Goal: Task Accomplishment & Management: Use online tool/utility

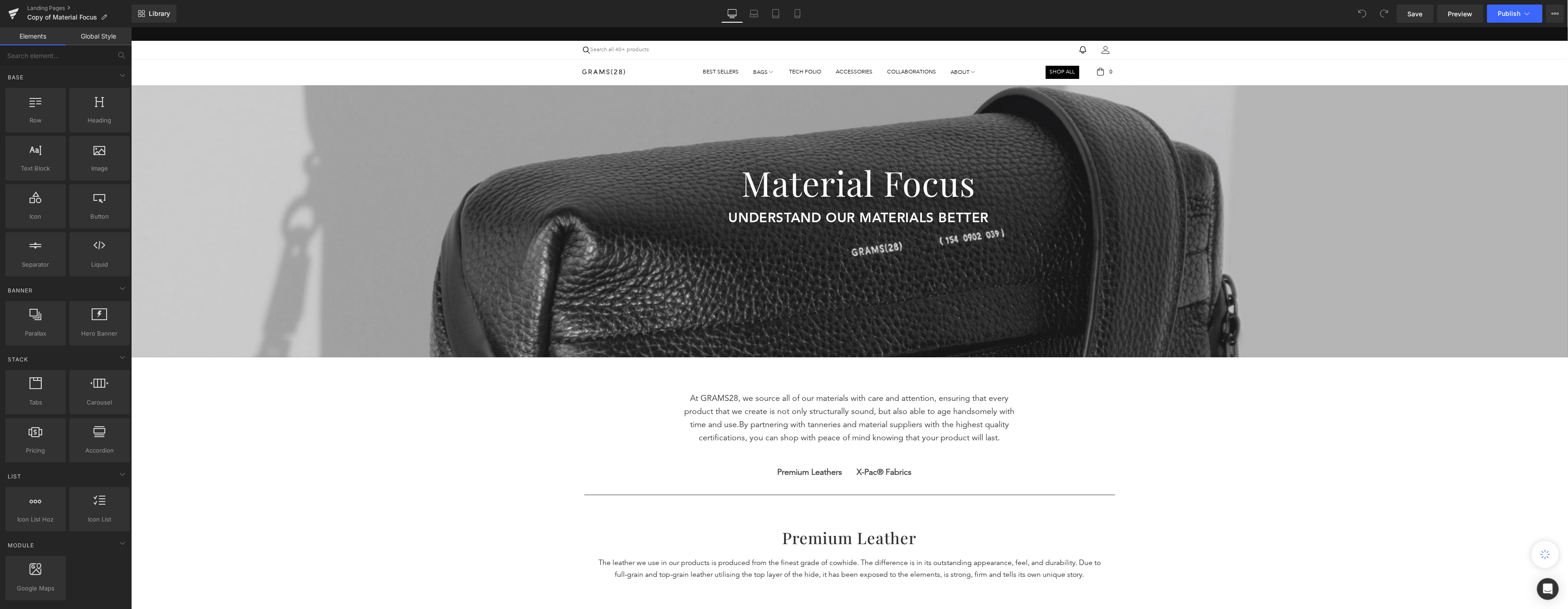
click at [795, 14] on icon at bounding box center [797, 14] width 9 height 9
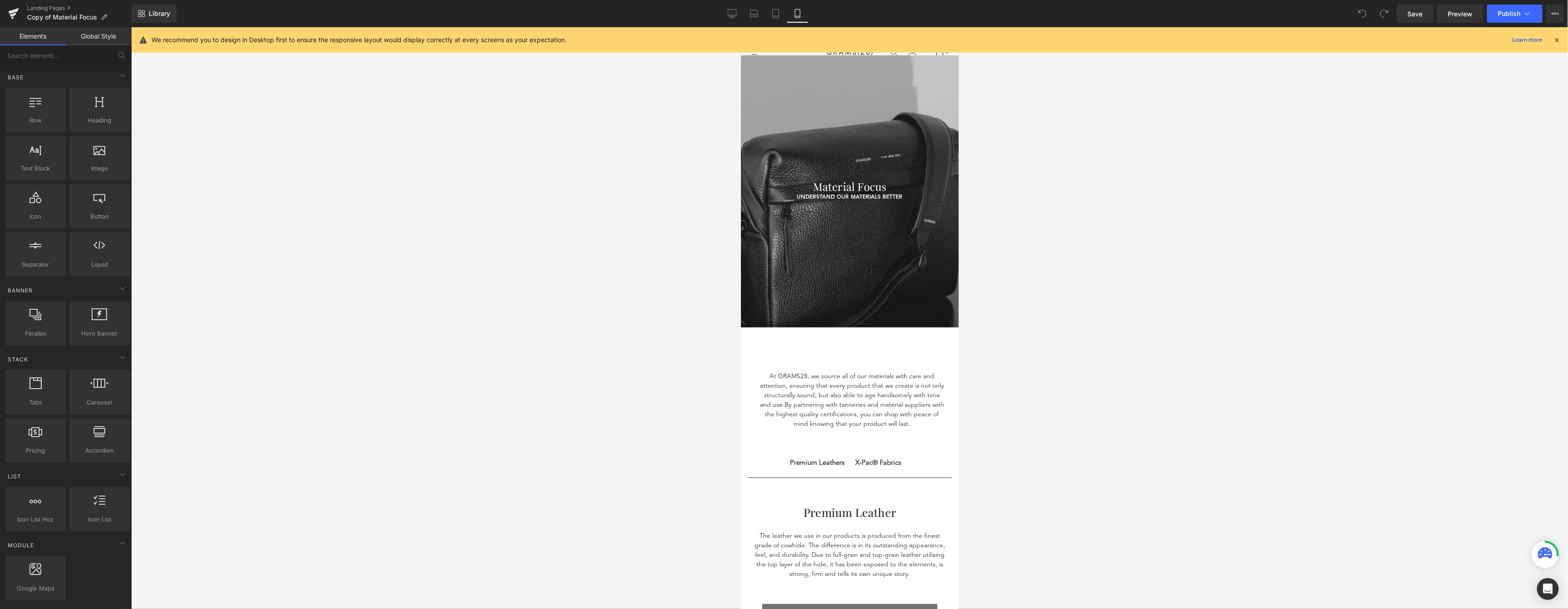
click at [883, 127] on div "Material Focus Heading understand our materials better Text Block UNDERSTAND OU…" at bounding box center [849, 133] width 218 height 136
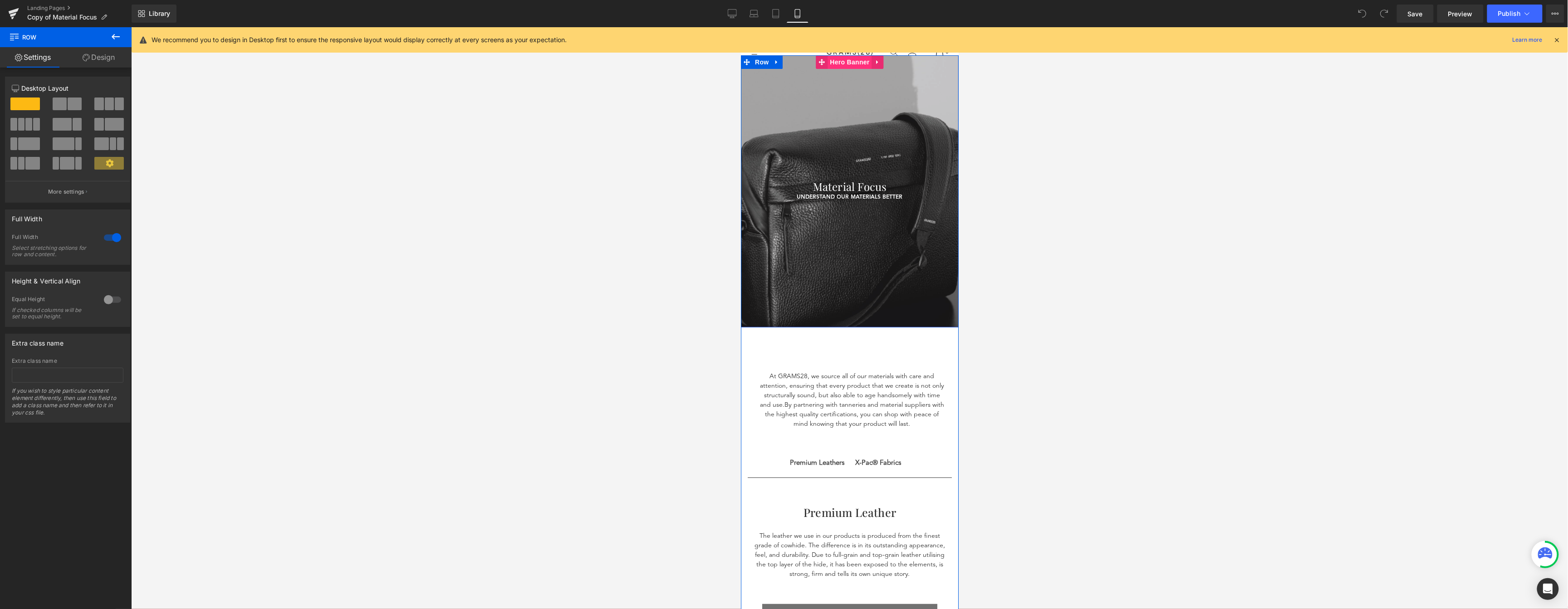
click at [839, 60] on span "Hero Banner" at bounding box center [848, 62] width 44 height 13
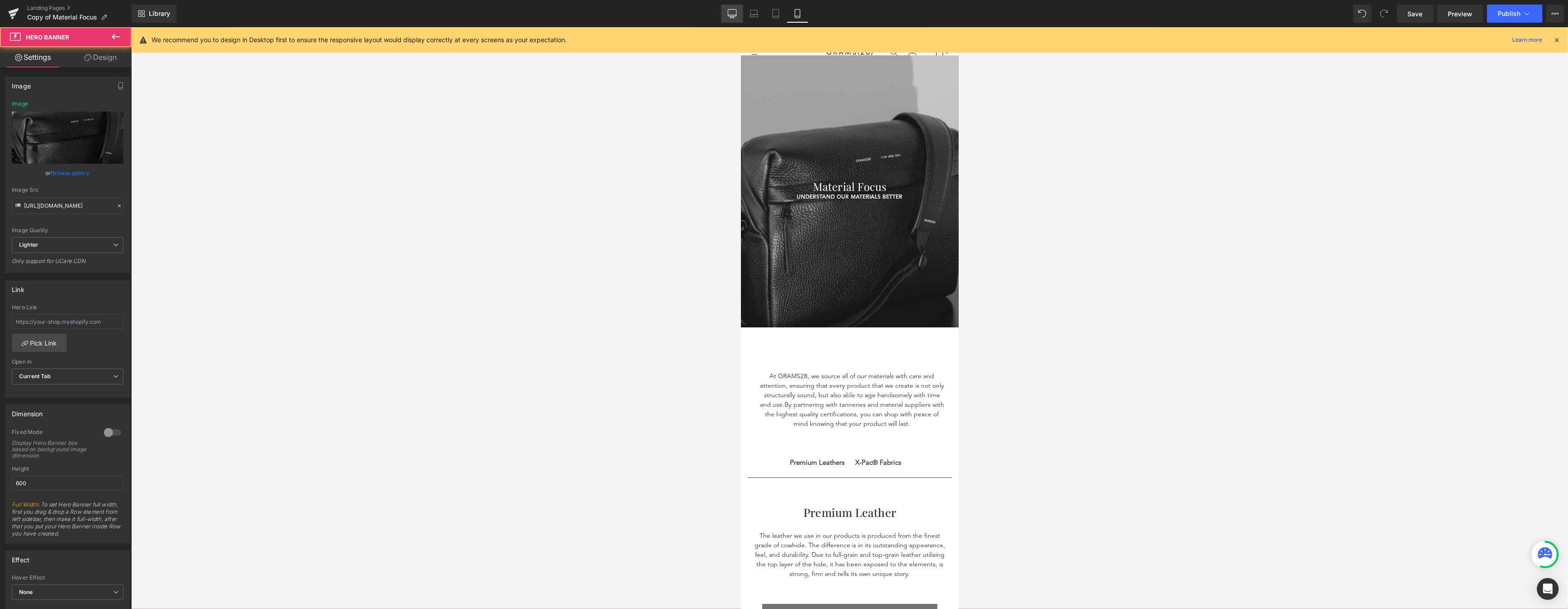
click at [737, 16] on icon at bounding box center [732, 14] width 9 height 9
type input "https://ucarecdn.com/a15b2540-ff23-46d0-8d61-ed8ded6fd112/-/format/auto/-/previ…"
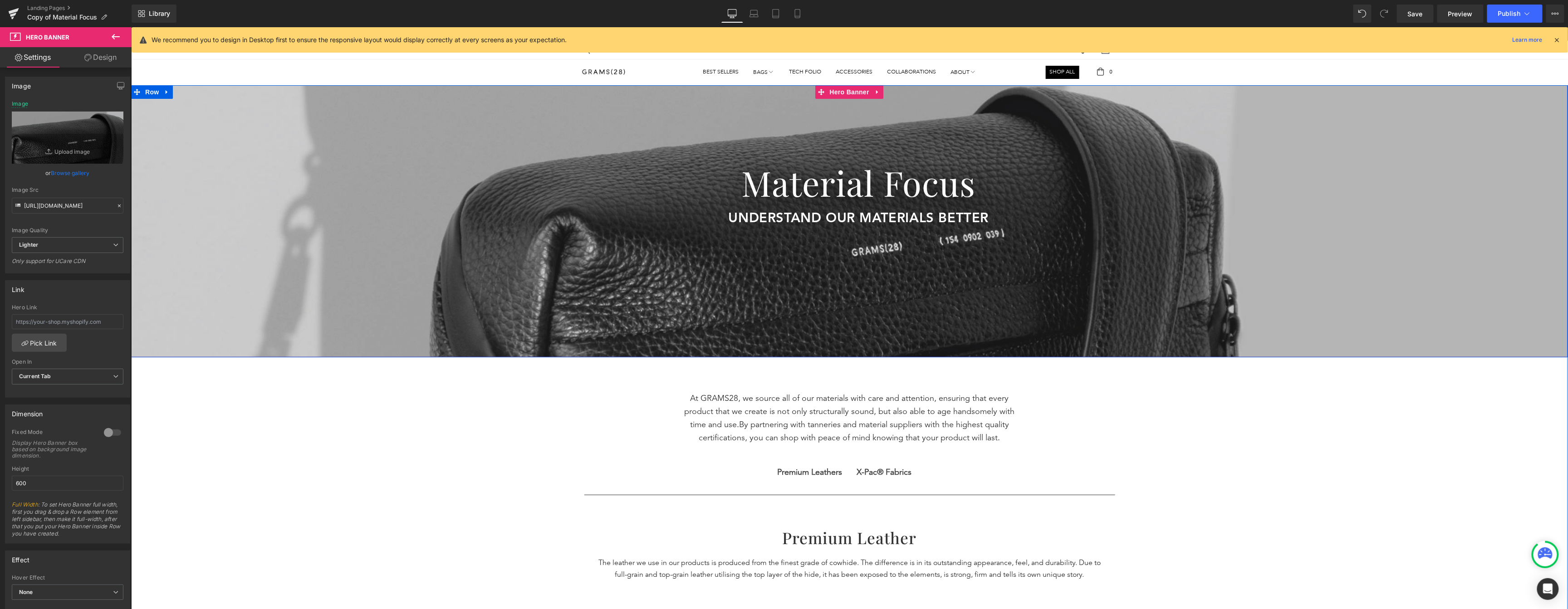
click at [840, 111] on div at bounding box center [848, 220] width 1436 height 272
click at [841, 94] on span "Hero Banner" at bounding box center [848, 92] width 44 height 13
click at [100, 60] on link "Design" at bounding box center [101, 57] width 66 height 20
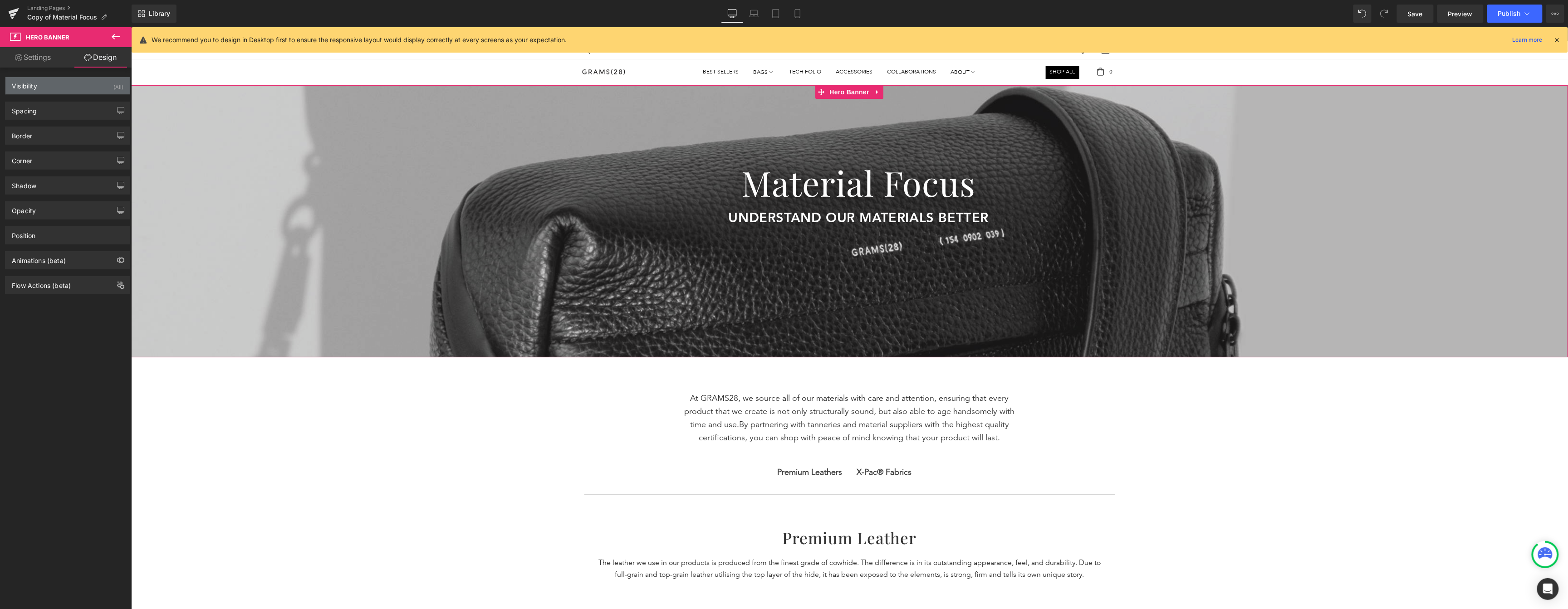
click at [116, 87] on div "(All)" at bounding box center [118, 85] width 10 height 15
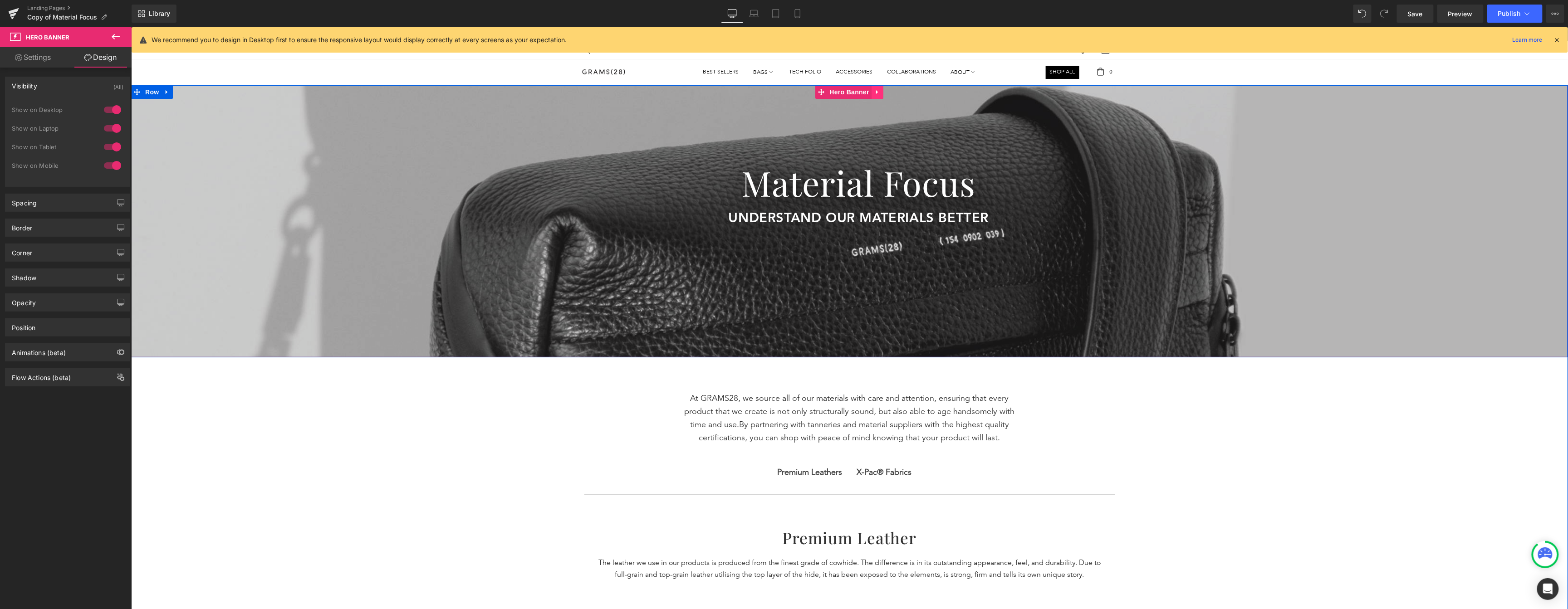
click at [873, 93] on icon at bounding box center [876, 92] width 6 height 7
click at [868, 94] on icon at bounding box center [871, 91] width 6 height 6
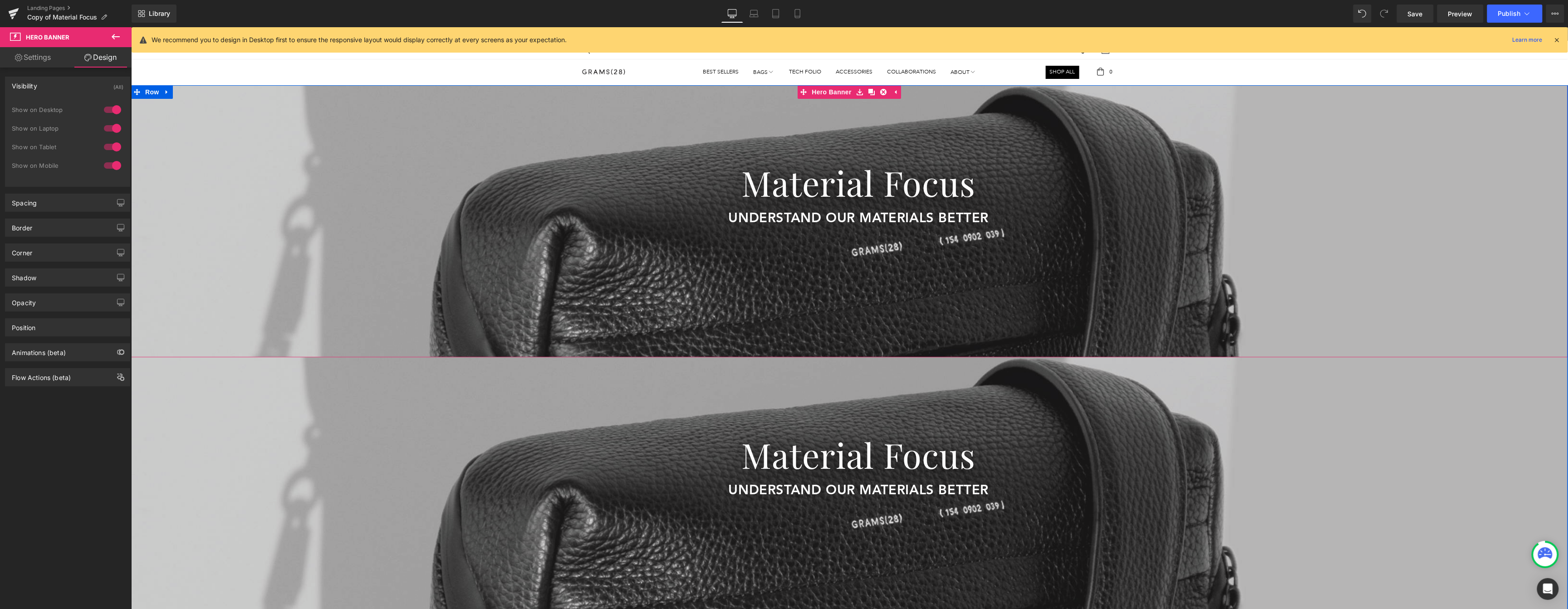
click at [715, 140] on div at bounding box center [848, 220] width 1436 height 272
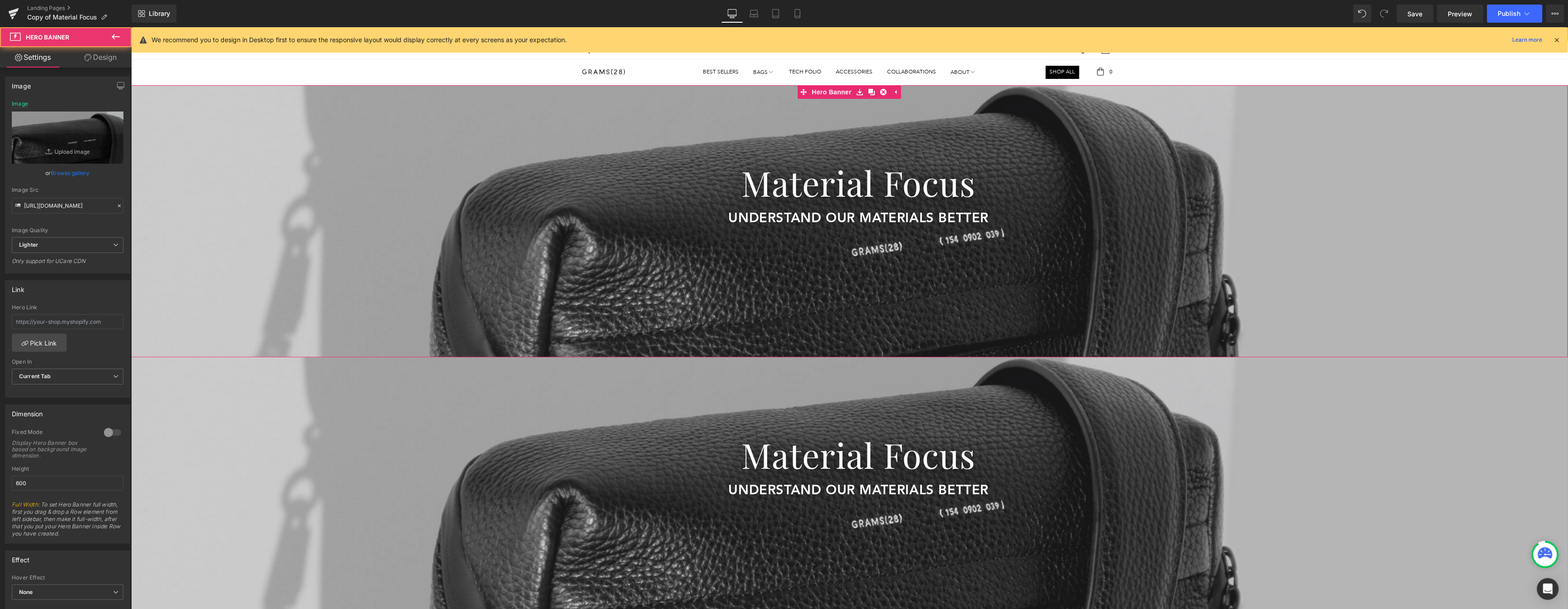
click at [96, 54] on link "Design" at bounding box center [101, 57] width 66 height 20
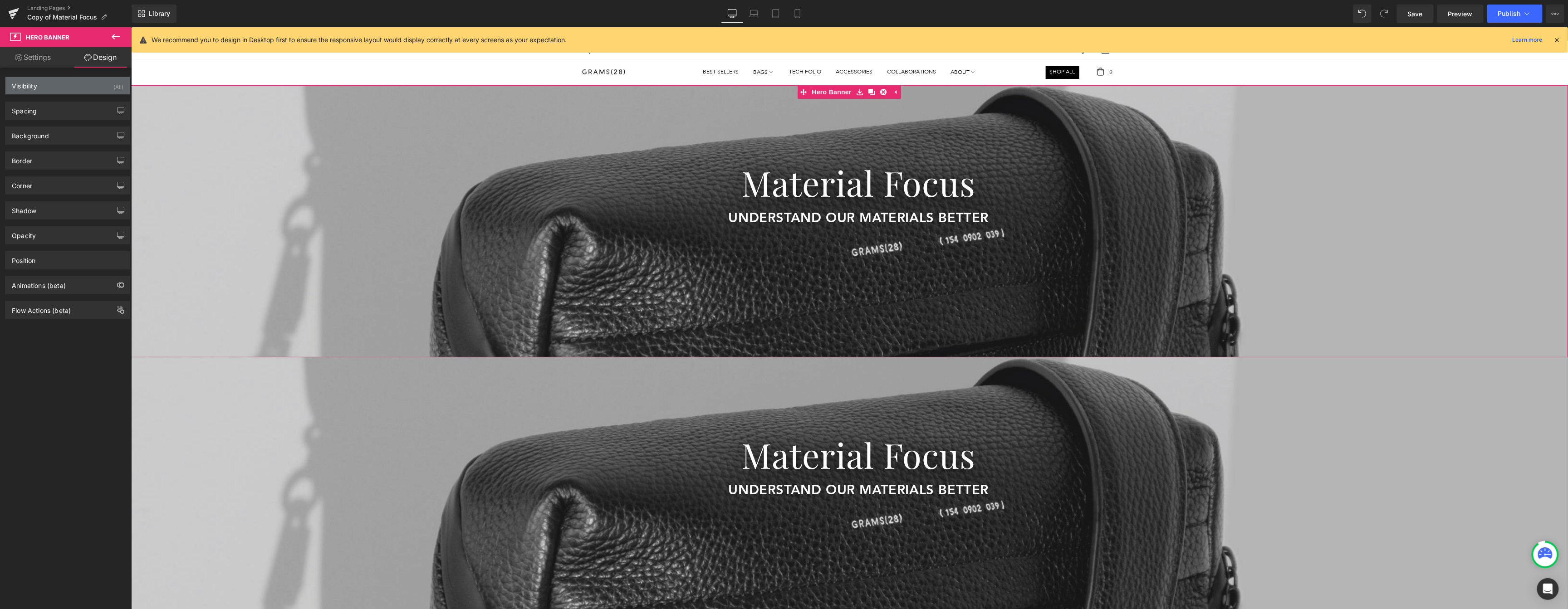
click at [114, 88] on div "(All)" at bounding box center [118, 85] width 10 height 15
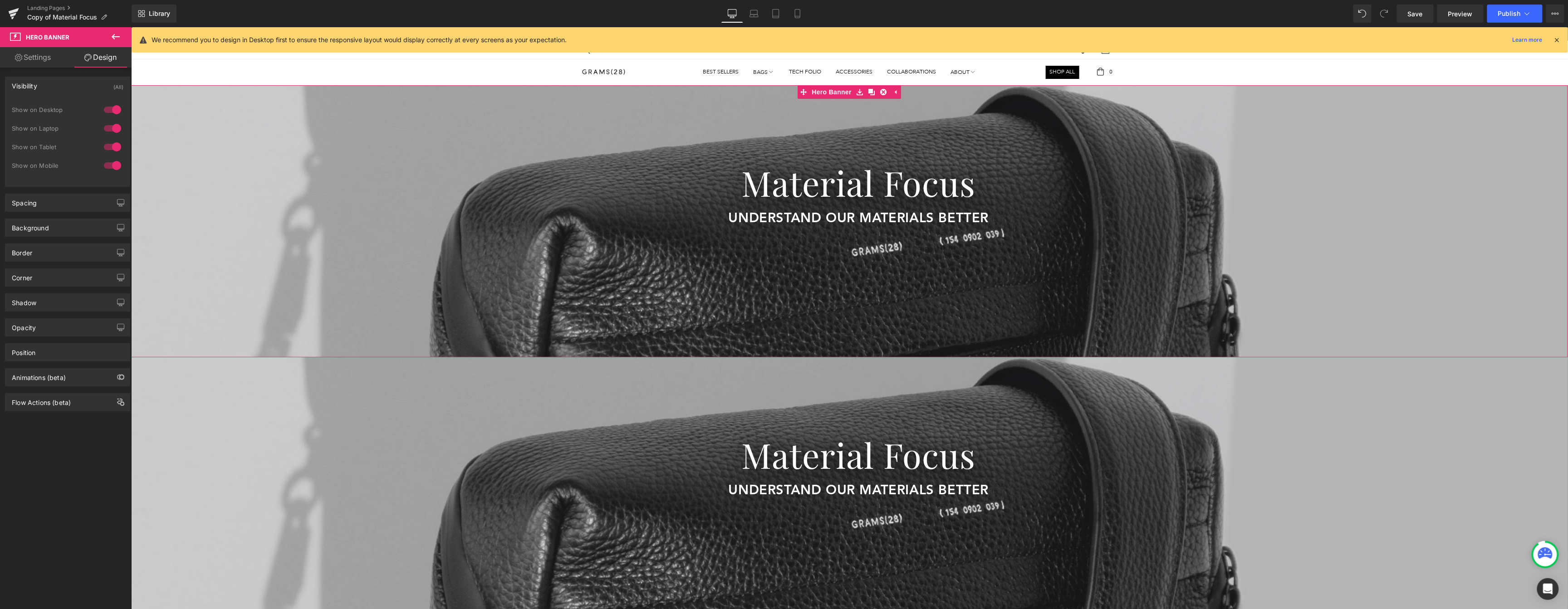
click at [108, 166] on div at bounding box center [112, 166] width 21 height 15
click at [727, 381] on div at bounding box center [848, 492] width 1436 height 272
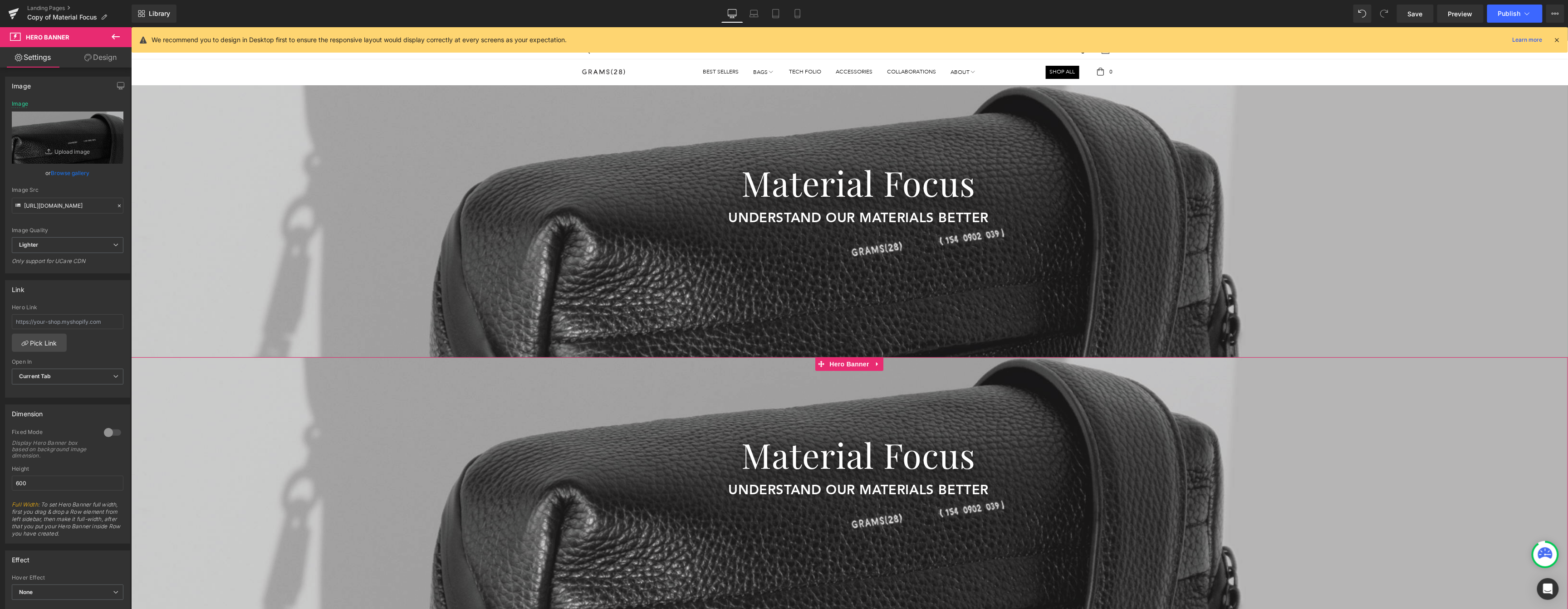
click at [115, 62] on link "Design" at bounding box center [101, 57] width 66 height 20
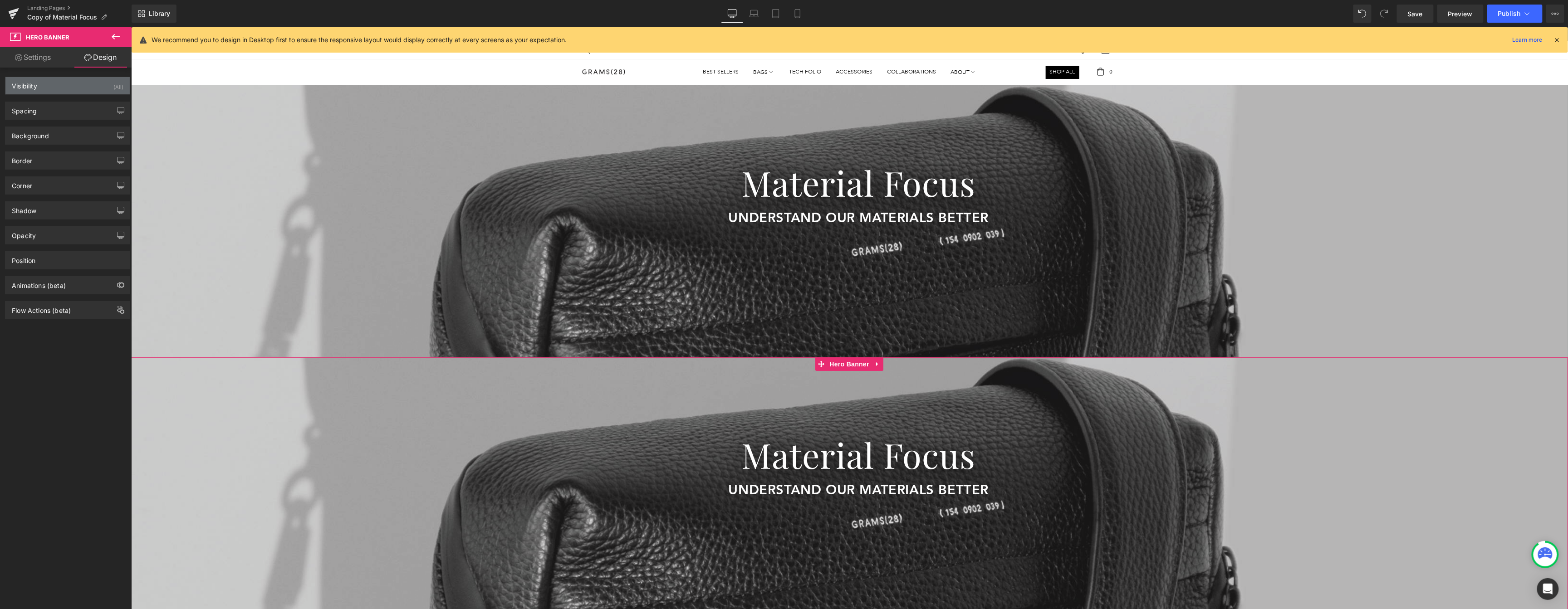
click at [62, 86] on div "Visibility (All)" at bounding box center [67, 86] width 124 height 17
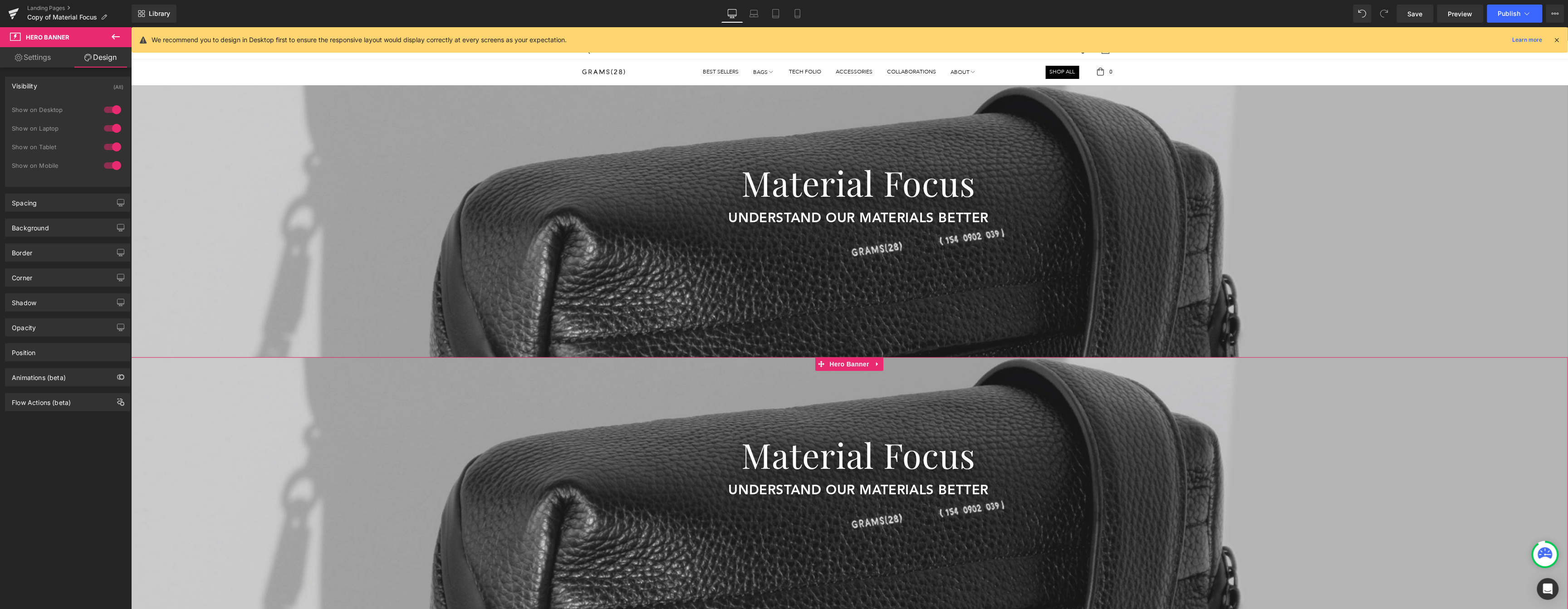
click at [108, 108] on div at bounding box center [112, 110] width 21 height 15
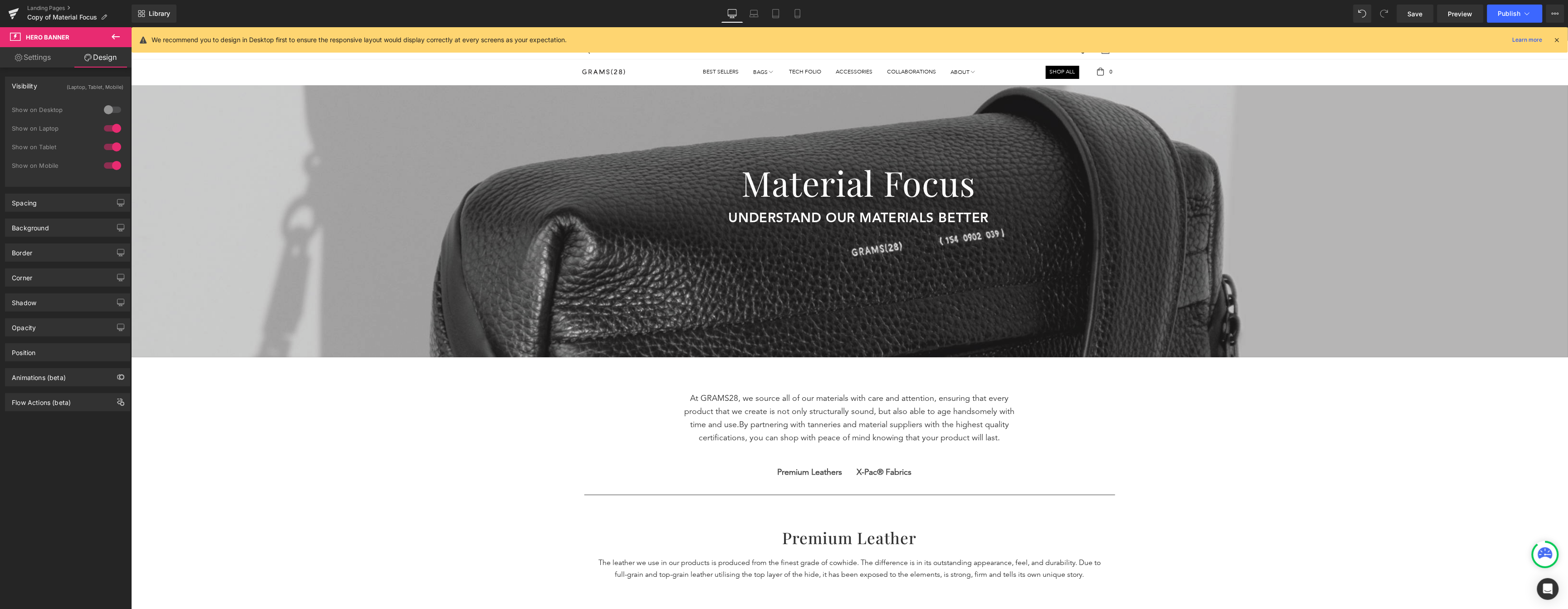
click at [109, 133] on div at bounding box center [112, 128] width 21 height 15
click at [108, 155] on div "Show on Tablet" at bounding box center [68, 152] width 112 height 19
click at [107, 150] on div at bounding box center [112, 147] width 21 height 15
click at [787, 17] on link "Mobile" at bounding box center [797, 13] width 21 height 18
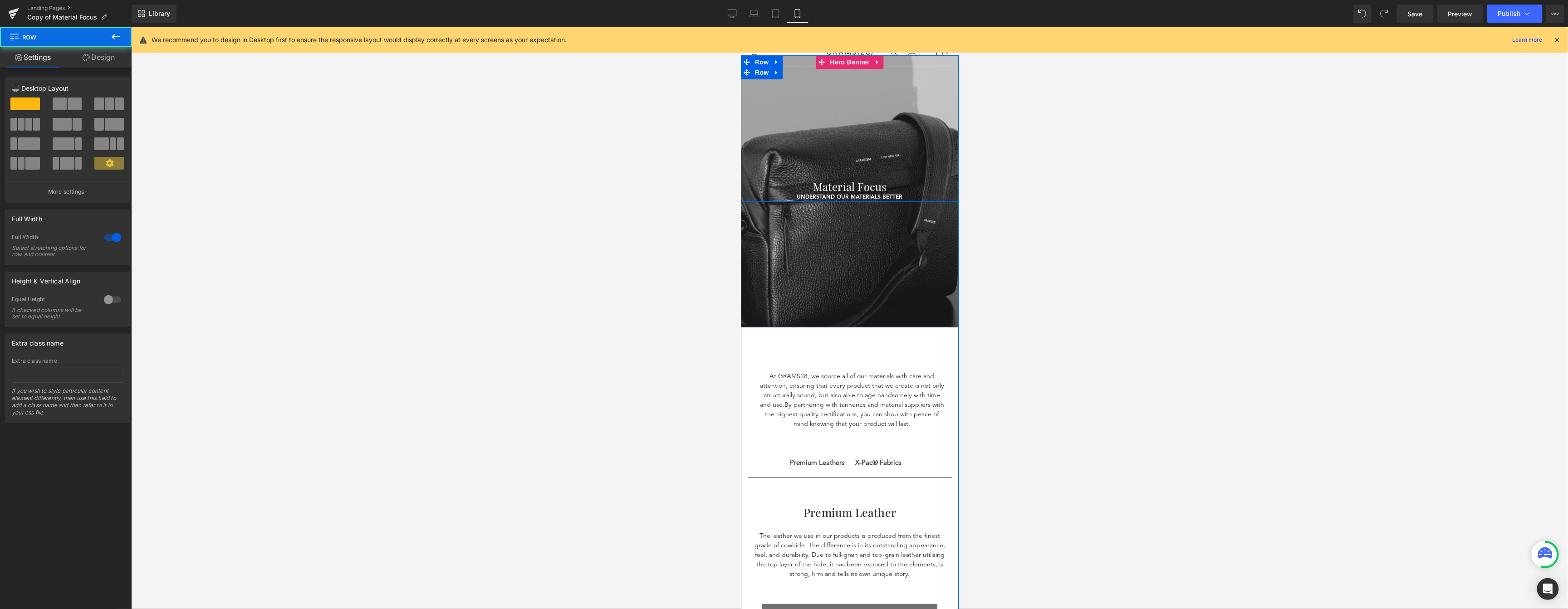
click at [844, 117] on div "Material Focus Heading understand our materials better Text Block UNDERSTAND OU…" at bounding box center [849, 133] width 218 height 136
click at [820, 252] on div at bounding box center [849, 191] width 218 height 272
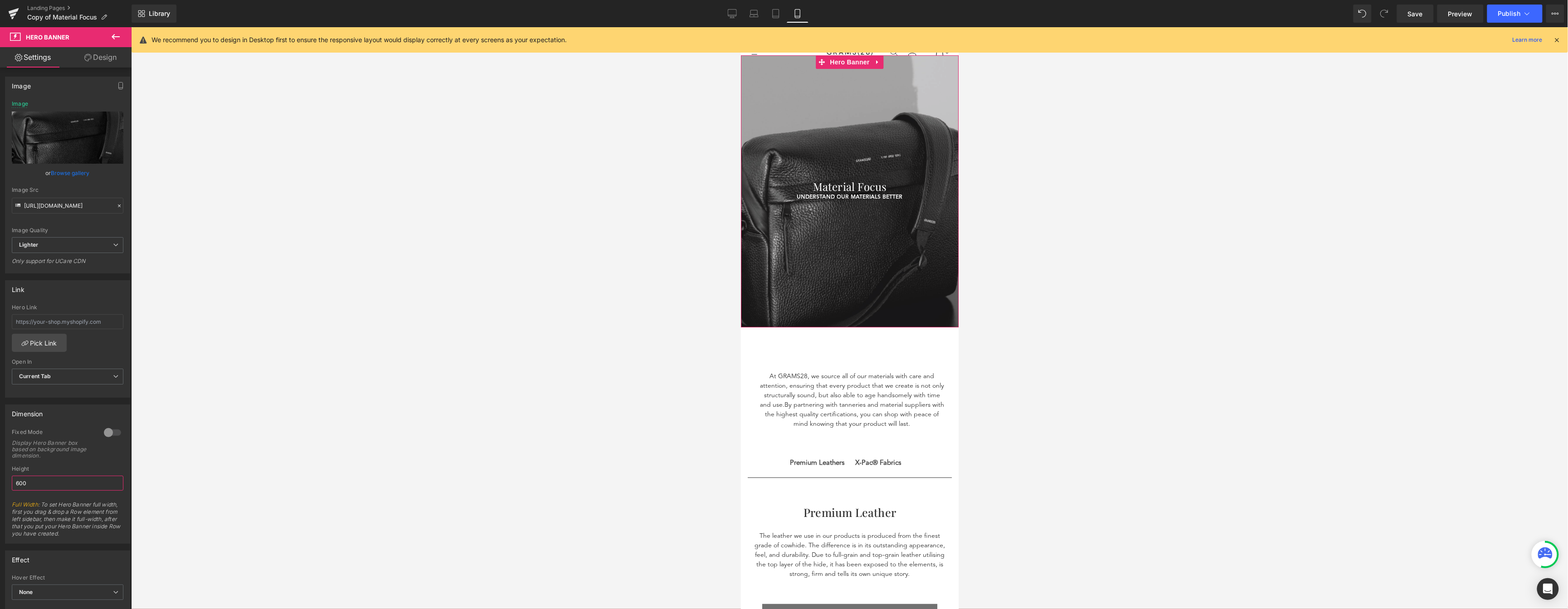
drag, startPoint x: 38, startPoint y: 483, endPoint x: -3, endPoint y: 480, distance: 41.1
click at [0, 480] on html "Hero Banner You are previewing how the will restyle your page. You can not edit…" at bounding box center [784, 304] width 1568 height 609
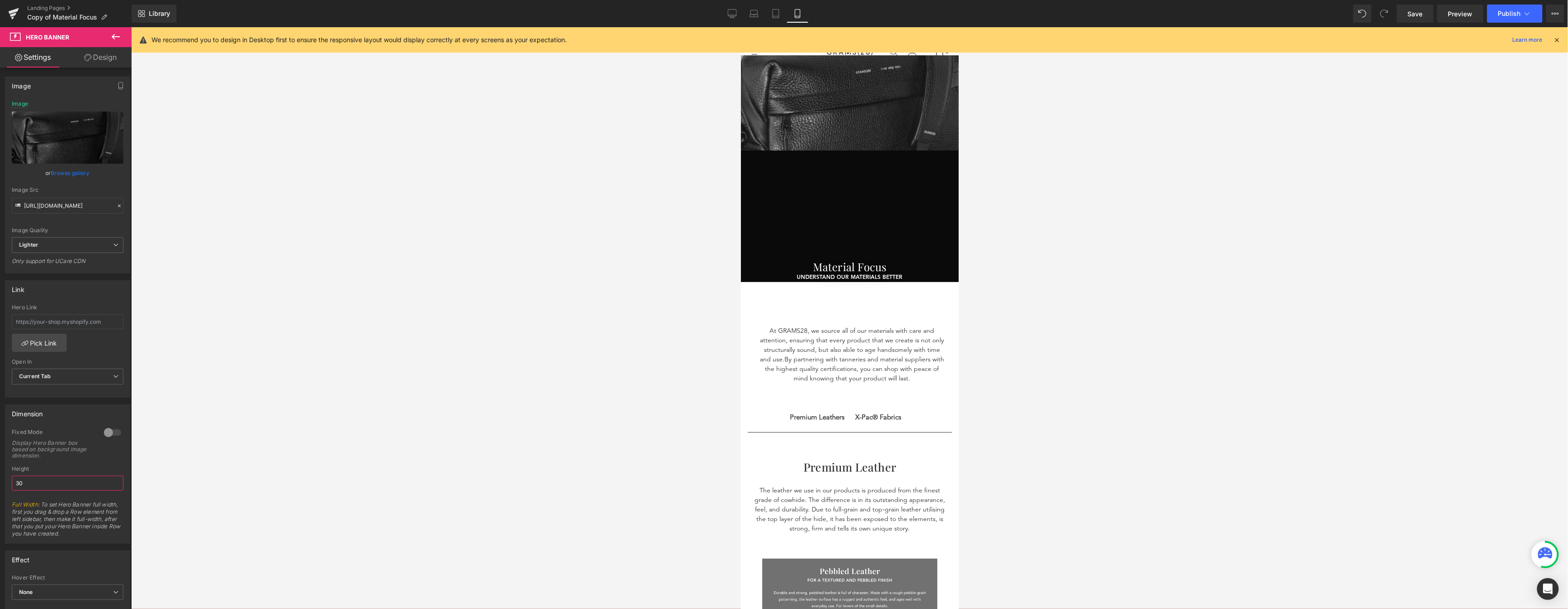
type input "300"
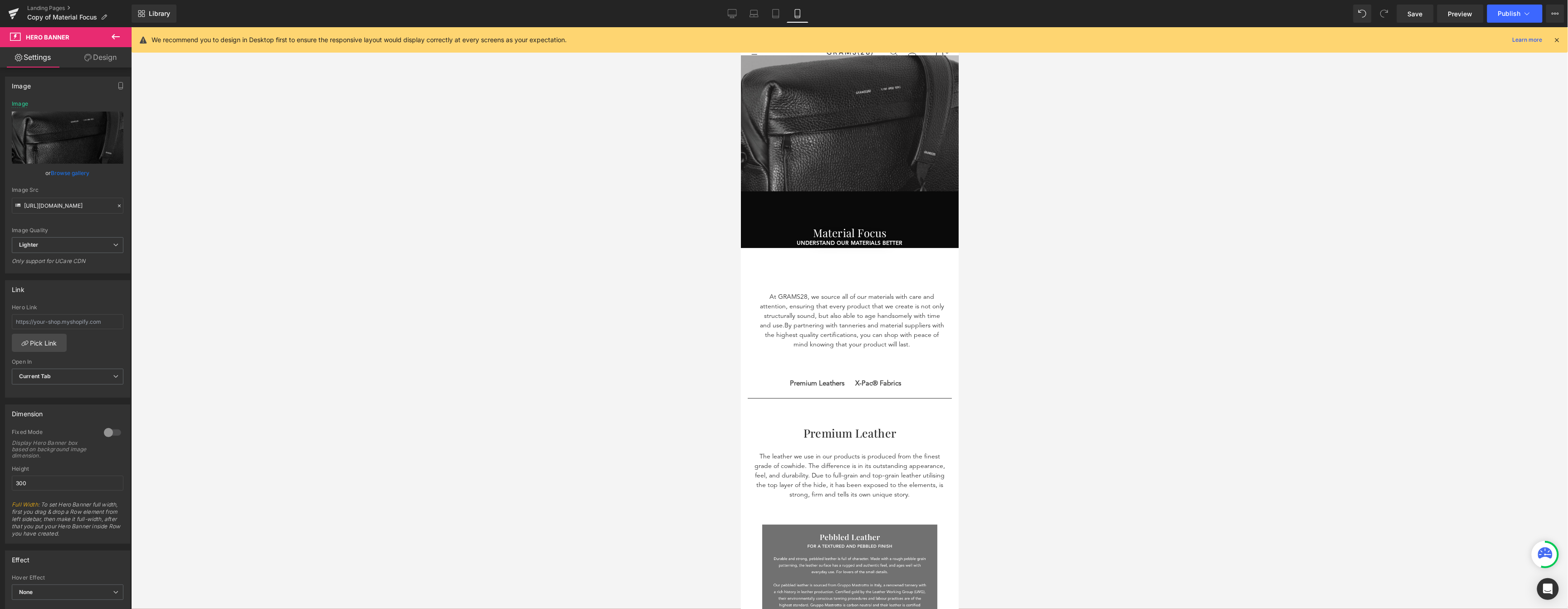
click at [904, 212] on div "Material Focus" at bounding box center [849, 222] width 218 height 34
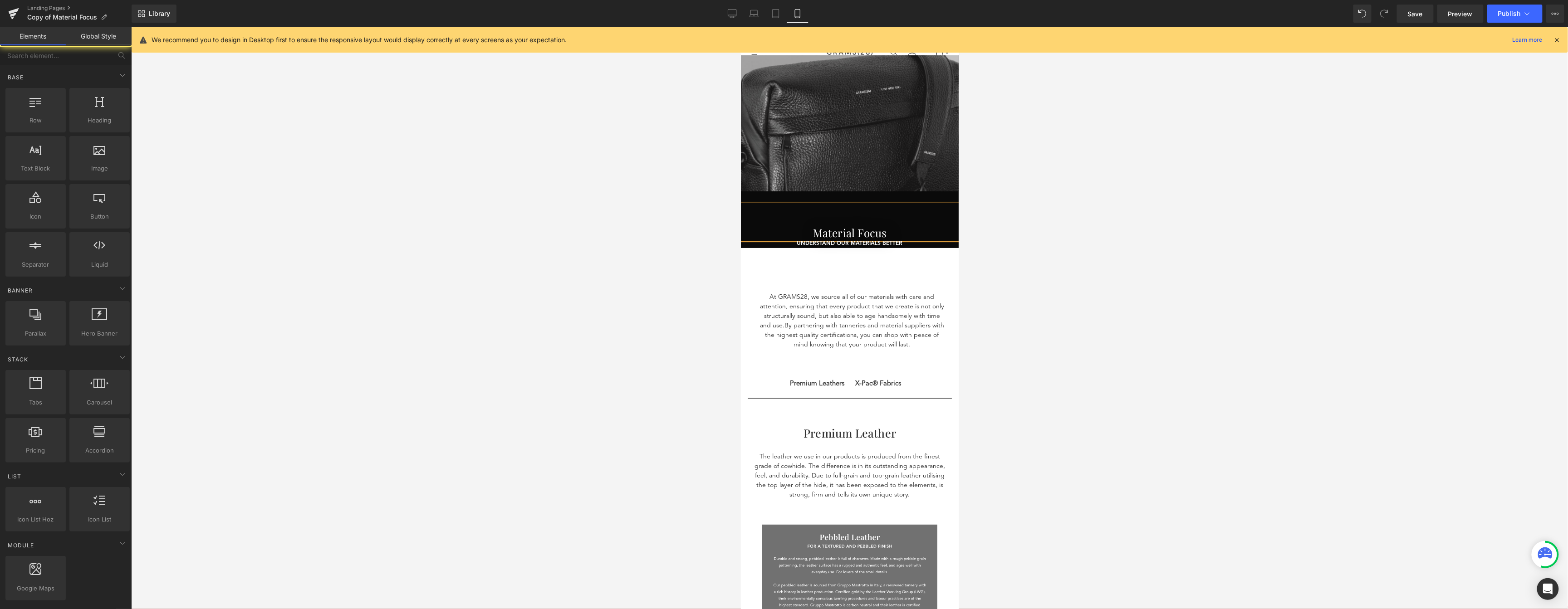
click at [990, 205] on div at bounding box center [849, 318] width 1436 height 581
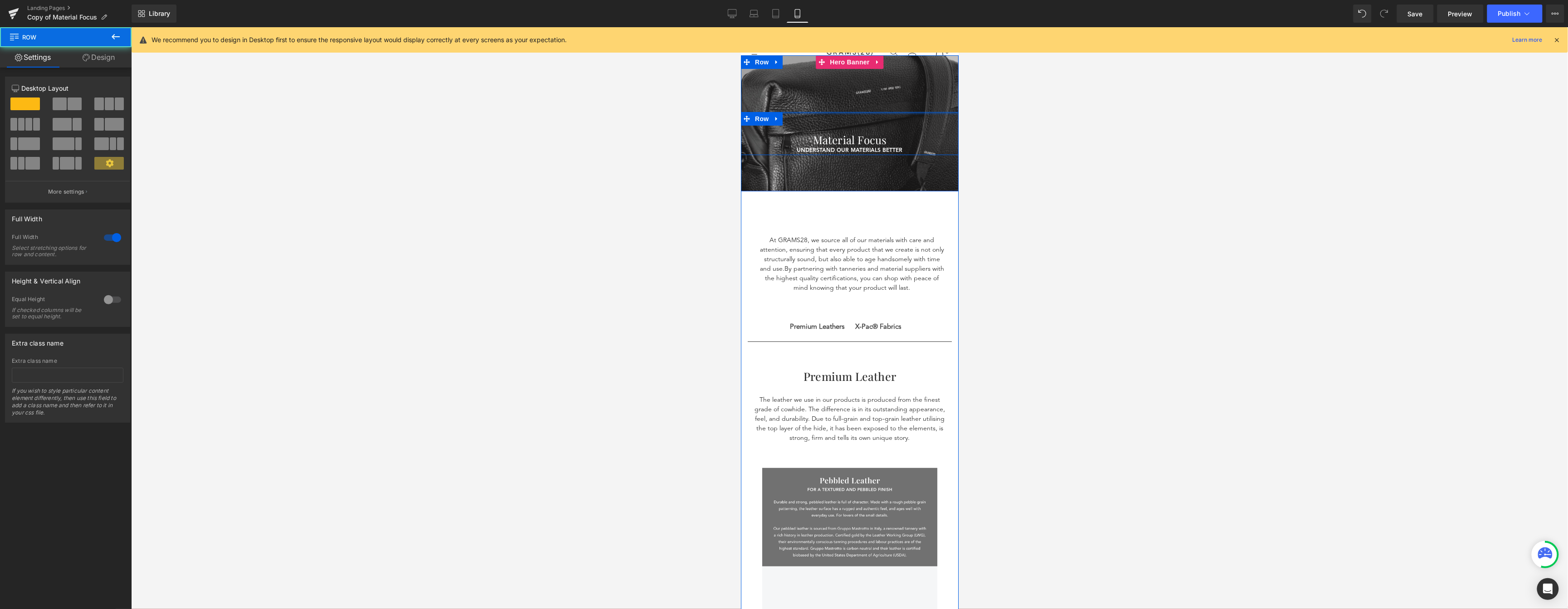
drag, startPoint x: 863, startPoint y: 140, endPoint x: 847, endPoint y: 36, distance: 105.2
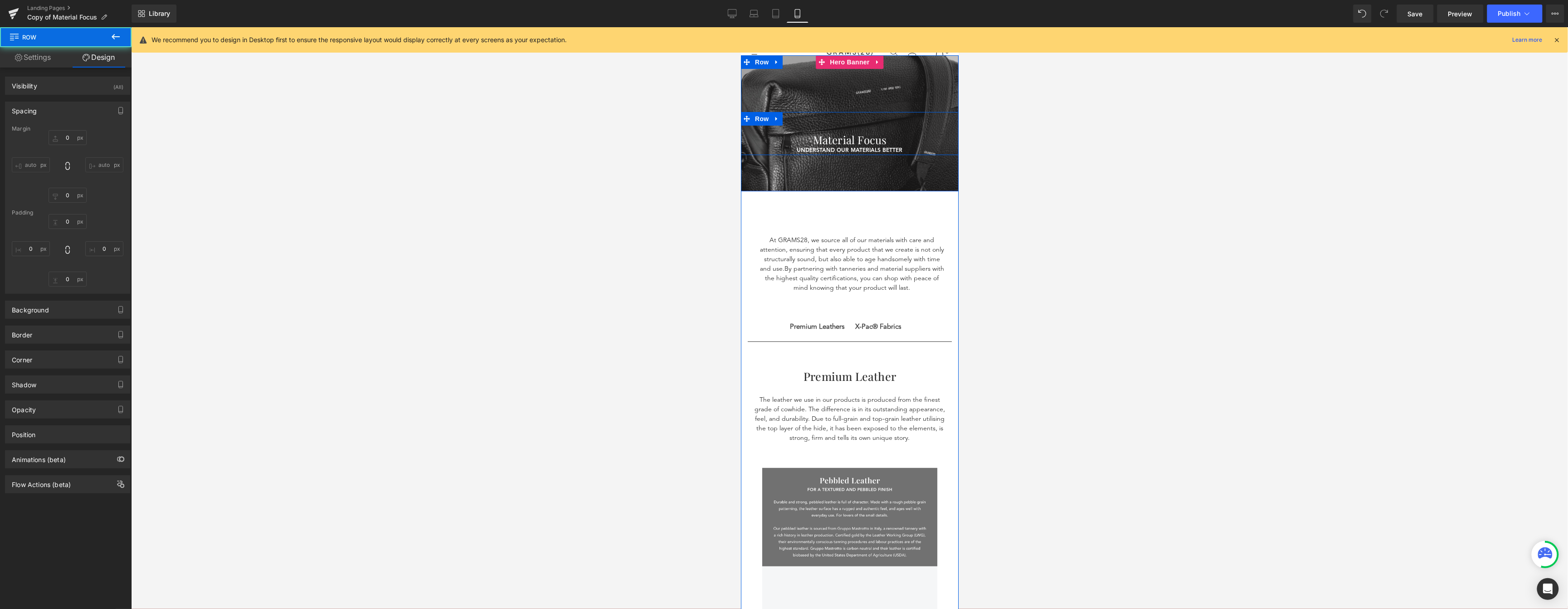
type input "0"
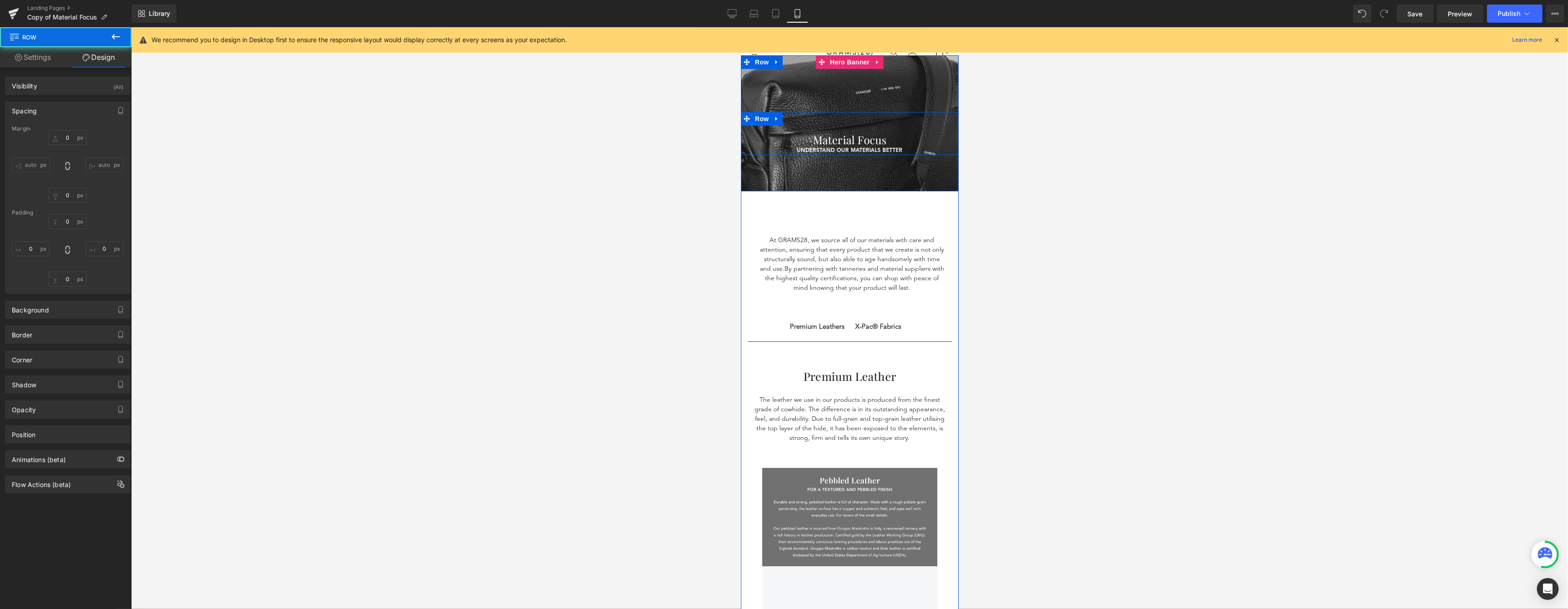
type input "0"
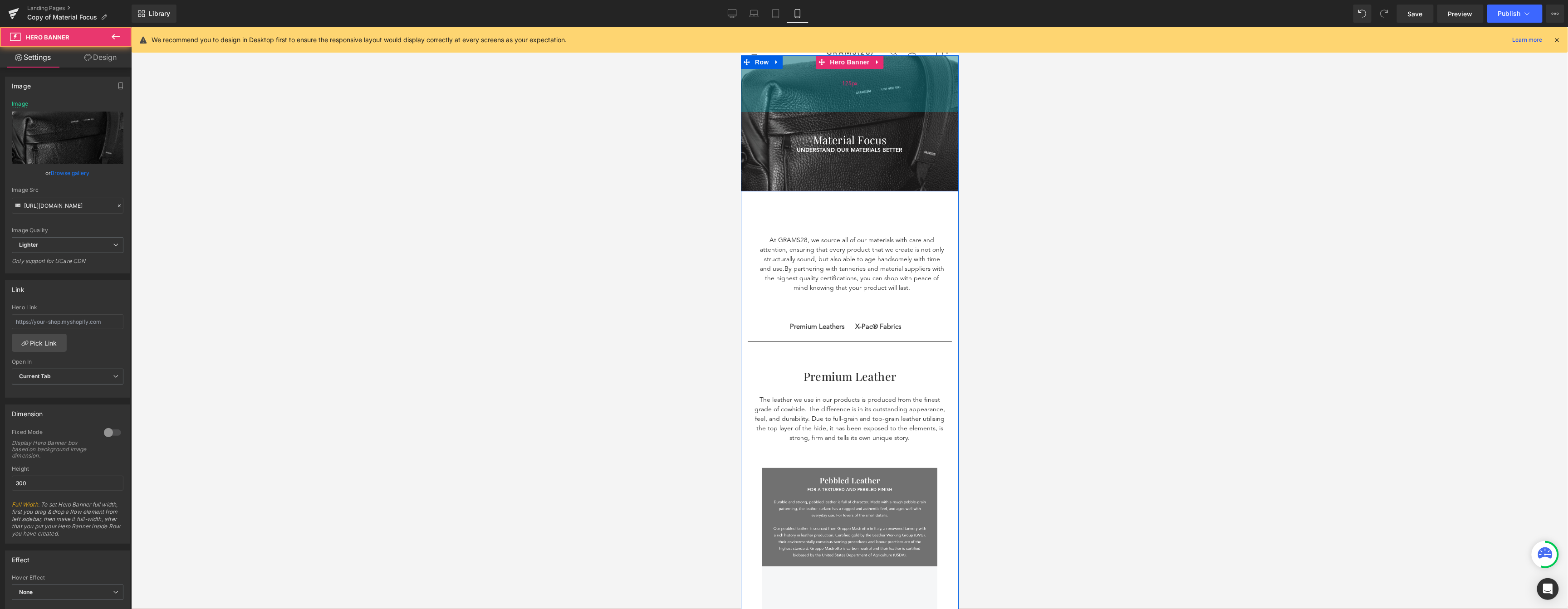
click at [863, 108] on div "125px" at bounding box center [849, 83] width 218 height 56
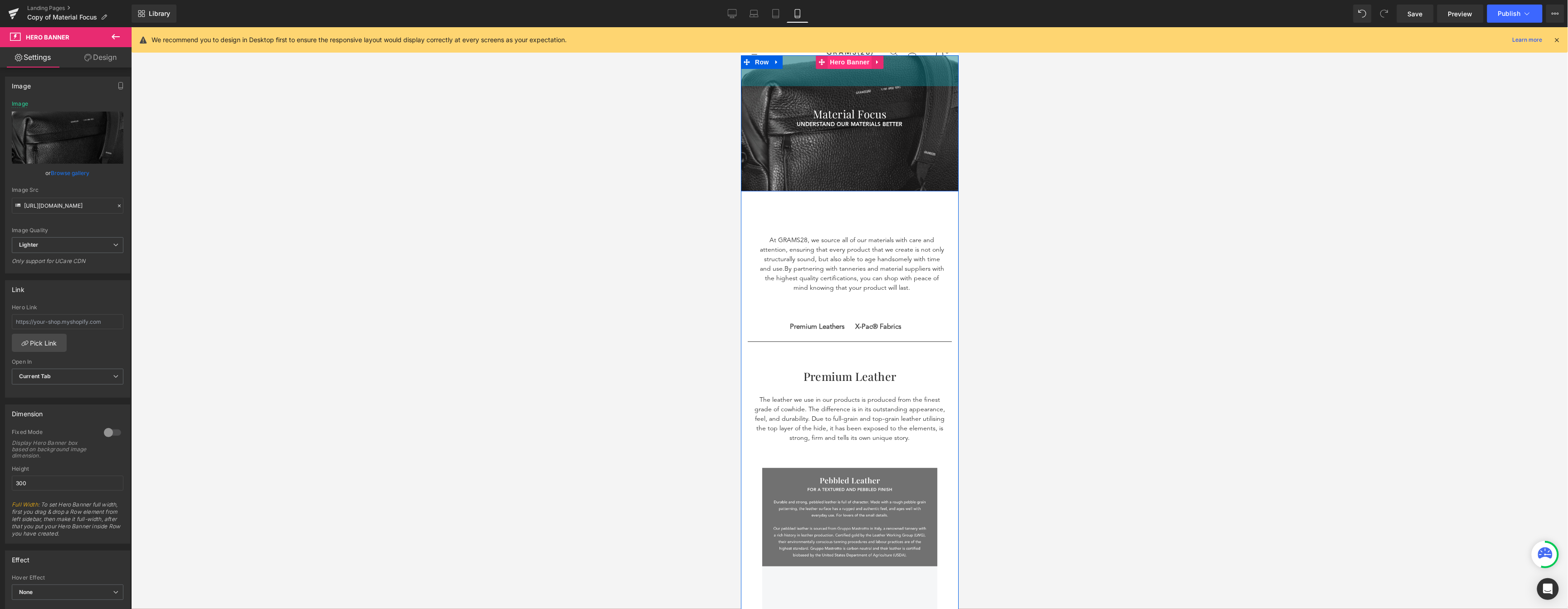
drag, startPoint x: 863, startPoint y: 86, endPoint x: 862, endPoint y: 60, distance: 26.0
click at [862, 60] on div "Material Focus Heading understand our materials better Text Block UNDERSTAND OU…" at bounding box center [849, 123] width 218 height 136
click at [881, 167] on div at bounding box center [849, 123] width 218 height 136
drag, startPoint x: 18, startPoint y: 481, endPoint x: -3, endPoint y: 475, distance: 21.8
click at [0, 475] on html "Hero Banner You are previewing how the will restyle your page. You can not edit…" at bounding box center [784, 304] width 1568 height 609
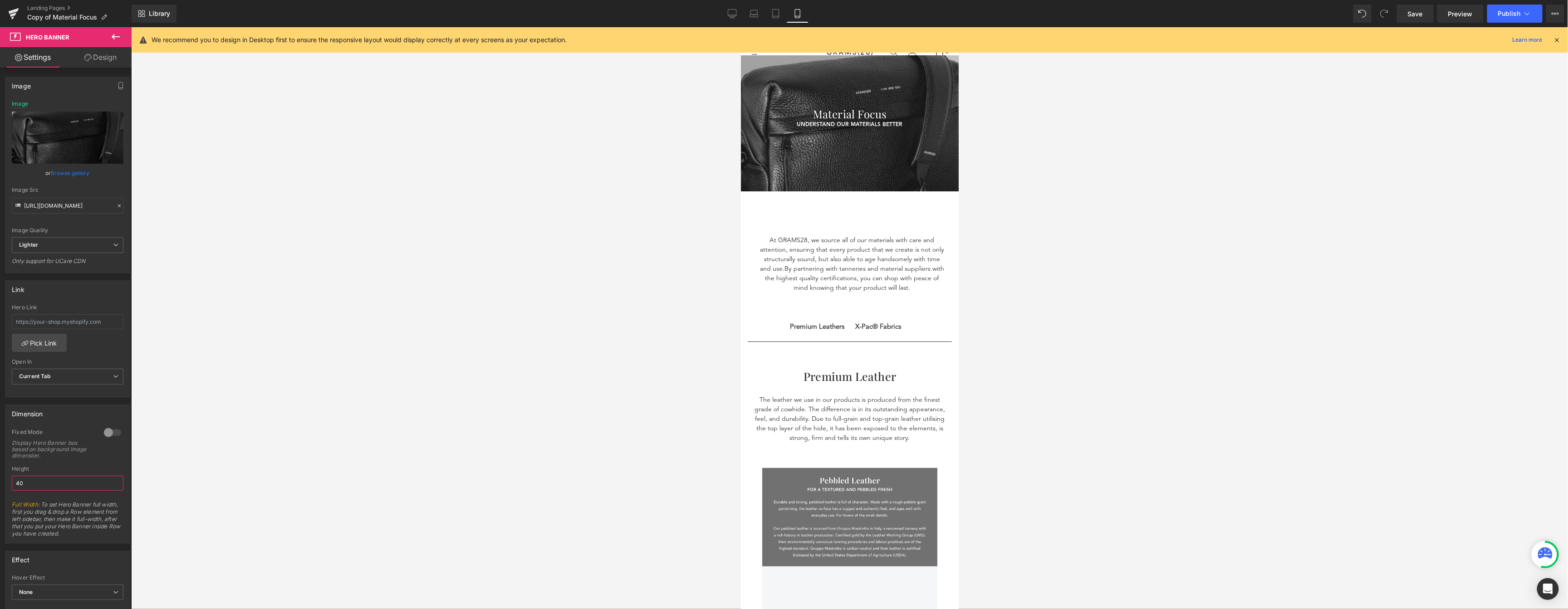
type input "400"
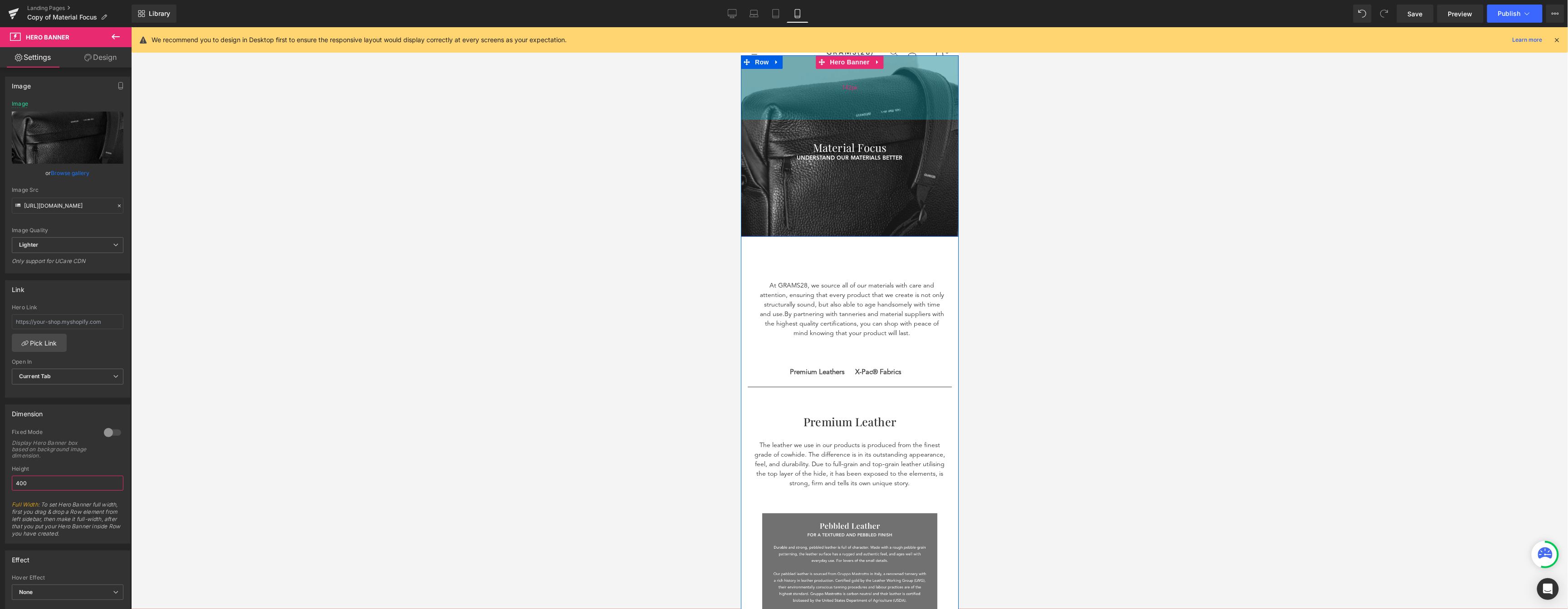
drag, startPoint x: 889, startPoint y: 128, endPoint x: 883, endPoint y: 113, distance: 16.2
click at [883, 113] on div "142px" at bounding box center [849, 87] width 218 height 64
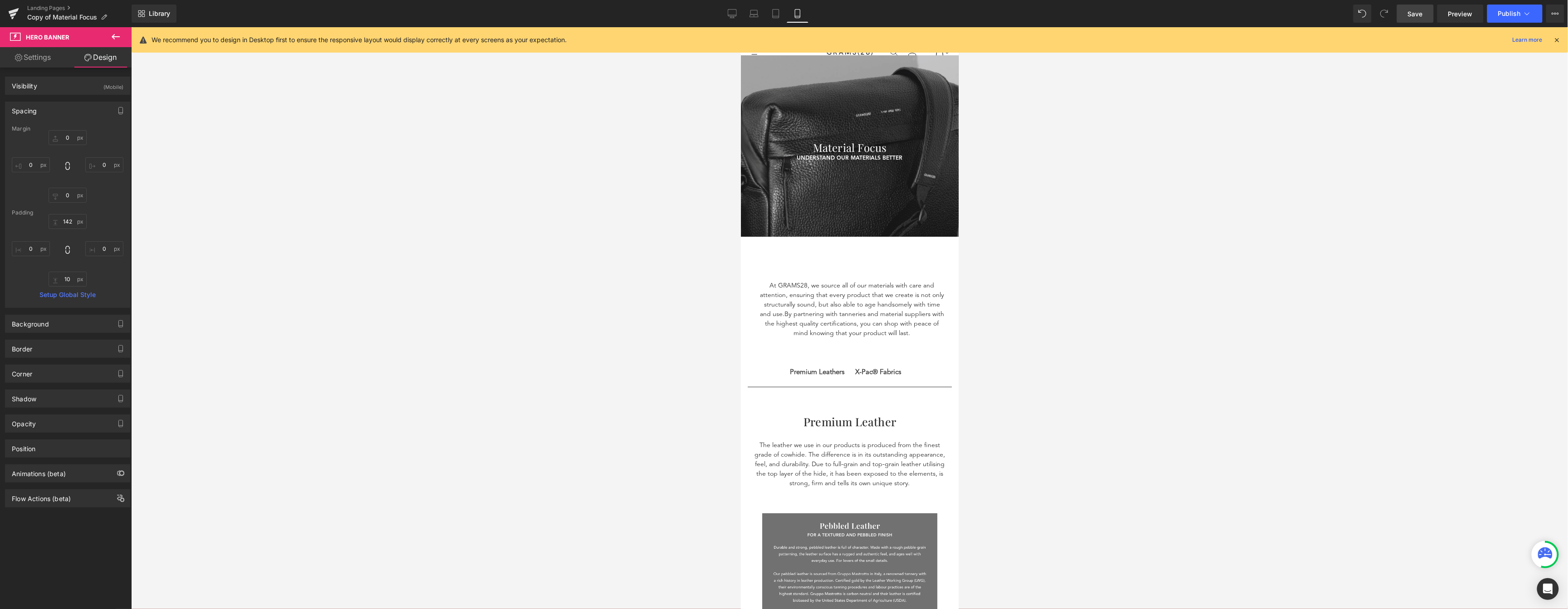
click at [1407, 10] on link "Save" at bounding box center [1415, 13] width 37 height 18
click at [781, 9] on link "Tablet" at bounding box center [775, 13] width 21 height 18
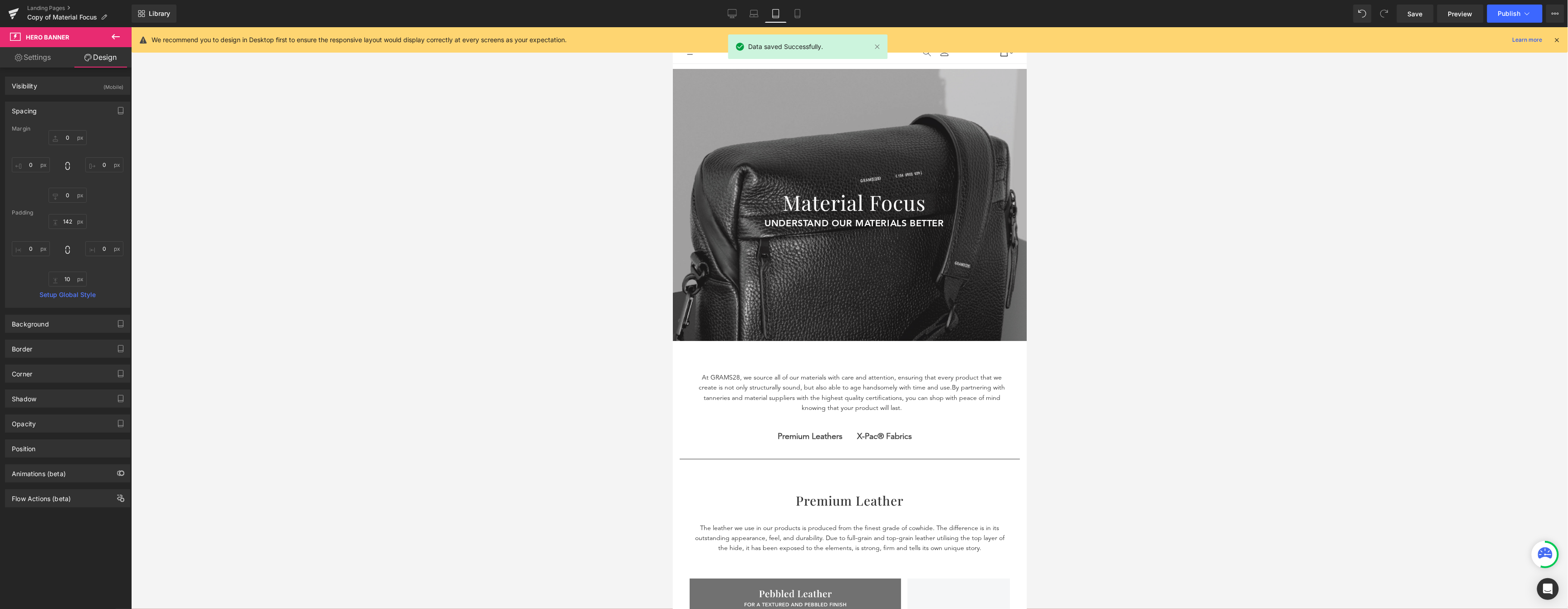
type input "0"
type input "153"
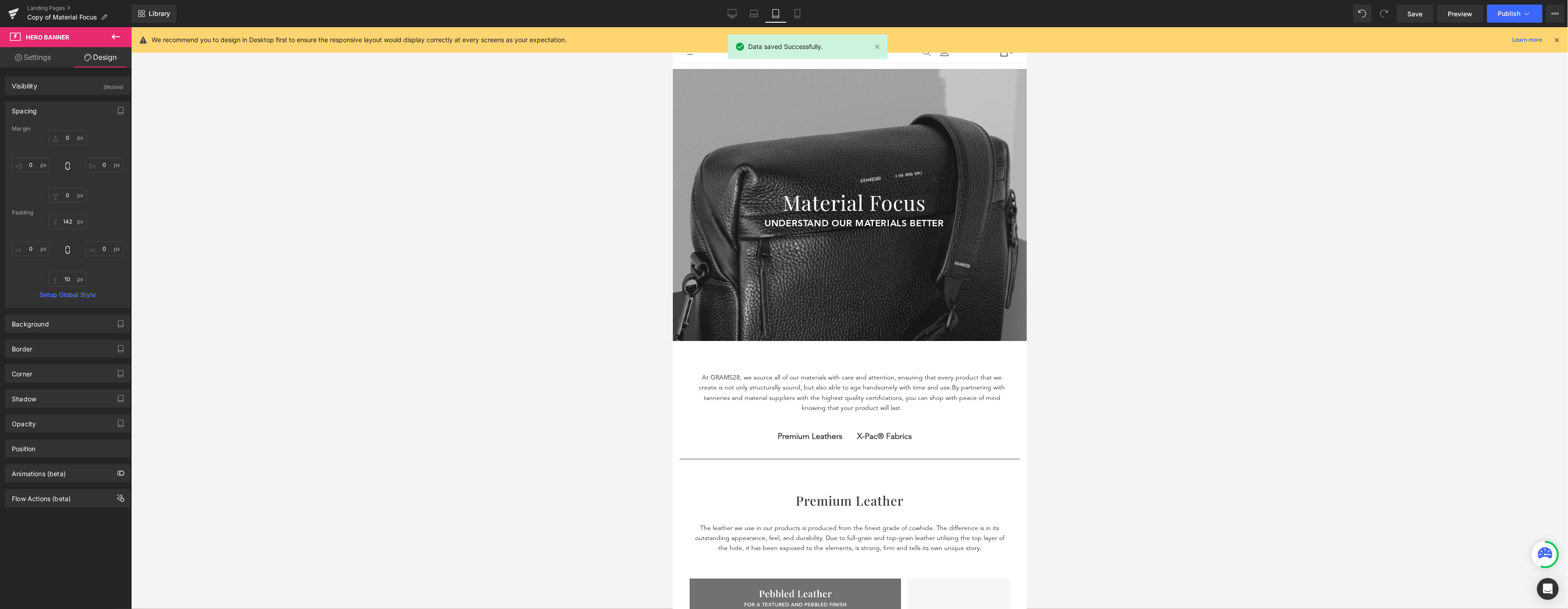
type input "0"
type input "98"
type input "0"
click at [1403, 19] on link "Save" at bounding box center [1415, 13] width 37 height 18
click at [748, 16] on icon at bounding box center [744, 16] width 9 height 3
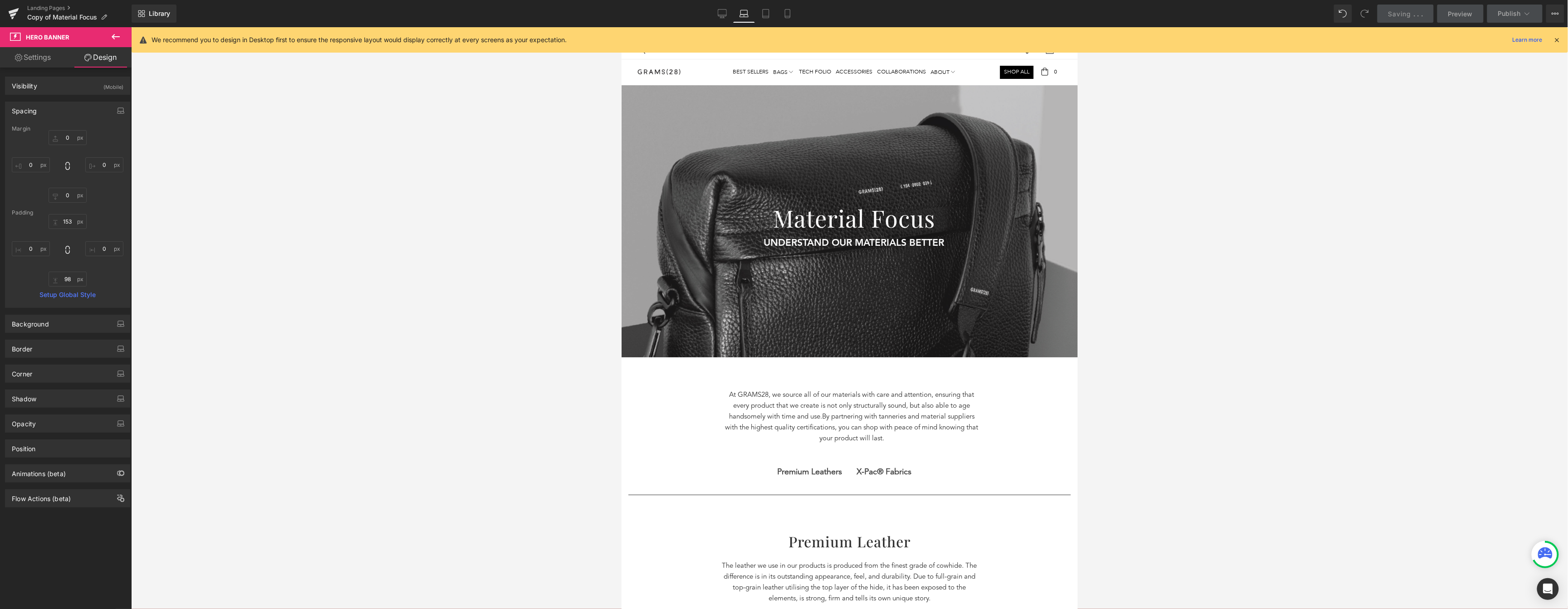
type input "0"
type input "174"
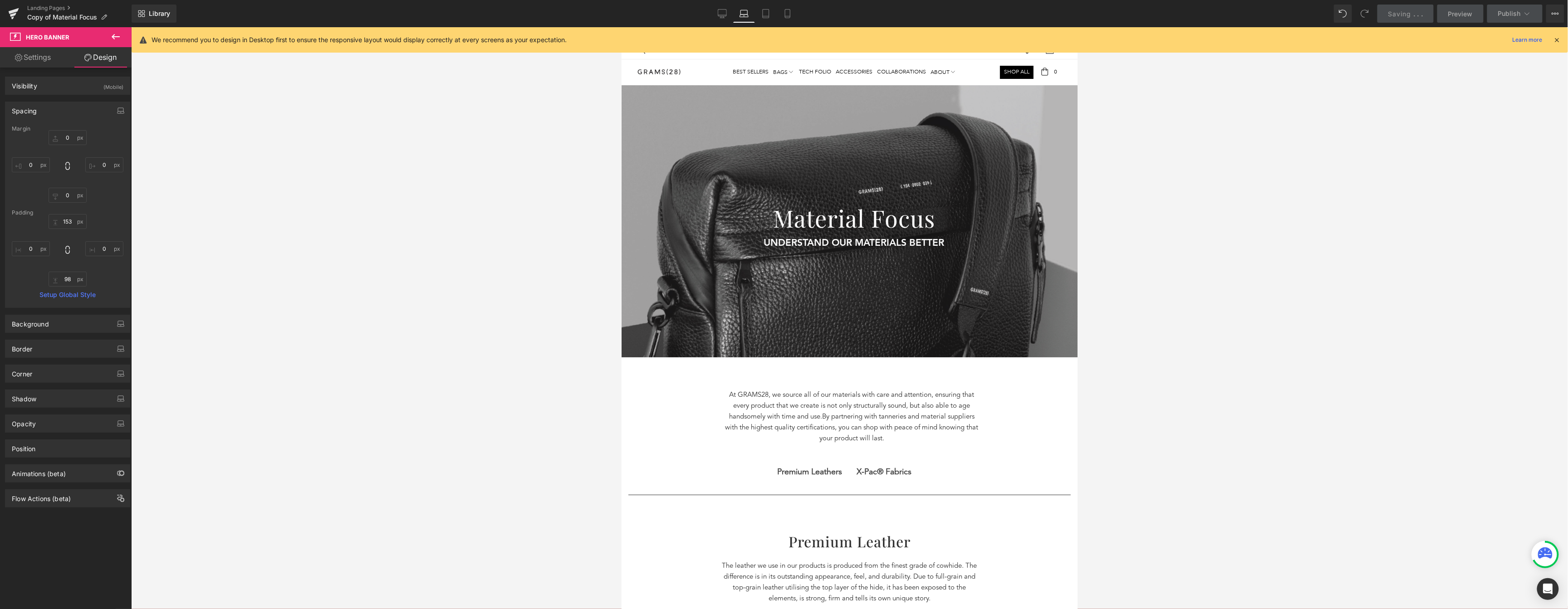
type input "0"
type input "149"
type input "0"
click at [1411, 9] on span "Save" at bounding box center [1415, 14] width 15 height 9
click at [727, 13] on icon at bounding box center [722, 14] width 9 height 9
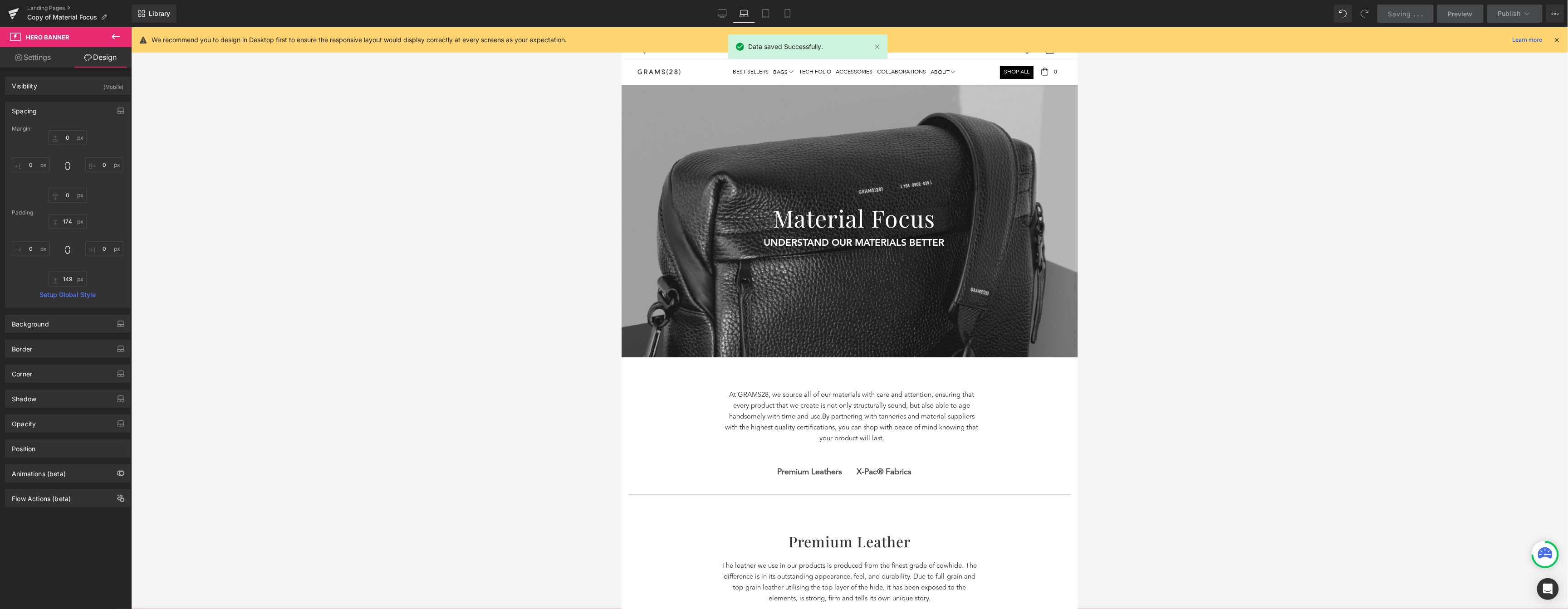
type input "0"
type input "158"
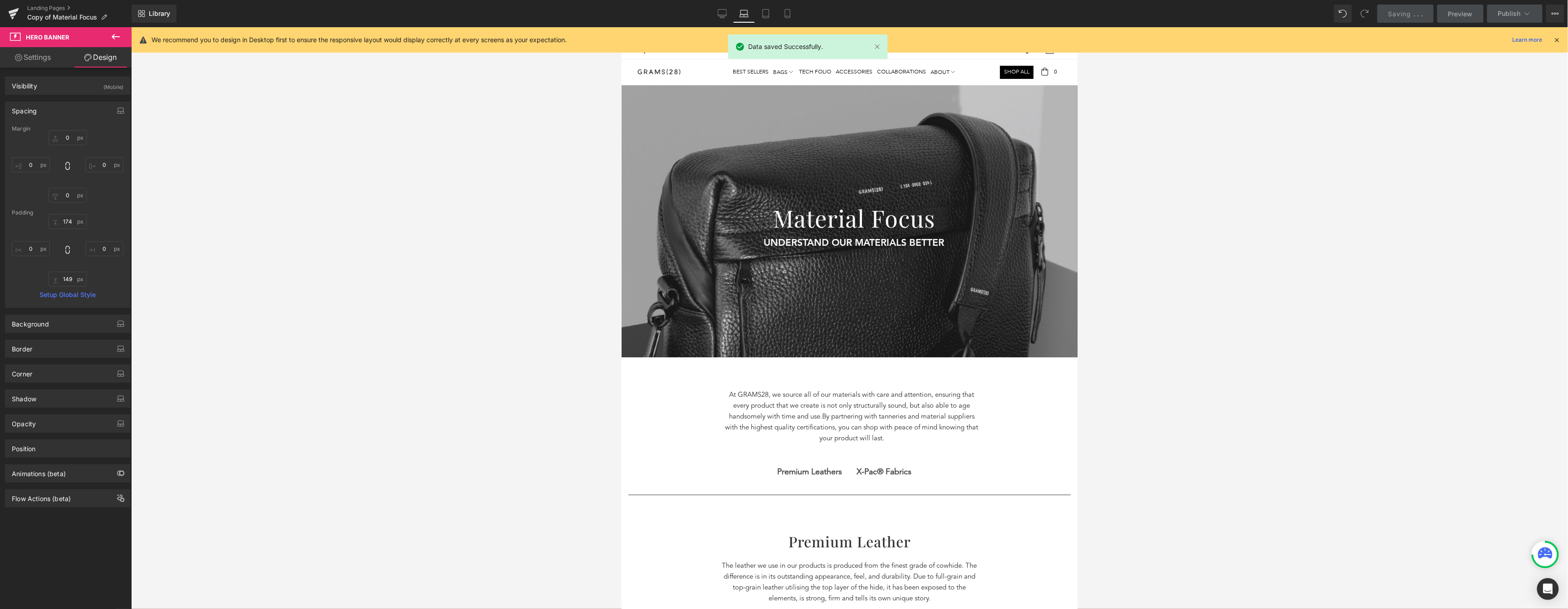
type input "0"
type input "10"
type input "0"
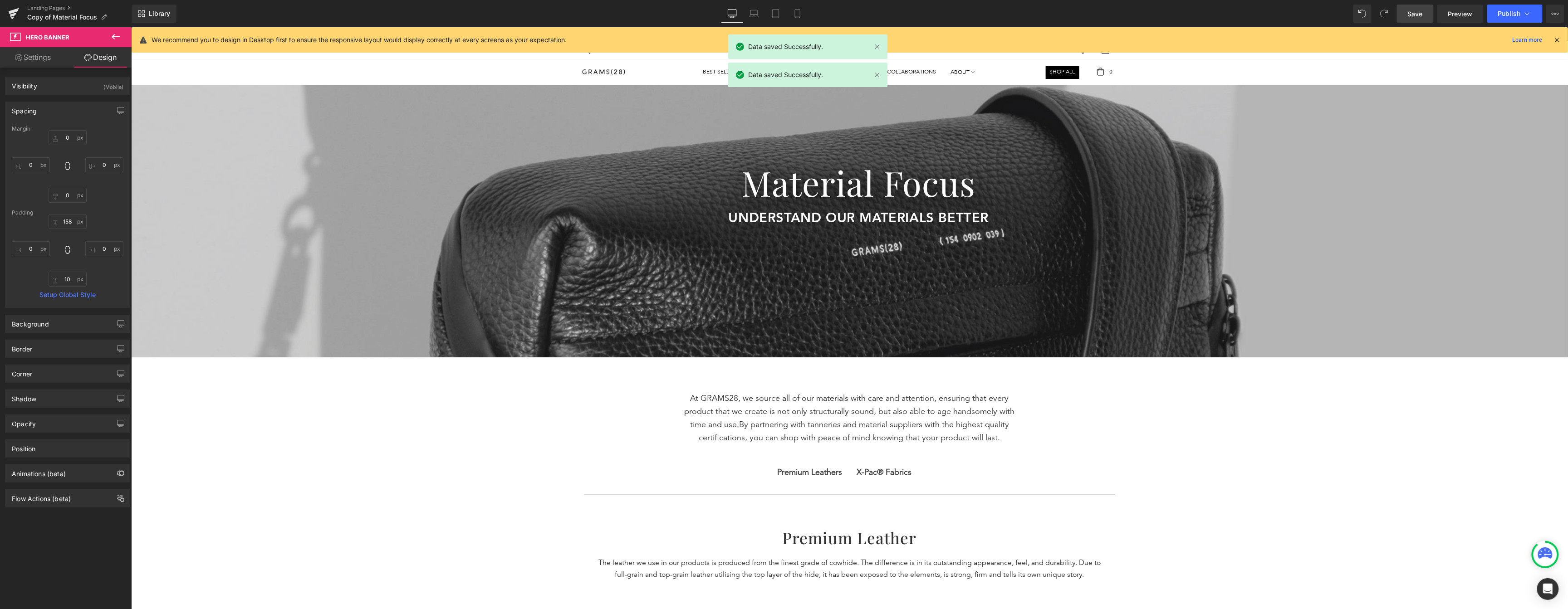
drag, startPoint x: 1420, startPoint y: 14, endPoint x: 1288, endPoint y: 103, distance: 159.2
click at [1420, 14] on span "Save" at bounding box center [1415, 14] width 15 height 9
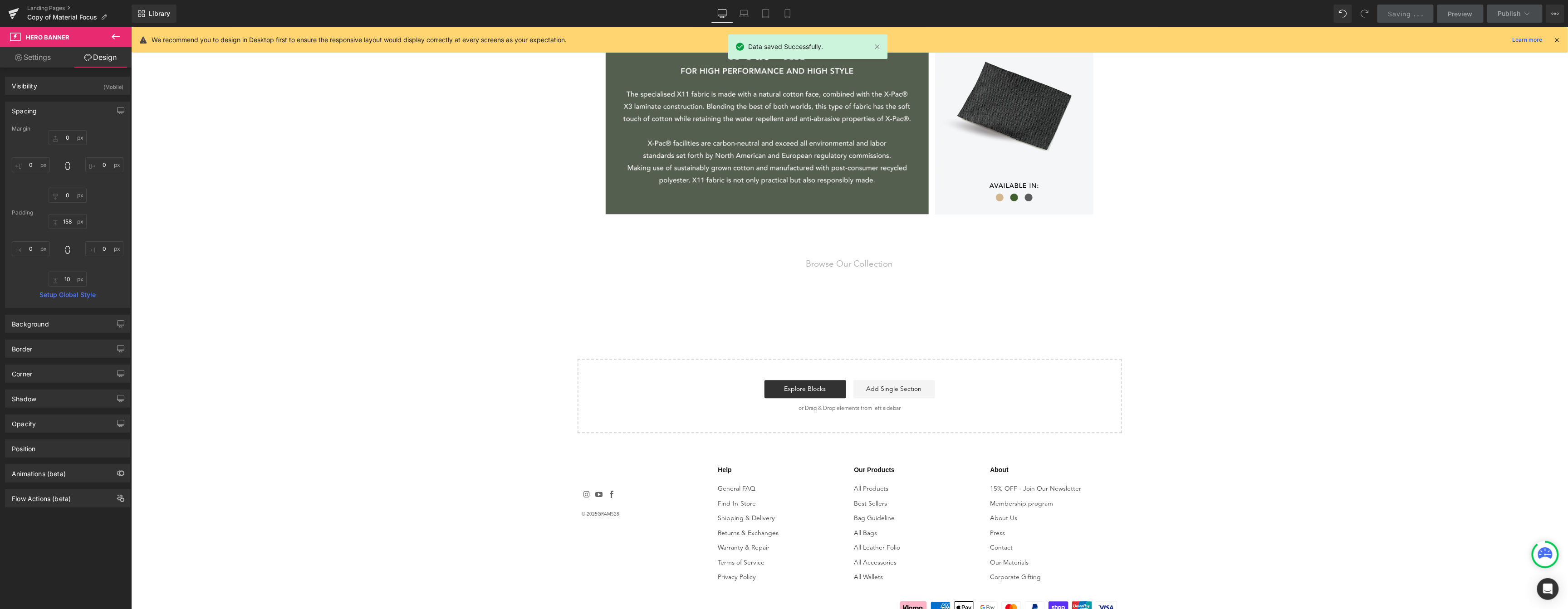
scroll to position [1350, 0]
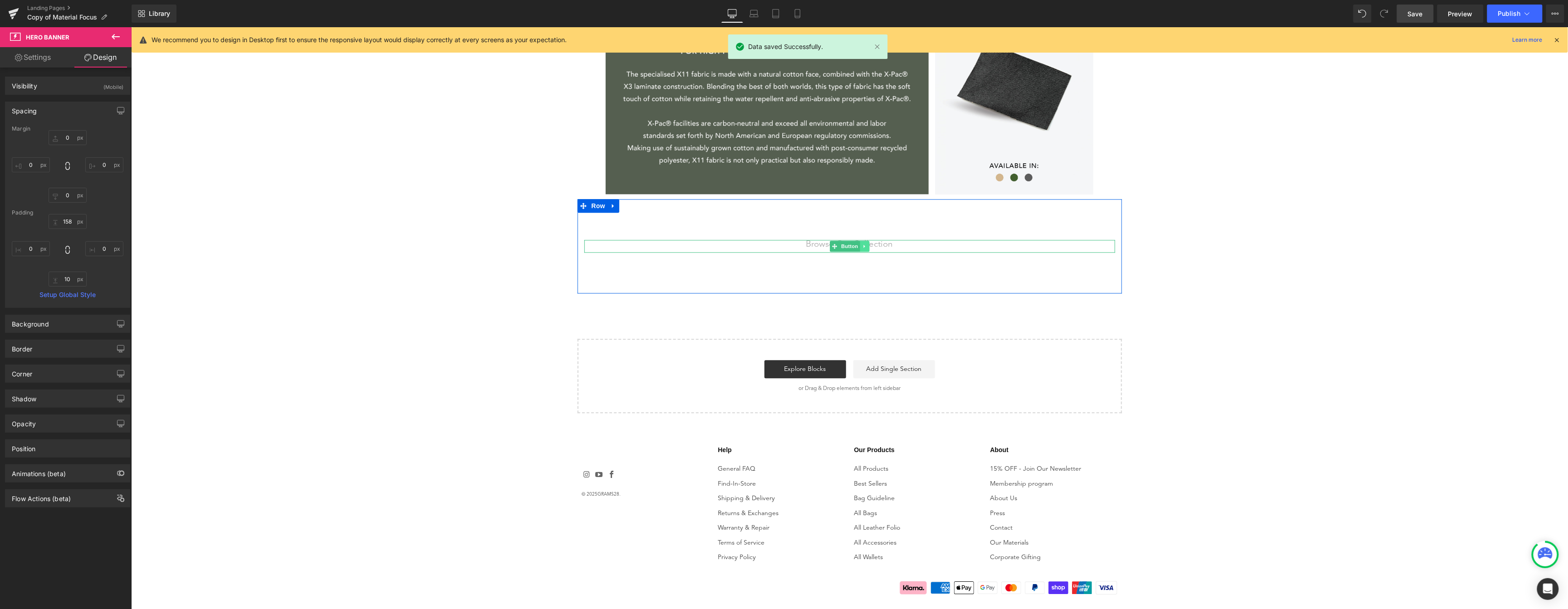
click at [863, 245] on link at bounding box center [864, 246] width 9 height 11
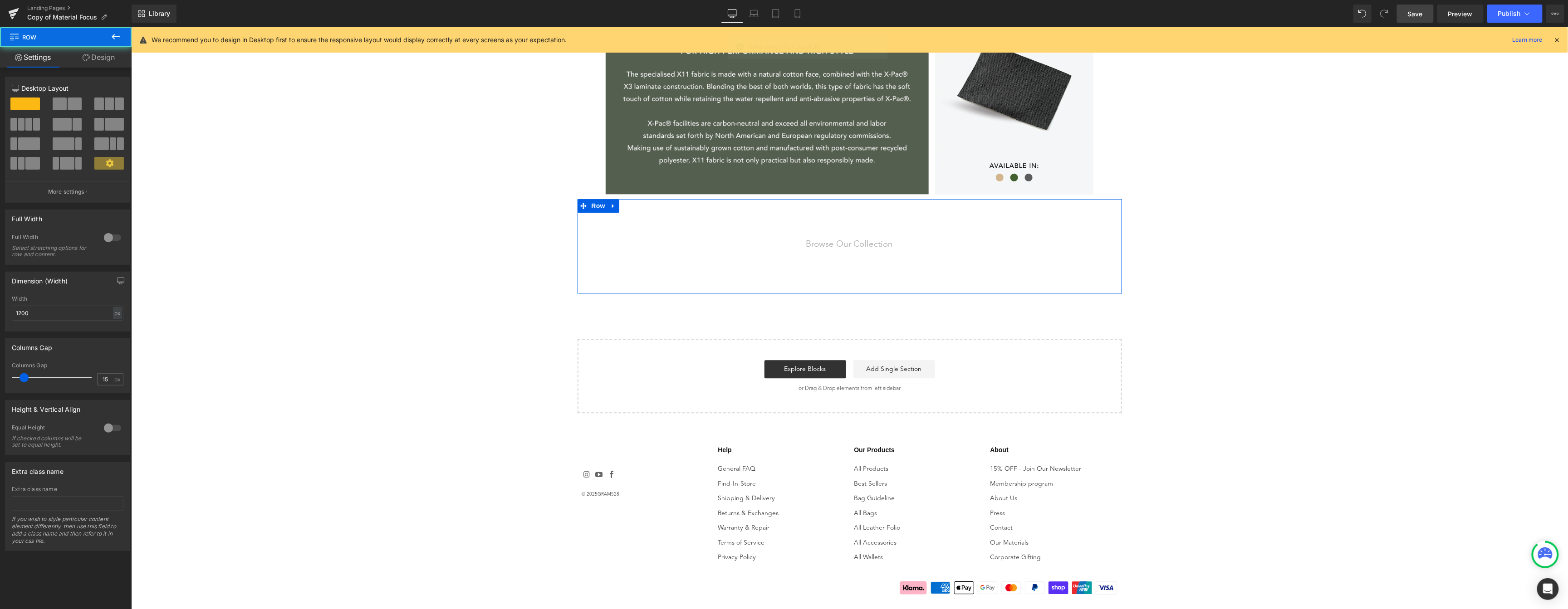
click at [776, 237] on div "Browse Our Collection Button Browse Our Collection Button Row" at bounding box center [849, 246] width 544 height 94
click at [780, 243] on div "Browse Our Collection" at bounding box center [849, 246] width 531 height 13
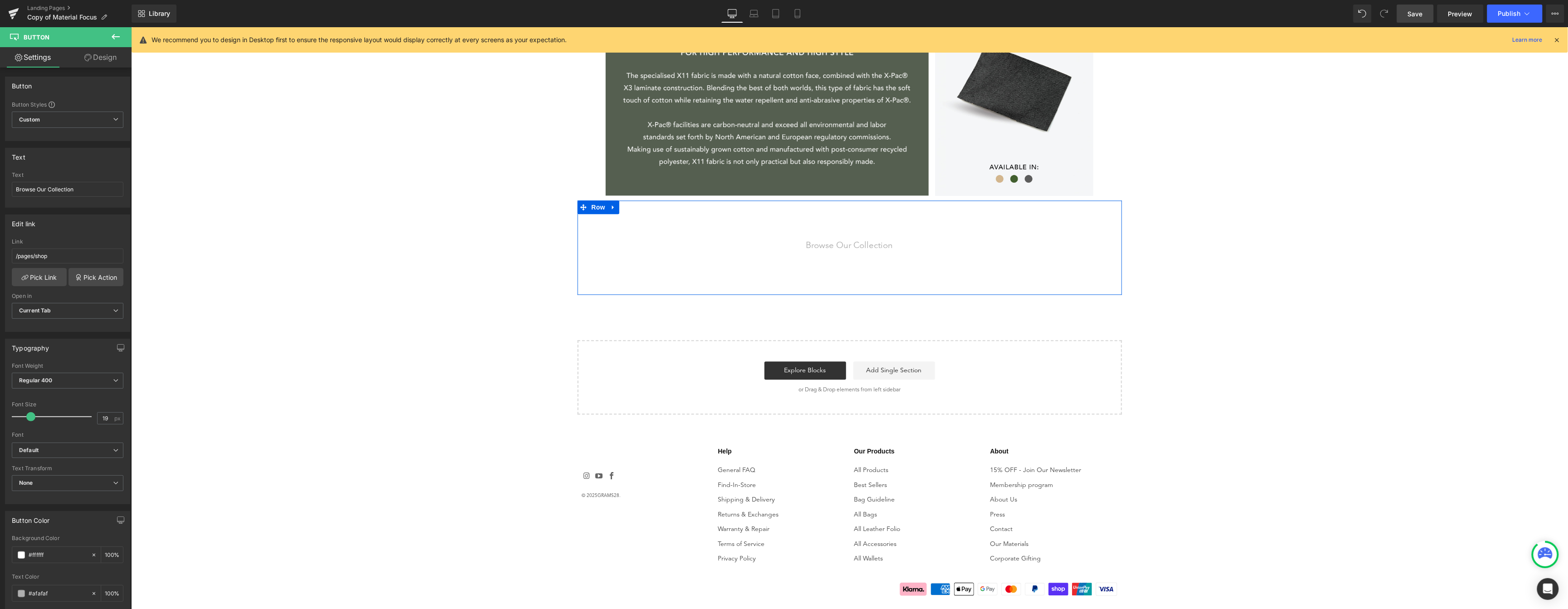
scroll to position [1348, 0]
click at [786, 244] on div "Browse Our Collection" at bounding box center [849, 247] width 531 height 13
click at [857, 249] on icon at bounding box center [859, 247] width 5 height 5
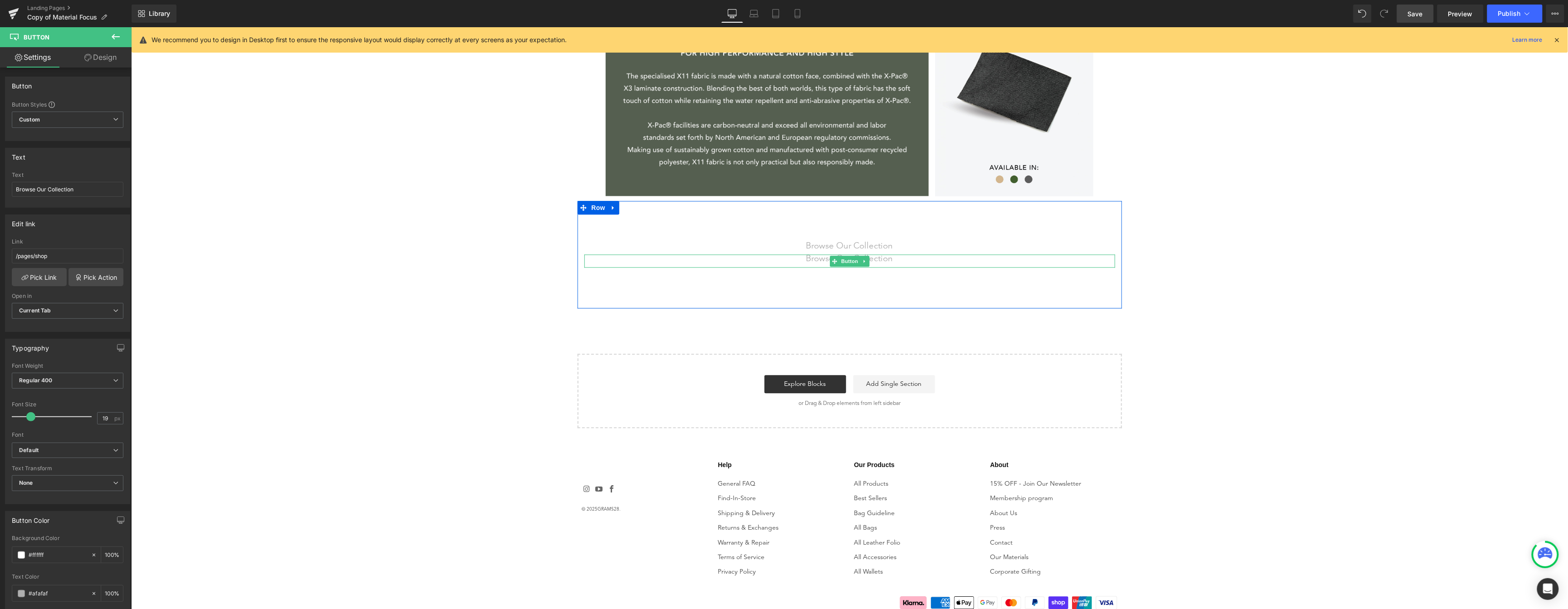
click at [791, 263] on div "Browse Our Collection" at bounding box center [849, 260] width 531 height 13
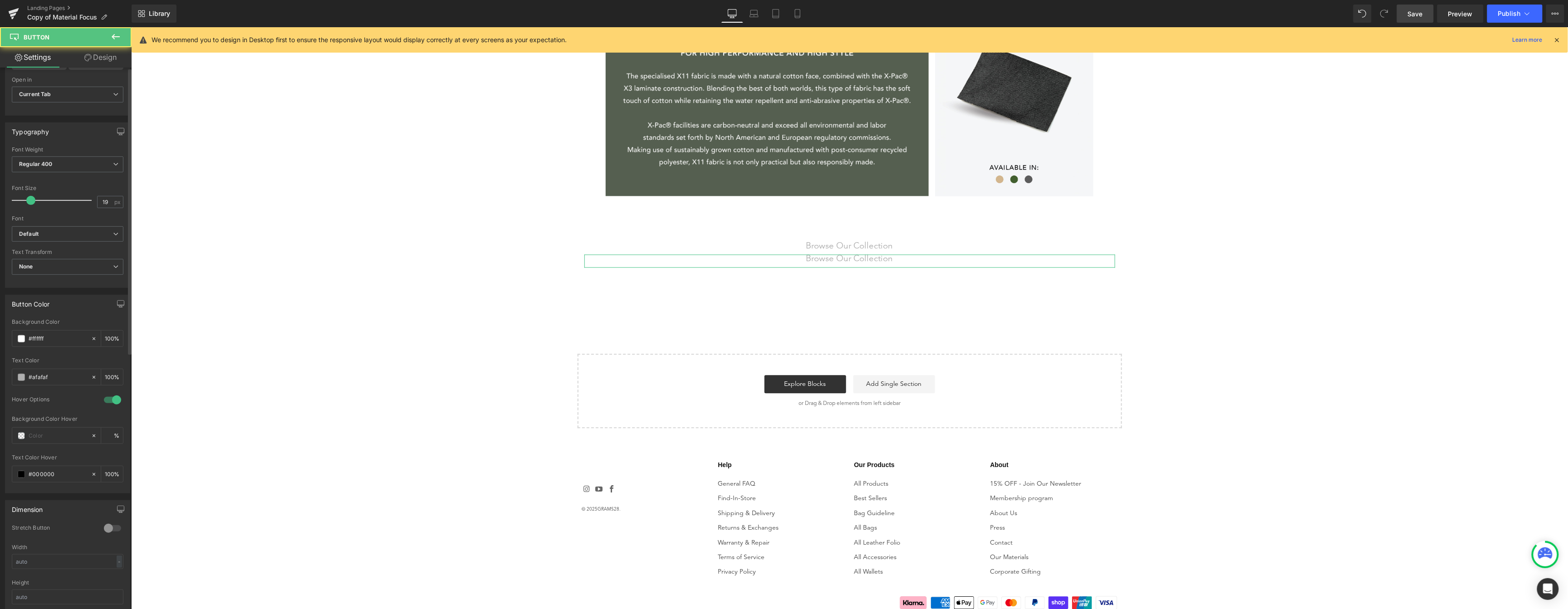
scroll to position [356, 0]
click at [106, 259] on div at bounding box center [112, 261] width 21 height 15
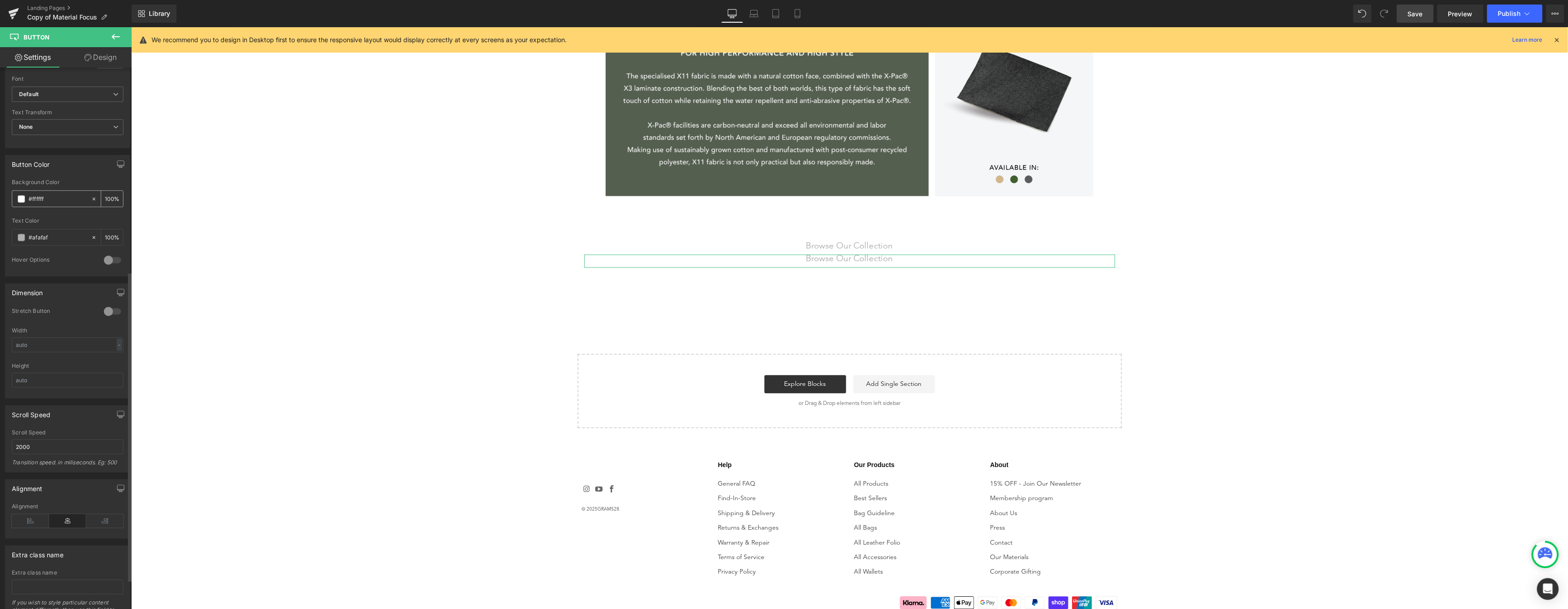
click at [21, 204] on div "#ffffff" at bounding box center [51, 199] width 79 height 16
click at [20, 199] on span at bounding box center [21, 199] width 7 height 7
type input "#fec1c1"
type input "#e3bfbf"
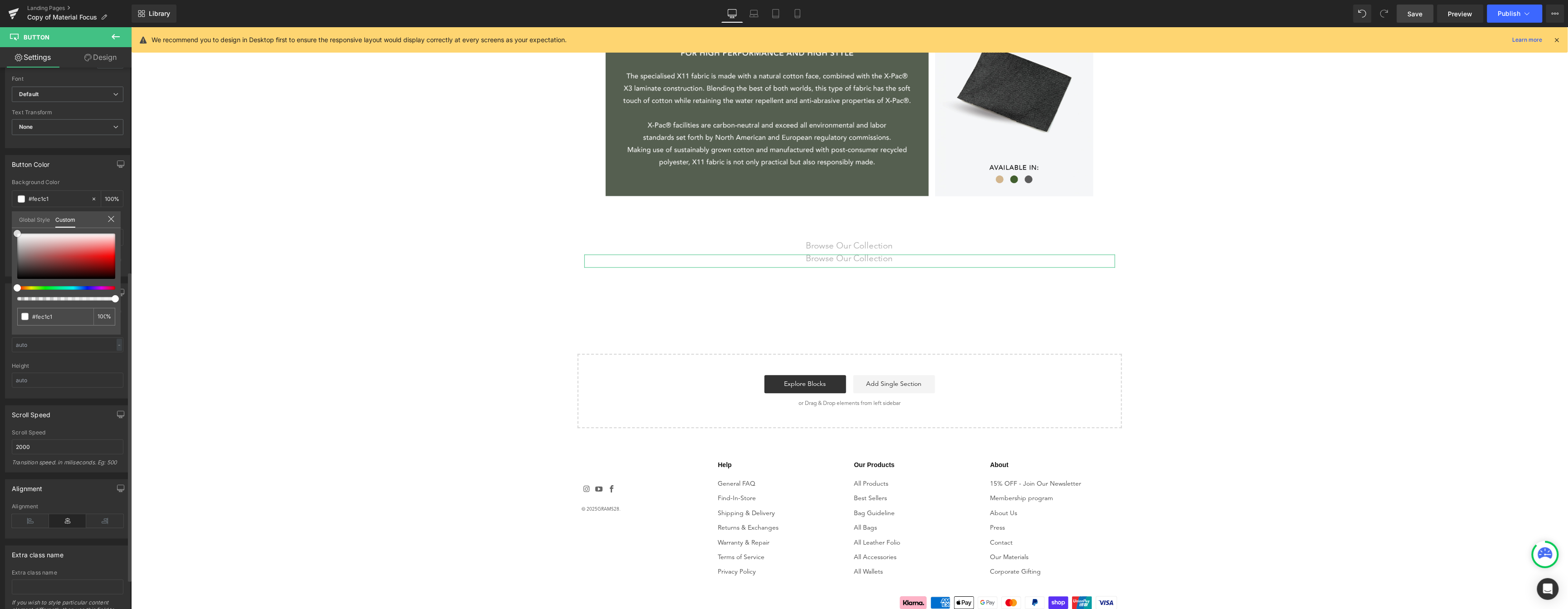
type input "#e3bfbf"
type input "#380404"
drag, startPoint x: 185, startPoint y: 265, endPoint x: 163, endPoint y: 295, distance: 37.2
click at [110, 220] on icon at bounding box center [111, 219] width 7 height 7
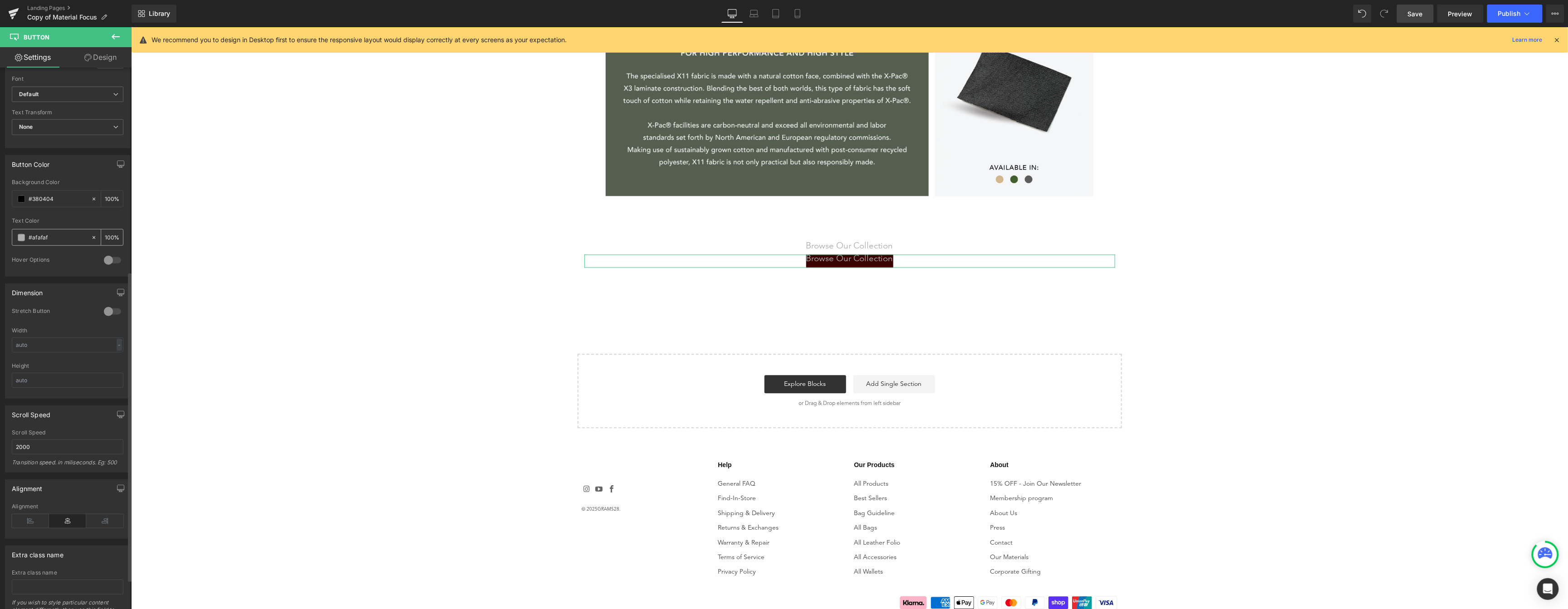
click at [24, 234] on span at bounding box center [21, 237] width 7 height 7
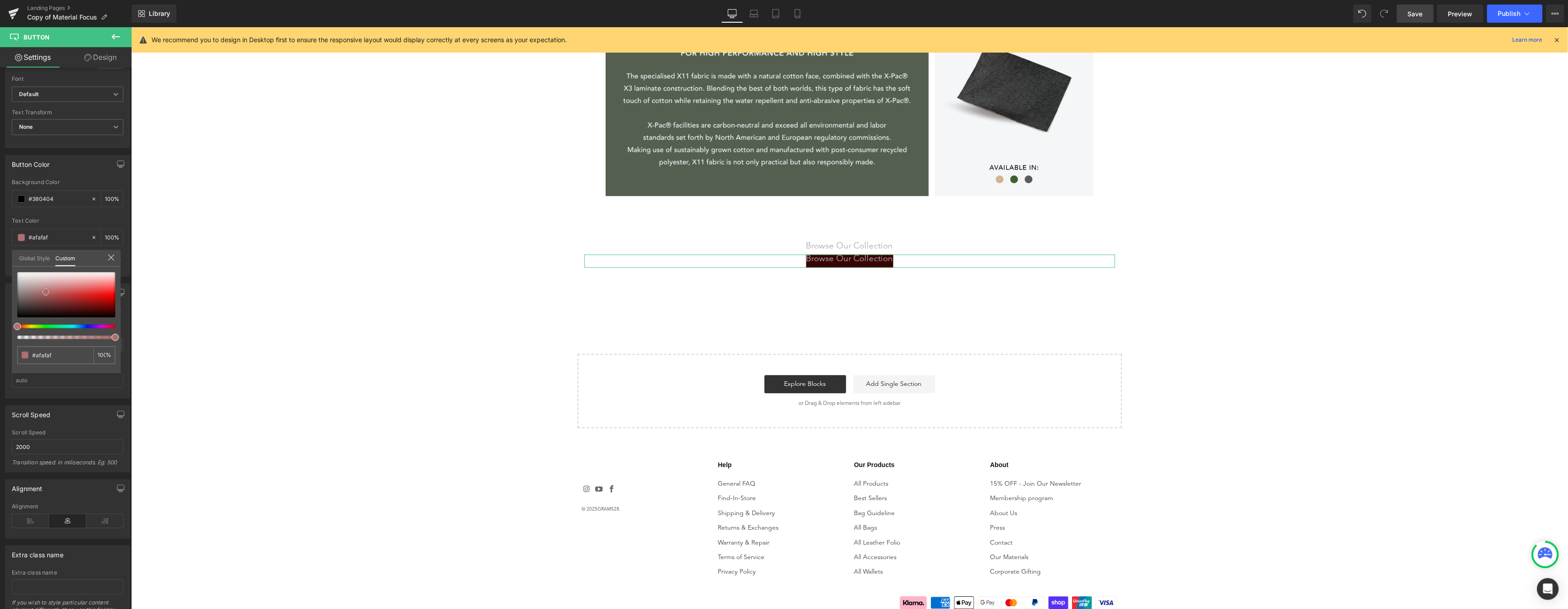
type input "#ae6f6f"
type input "#b47878"
type input "#dbd0d0"
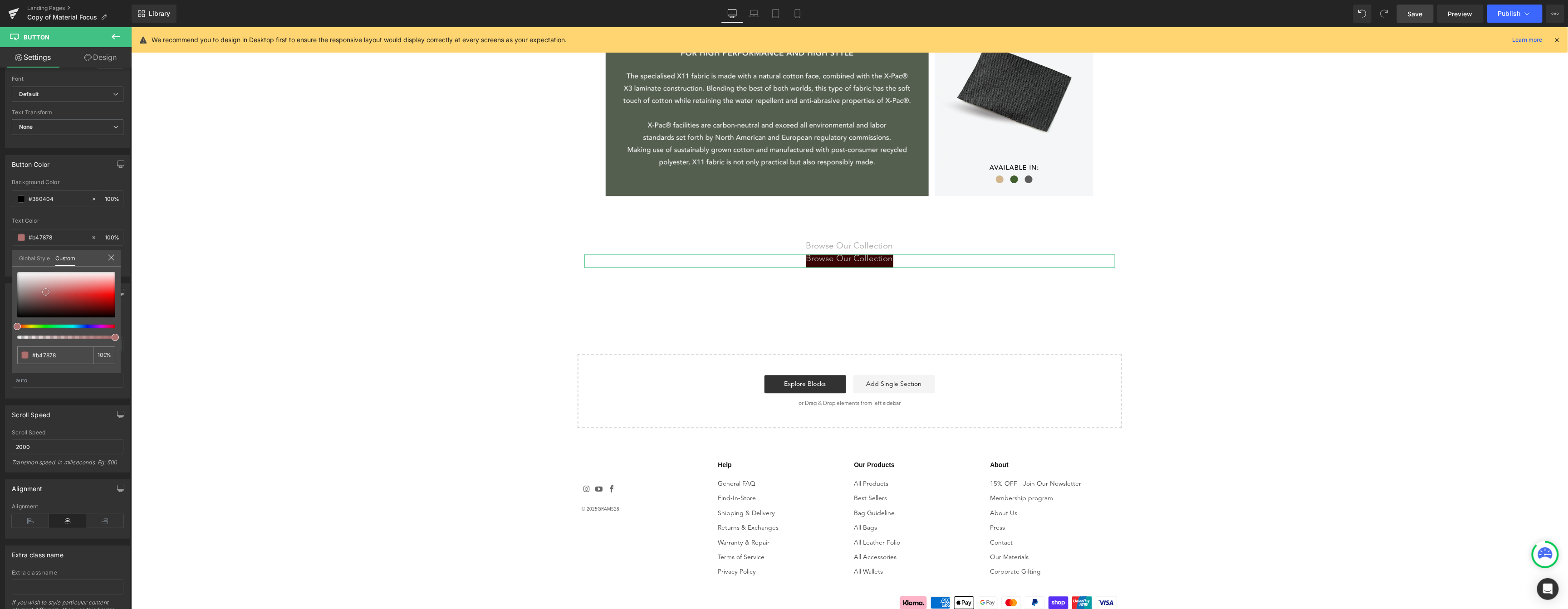
type input "#dbd0d0"
type input "#ffffff"
drag, startPoint x: 46, startPoint y: 291, endPoint x: -3, endPoint y: 254, distance: 61.4
click at [0, 254] on html "Hero Banner You are previewing how the will restyle your page. You can not edit…" at bounding box center [784, 304] width 1568 height 609
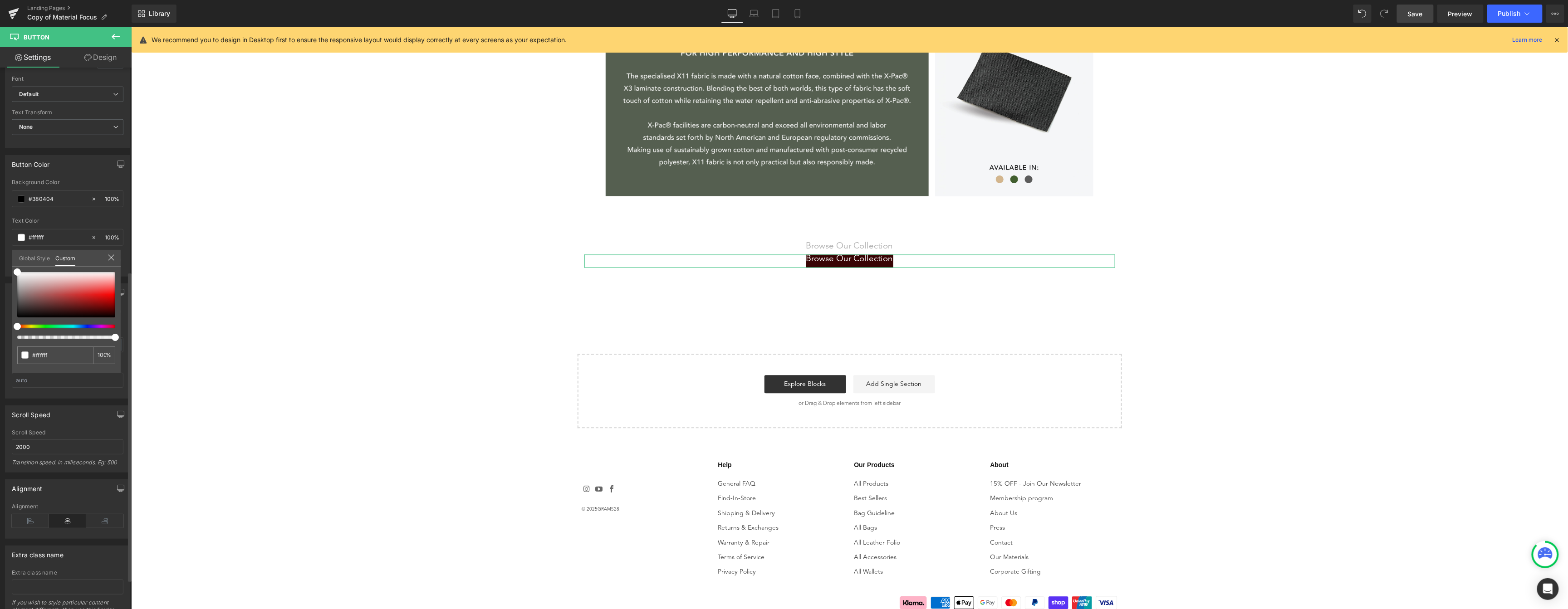
click at [106, 256] on div "Global Style Custom" at bounding box center [67, 258] width 109 height 17
click at [113, 259] on icon at bounding box center [111, 257] width 7 height 7
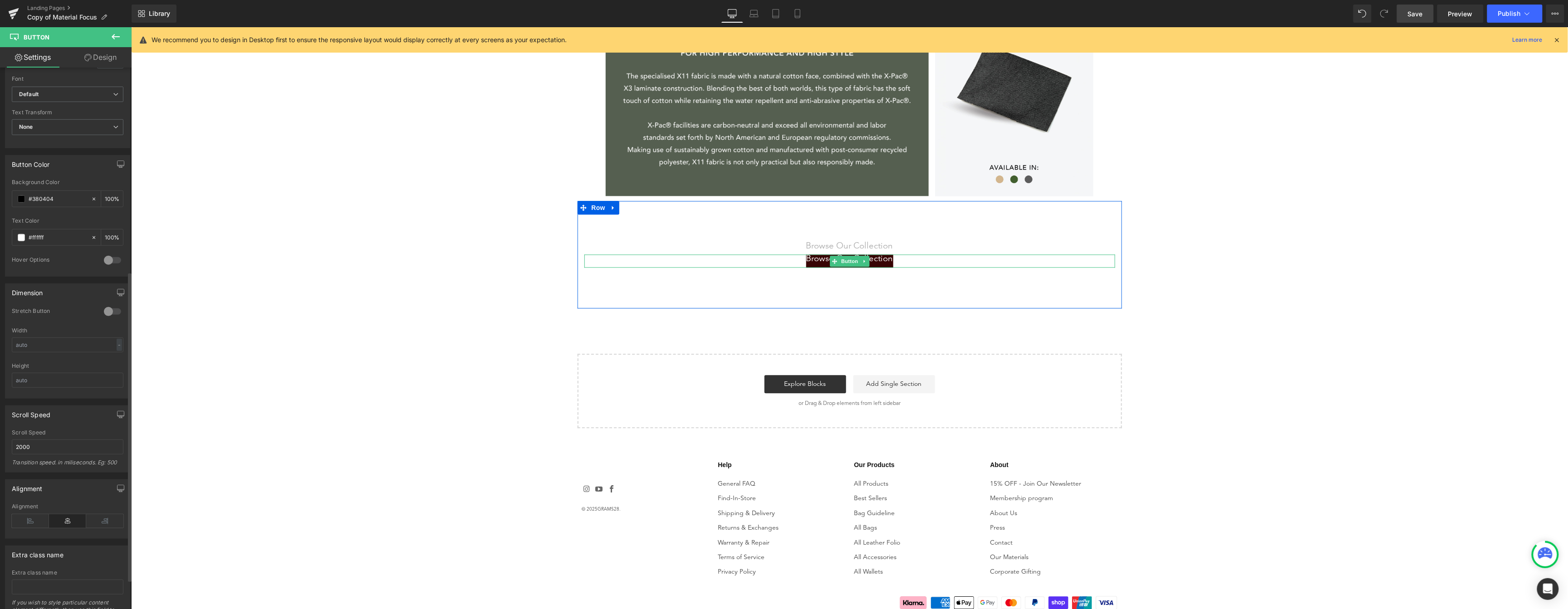
click at [882, 261] on span "Browse Our Collection" at bounding box center [849, 259] width 87 height 10
drag, startPoint x: 108, startPoint y: 312, endPoint x: 124, endPoint y: 311, distance: 16.0
click at [124, 311] on div "0 Stretch Button Width - % px Height" at bounding box center [67, 353] width 124 height 91
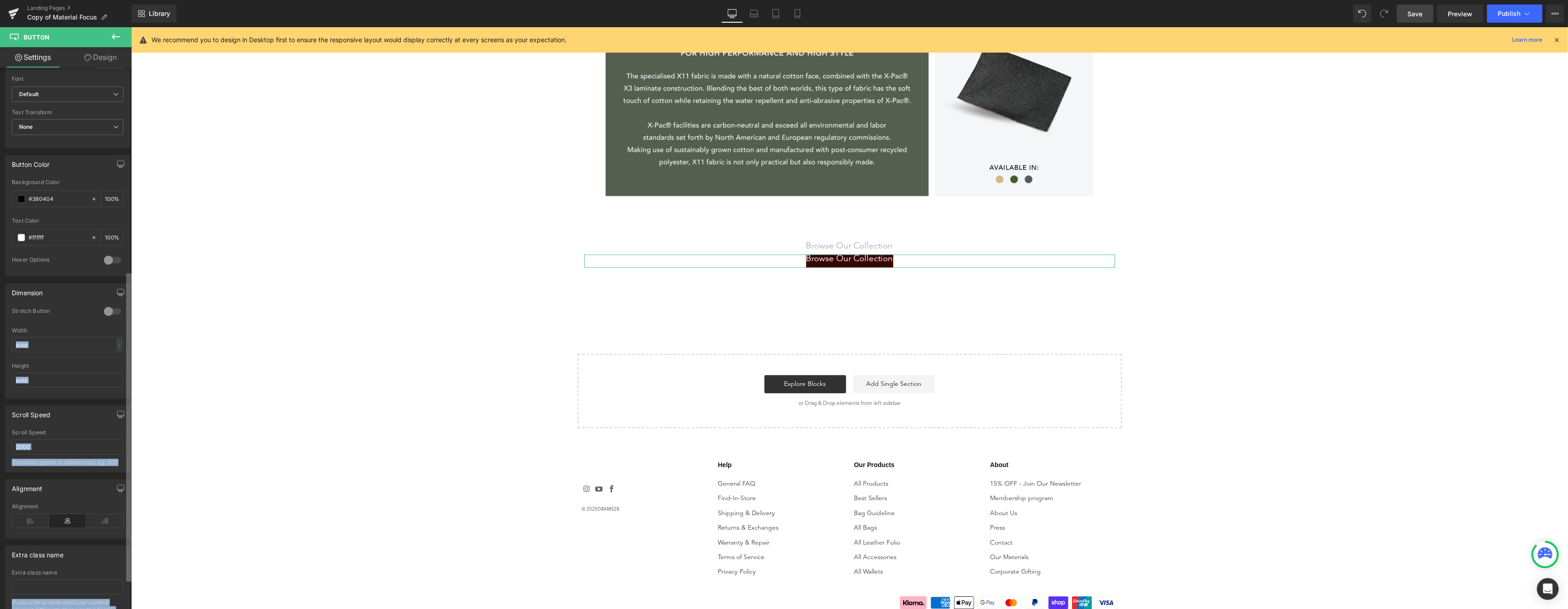
drag, startPoint x: 108, startPoint y: 312, endPoint x: 128, endPoint y: 312, distance: 20.0
click at [128, 312] on div "Button Button Styles Custom Custom Setup Global Style Custom Setup Global Style…" at bounding box center [66, 340] width 132 height 545
click at [118, 312] on div at bounding box center [112, 312] width 21 height 15
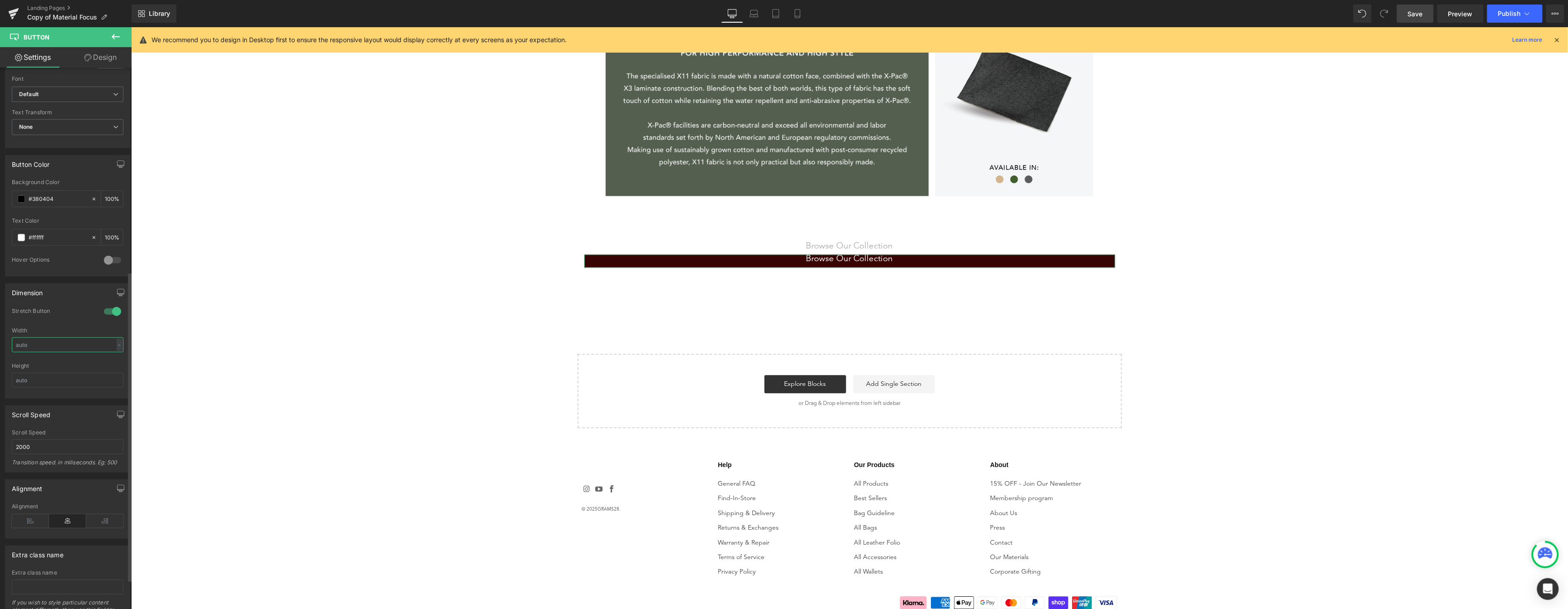
click at [82, 349] on input "text" at bounding box center [68, 344] width 112 height 15
click at [793, 259] on link "Browse Our Collection" at bounding box center [849, 260] width 531 height 13
click at [20, 197] on span at bounding box center [21, 199] width 7 height 7
type input "#daa9a9"
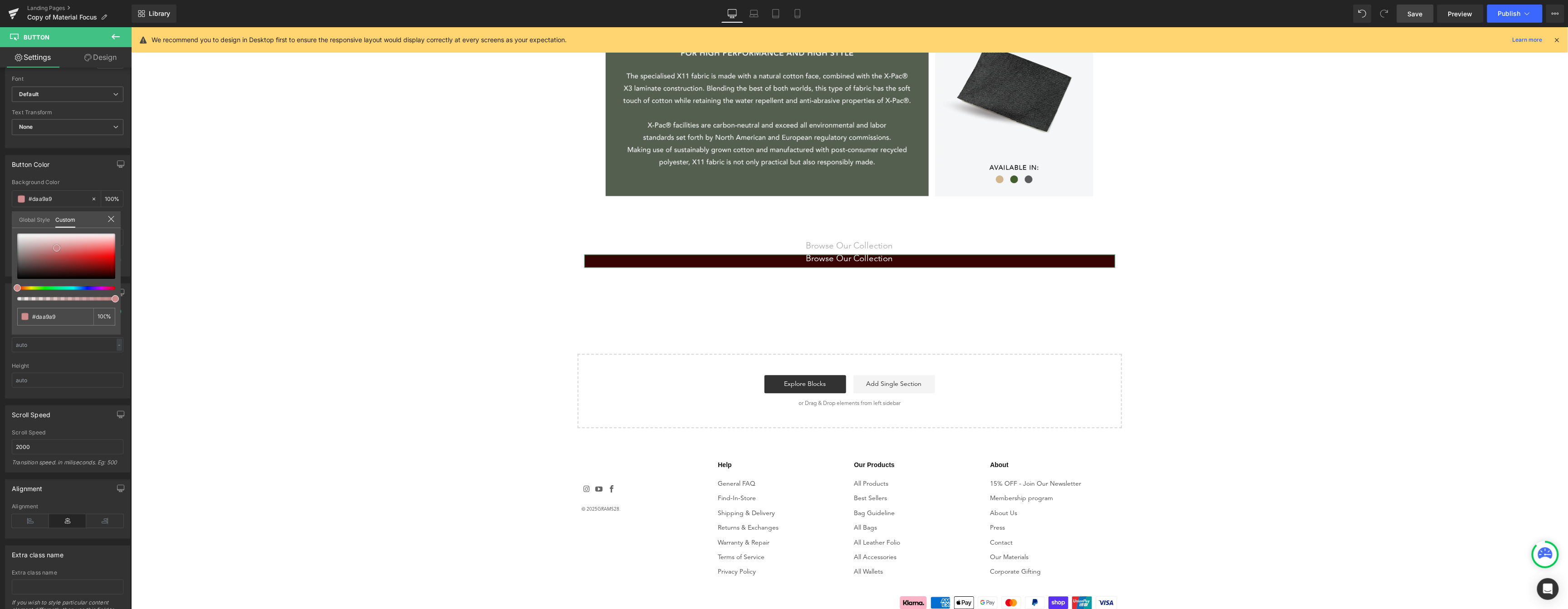
type input "#ce8c8c"
type input "#c57676"
type input "#b24242"
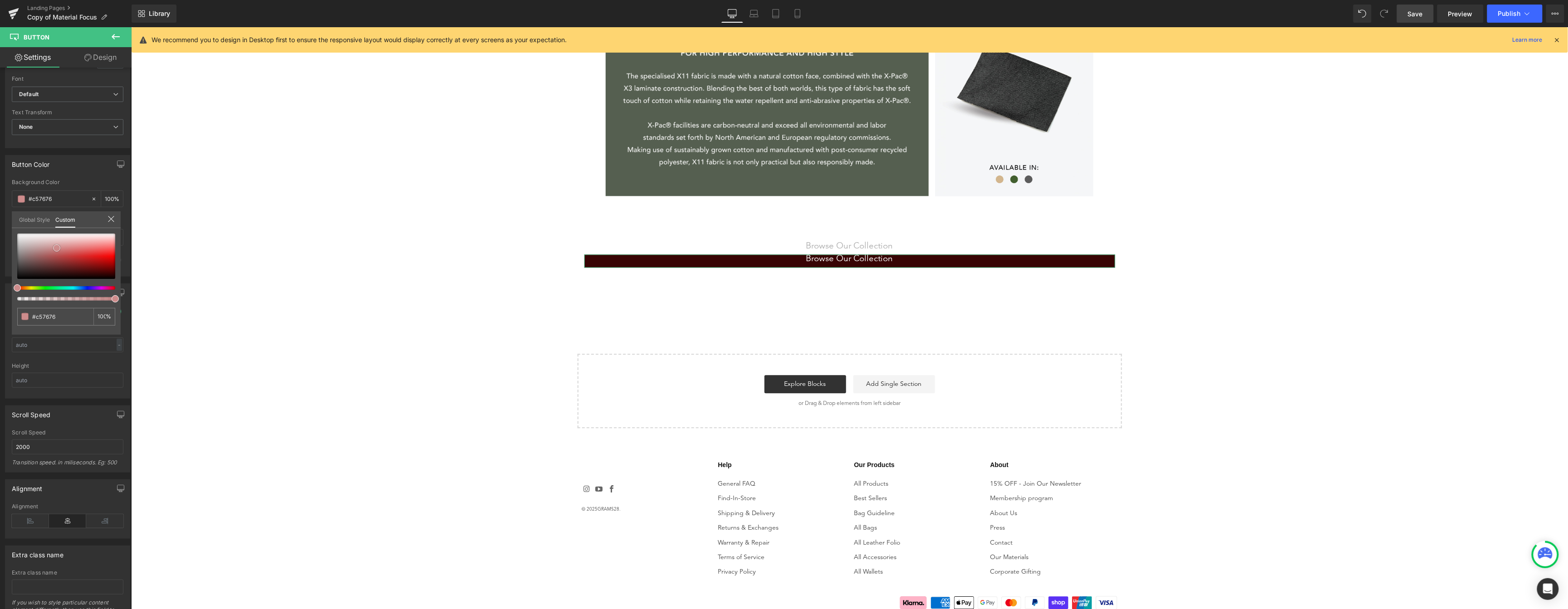
type input "#b24242"
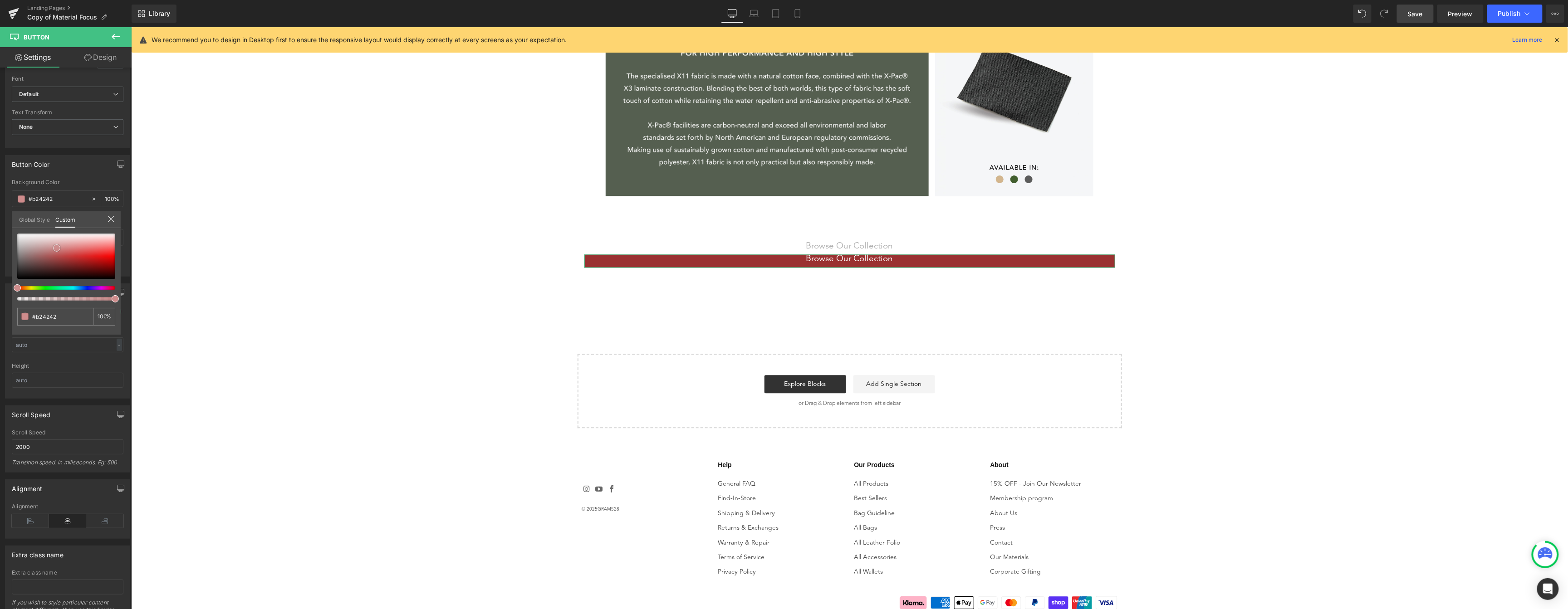
type input "#9a3131"
type input "#6d1717"
type input "#170101"
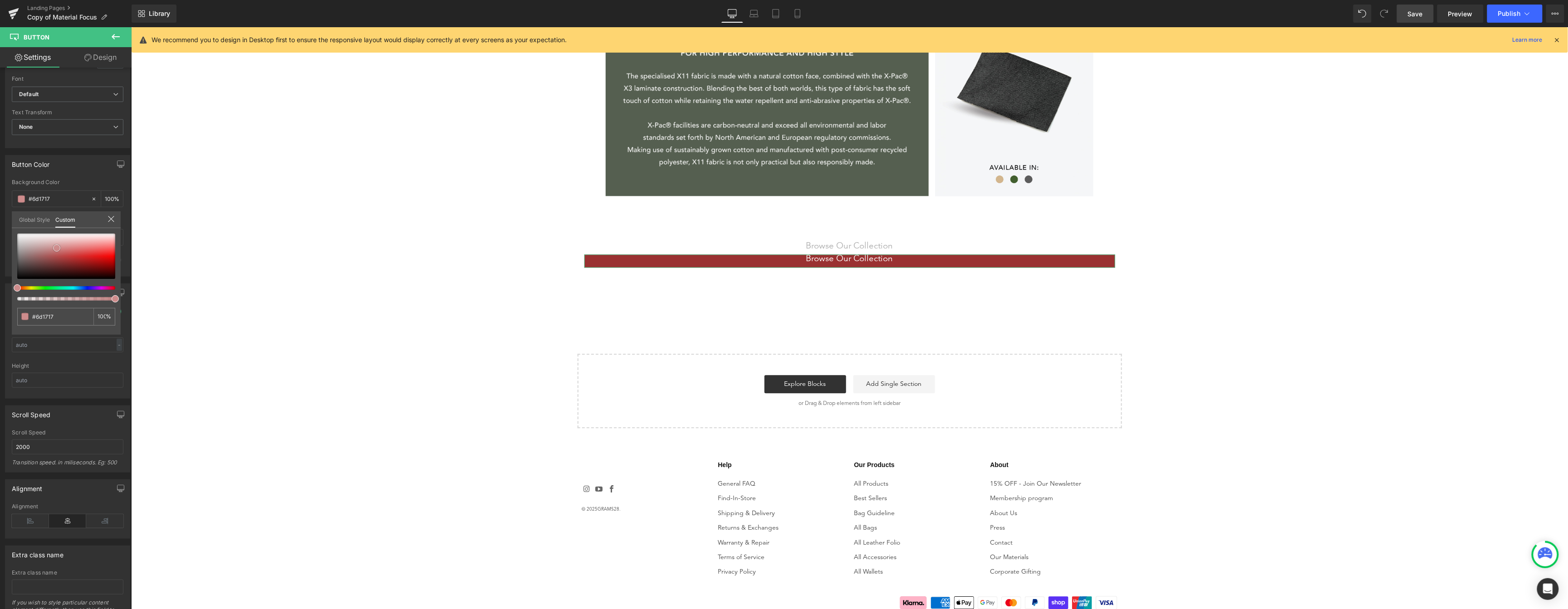
type input "#170101"
type input "#000000"
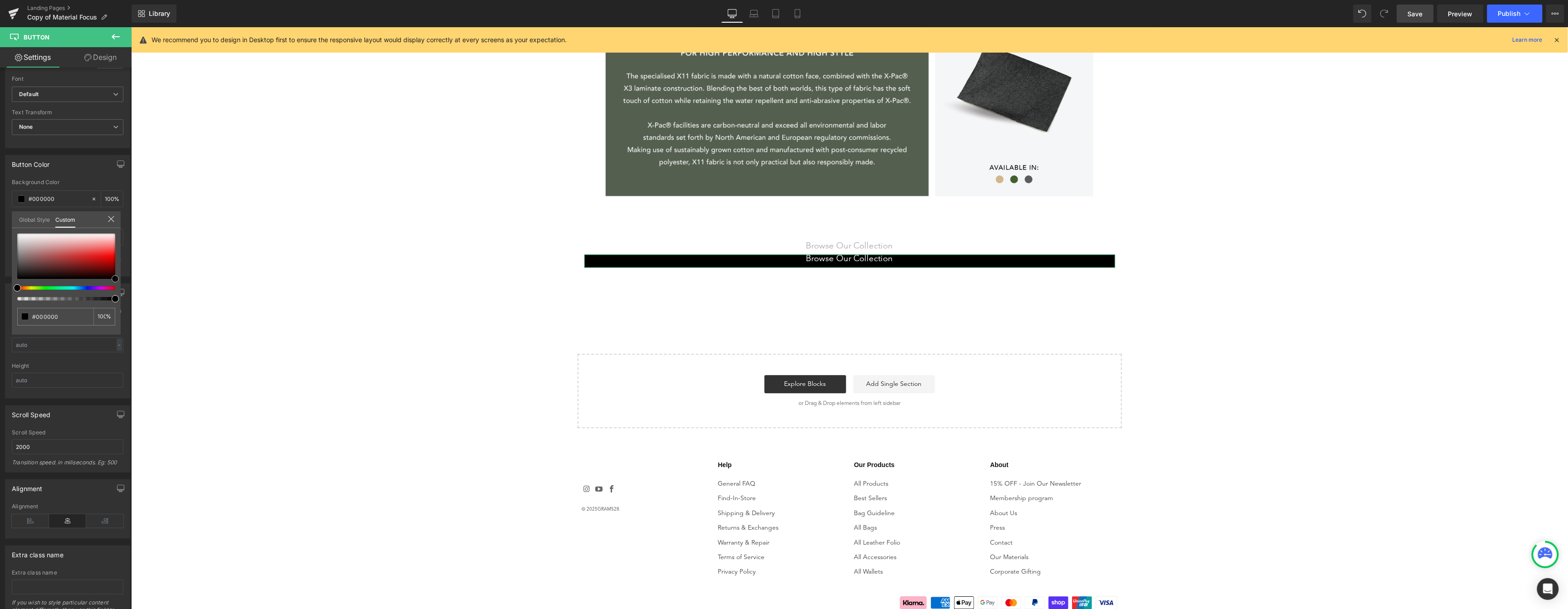
drag, startPoint x: 56, startPoint y: 248, endPoint x: 124, endPoint y: 281, distance: 75.6
click at [123, 277] on div "Button Color rgba(0, 0, 0, 1) Background Color #000000 100 % rgba(255, 255, 255…" at bounding box center [68, 212] width 136 height 128
type input "100"
click at [60, 380] on input "text" at bounding box center [68, 380] width 112 height 15
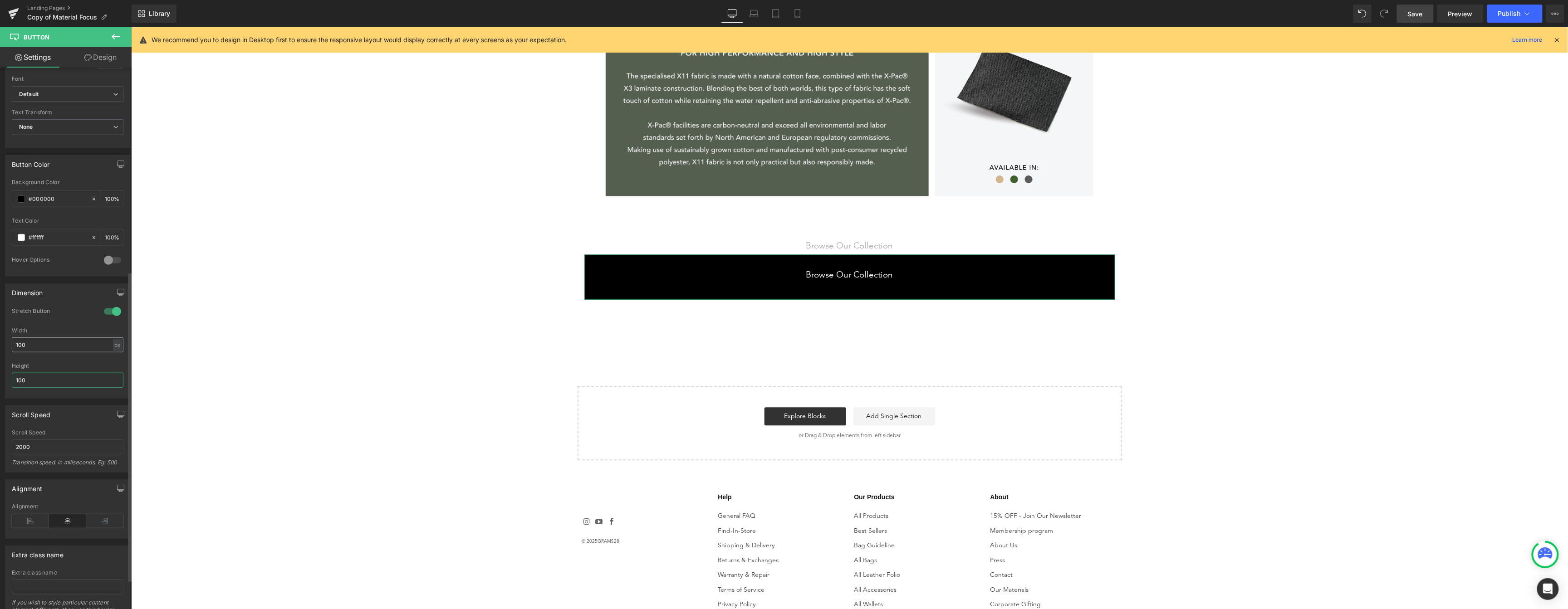
type input "100"
drag, startPoint x: 32, startPoint y: 344, endPoint x: 21, endPoint y: 344, distance: 11.0
click at [21, 344] on input "100" at bounding box center [68, 344] width 112 height 15
drag, startPoint x: 28, startPoint y: 344, endPoint x: 4, endPoint y: 342, distance: 24.1
click at [4, 342] on div "Dimension 1 Stretch Button 100px Width 100 px % px 100px Height 100" at bounding box center [68, 338] width 136 height 122
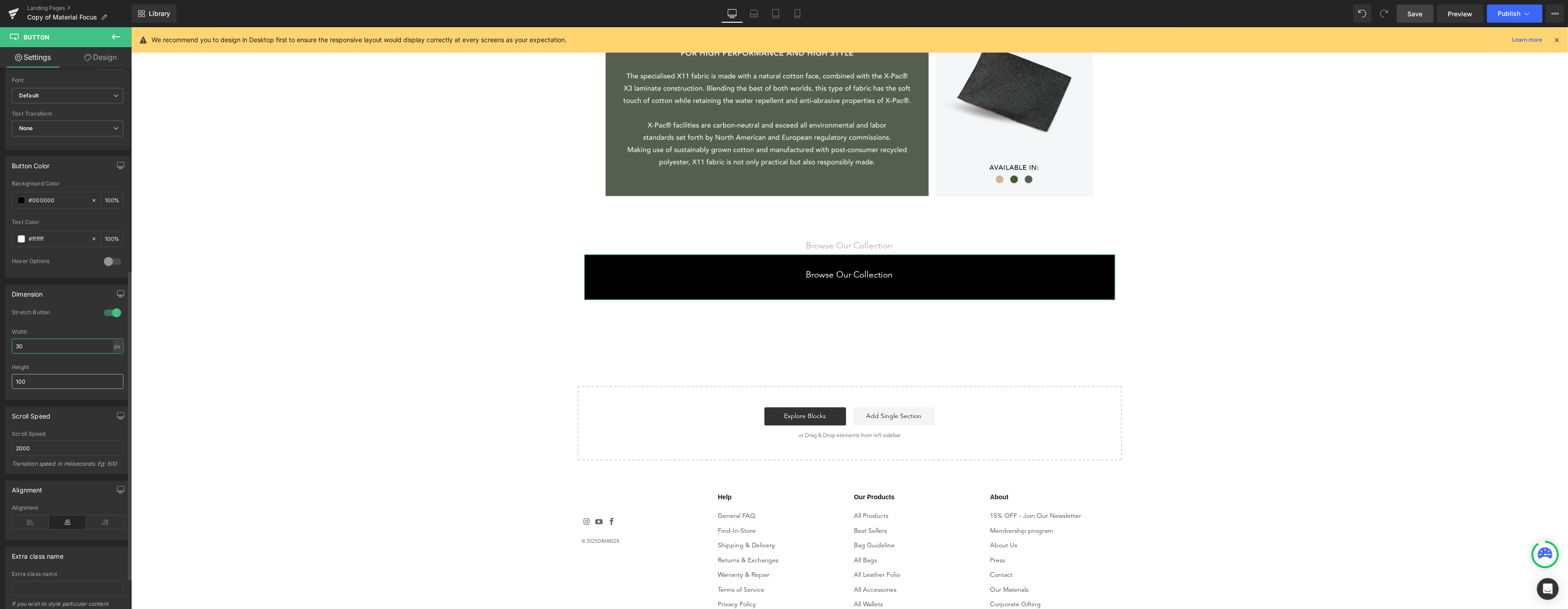
scroll to position [354, 0]
click at [66, 383] on input "100" at bounding box center [68, 382] width 112 height 15
drag, startPoint x: 38, startPoint y: 349, endPoint x: -3, endPoint y: 342, distance: 41.6
click at [0, 342] on html "Hero Banner You are previewing how the will restyle your page. You can not edit…" at bounding box center [784, 304] width 1568 height 609
type input "20"
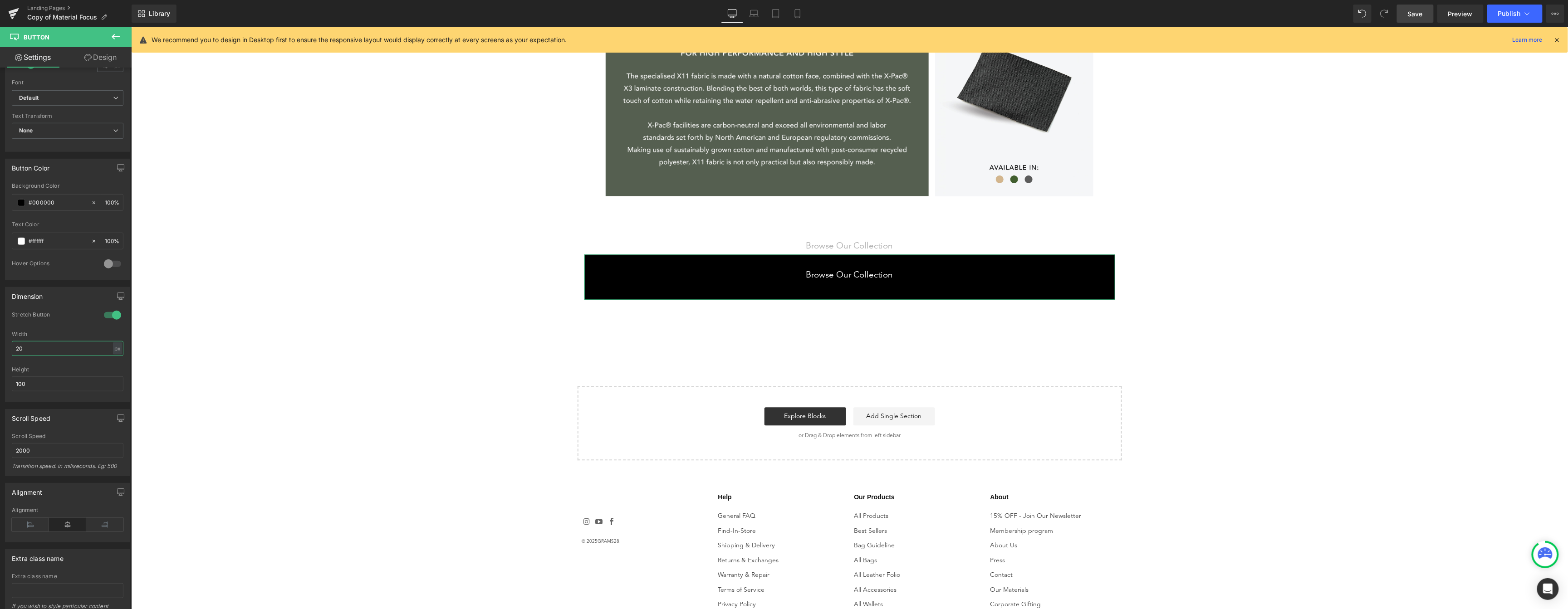
scroll to position [352, 0]
drag, startPoint x: 91, startPoint y: 352, endPoint x: -3, endPoint y: 343, distance: 94.4
click at [0, 343] on html "Hero Banner You are previewing how the will restyle your page. You can not edit…" at bounding box center [784, 304] width 1568 height 609
click at [65, 385] on input "100" at bounding box center [68, 384] width 112 height 15
type input "1"
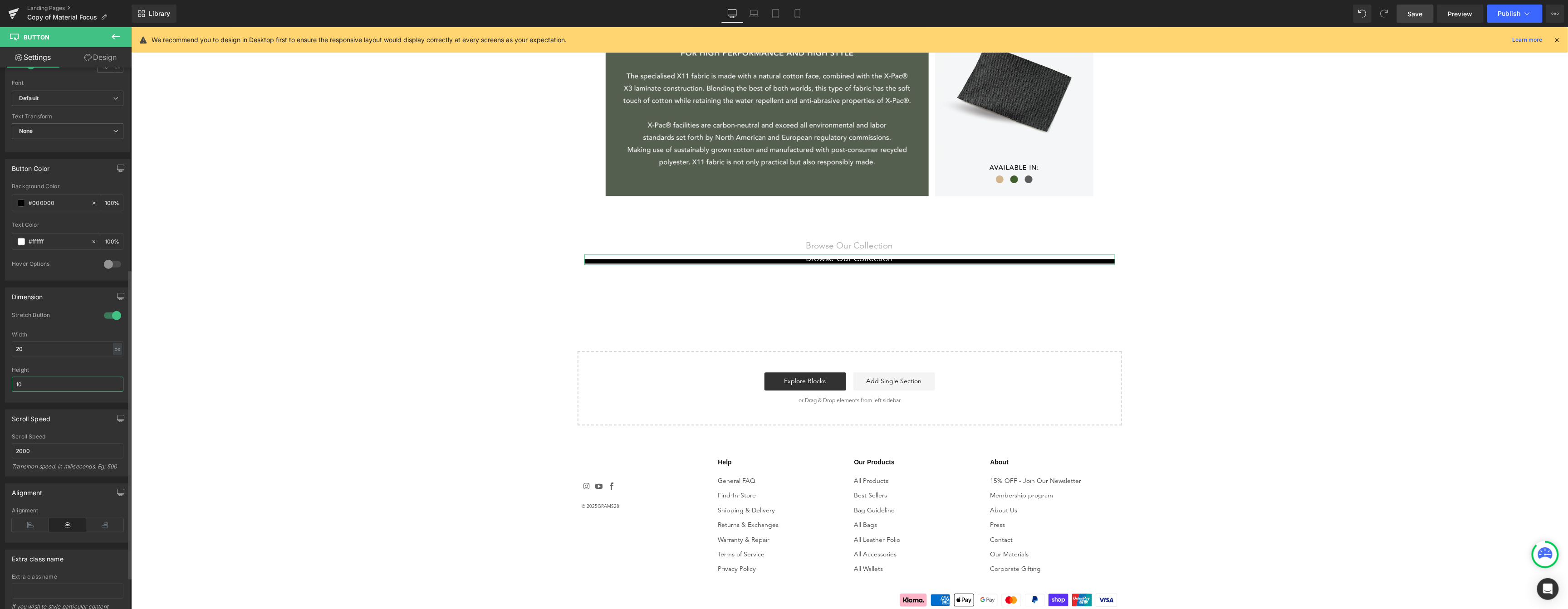
type input "1"
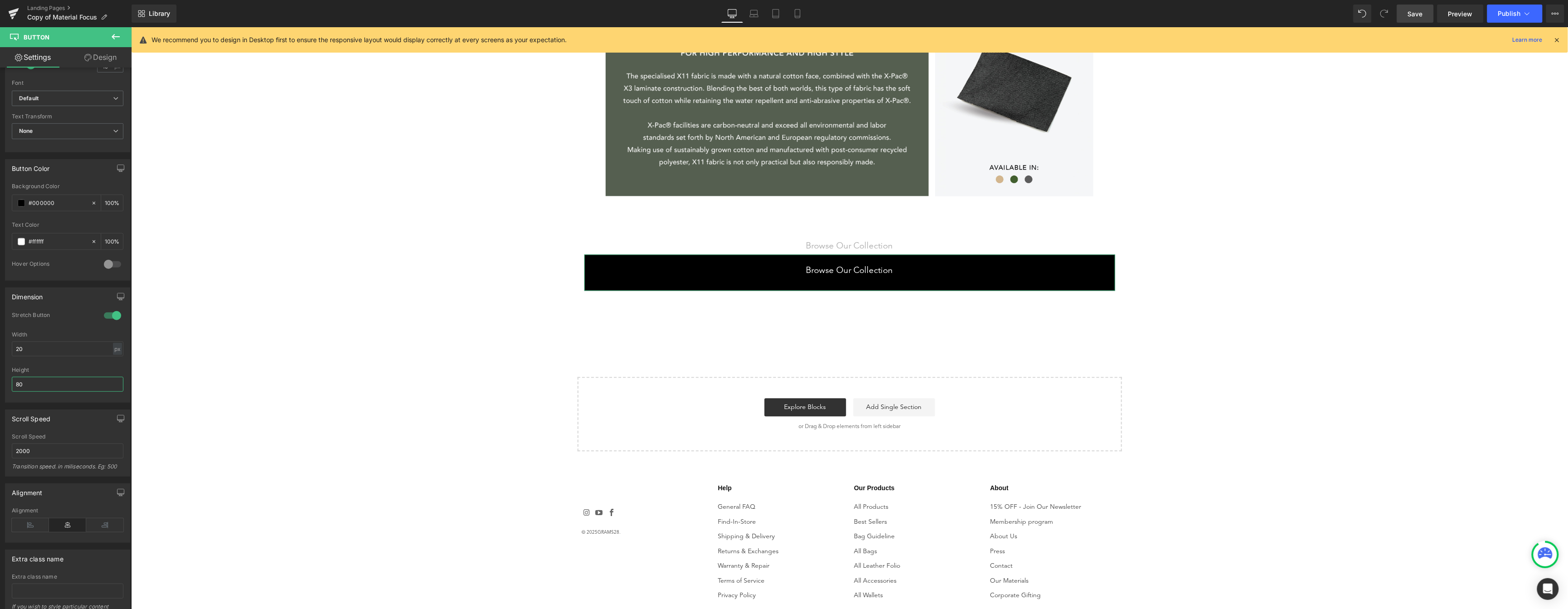
drag, startPoint x: 43, startPoint y: 378, endPoint x: -3, endPoint y: 376, distance: 46.0
click at [0, 376] on html "Hero Banner You are previewing how the will restyle your page. You can not edit…" at bounding box center [784, 304] width 1568 height 609
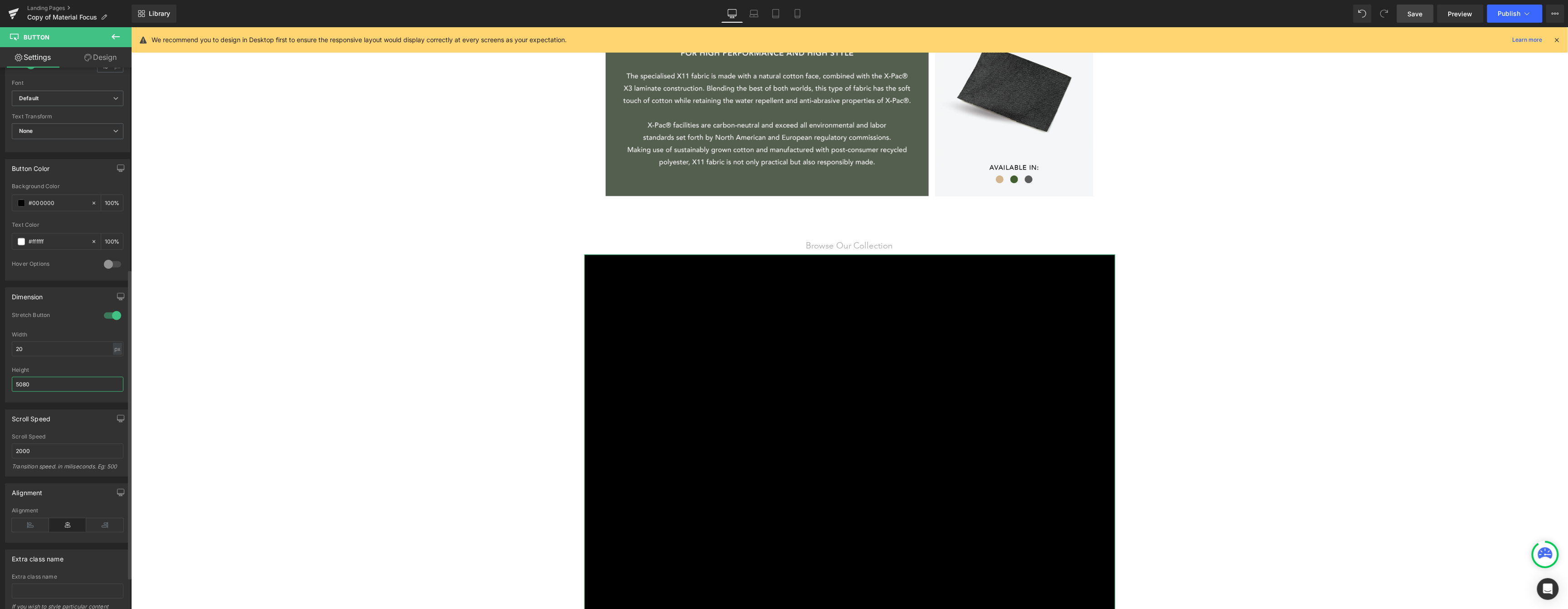
click at [52, 379] on input "5080" at bounding box center [68, 384] width 112 height 15
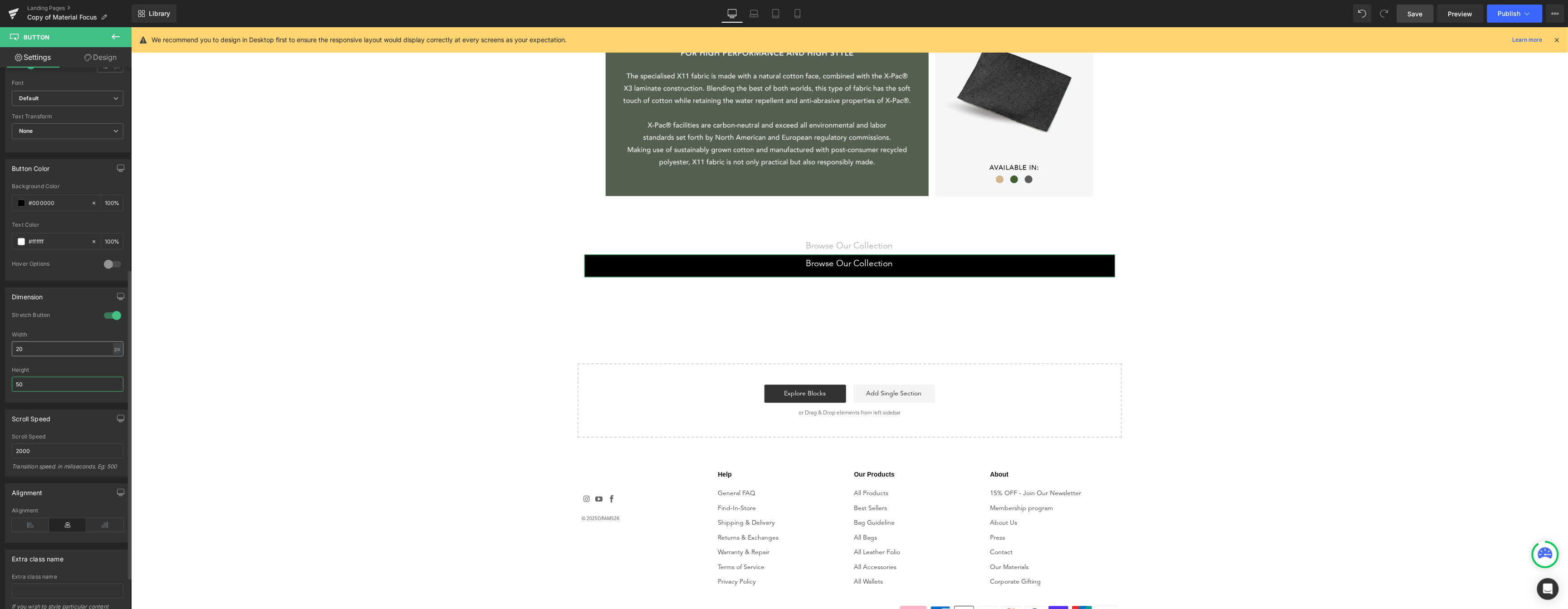
type input "50"
drag, startPoint x: 46, startPoint y: 348, endPoint x: 1, endPoint y: 345, distance: 45.1
click at [1, 345] on div "Dimension 1 Stretch Button 20px Width 20 px % px 50px Height 50" at bounding box center [68, 342] width 136 height 122
click at [96, 400] on div at bounding box center [68, 399] width 112 height 6
click at [119, 350] on input "text" at bounding box center [68, 348] width 112 height 15
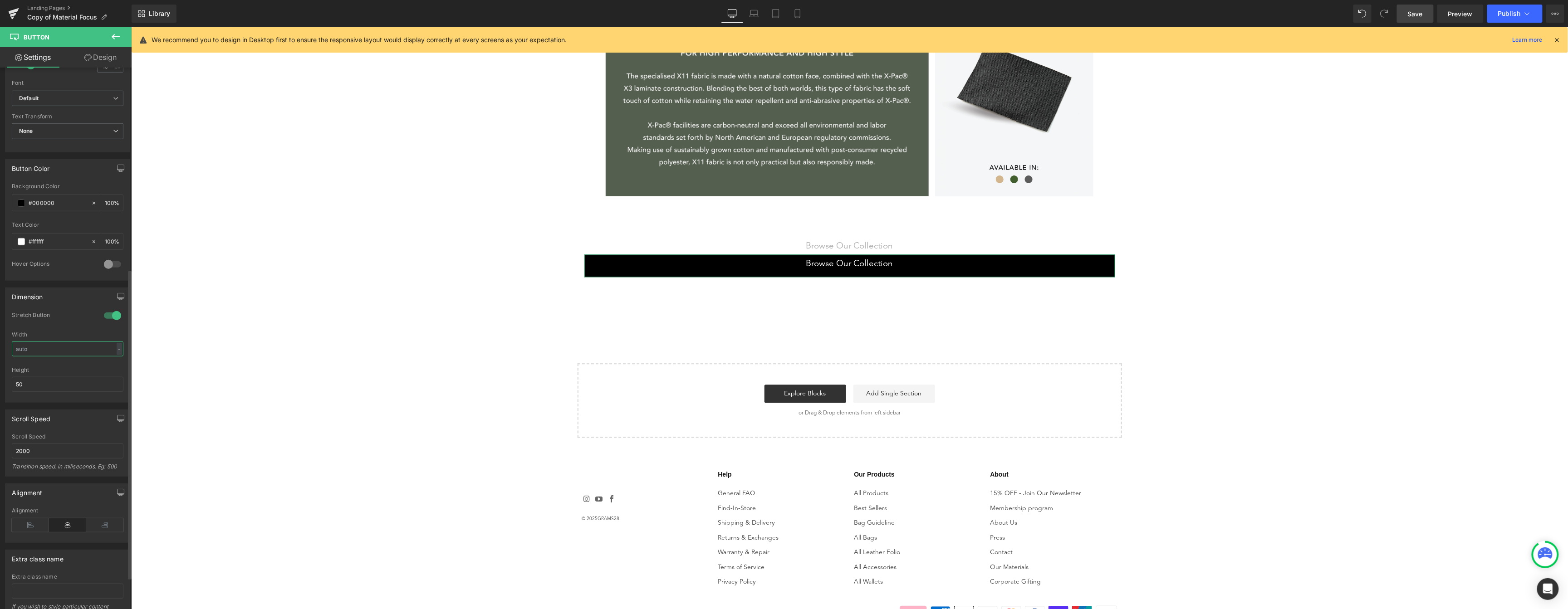
click at [84, 344] on input "text" at bounding box center [68, 348] width 112 height 15
click at [89, 343] on input "100" at bounding box center [68, 348] width 112 height 15
type input "0"
click at [59, 334] on div "Width" at bounding box center [68, 334] width 112 height 6
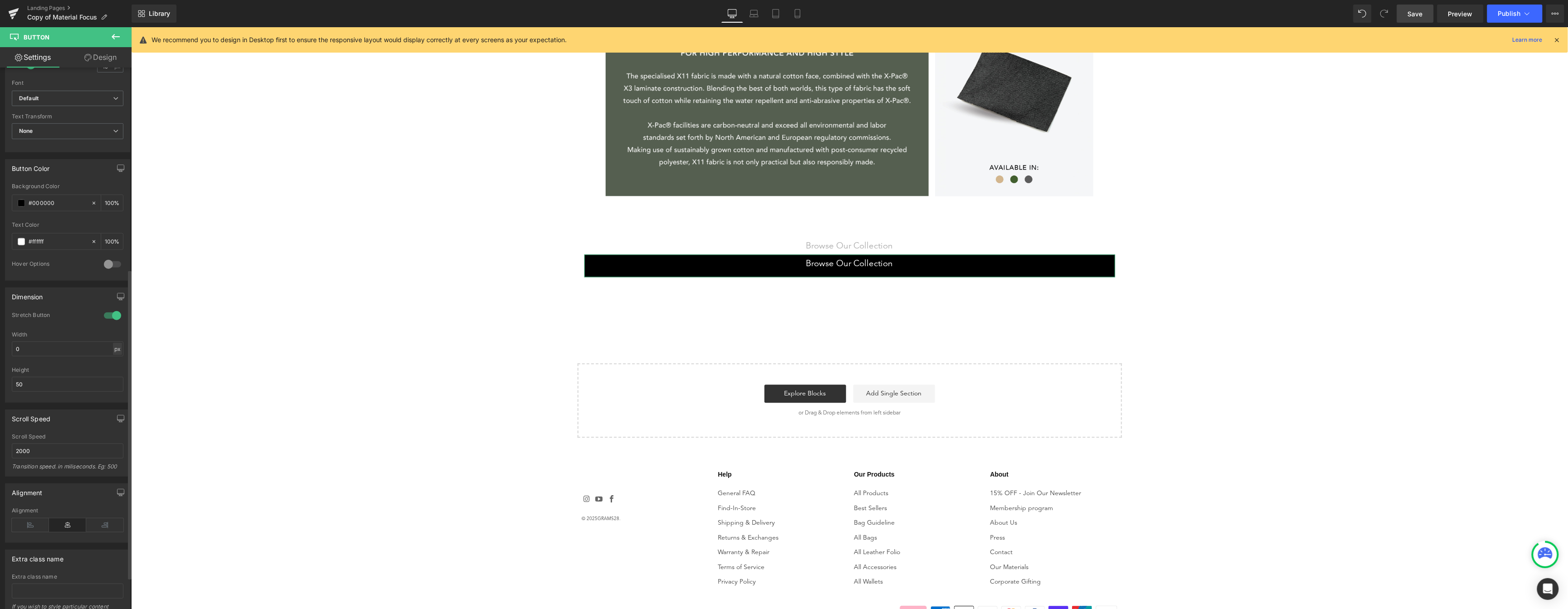
click at [114, 350] on div "px" at bounding box center [118, 348] width 9 height 12
click at [116, 364] on li "%" at bounding box center [117, 363] width 11 height 13
click at [65, 350] on input "0" at bounding box center [68, 348] width 112 height 15
type input "10"
click at [811, 236] on div "Browse Our Collection Button Browse Our Collection Button Browse Our Collection…" at bounding box center [849, 259] width 544 height 117
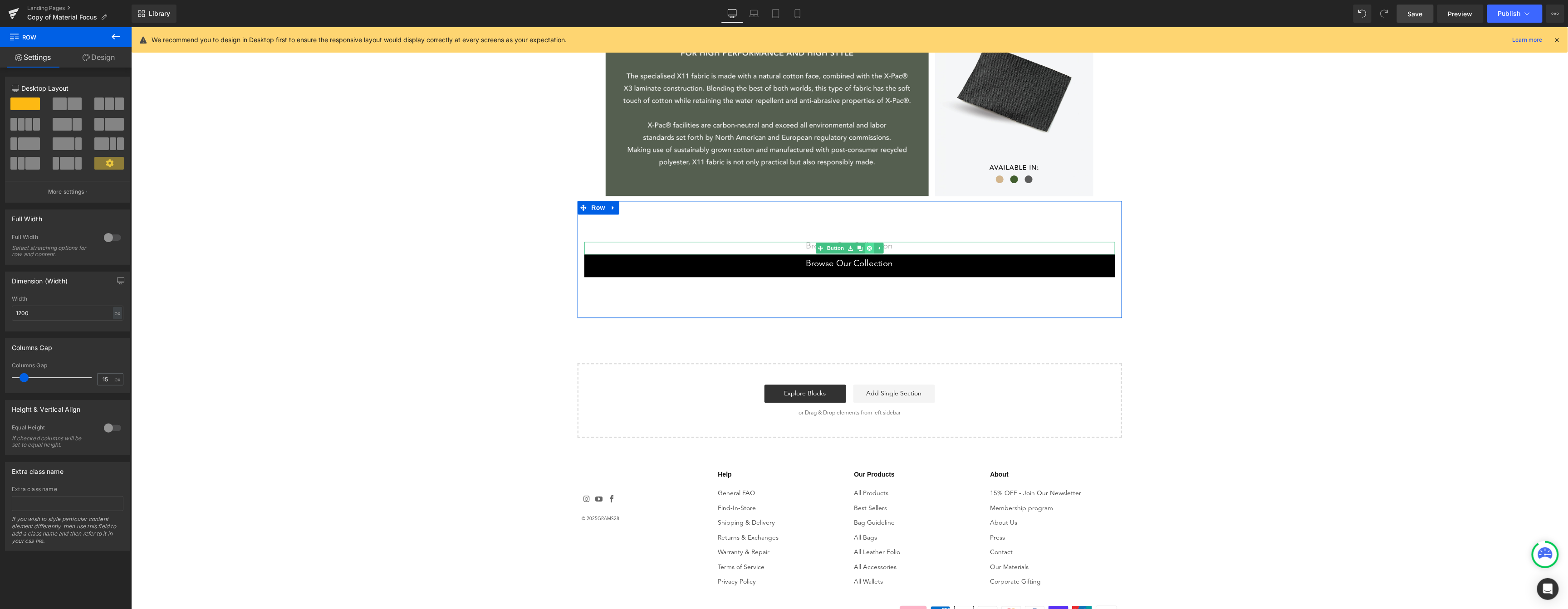
click at [868, 248] on link at bounding box center [869, 248] width 9 height 11
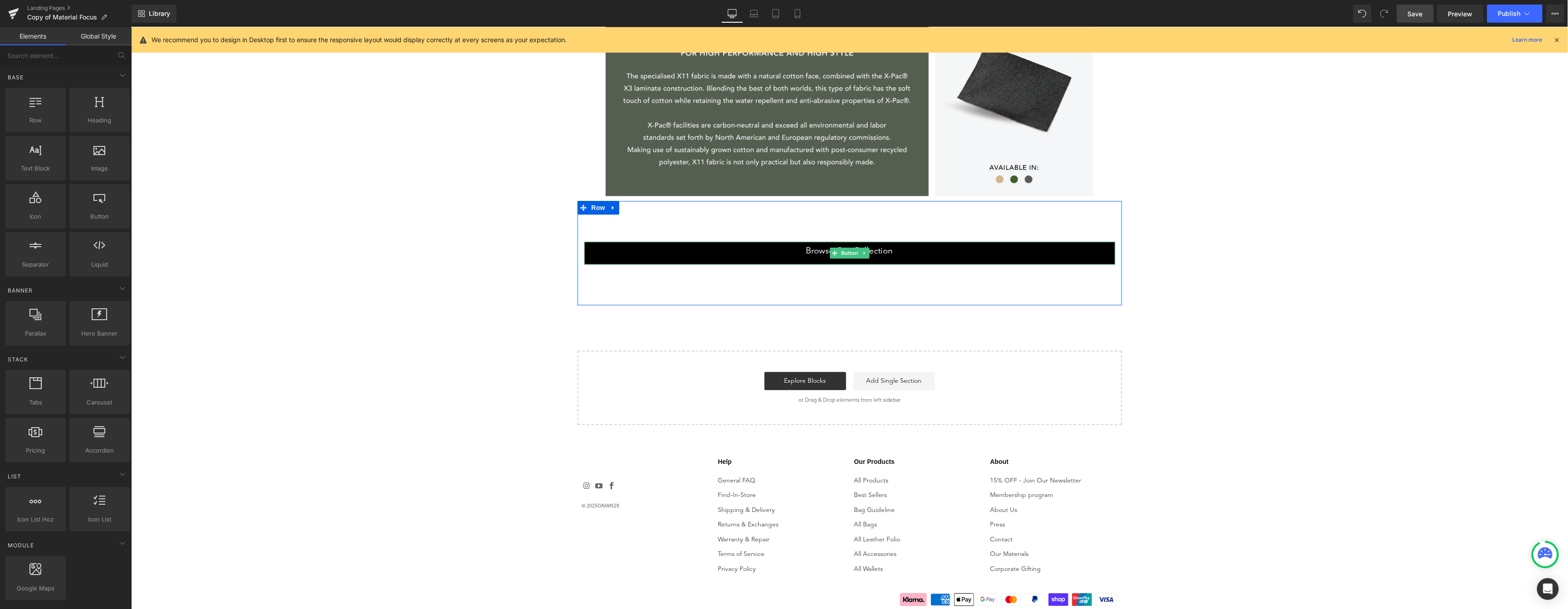
click at [973, 247] on link "Browse Our Collection" at bounding box center [849, 252] width 531 height 23
click at [130, 27] on div "90px" at bounding box center [130, 27] width 0 height 0
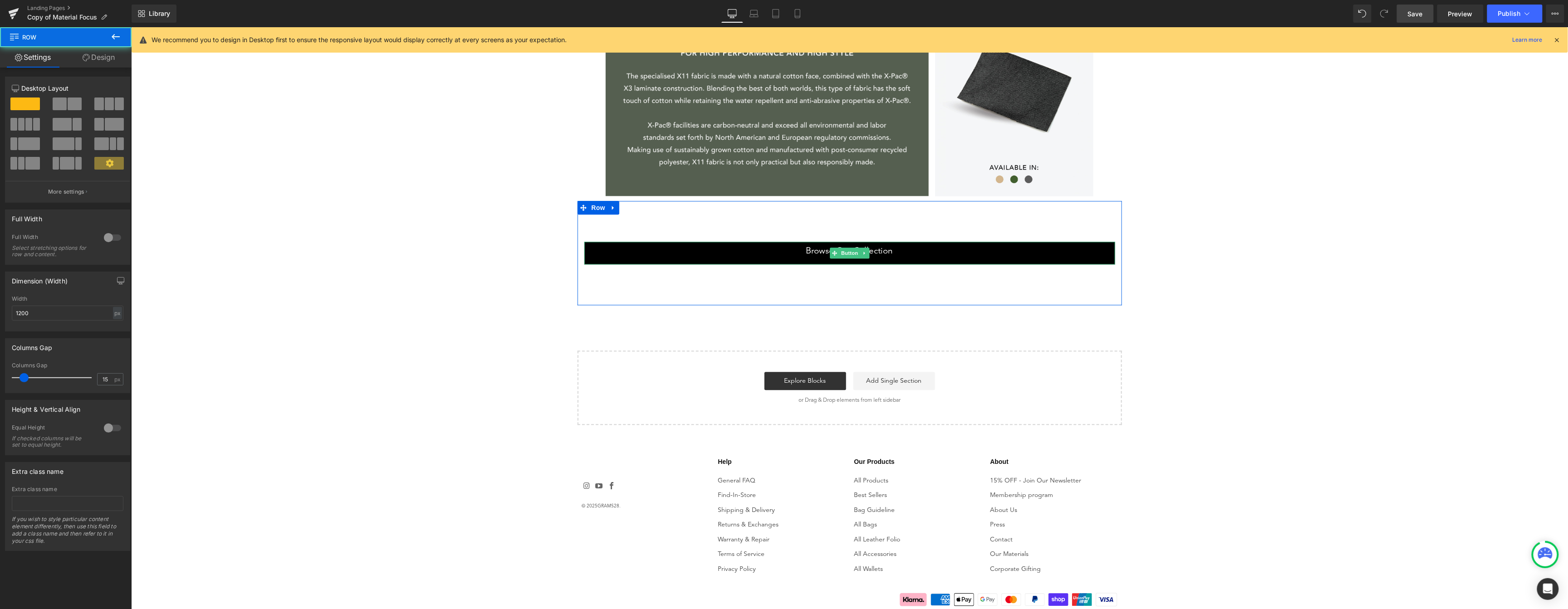
click at [578, 254] on div "Browse Our Collection Button Browse Our Collection Button" at bounding box center [849, 252] width 544 height 23
click at [589, 252] on link "Browse Our Collection" at bounding box center [849, 252] width 531 height 23
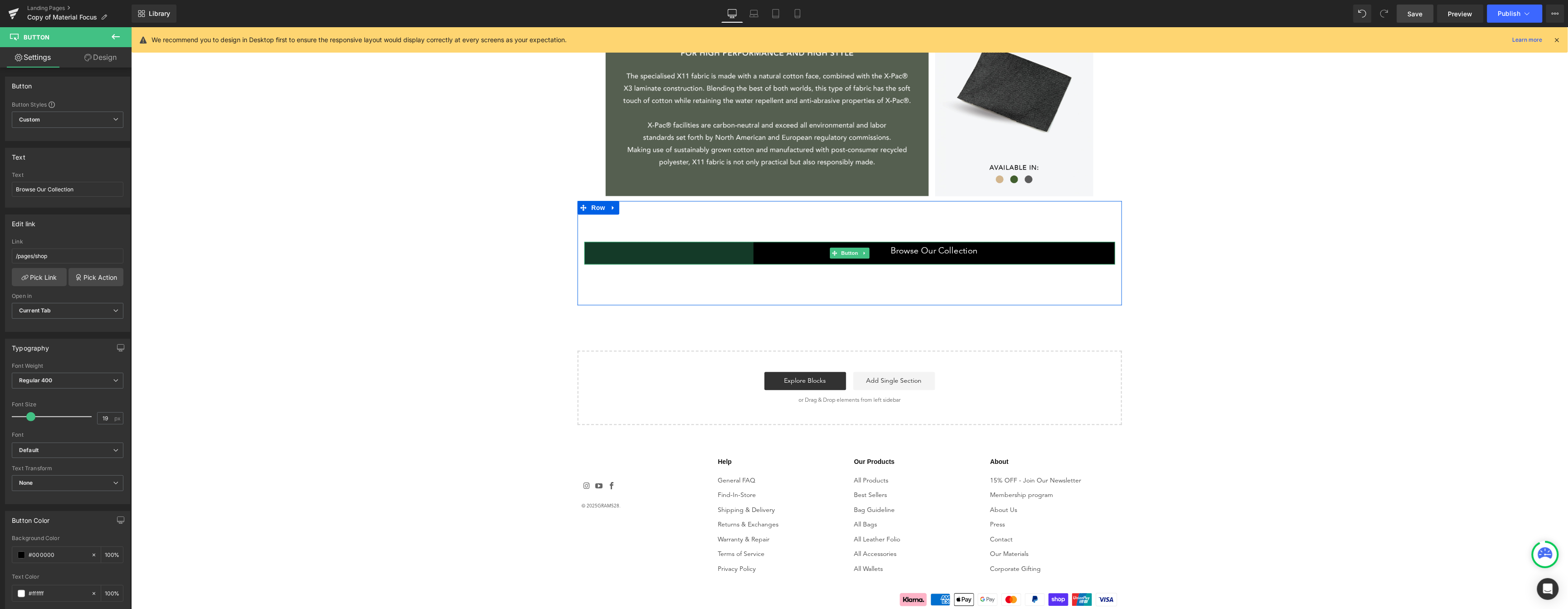
drag, startPoint x: 580, startPoint y: 252, endPoint x: 750, endPoint y: 241, distance: 170.4
click at [750, 241] on div "Browse Our Collection Button 373px" at bounding box center [849, 252] width 531 height 23
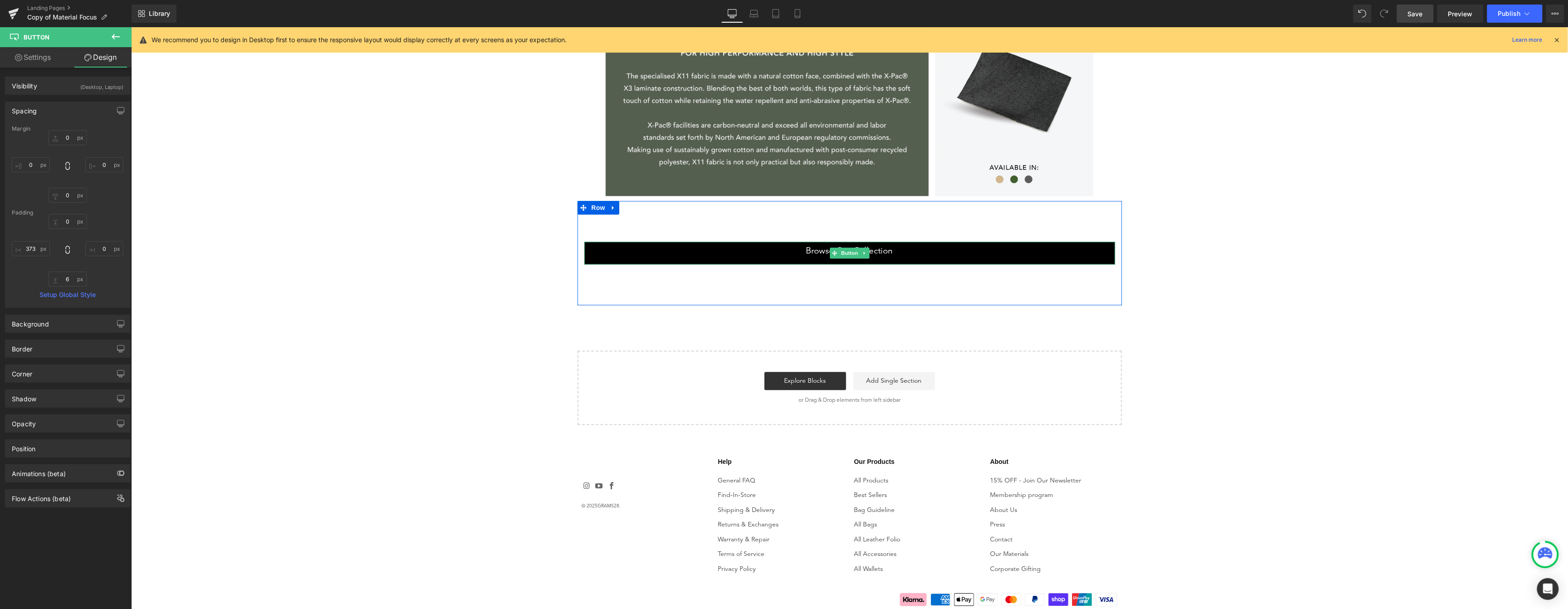
type input "0"
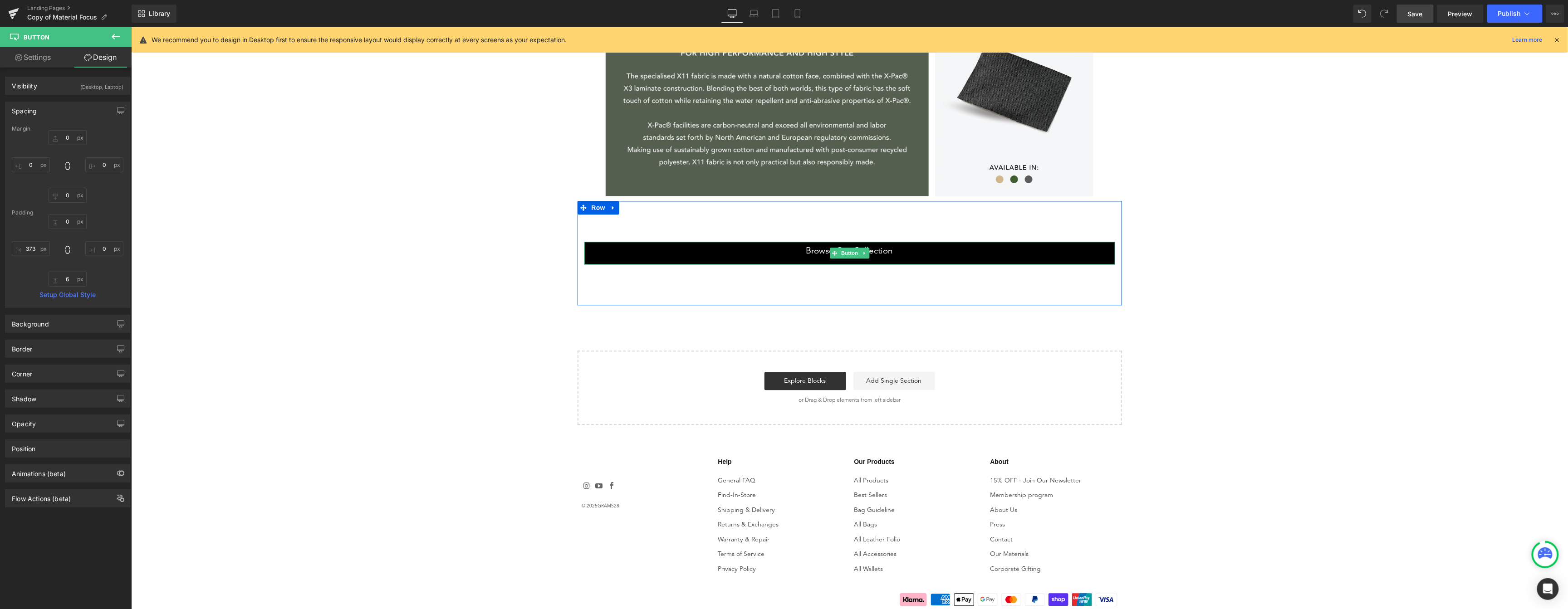
type input "0"
type input "6"
type input "0"
click at [1059, 249] on link "Browse Our Collection" at bounding box center [849, 252] width 531 height 23
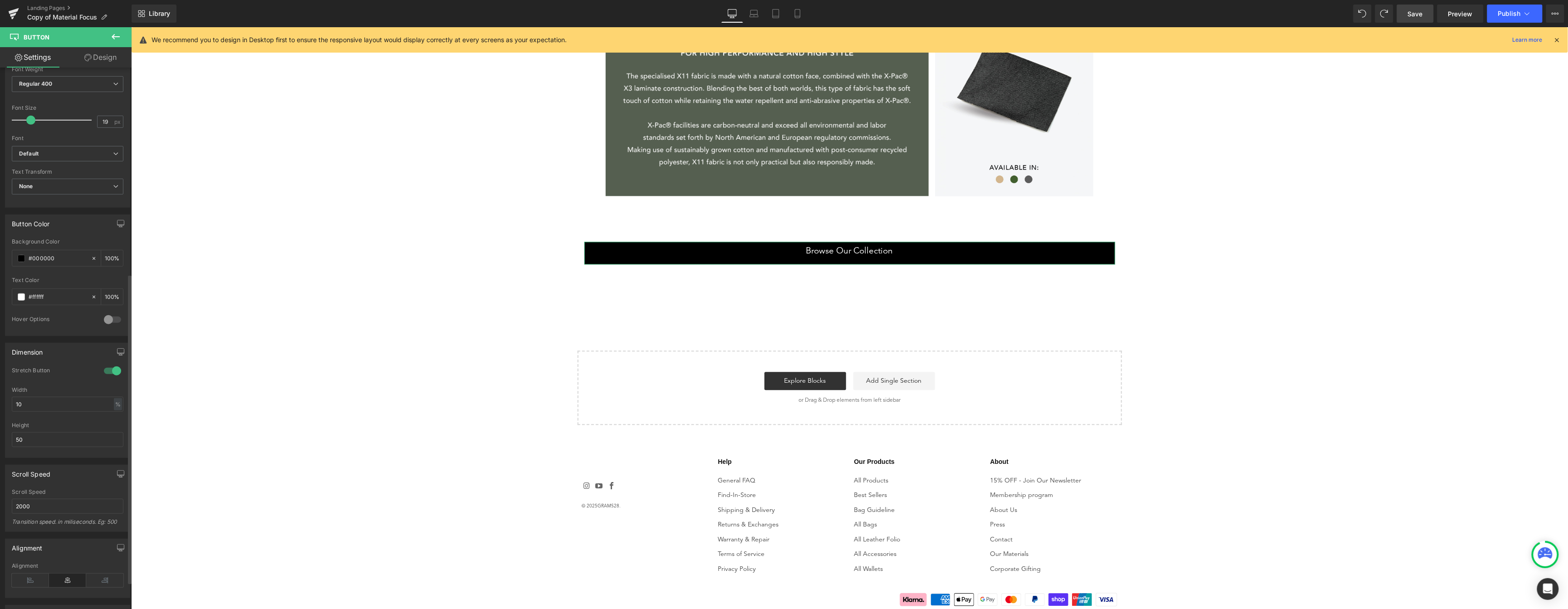
scroll to position [364, 0]
drag, startPoint x: 62, startPoint y: 340, endPoint x: 3, endPoint y: 338, distance: 59.0
click at [3, 338] on div "Dimension 1 Stretch Button 10% Width 10 % % px 50px Height 50" at bounding box center [68, 330] width 136 height 122
type input "1"
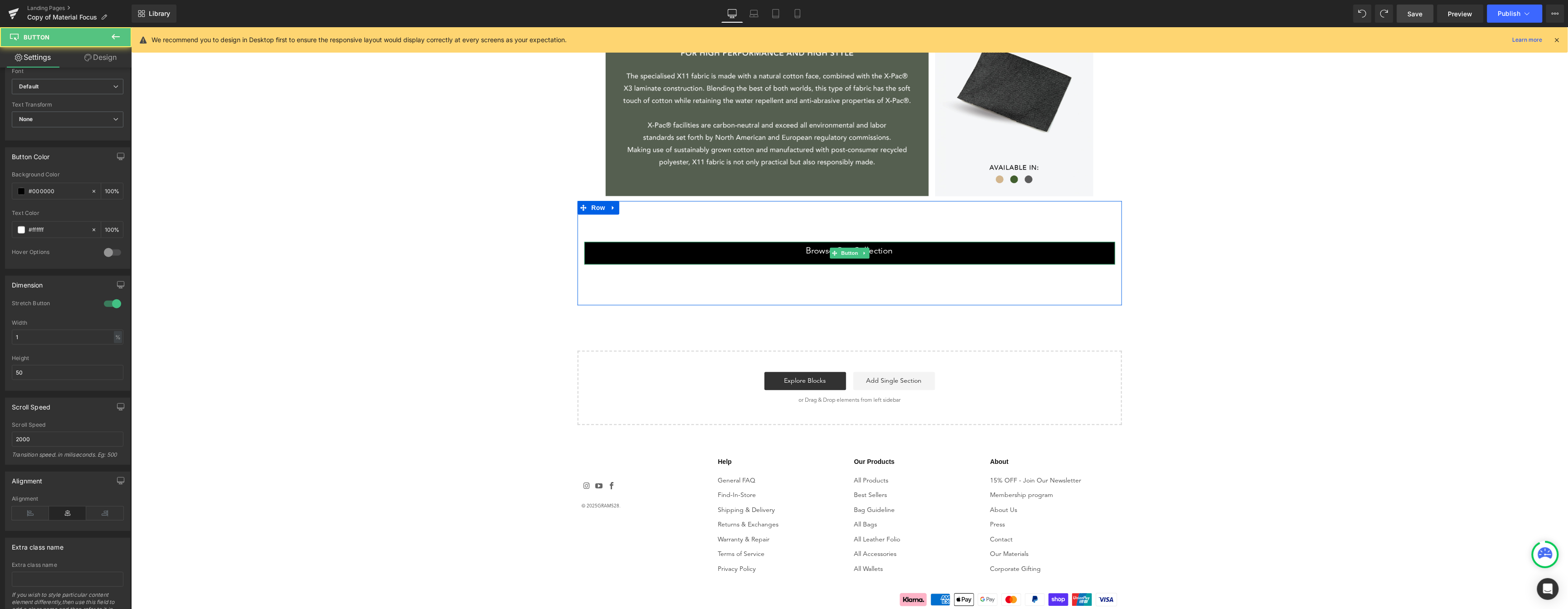
click at [869, 254] on span "Browse Our Collection" at bounding box center [849, 251] width 87 height 10
click at [85, 334] on input "1" at bounding box center [68, 337] width 112 height 15
click at [69, 342] on input "100" at bounding box center [68, 337] width 112 height 15
type input "1"
click at [107, 301] on div at bounding box center [112, 304] width 21 height 15
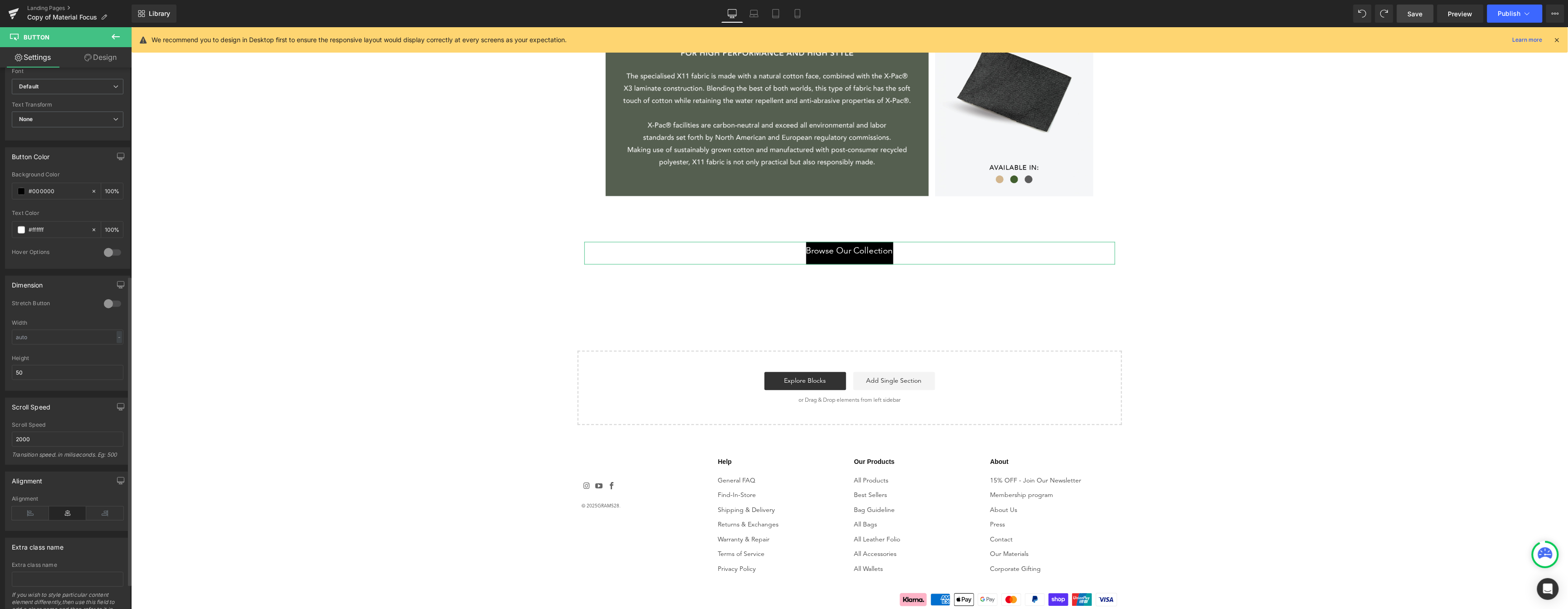
click at [110, 302] on div at bounding box center [112, 304] width 21 height 15
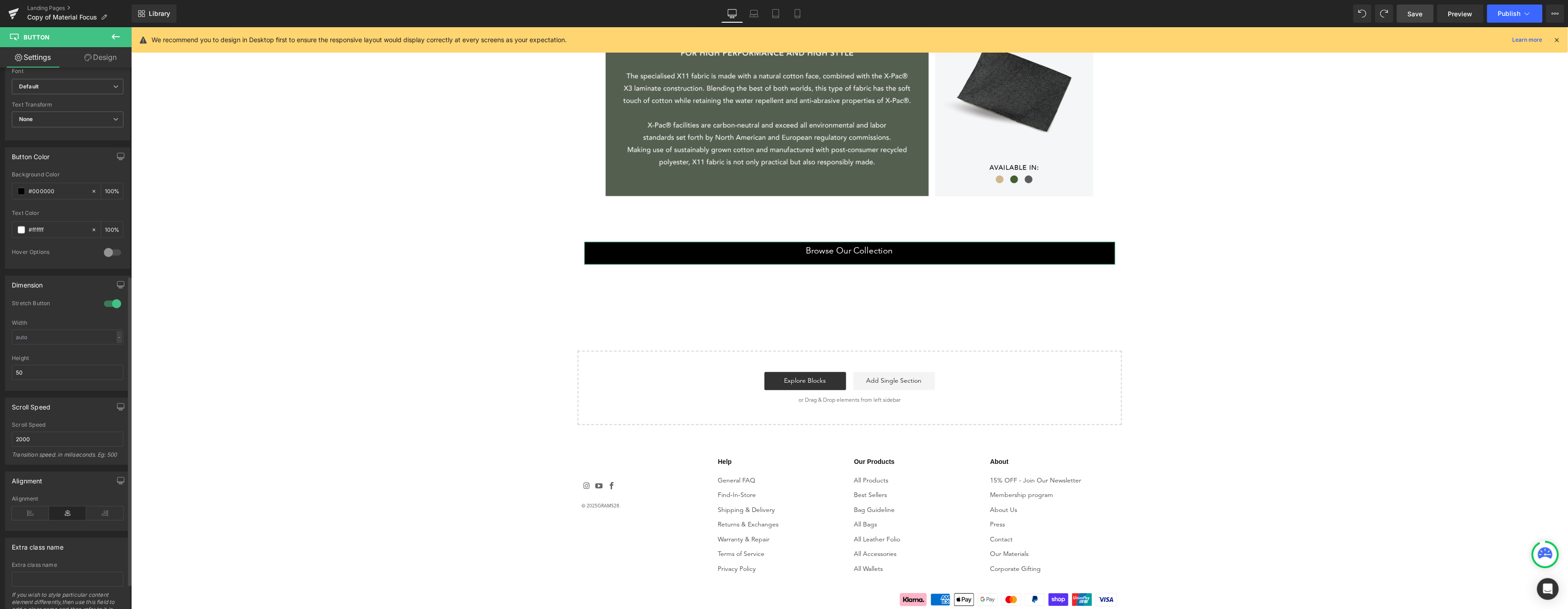
click at [101, 299] on div at bounding box center [112, 304] width 21 height 15
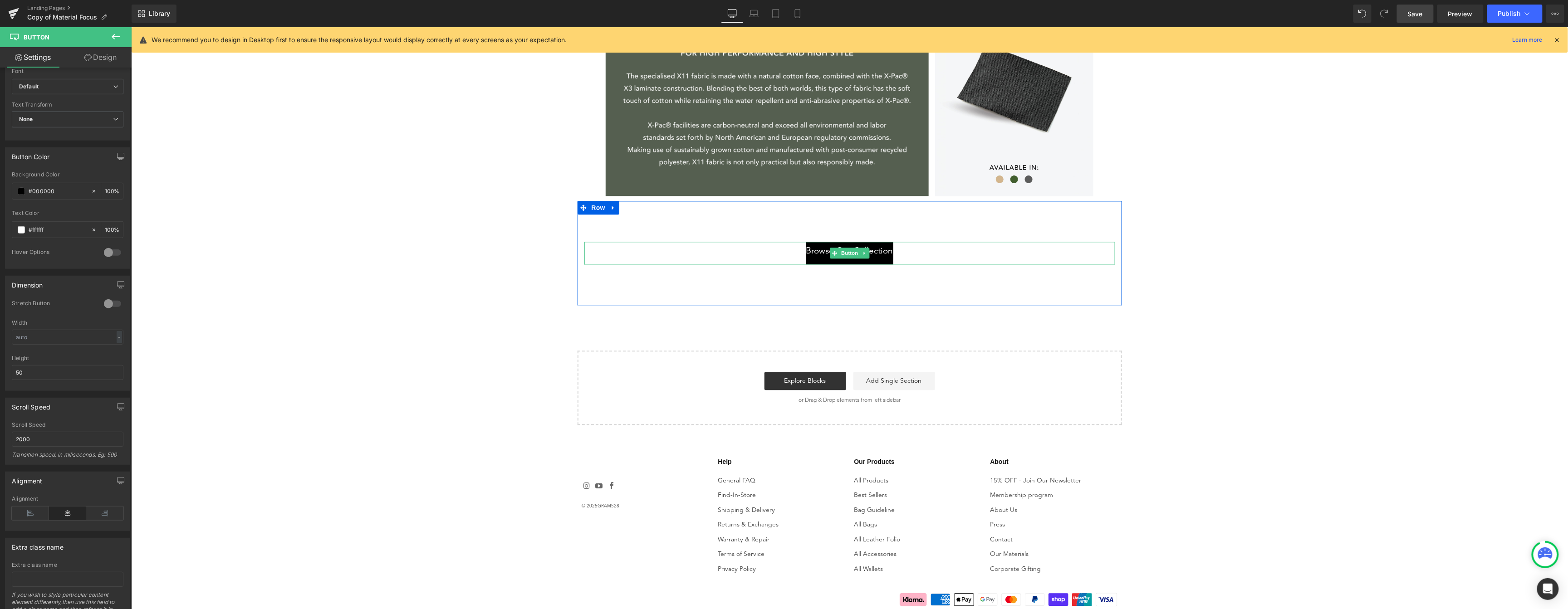
click at [878, 256] on span "Browse Our Collection" at bounding box center [849, 251] width 87 height 10
click at [105, 53] on link "Design" at bounding box center [101, 57] width 66 height 20
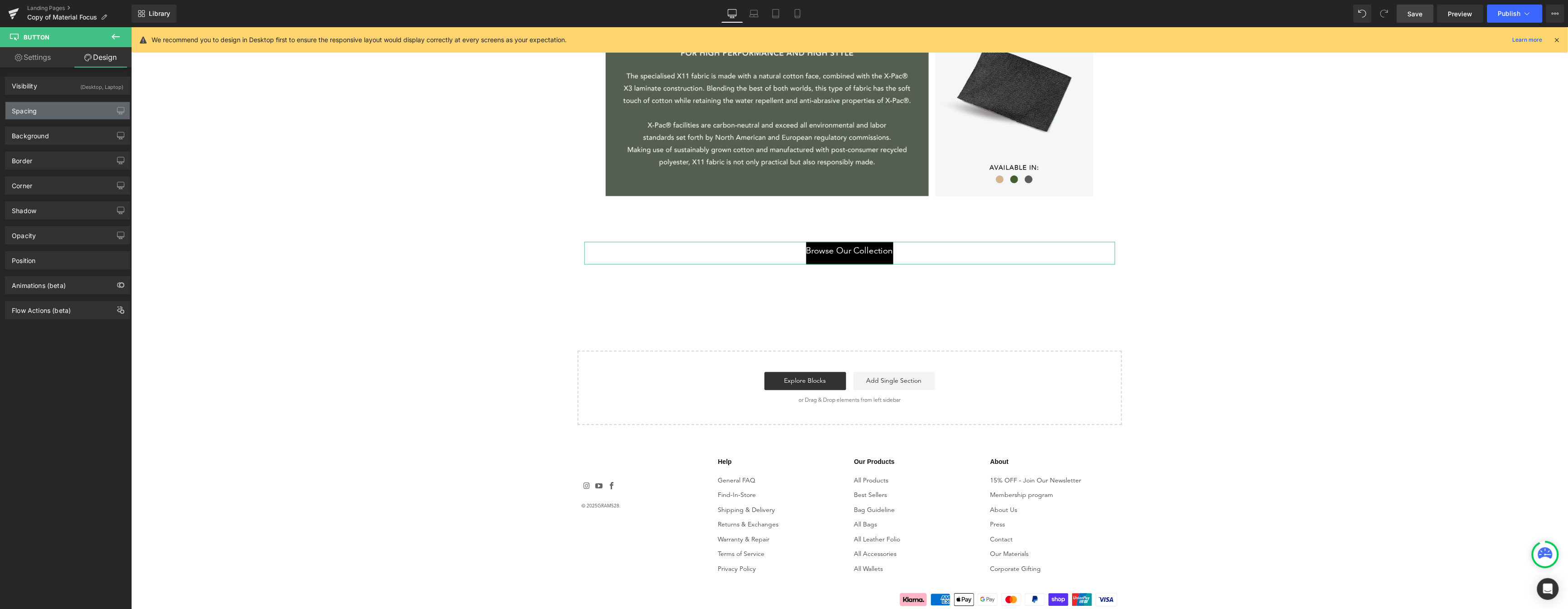
click at [71, 108] on div "Spacing" at bounding box center [67, 111] width 124 height 17
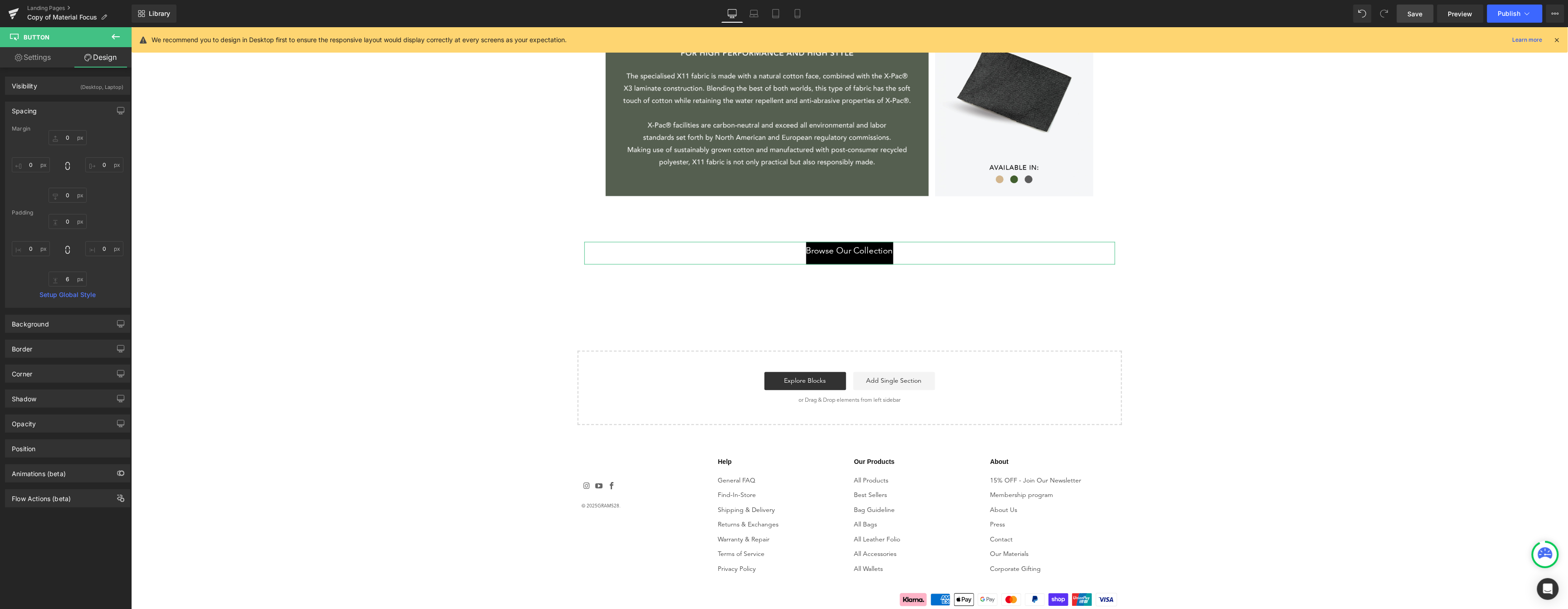
click at [55, 363] on div "Corner Corner Style Custom Custom Setup Global Style Custom Setup Global Style …" at bounding box center [68, 370] width 136 height 25
click at [59, 355] on div "Border" at bounding box center [67, 348] width 124 height 17
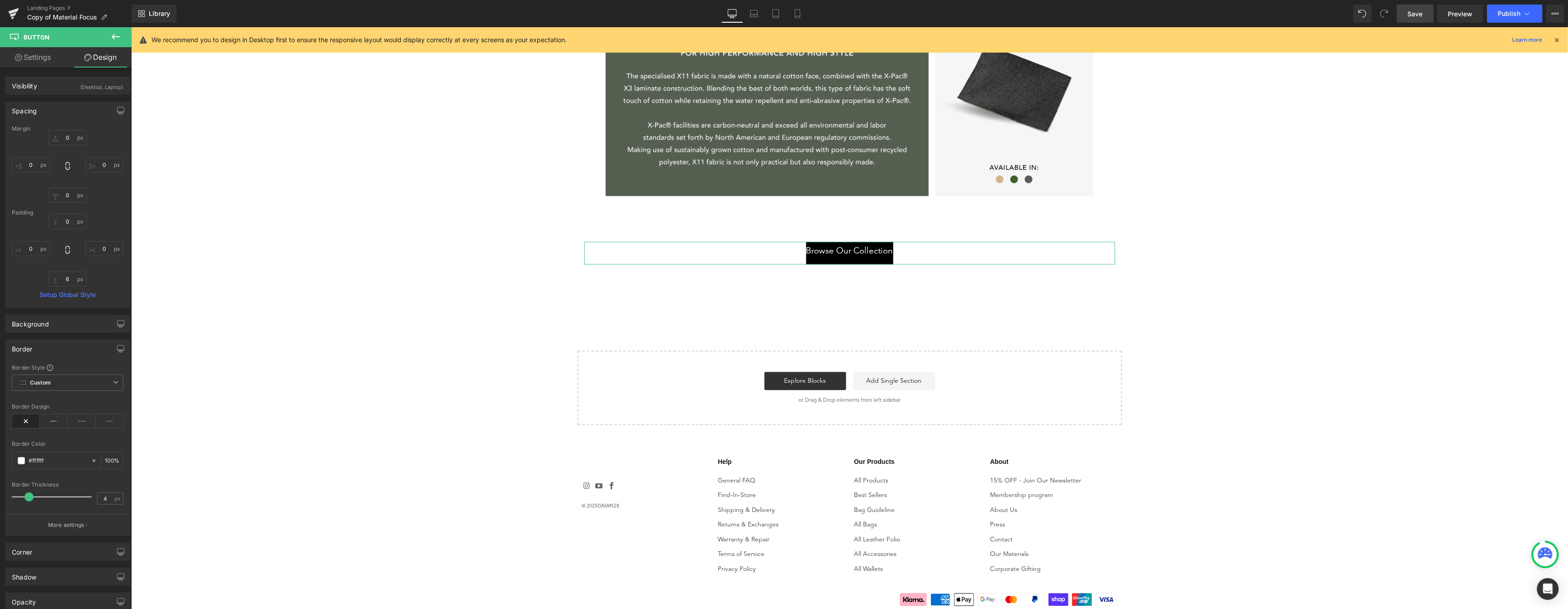
type input "0"
drag, startPoint x: 15, startPoint y: 498, endPoint x: -3, endPoint y: 501, distance: 18.2
click at [0, 501] on html "Hero Banner You are previewing how the will restyle your page. You can not edit…" at bounding box center [784, 304] width 1568 height 609
click at [76, 557] on div "Corner" at bounding box center [67, 552] width 124 height 17
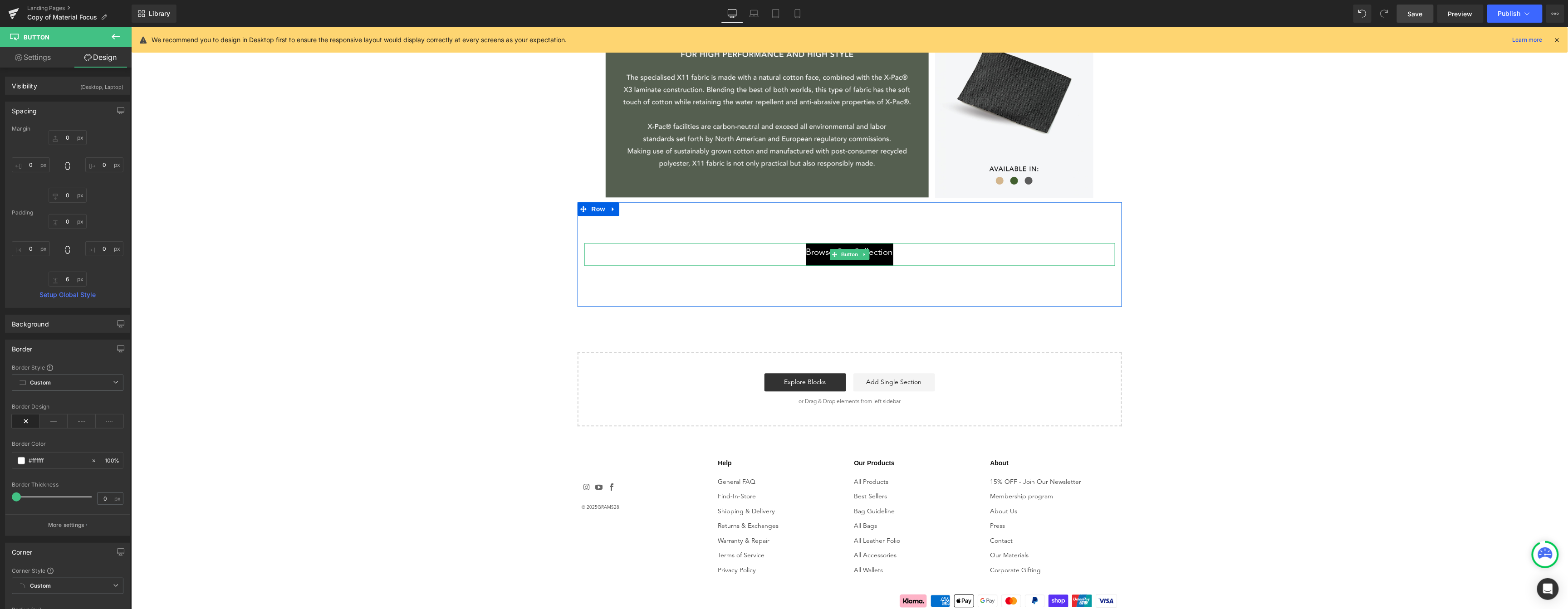
click at [881, 254] on span "Browse Our Collection" at bounding box center [849, 252] width 87 height 10
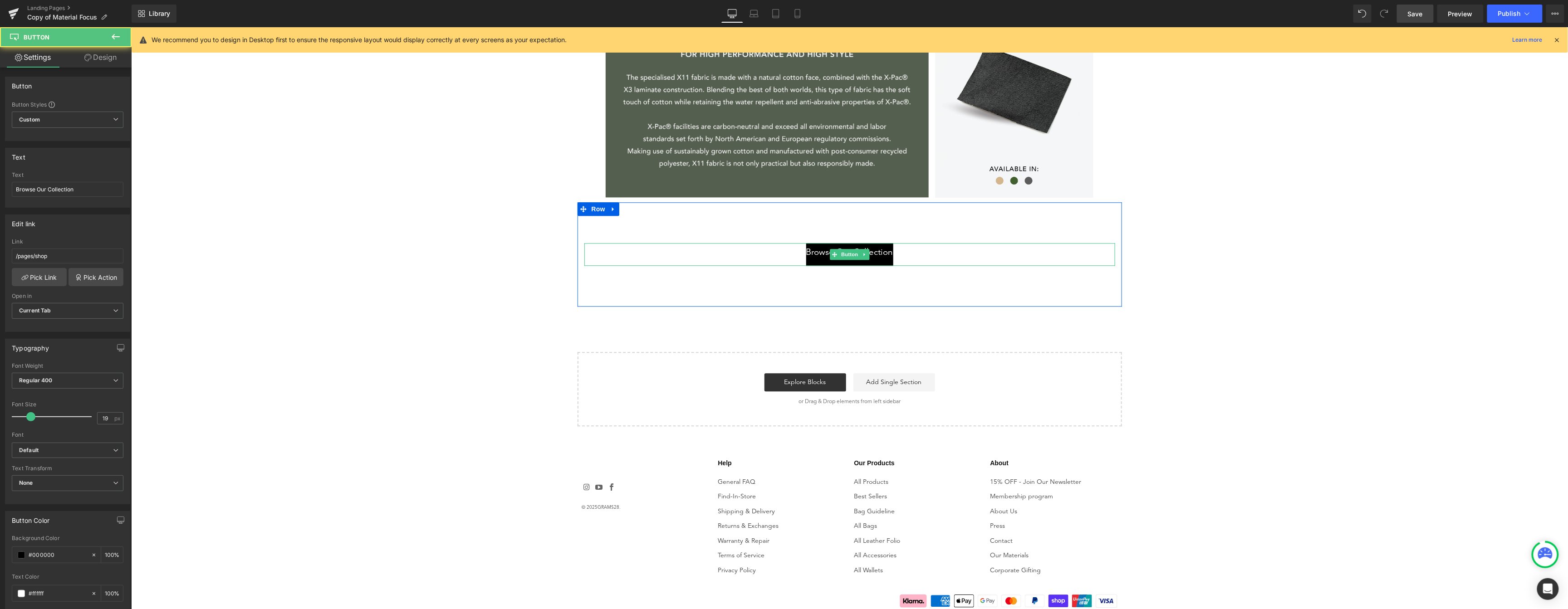
scroll to position [1346, 0]
click at [885, 252] on span "Browse Our Collection" at bounding box center [849, 253] width 87 height 10
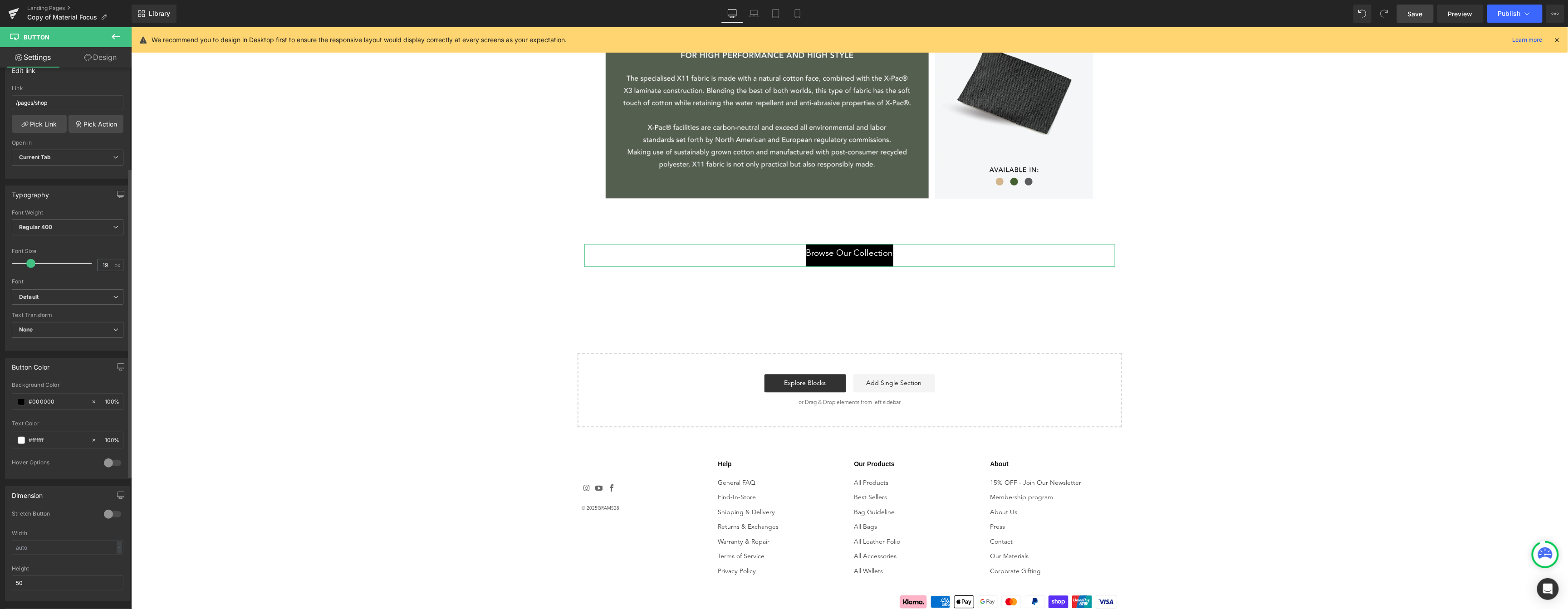
scroll to position [303, 0]
click at [117, 395] on div "-" at bounding box center [120, 397] width 5 height 12
click at [67, 400] on input "text" at bounding box center [68, 397] width 112 height 15
click at [62, 400] on input "text" at bounding box center [68, 397] width 112 height 15
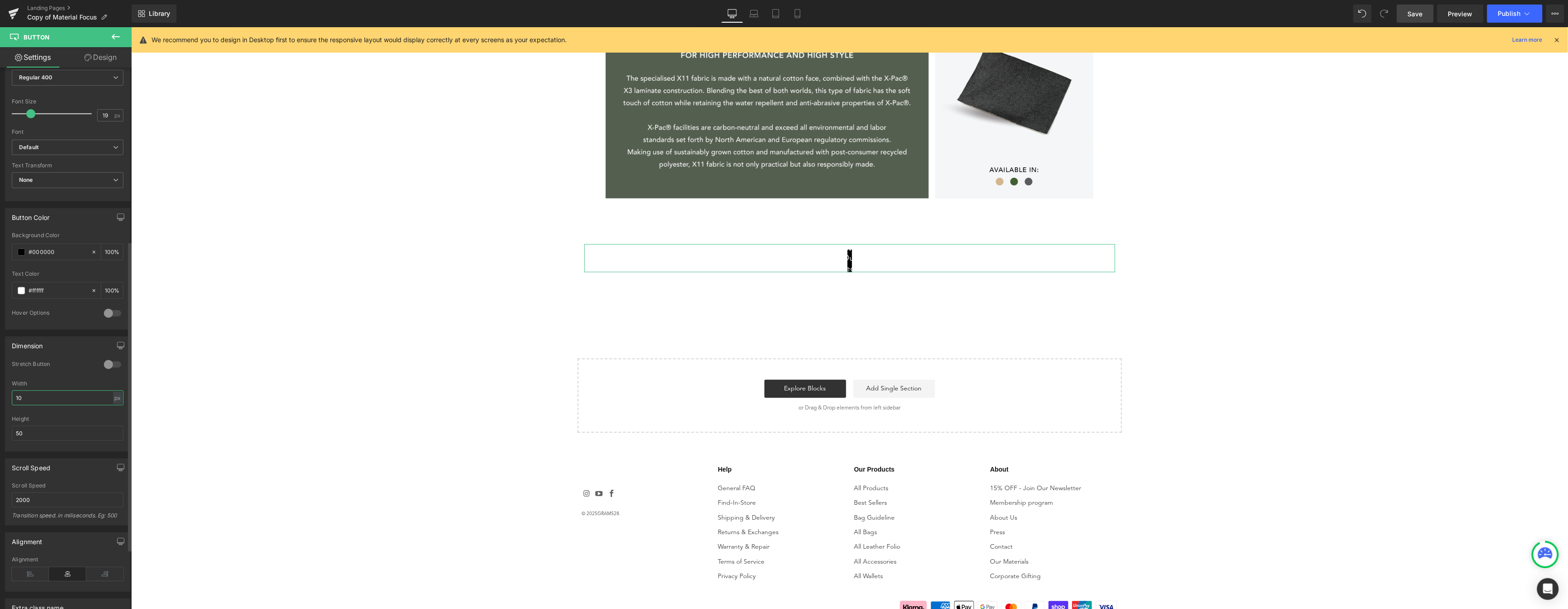
type input "1"
type input "5"
type input "9"
type input "2"
type input "300"
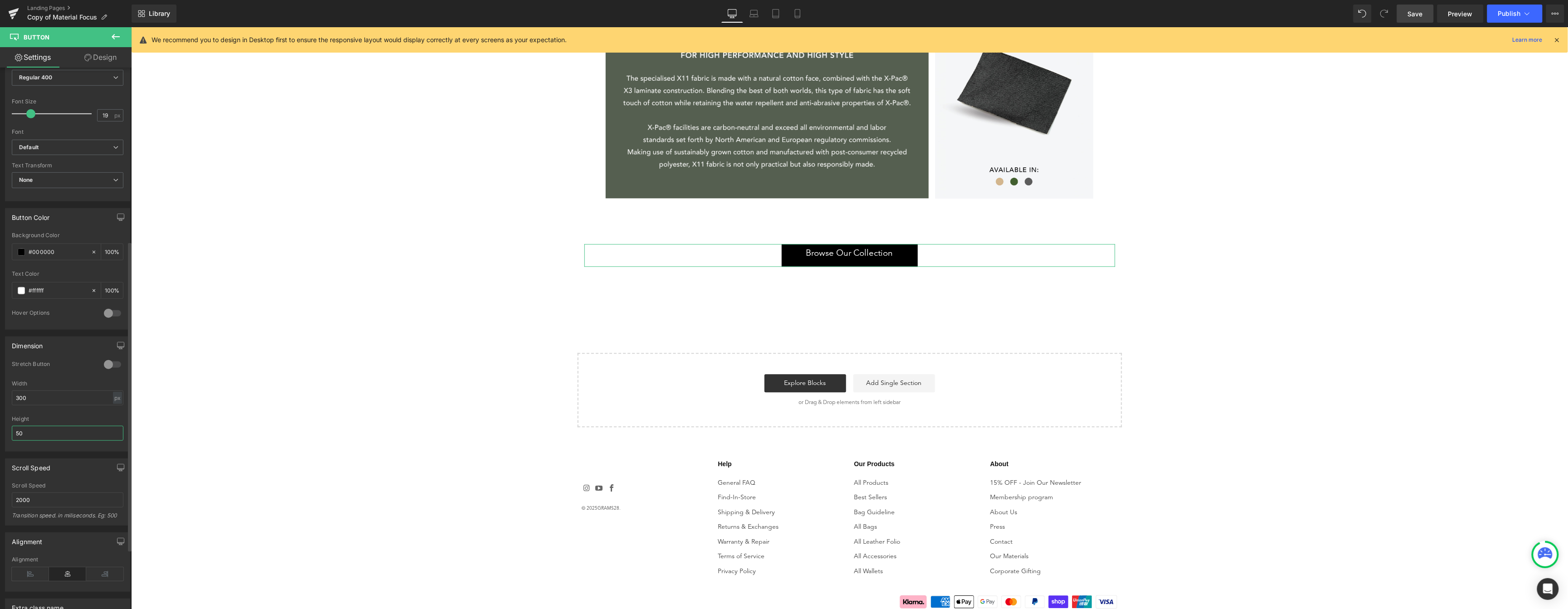
drag, startPoint x: 59, startPoint y: 435, endPoint x: 24, endPoint y: 430, distance: 35.4
click at [24, 430] on input "50" at bounding box center [68, 433] width 112 height 15
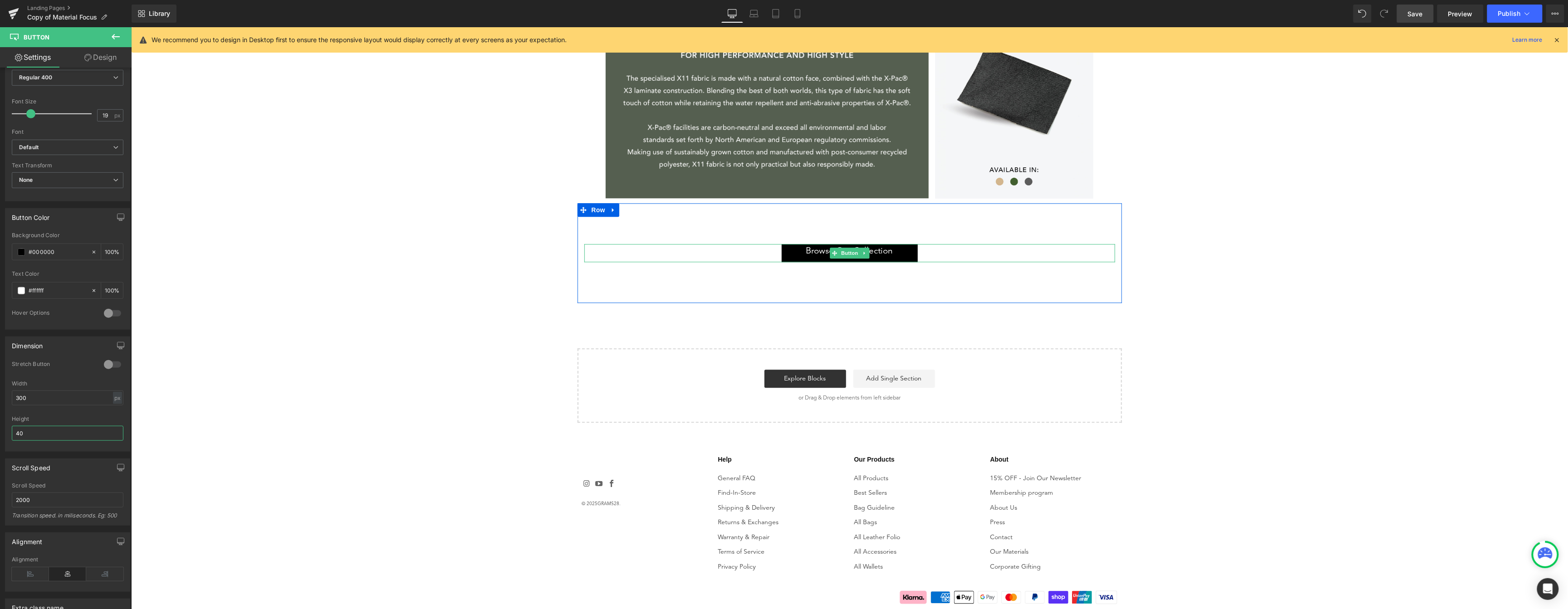
type input "40"
click at [799, 246] on link "Browse Our Collection" at bounding box center [849, 252] width 136 height 18
click at [72, 334] on span "Regular 400" at bounding box center [68, 336] width 112 height 16
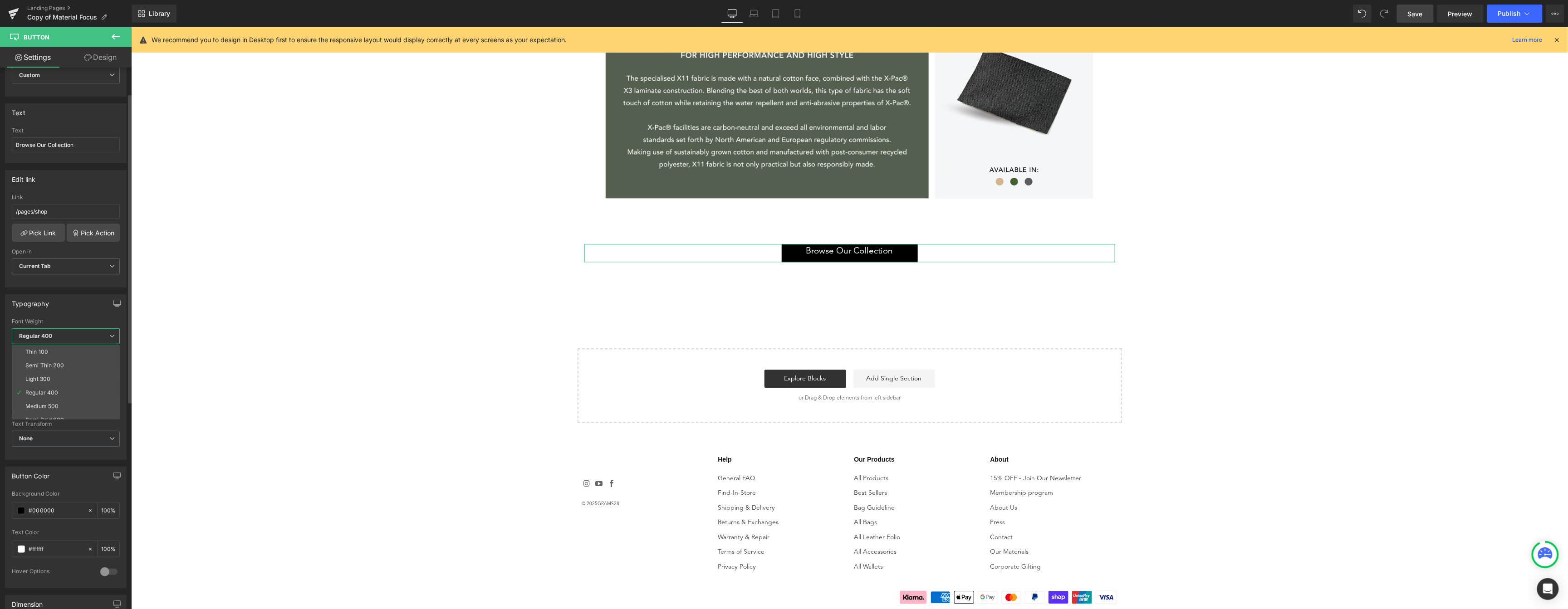
click at [91, 332] on span "Regular 400" at bounding box center [66, 336] width 108 height 16
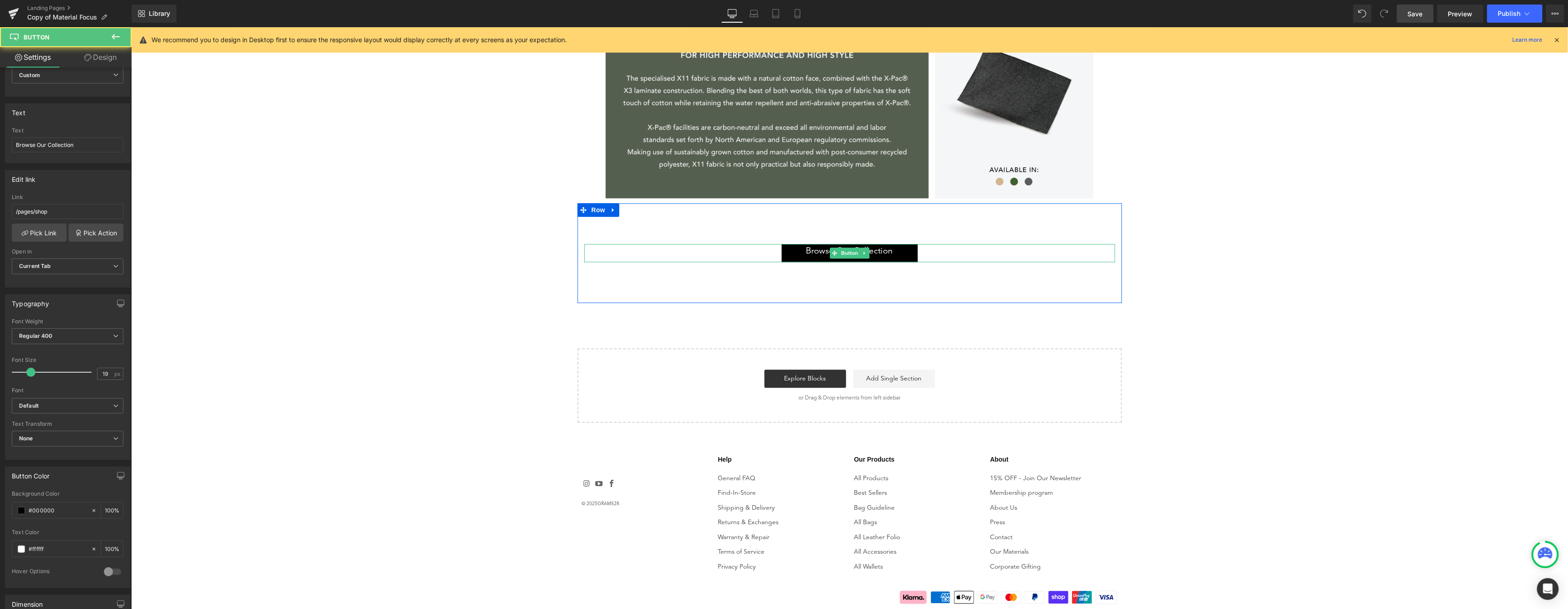
click at [887, 248] on span "Browse Our Collection" at bounding box center [849, 251] width 87 height 10
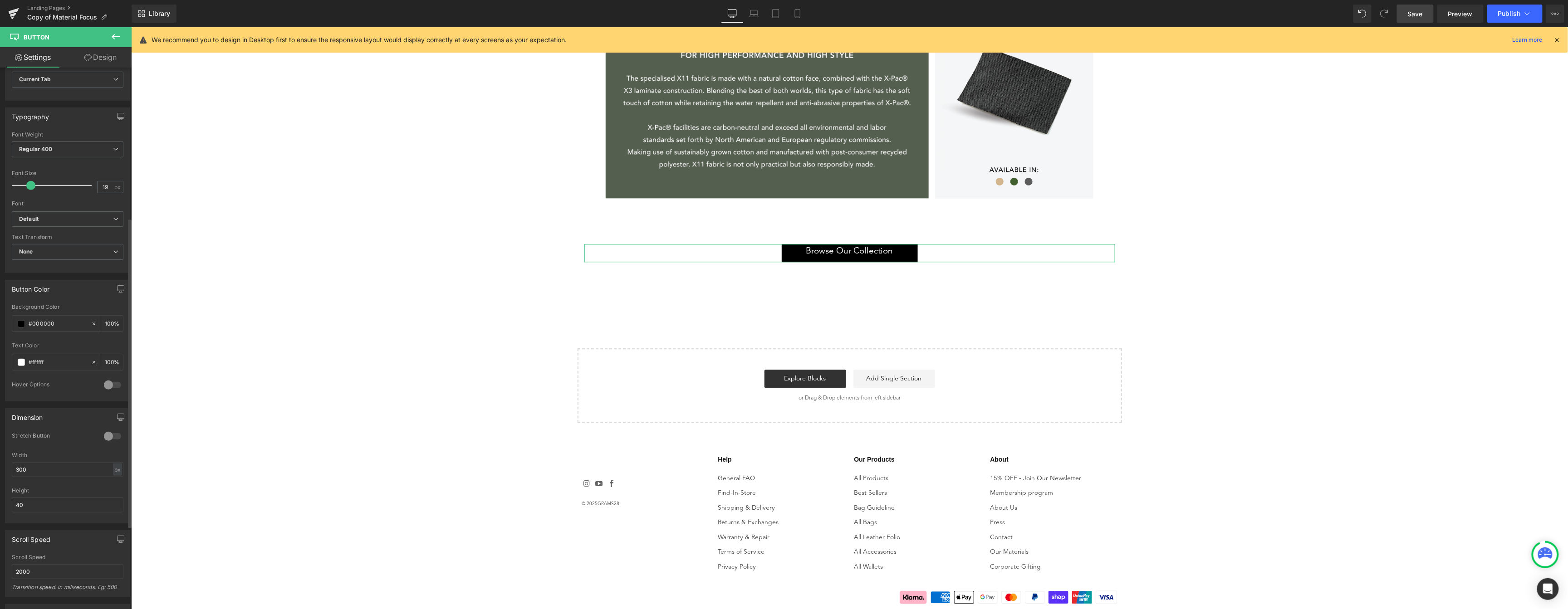
scroll to position [407, 0]
click at [101, 50] on link "Design" at bounding box center [101, 57] width 66 height 20
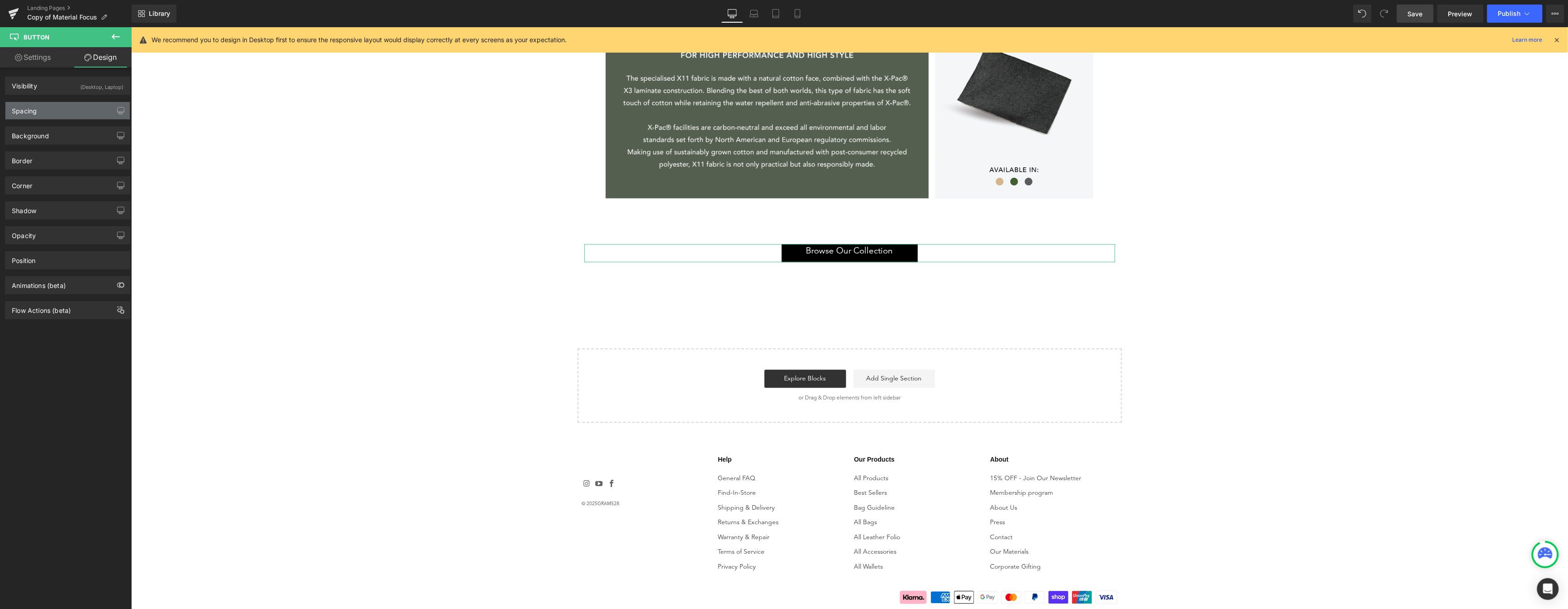
click at [77, 113] on div "Spacing" at bounding box center [67, 111] width 124 height 17
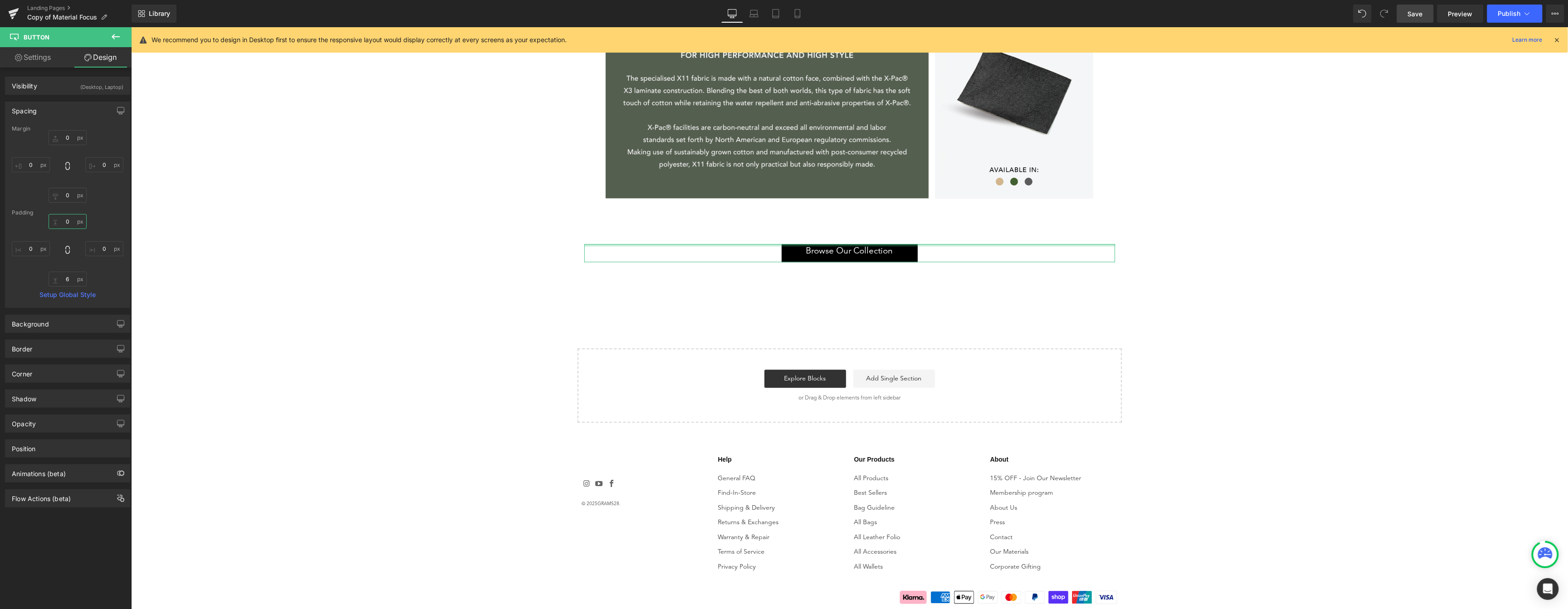
drag, startPoint x: 73, startPoint y: 220, endPoint x: 59, endPoint y: 219, distance: 14.0
click at [59, 219] on input "0" at bounding box center [67, 222] width 38 height 15
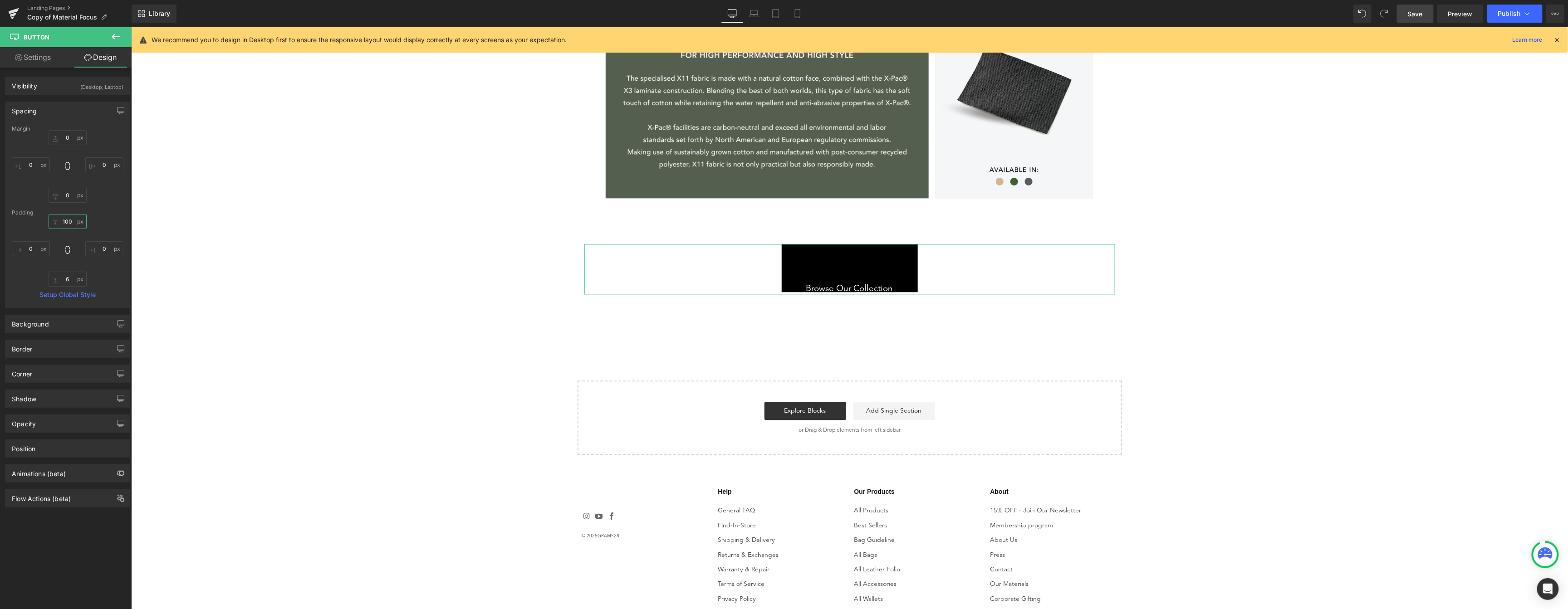
type input "10"
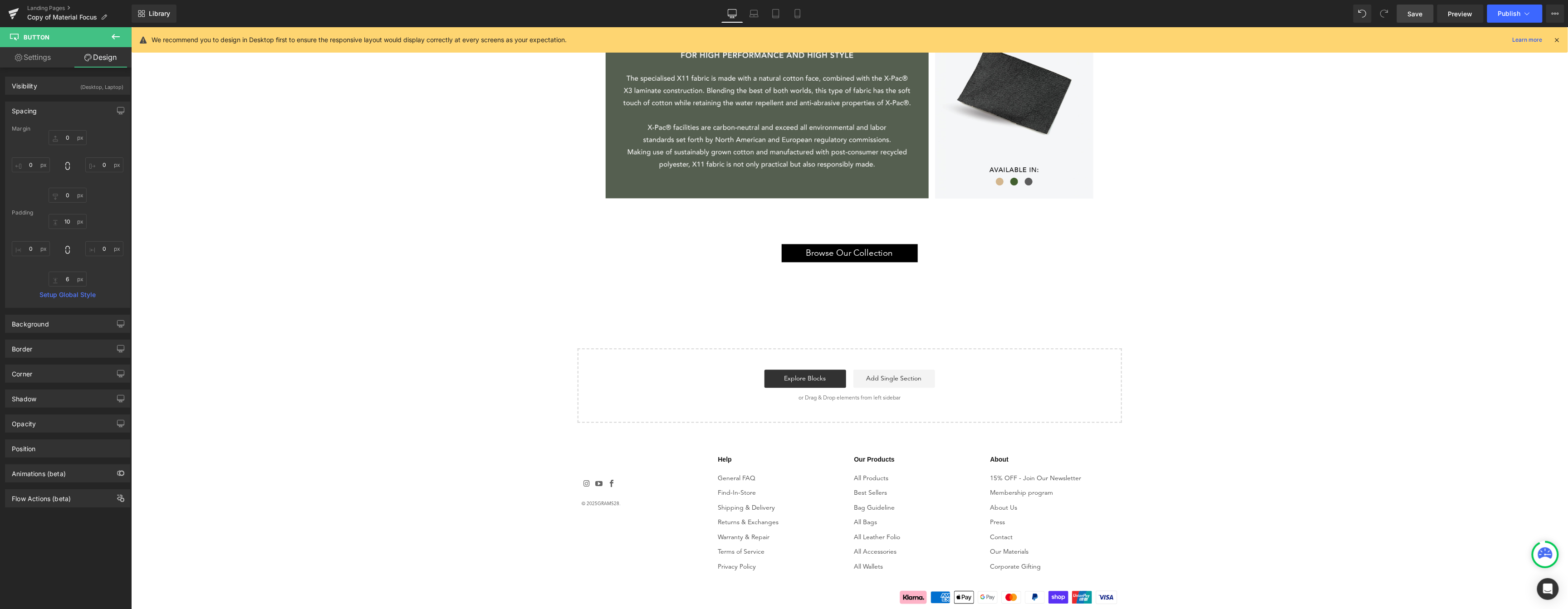
click at [1106, 294] on div "Browse Our Collection Button Browse Our Collection Button Row 90px 90px" at bounding box center [849, 252] width 544 height 100
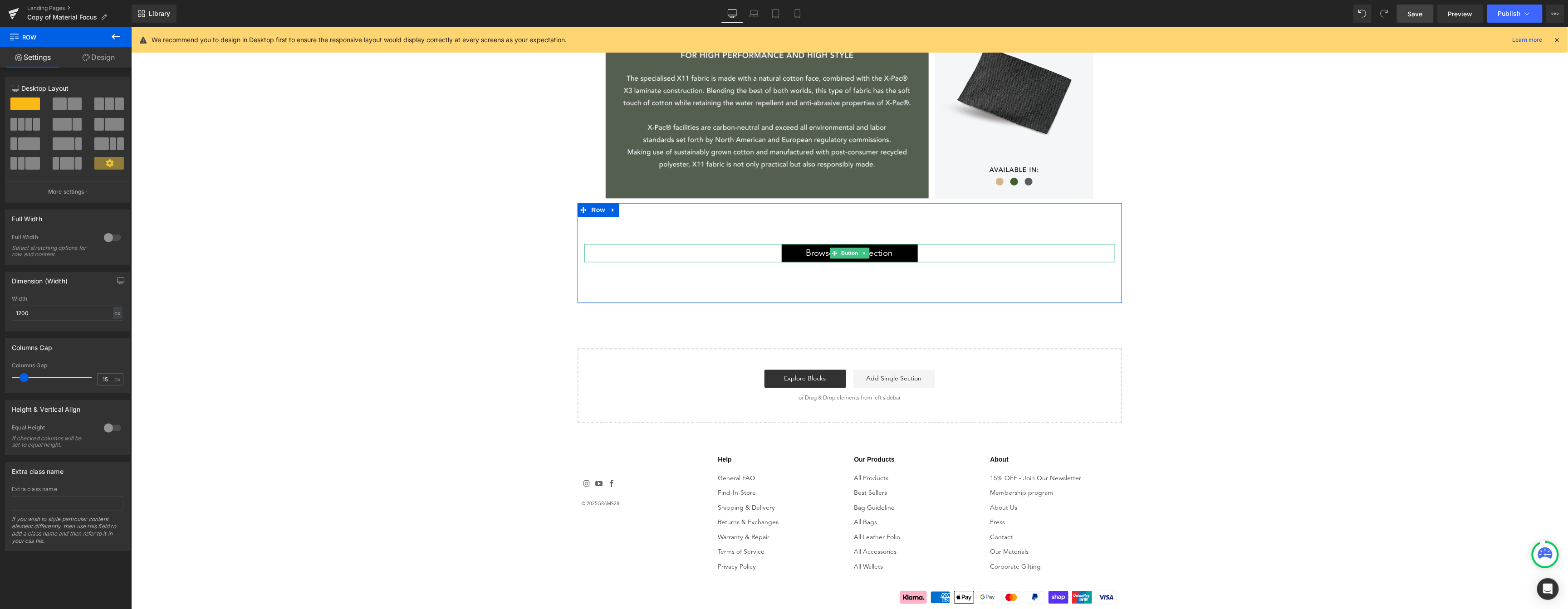
click at [912, 250] on link "Browse Our Collection" at bounding box center [849, 252] width 136 height 18
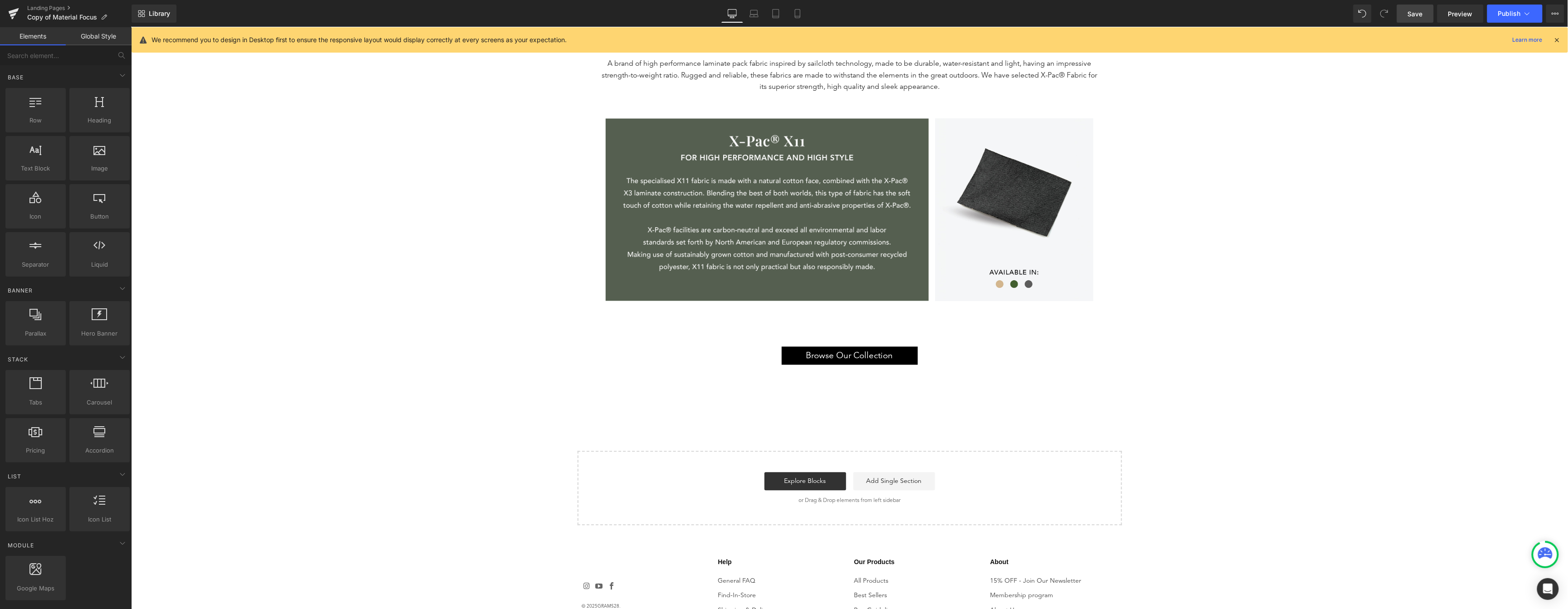
scroll to position [1241, 0]
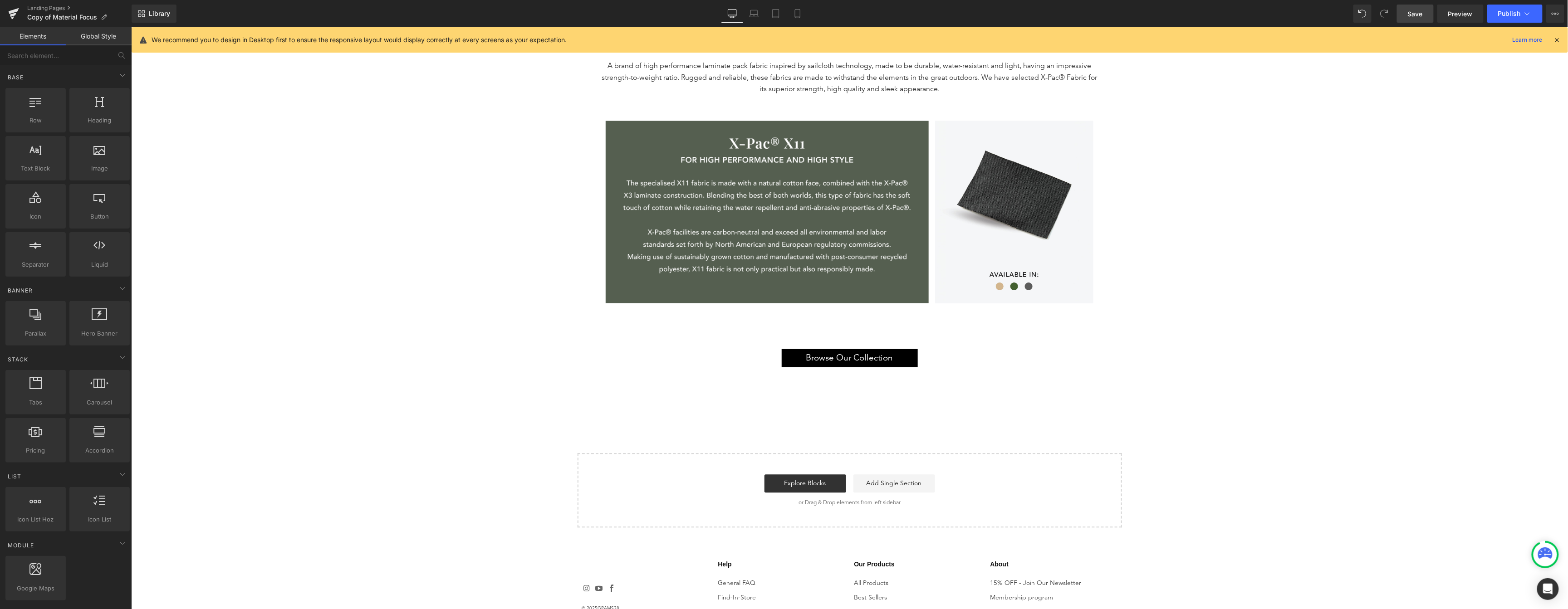
click at [1431, 13] on link "Save" at bounding box center [1415, 13] width 37 height 18
click at [751, 17] on link "Laptop" at bounding box center [744, 13] width 21 height 18
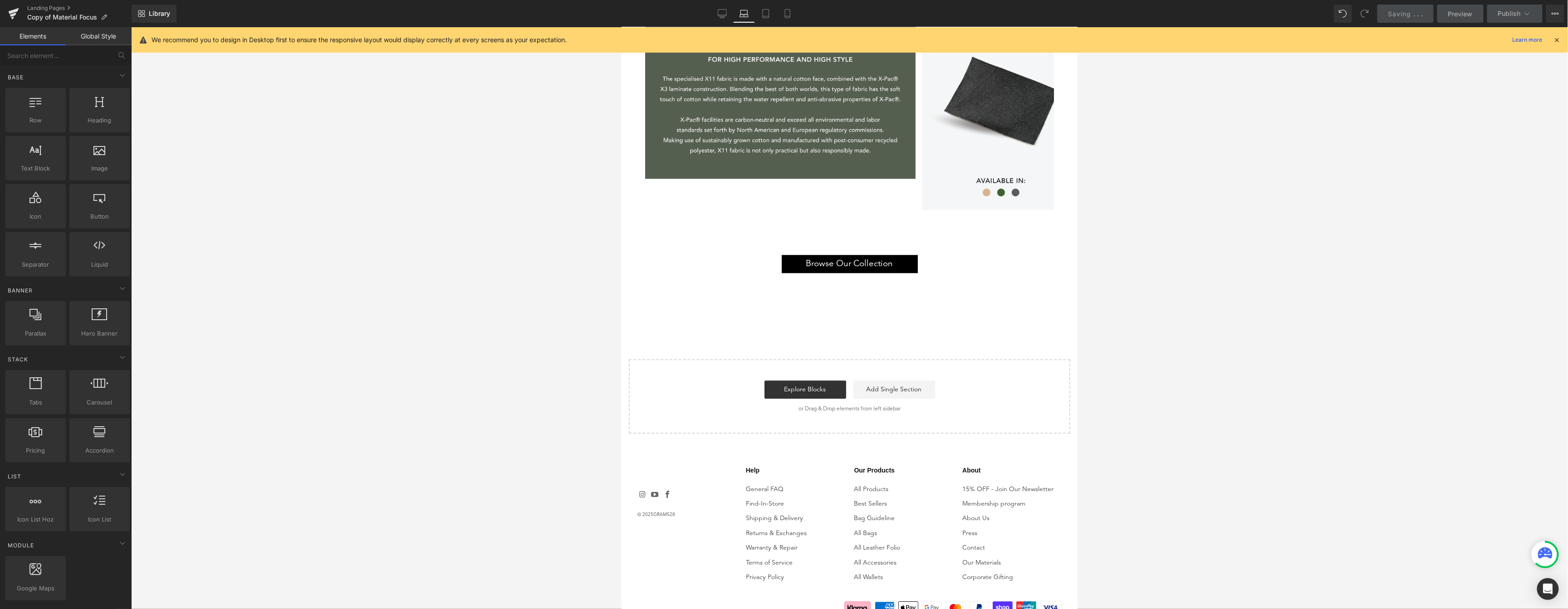
scroll to position [1257, 0]
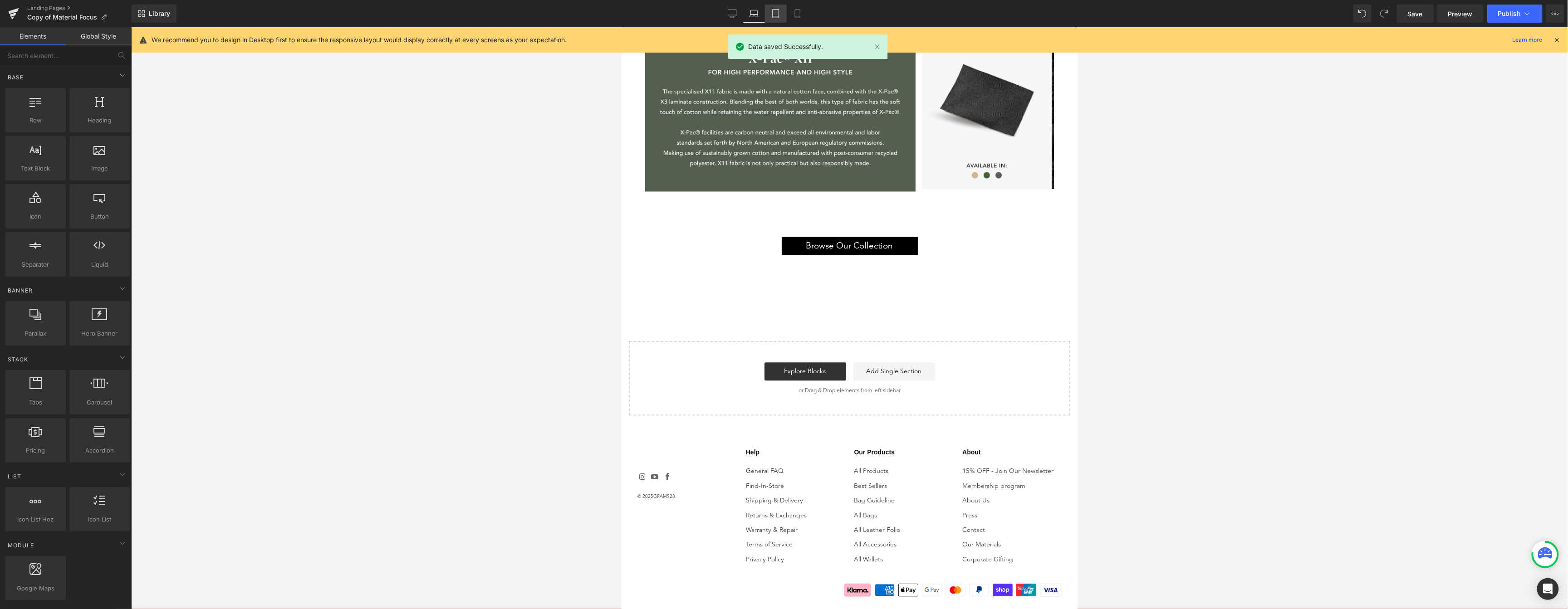
click at [777, 17] on icon at bounding box center [776, 14] width 9 height 9
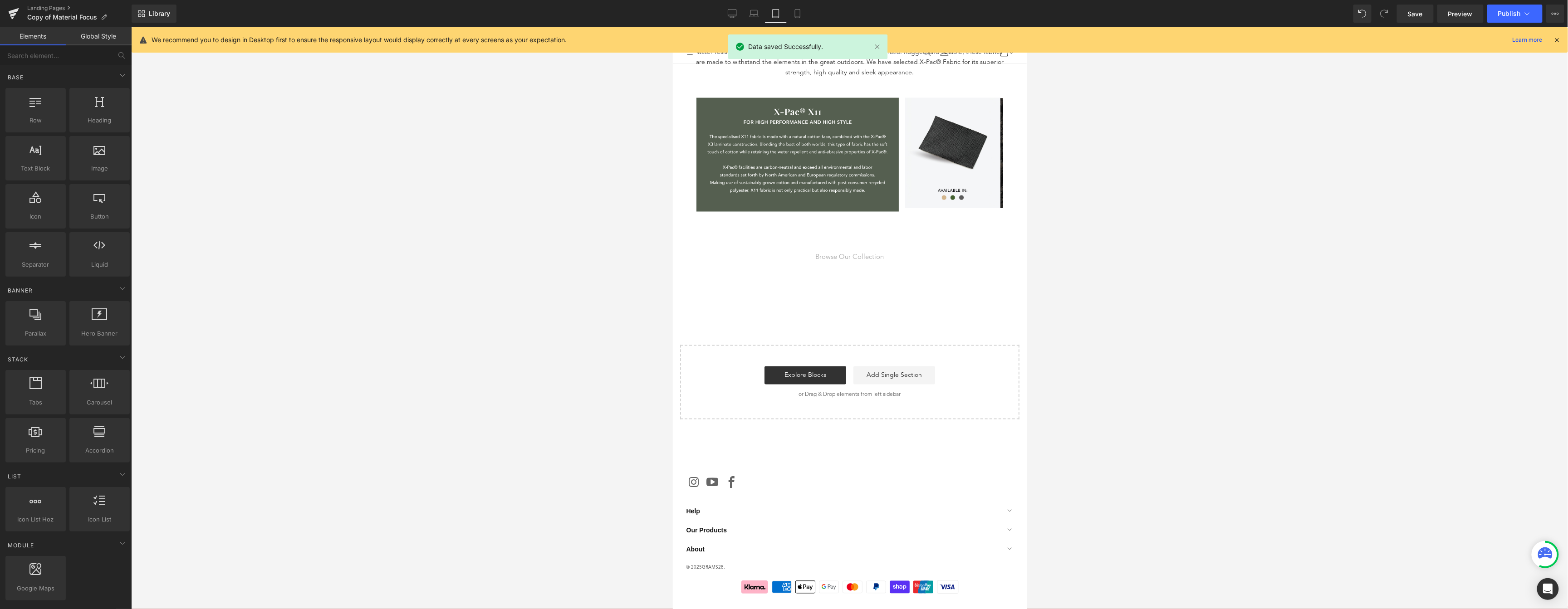
scroll to position [1023, 0]
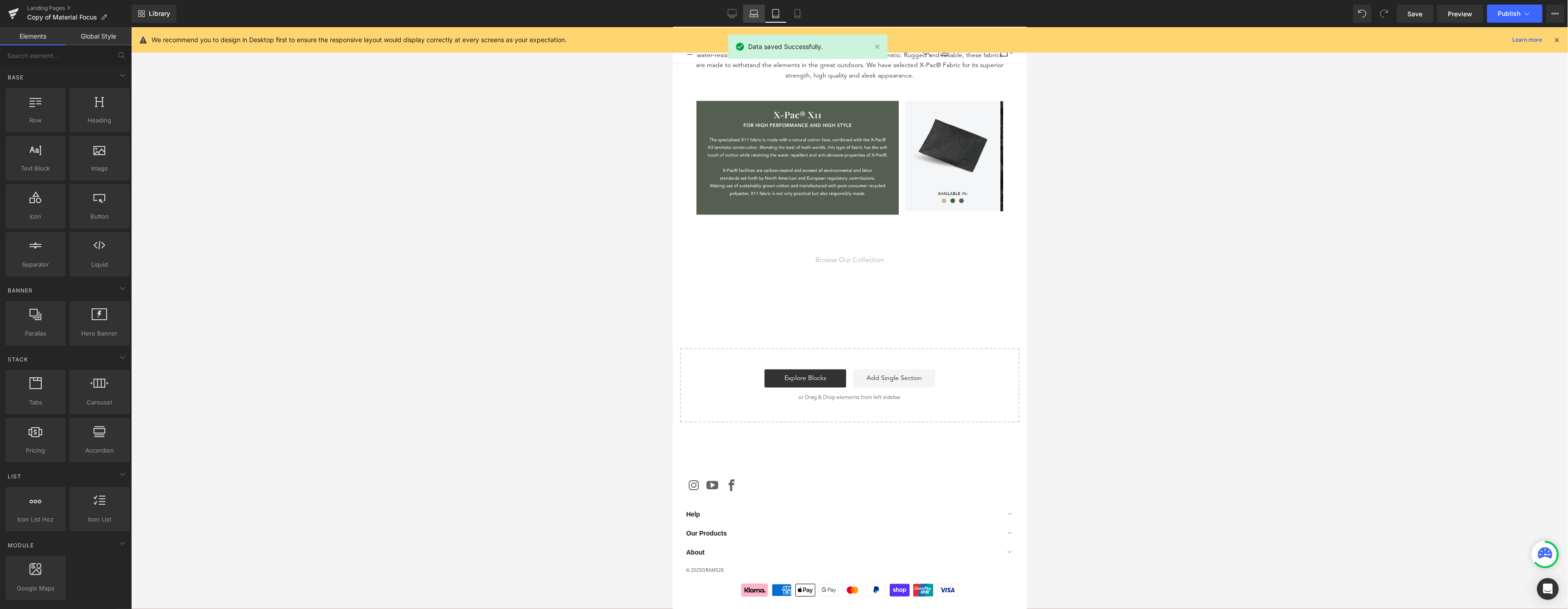
click at [758, 15] on icon at bounding box center [754, 16] width 9 height 3
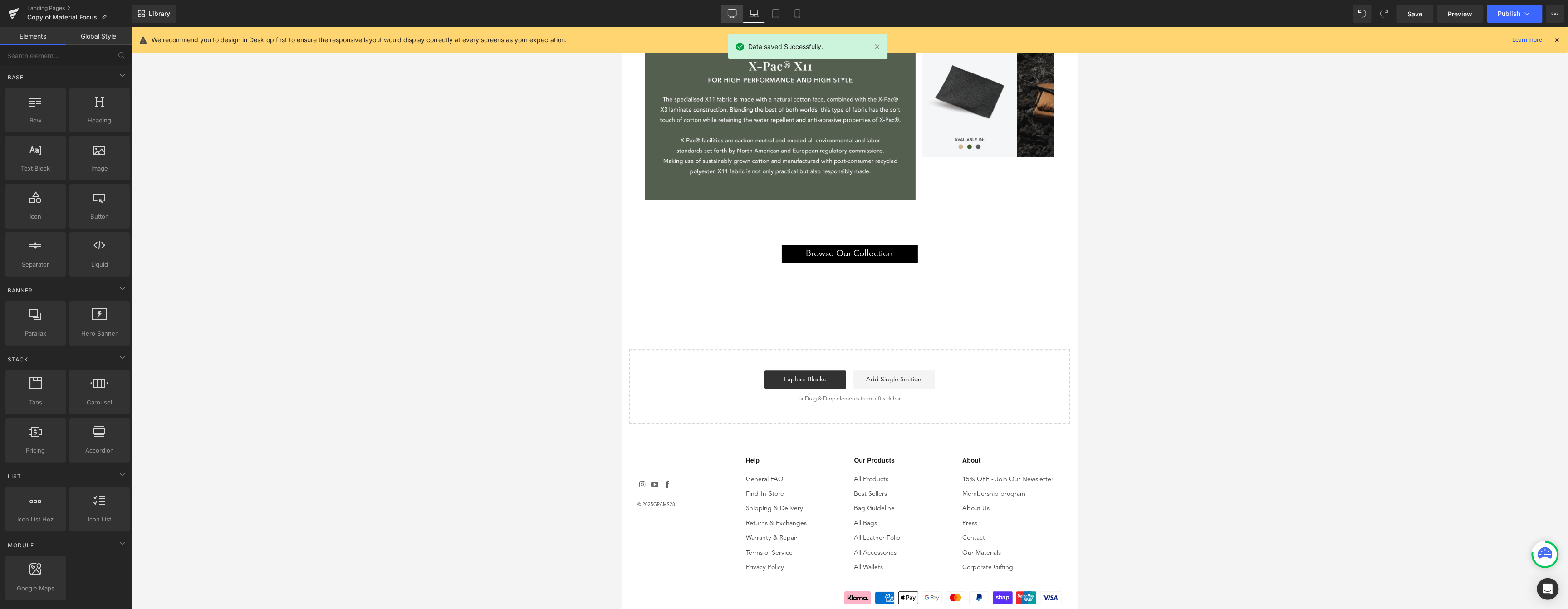
scroll to position [1256, 0]
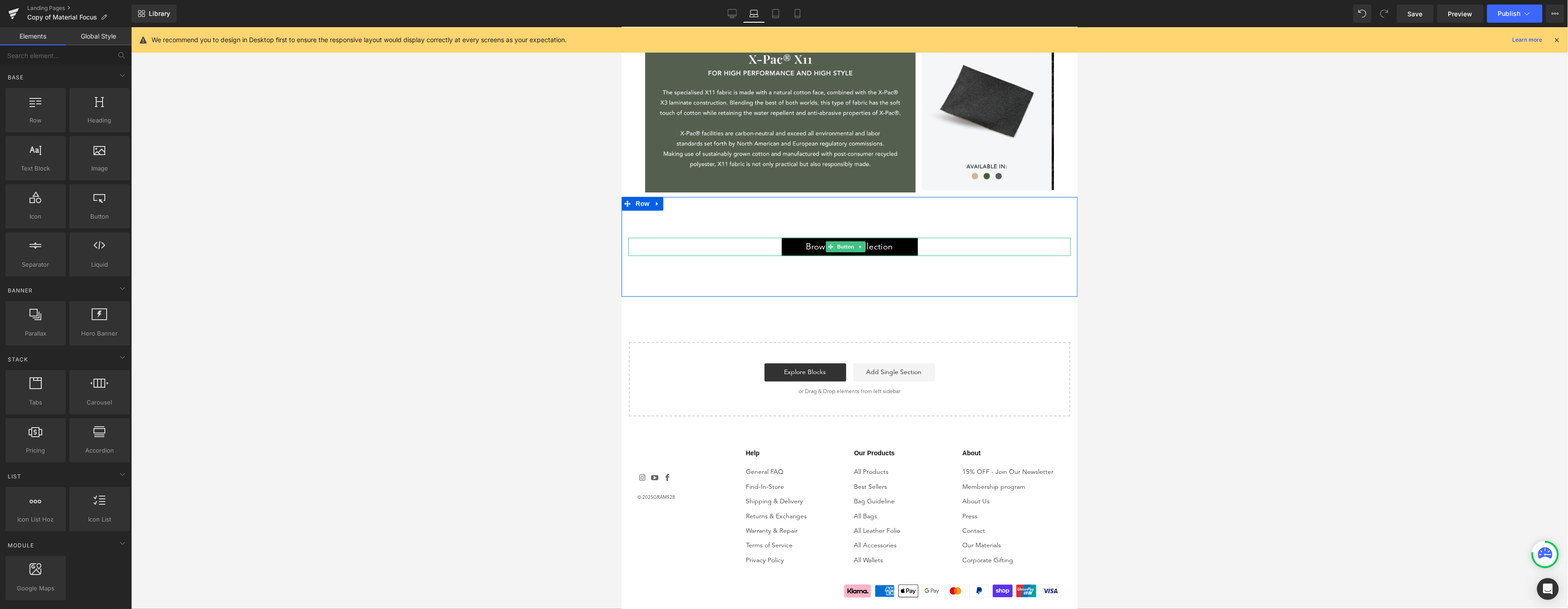
click at [903, 244] on link "Browse Our Collection" at bounding box center [849, 246] width 136 height 18
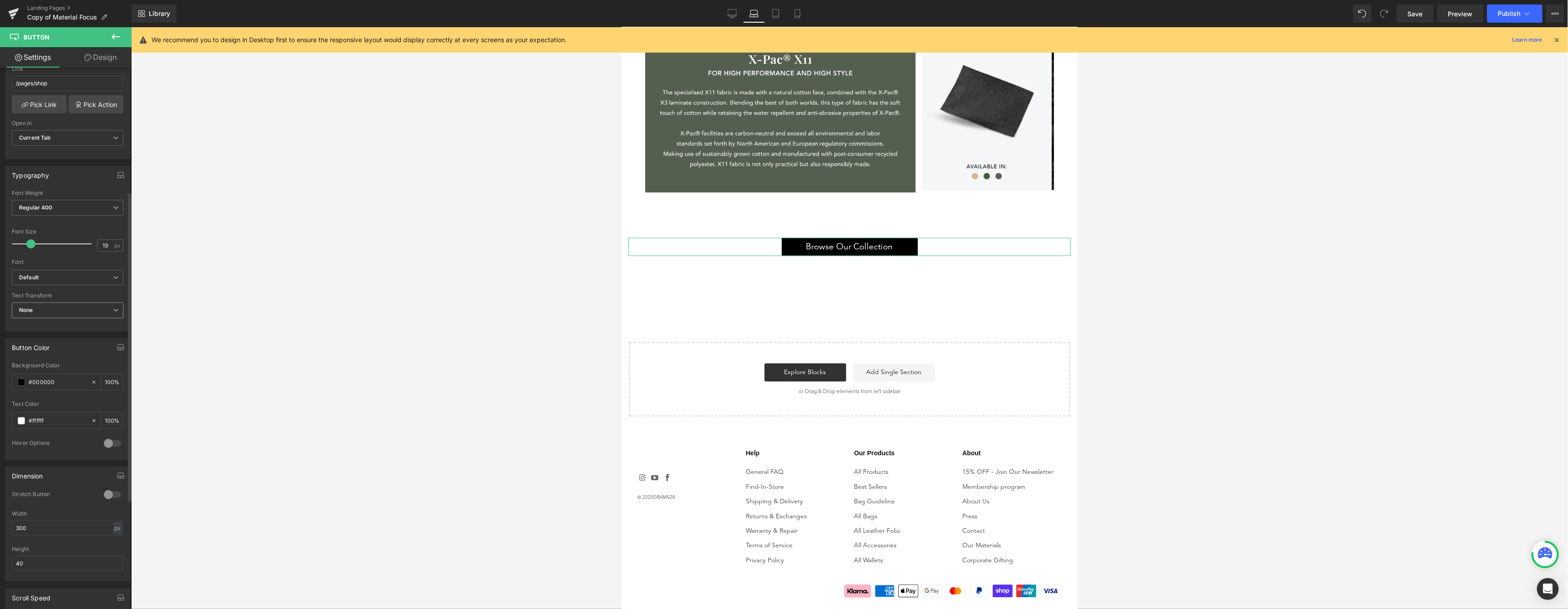
scroll to position [407, 0]
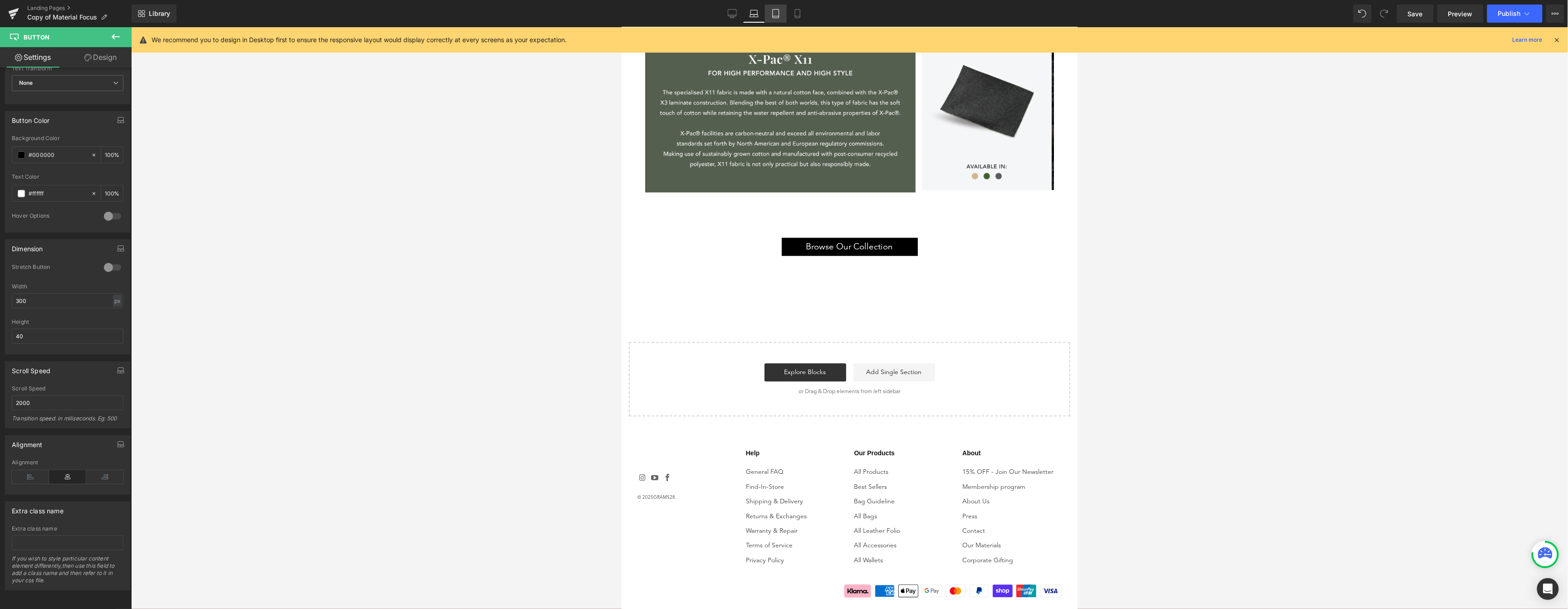
click at [777, 16] on icon at bounding box center [776, 14] width 9 height 9
type input "100"
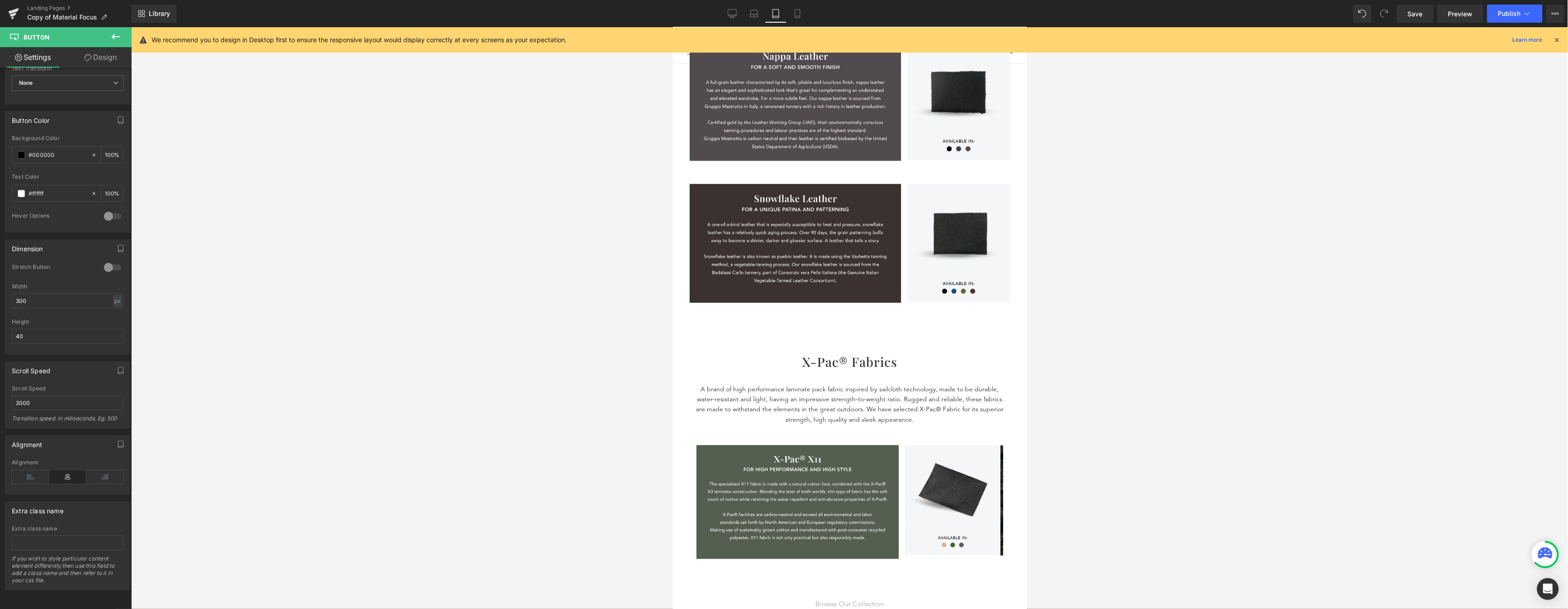
scroll to position [1023, 0]
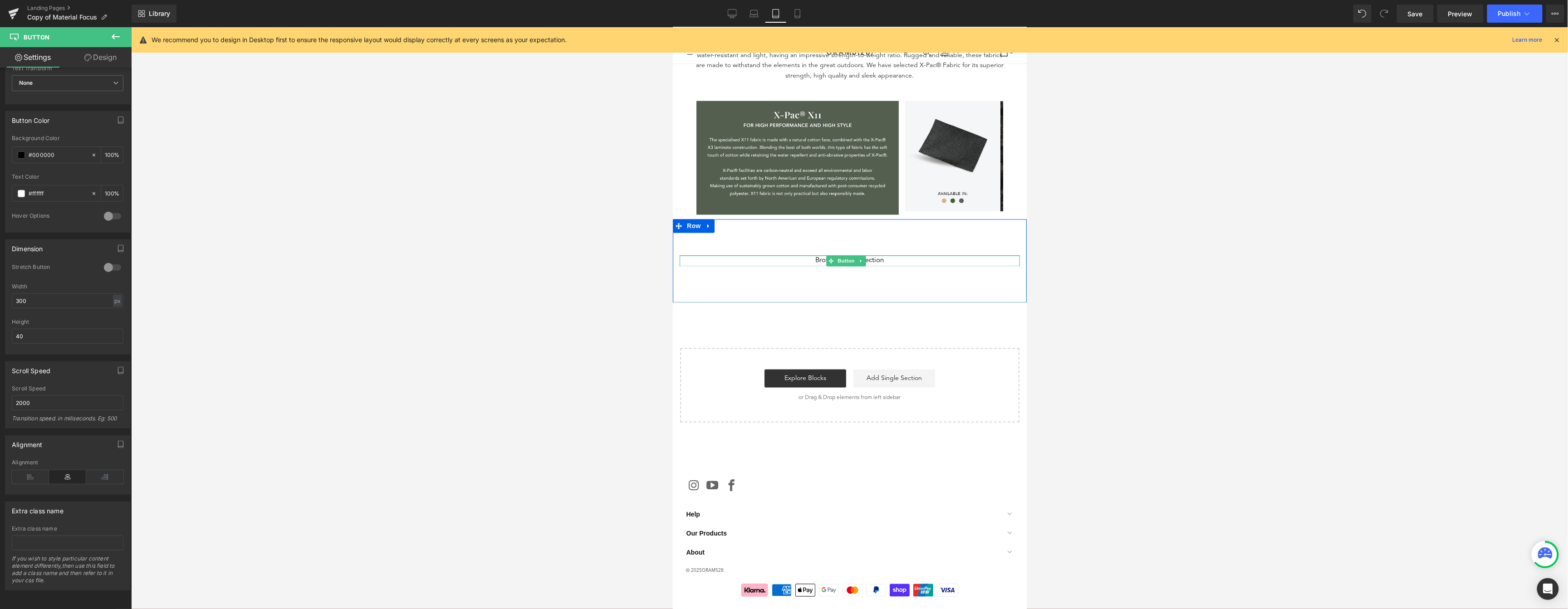
click at [878, 256] on span "Browse Our Collection" at bounding box center [849, 261] width 69 height 10
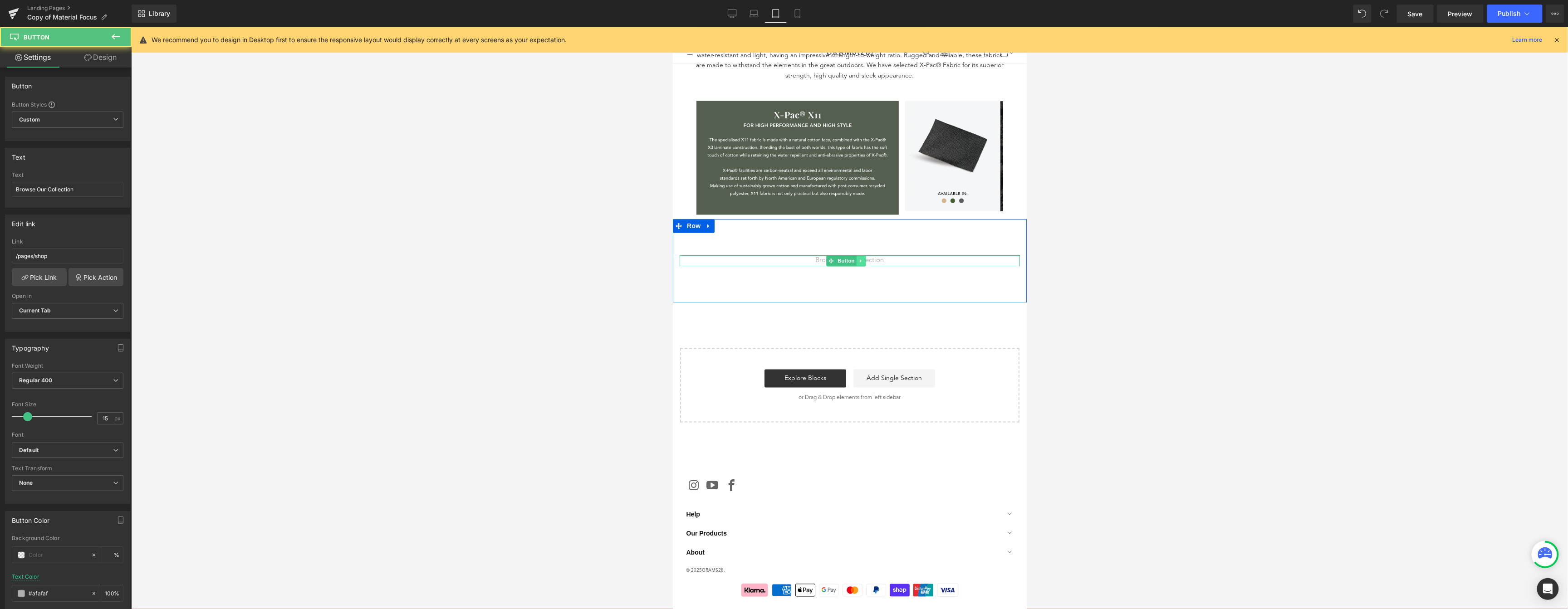
click at [858, 258] on icon at bounding box center [860, 261] width 5 height 5
click at [853, 259] on icon at bounding box center [855, 261] width 5 height 5
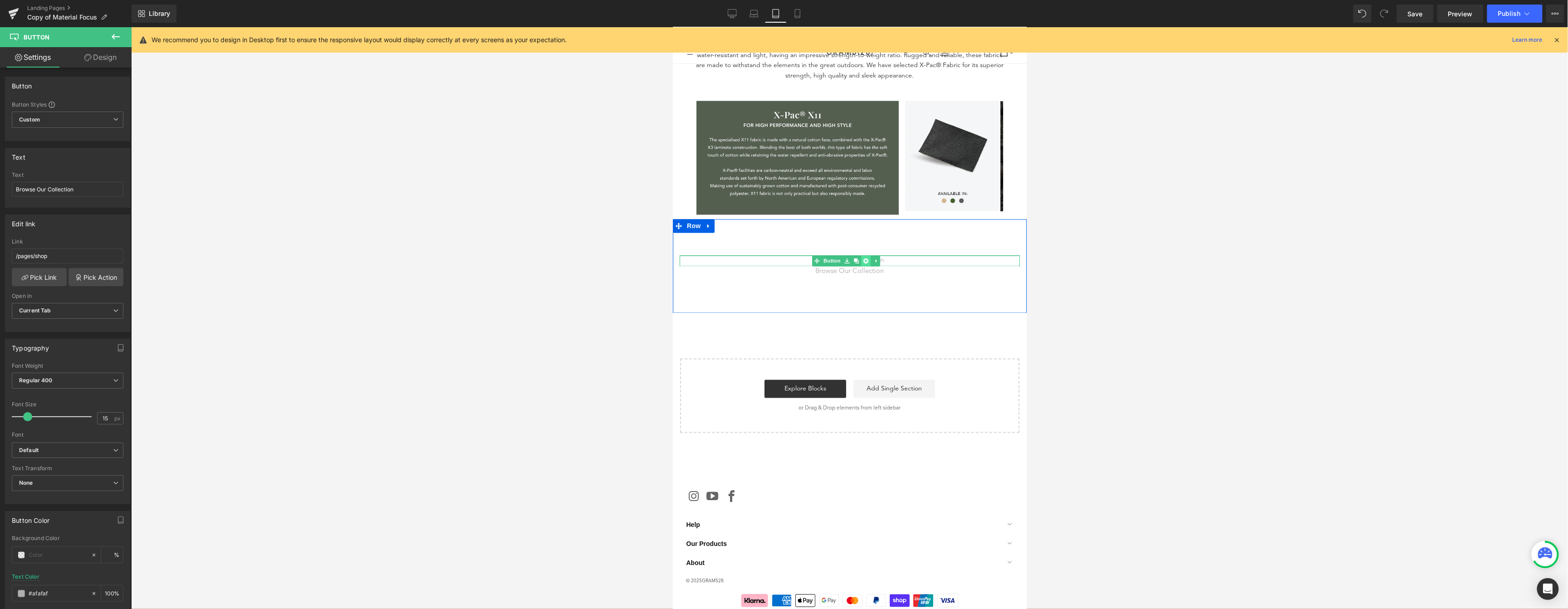
click at [867, 259] on icon at bounding box center [865, 261] width 5 height 5
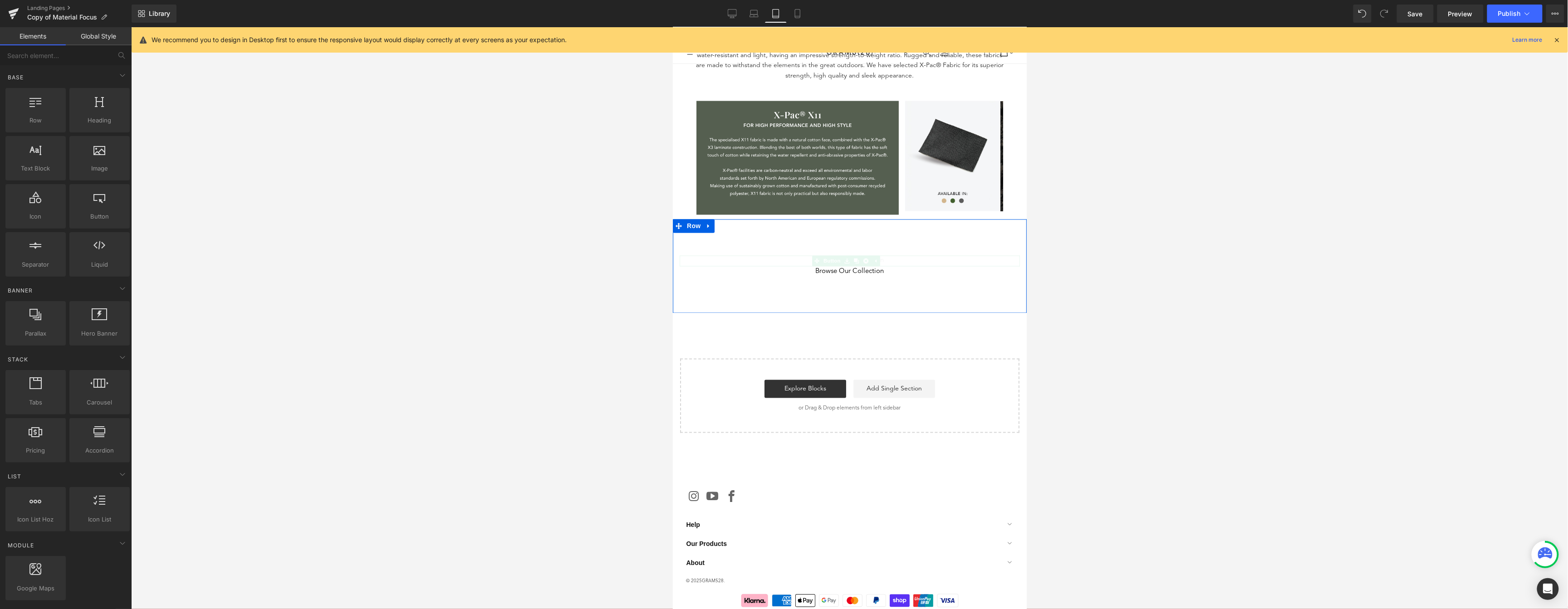
scroll to position [1019, 0]
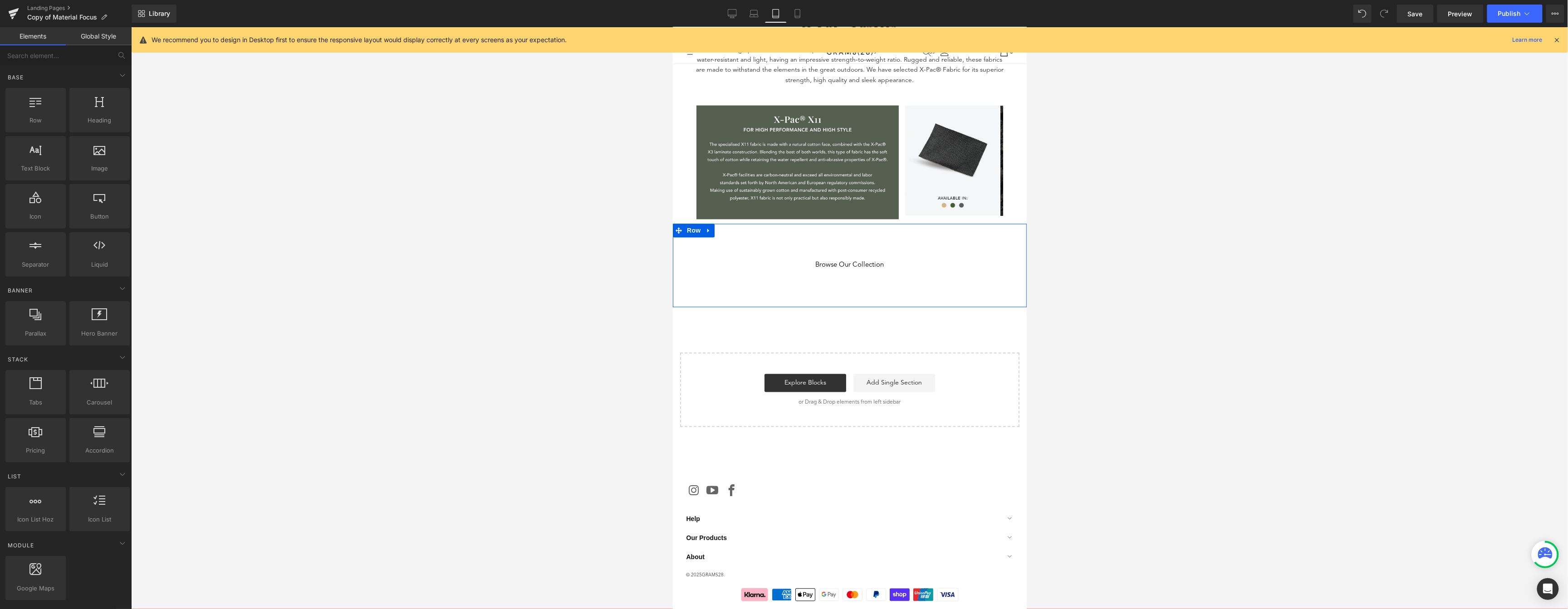
click at [872, 261] on span "Browse Our Collection" at bounding box center [849, 265] width 69 height 10
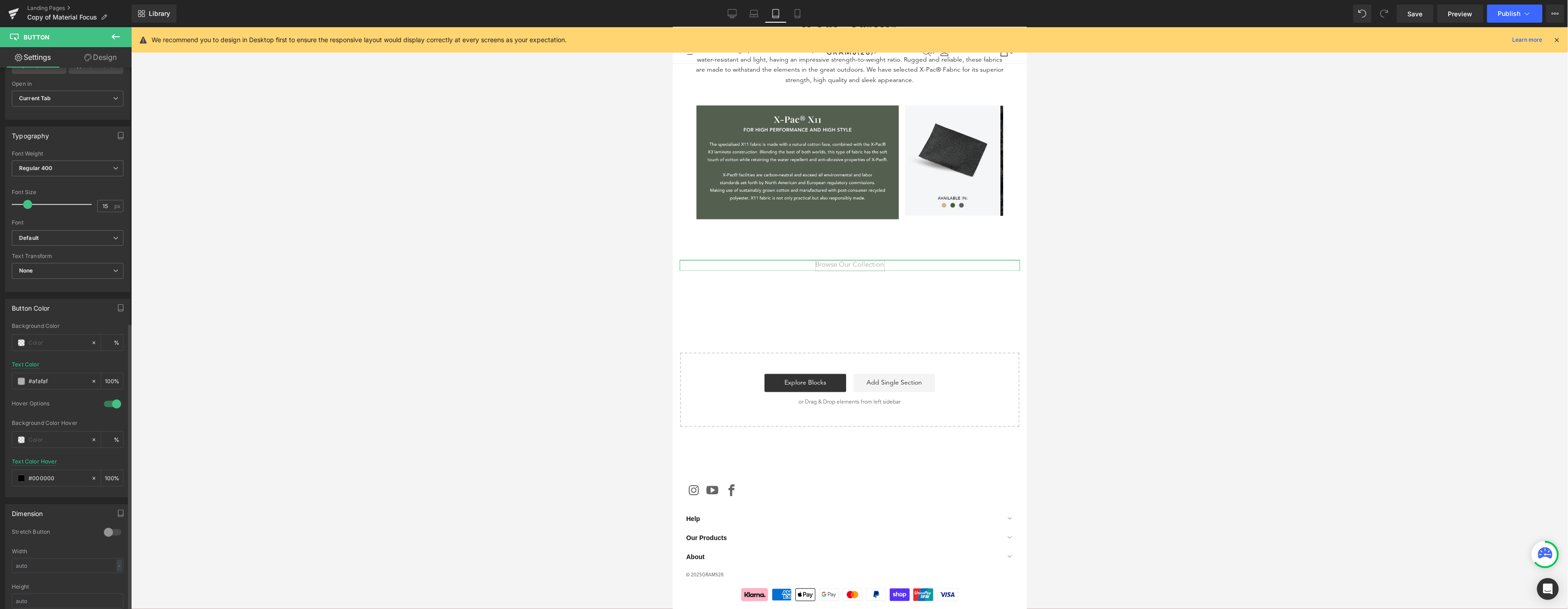
scroll to position [484, 0]
click at [109, 261] on div at bounding box center [112, 268] width 21 height 15
click at [59, 293] on input "text" at bounding box center [68, 301] width 112 height 15
type input "300"
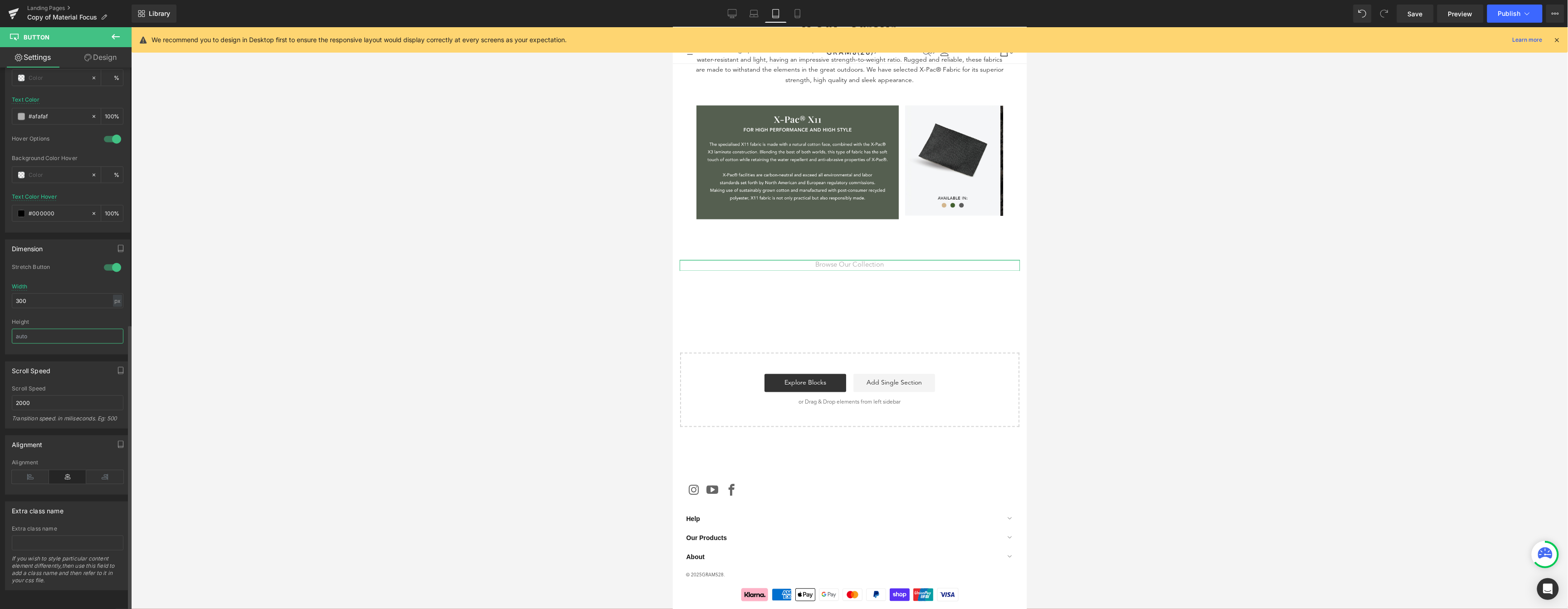
click at [60, 331] on input "text" at bounding box center [68, 336] width 112 height 15
type input "40"
click at [23, 171] on span at bounding box center [21, 175] width 7 height 7
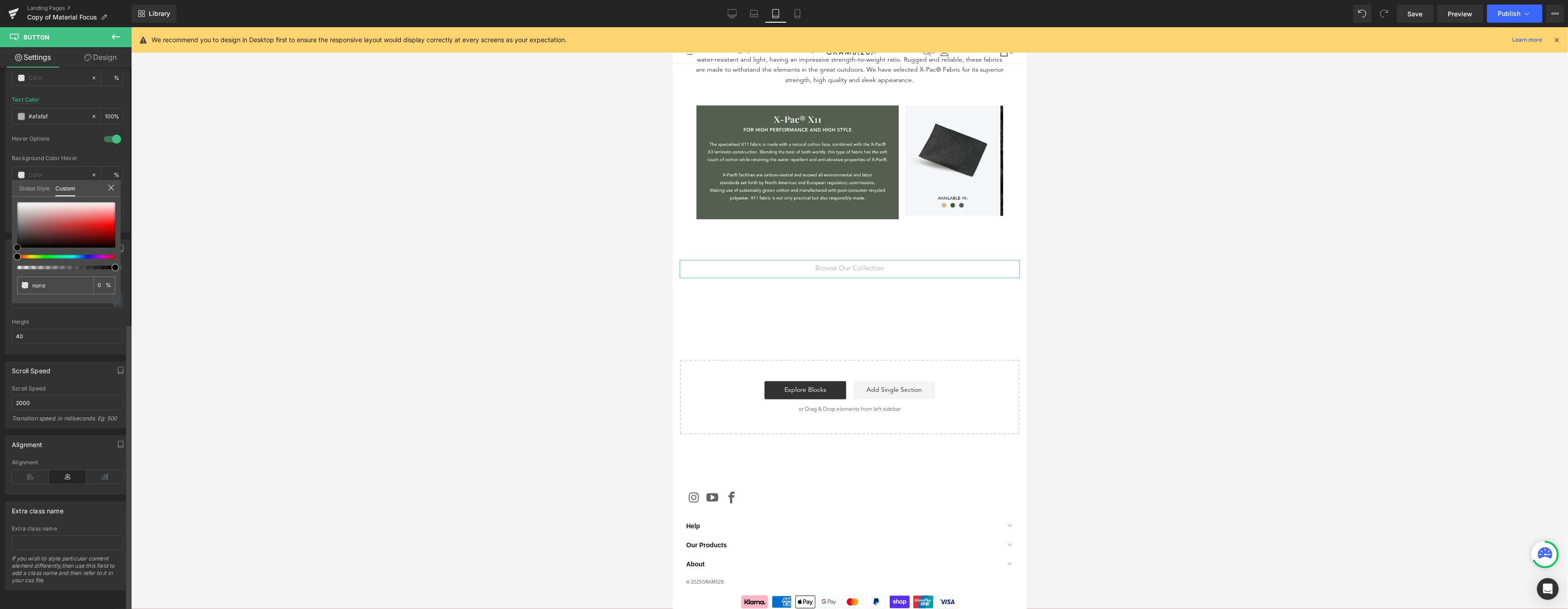
type input "#dd3030"
type input "100"
type input "#dd3030"
type input "100"
type input "#cf1a1a"
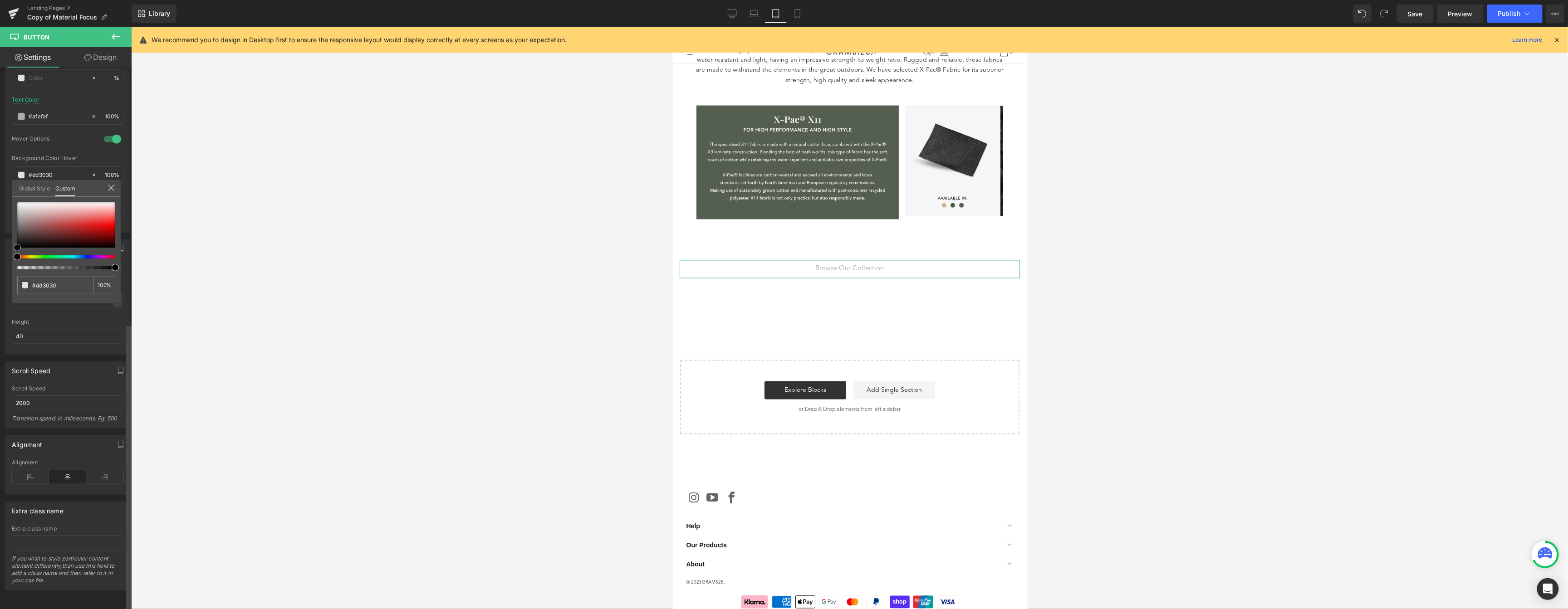
type input "#cf1a1a"
type input "#970b0b"
type input "#600000"
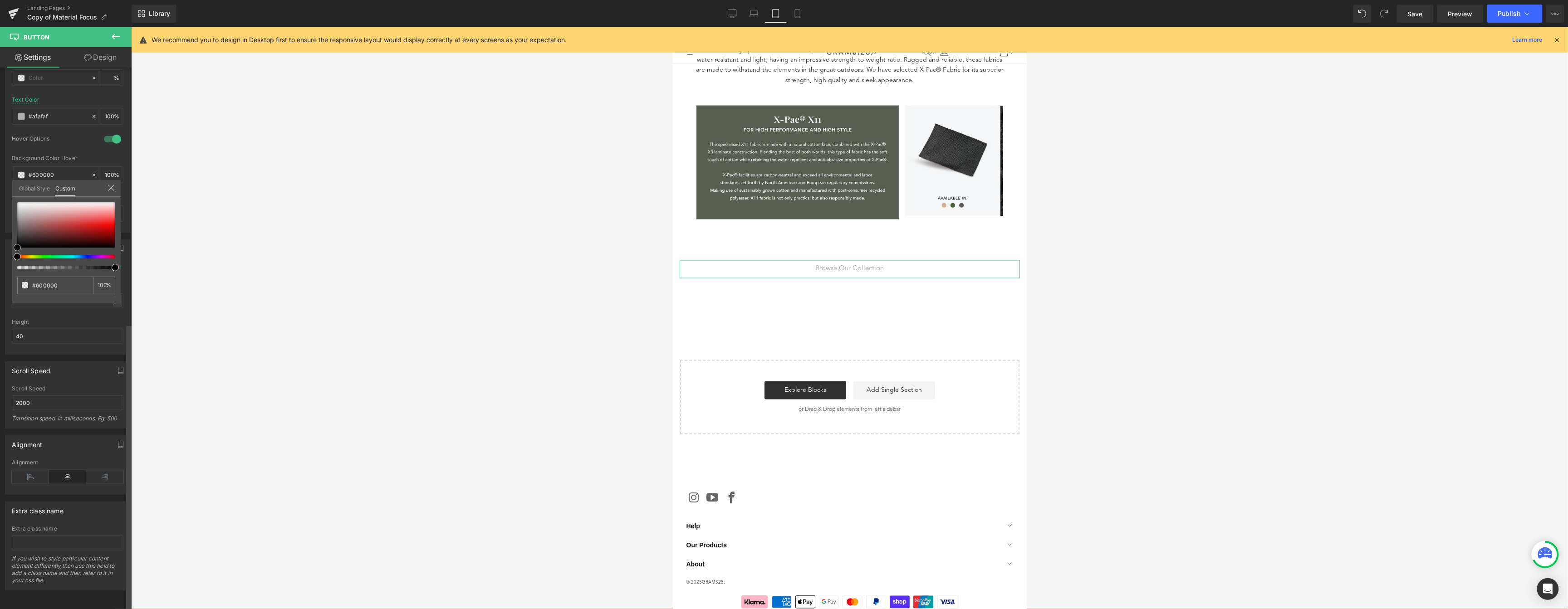
type input "#380000"
type input "#0f0000"
type input "#050000"
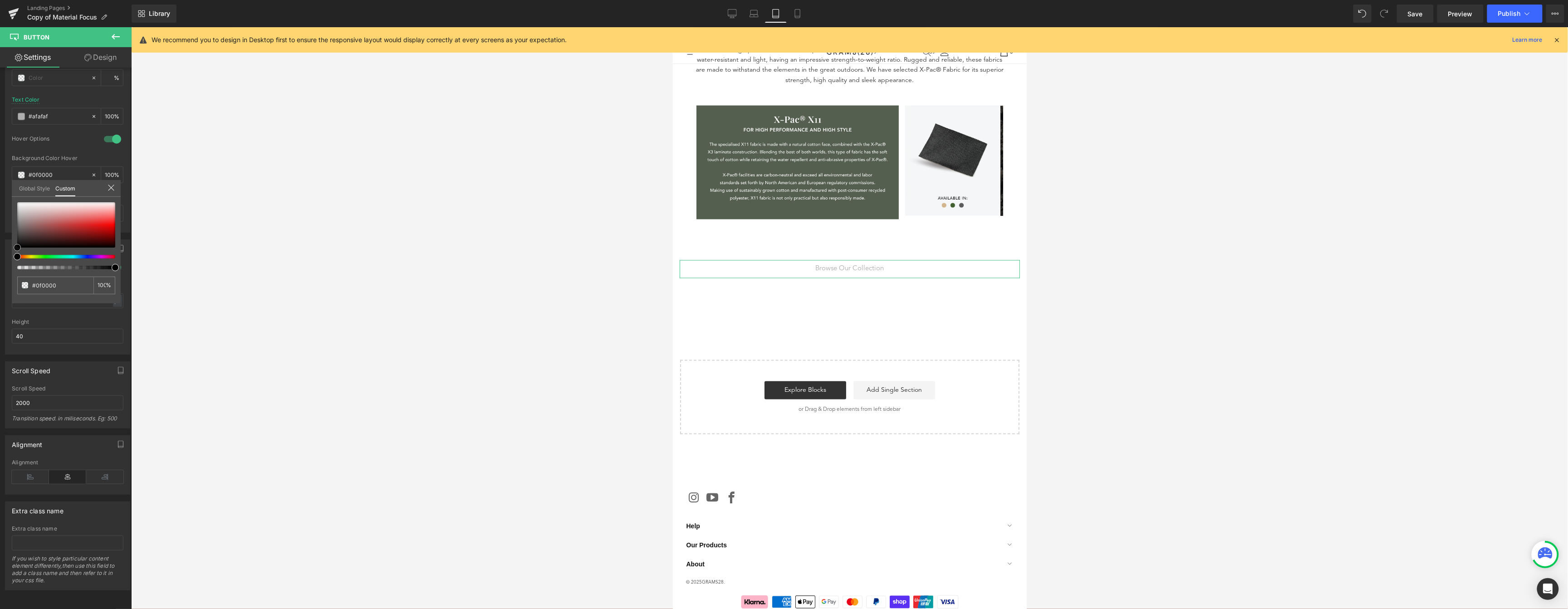
type input "#050000"
type input "#000000"
drag, startPoint x: 130, startPoint y: 246, endPoint x: 139, endPoint y: 259, distance: 15.8
click at [139, 259] on div "Hero Banner You are previewing how the will restyle your page. You can not edit…" at bounding box center [784, 312] width 1568 height 624
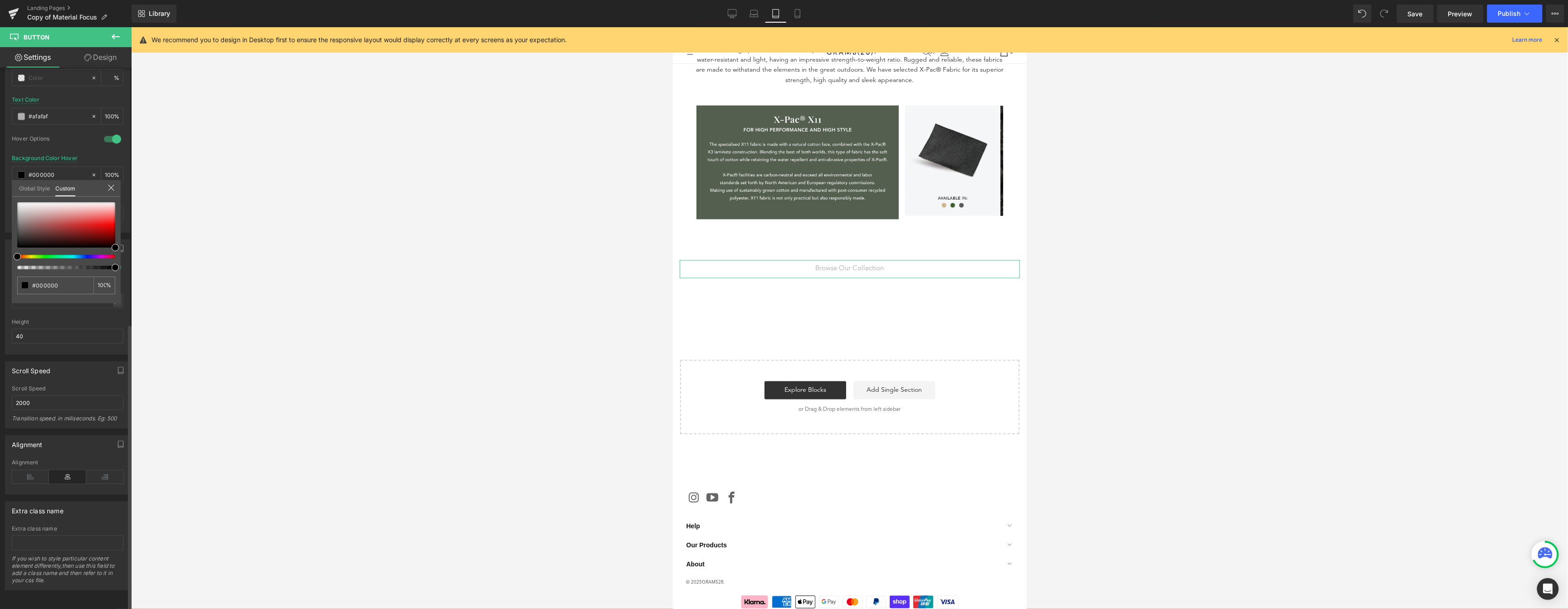
click at [112, 189] on icon at bounding box center [111, 187] width 7 height 7
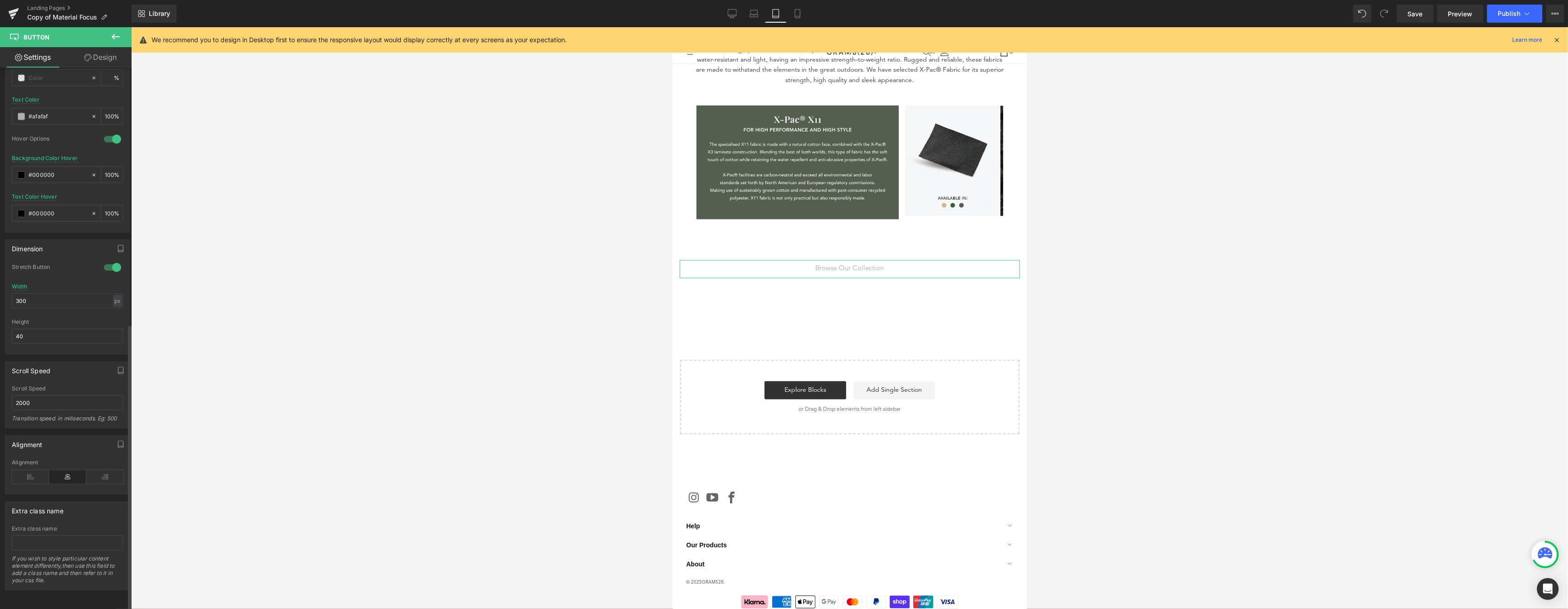
click at [105, 134] on div at bounding box center [112, 139] width 21 height 15
click at [24, 190] on span at bounding box center [21, 193] width 7 height 7
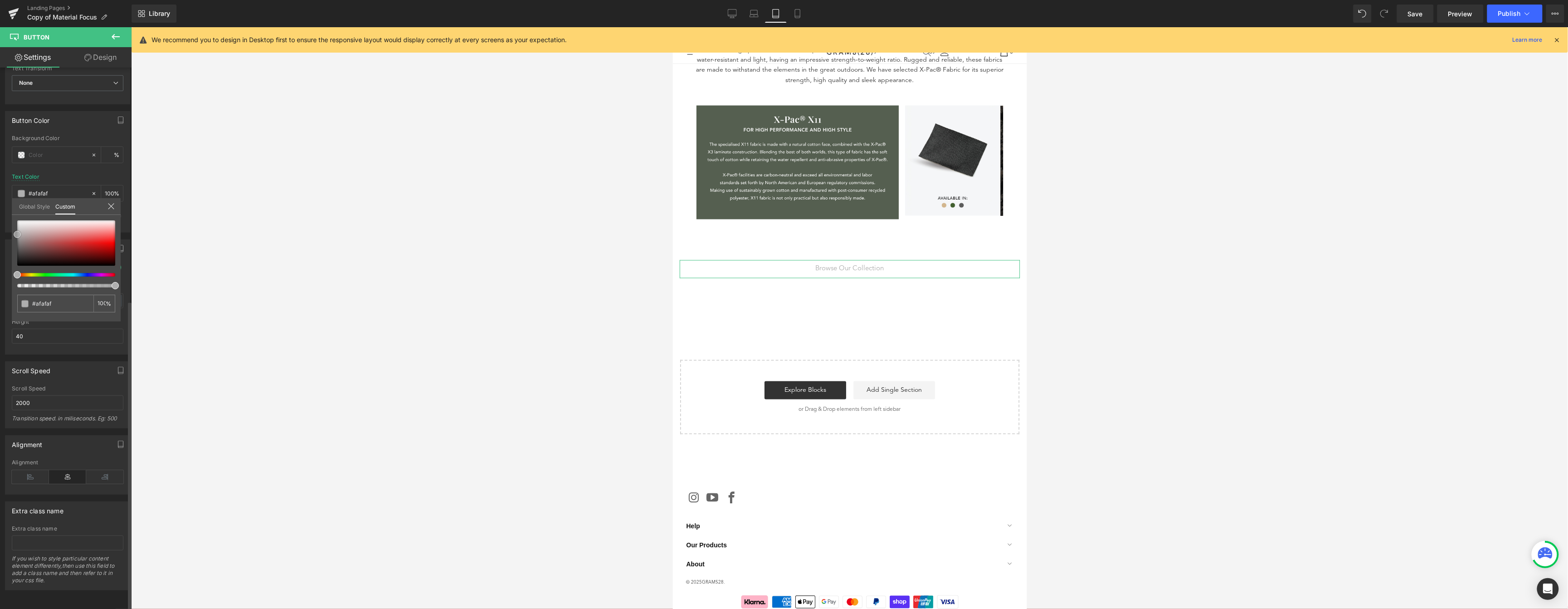
type input "#ca8a8a"
type input "#cf9a9a"
type input "#d5b2b2"
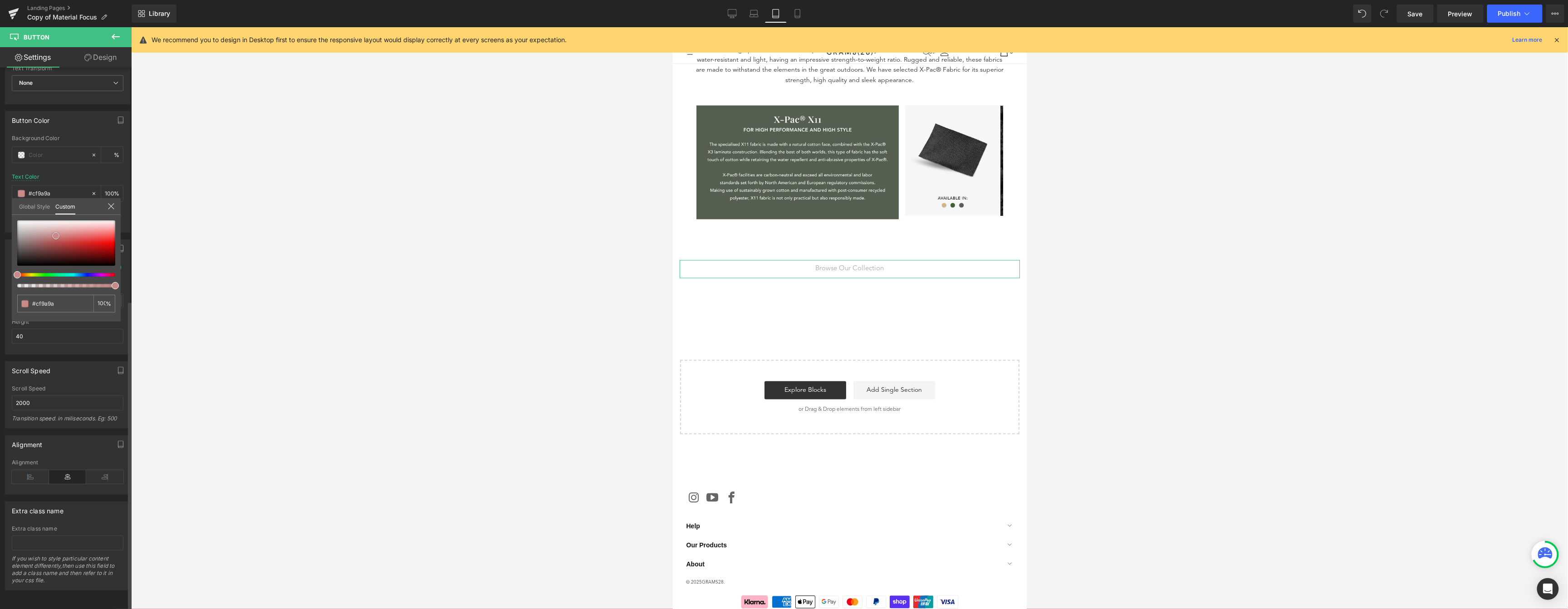
type input "#d5b2b2"
type input "#d6bcbc"
type input "#d8bfbf"
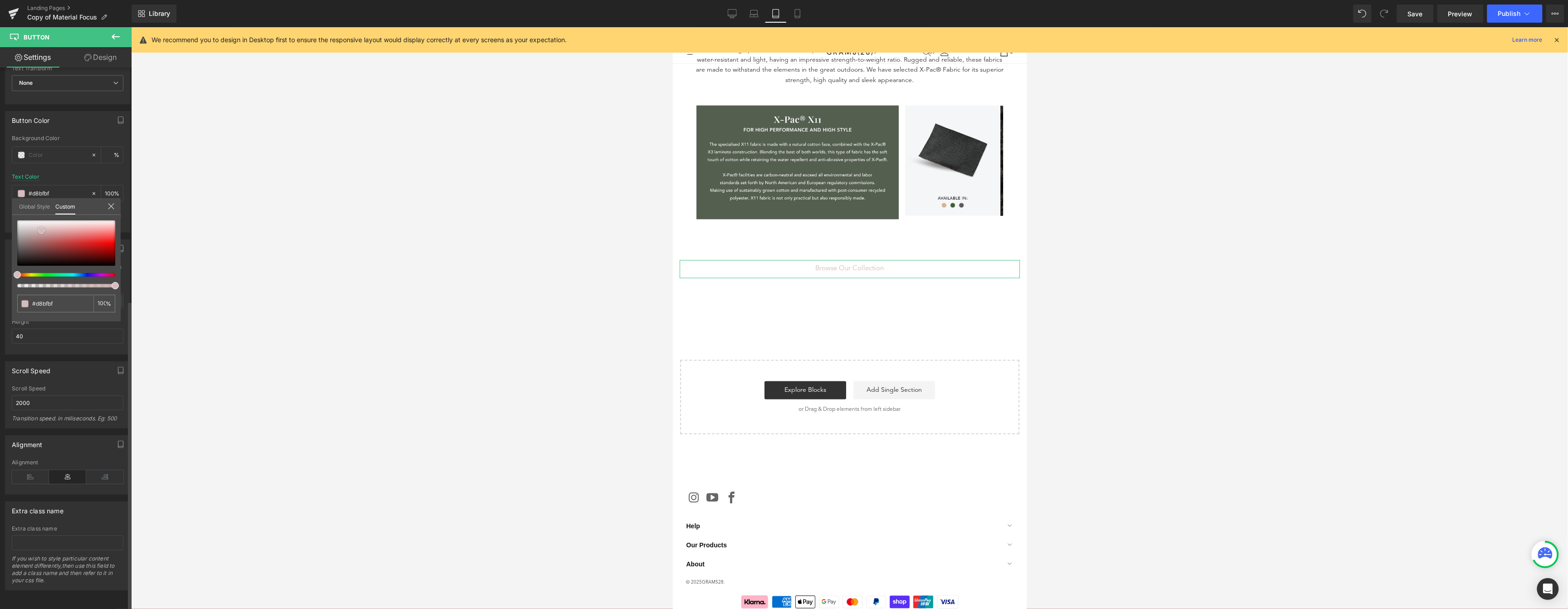
type input "#e3d3d3"
type input "#ebe4e4"
type input "#fcfcfc"
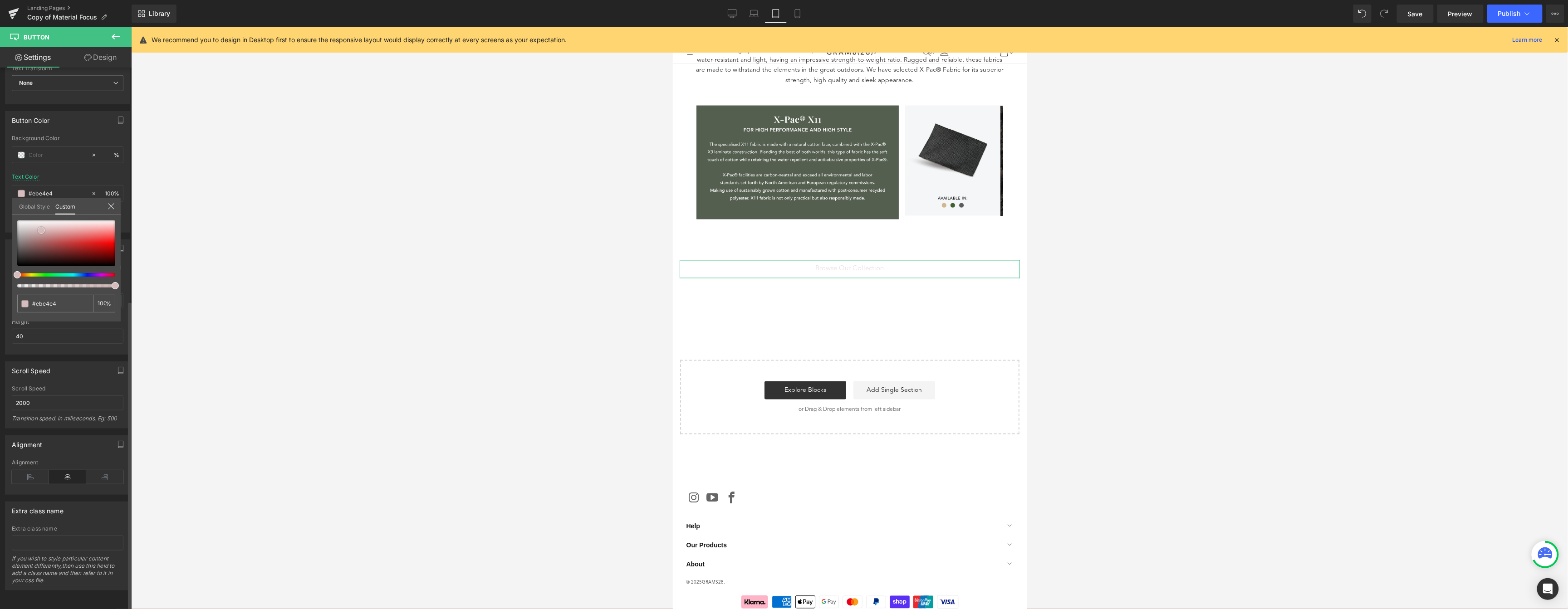
type input "#fcfcfc"
type input "#ffffff"
drag, startPoint x: 56, startPoint y: 235, endPoint x: -3, endPoint y: 205, distance: 66.2
click at [0, 205] on html "Hero Banner You are previewing how the will restyle your page. You can not edit…" at bounding box center [784, 304] width 1568 height 609
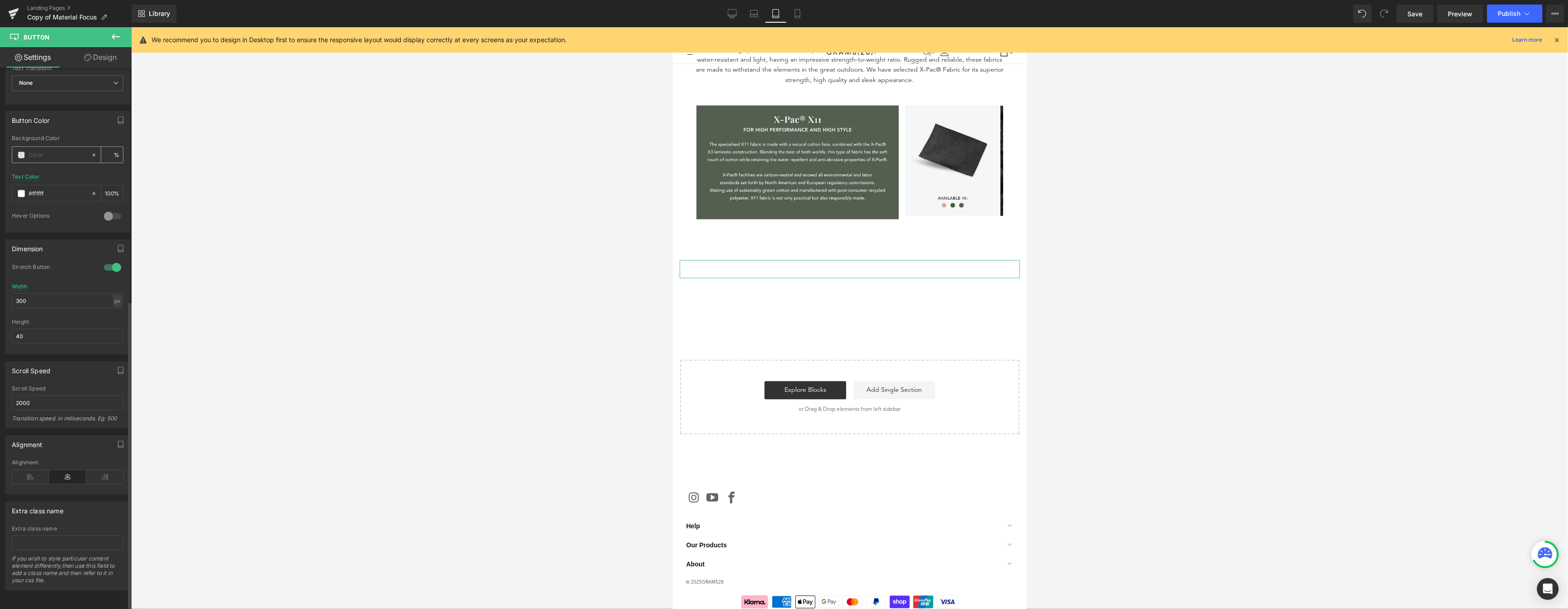
click at [20, 152] on span at bounding box center [21, 155] width 7 height 7
type input "#dd6969"
type input "100"
type input "#dd6969"
type input "100"
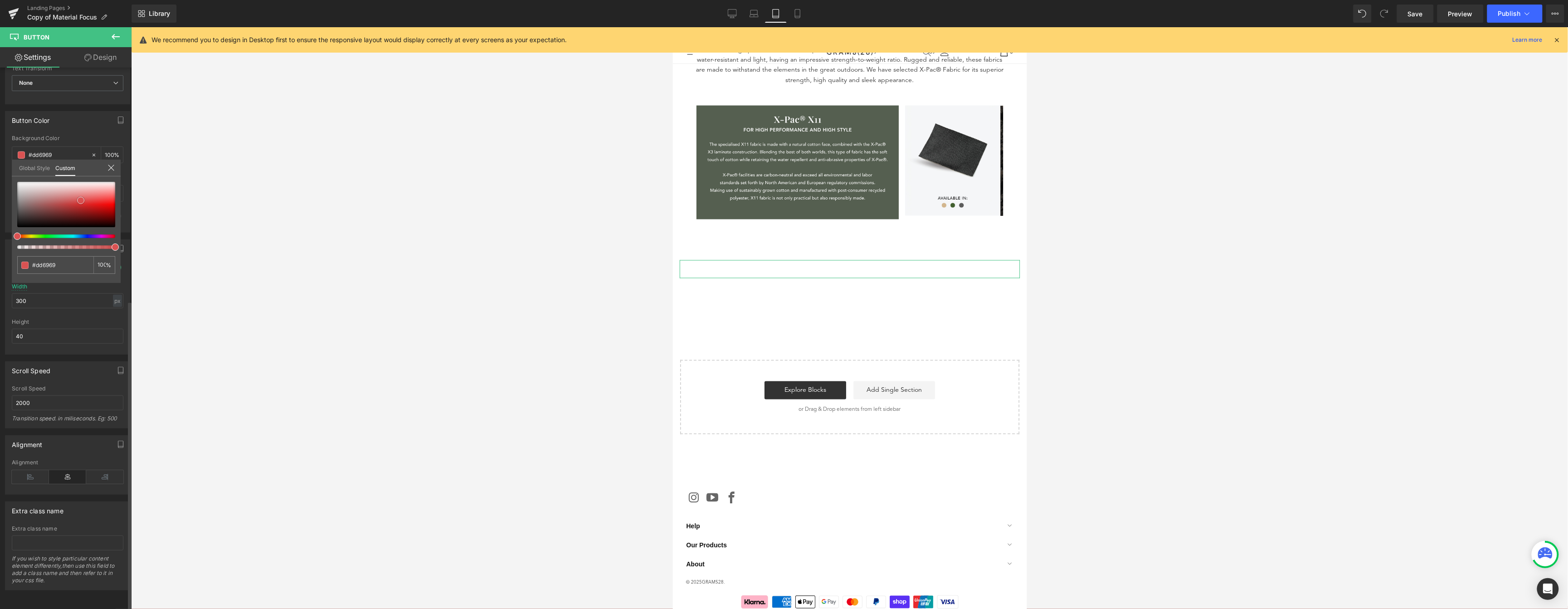
type input "#da5252"
type input "#be2121"
type input "#710e0e"
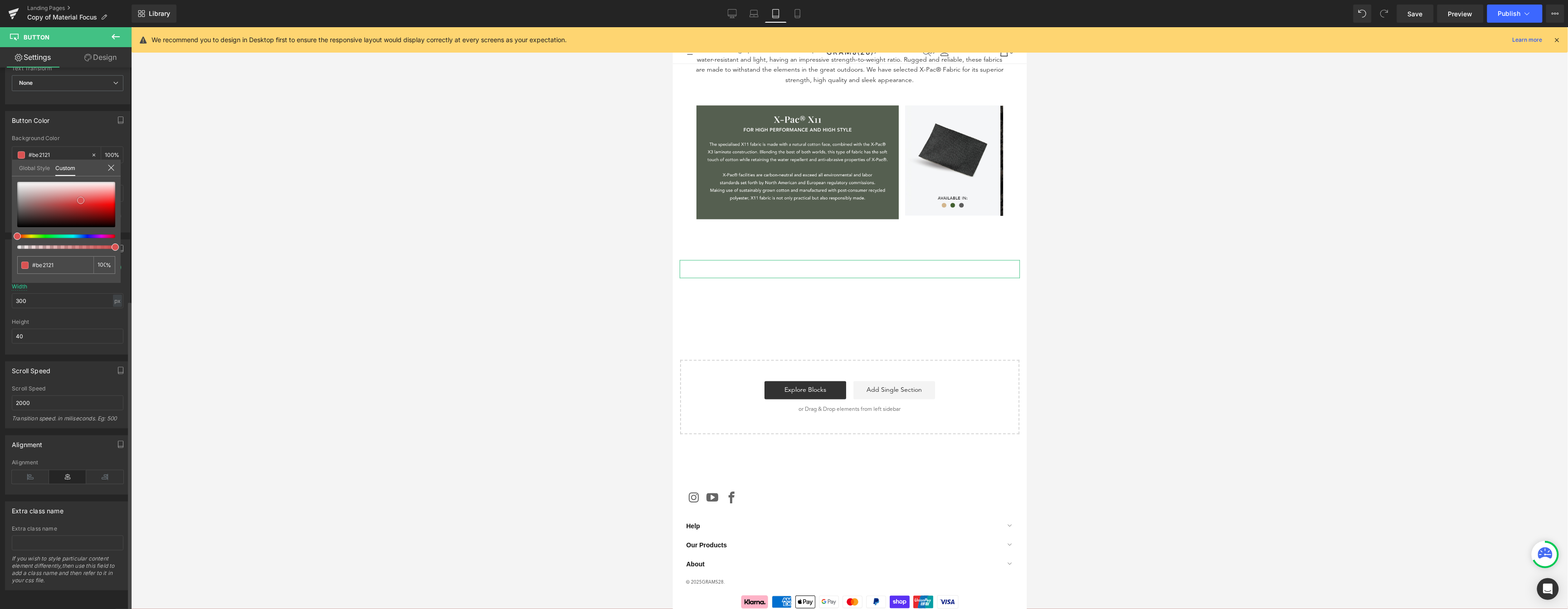
type input "#710e0e"
type input "#250303"
type input "#000000"
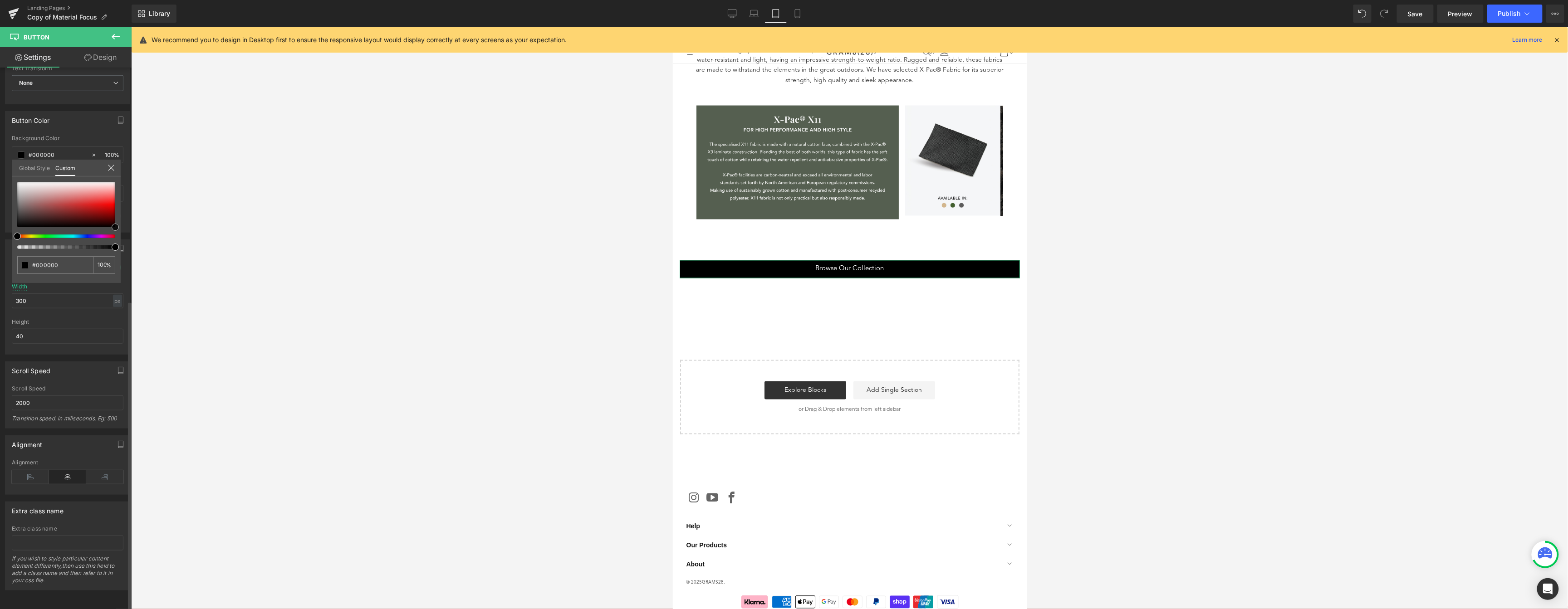
drag, startPoint x: 80, startPoint y: 199, endPoint x: 124, endPoint y: 238, distance: 58.8
click at [124, 232] on div "Button Color rgba(0, 0, 0, 1) Background Color #000000 100 % rgba(255, 255, 255…" at bounding box center [68, 168] width 136 height 128
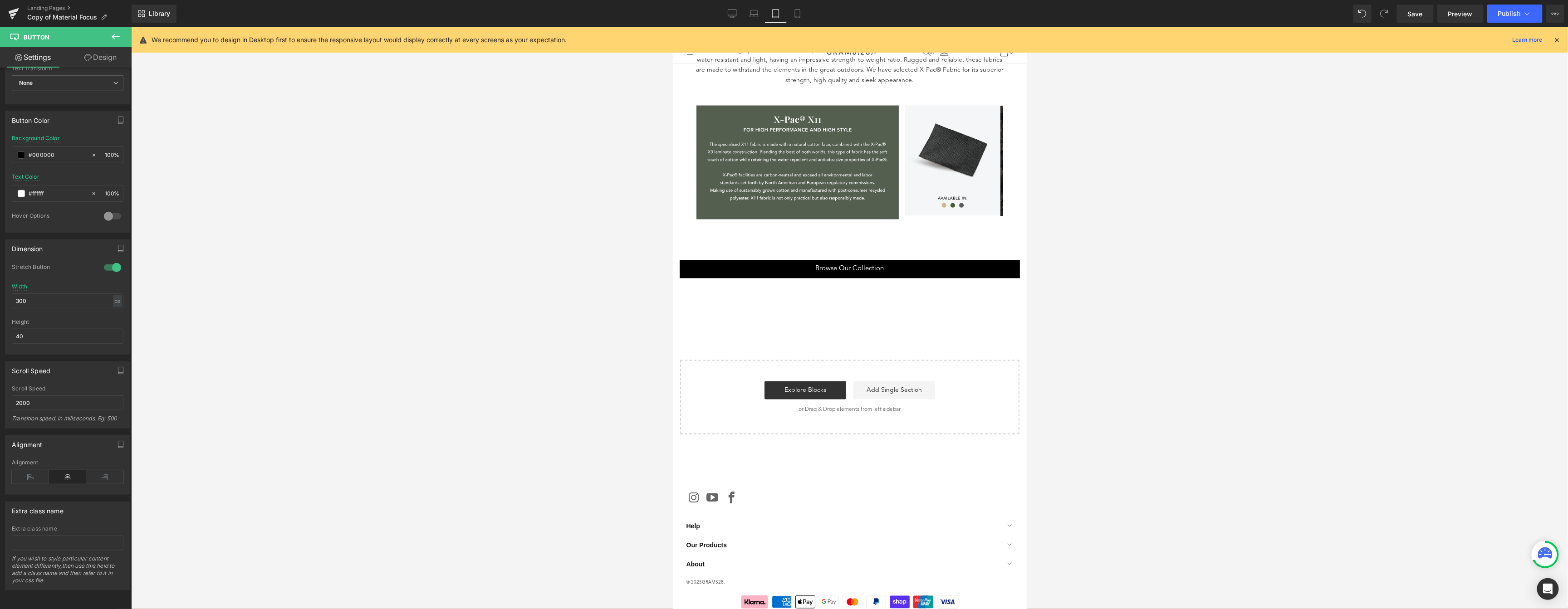
click at [573, 338] on div at bounding box center [849, 318] width 1436 height 581
click at [111, 261] on div at bounding box center [112, 268] width 21 height 15
drag, startPoint x: 34, startPoint y: 292, endPoint x: 19, endPoint y: 289, distance: 15.3
click at [19, 293] on input "300" at bounding box center [68, 301] width 112 height 15
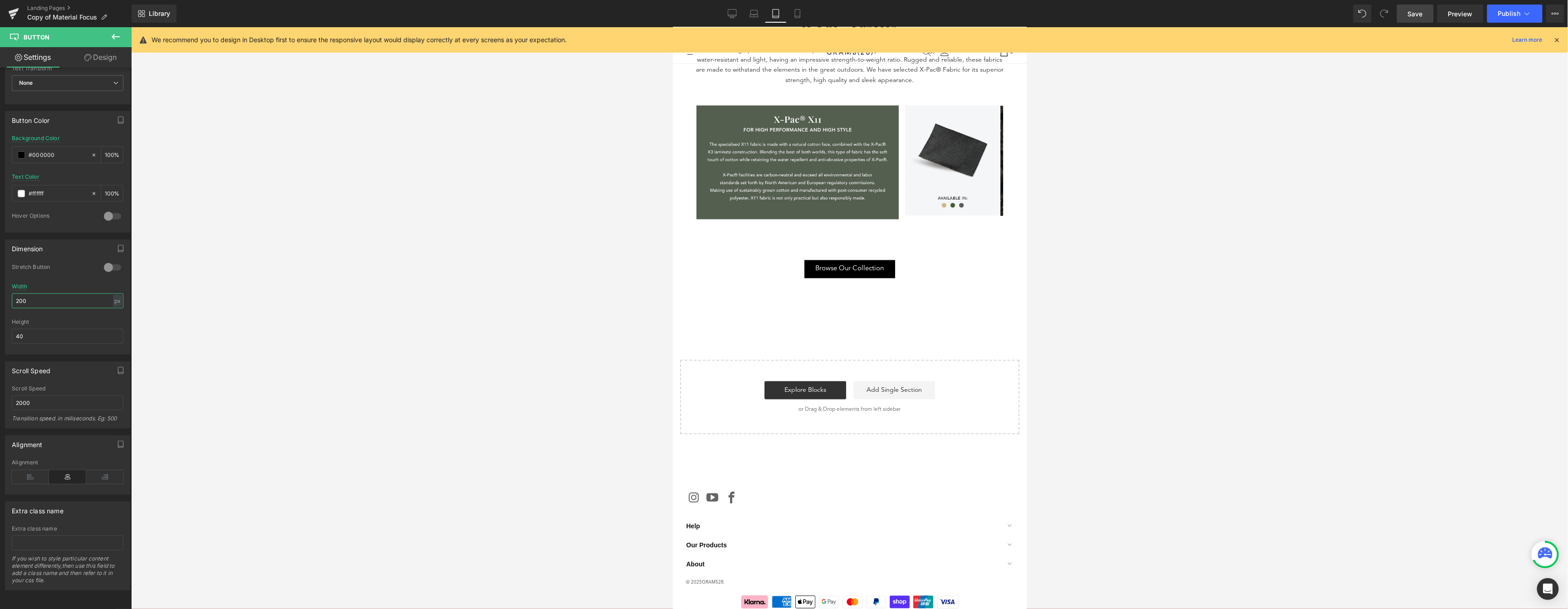
type input "200"
click at [1418, 15] on span "Save" at bounding box center [1415, 14] width 15 height 9
click at [795, 11] on icon at bounding box center [797, 13] width 5 height 9
type input "#afafaf"
type input "100"
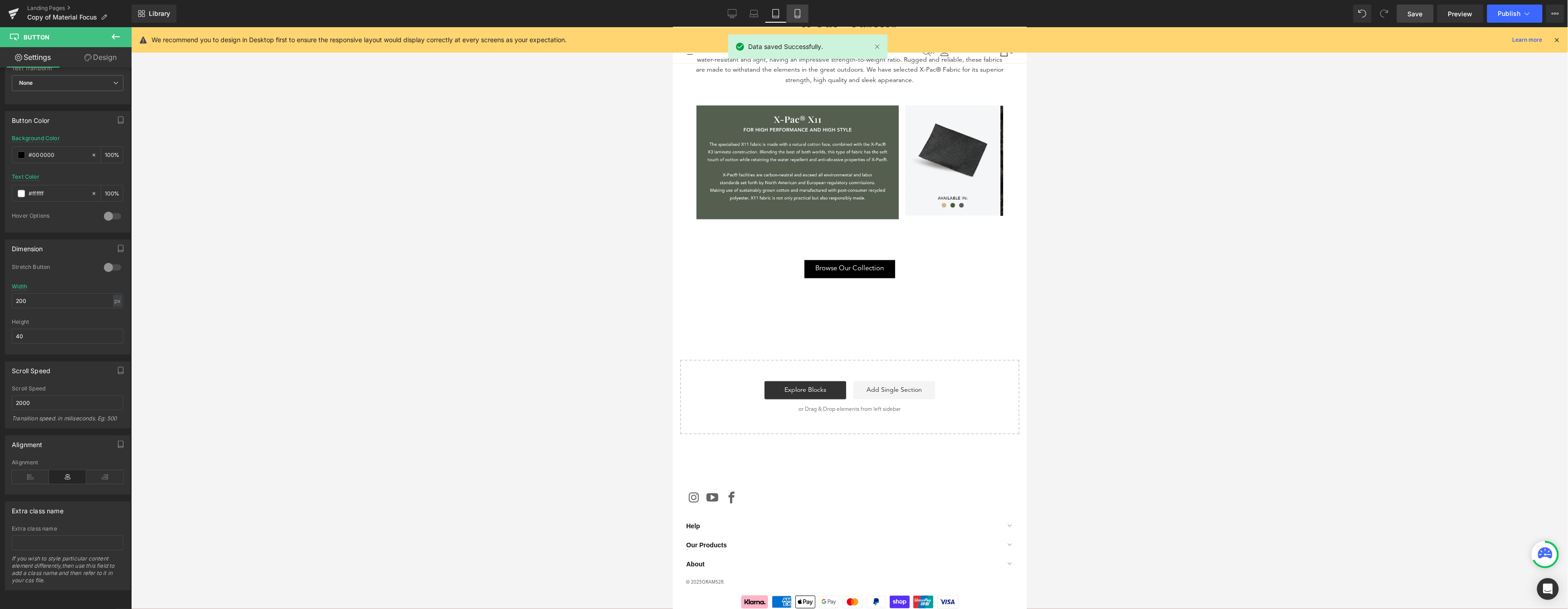
type input "100"
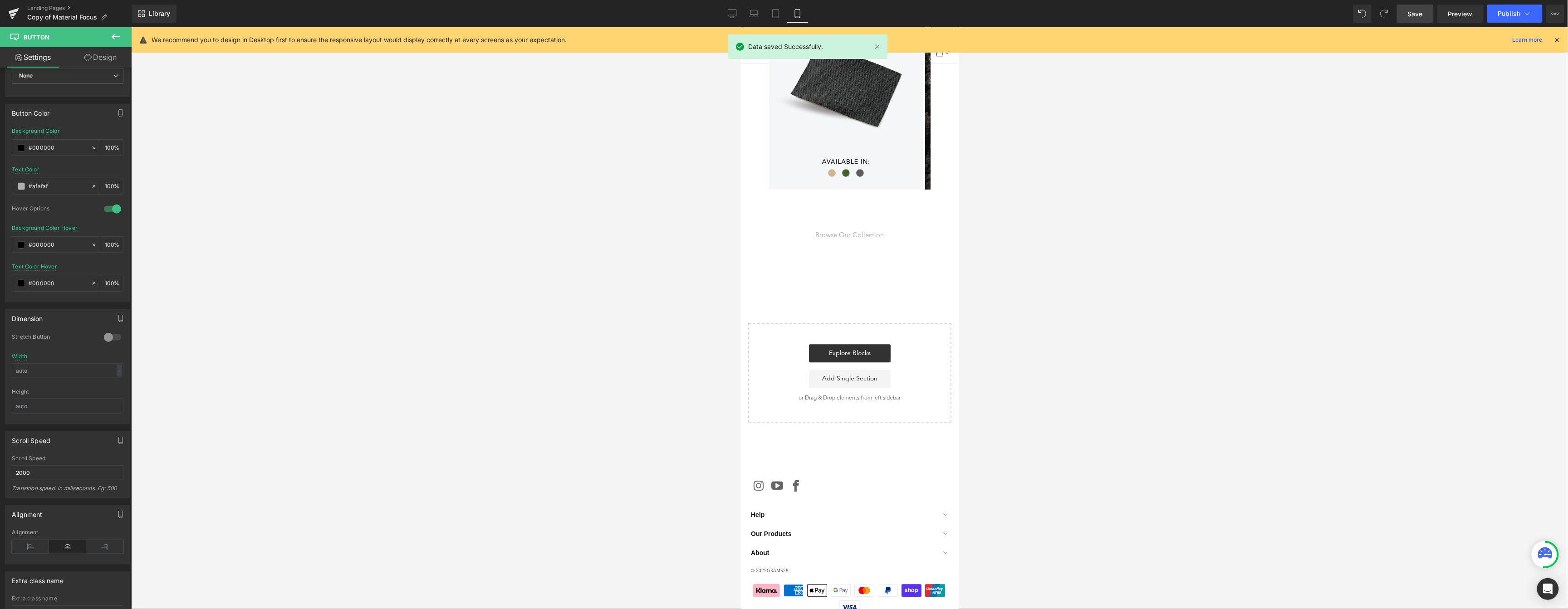
scroll to position [1684, 0]
click at [885, 229] on div "Browse Our Collection" at bounding box center [849, 234] width 204 height 11
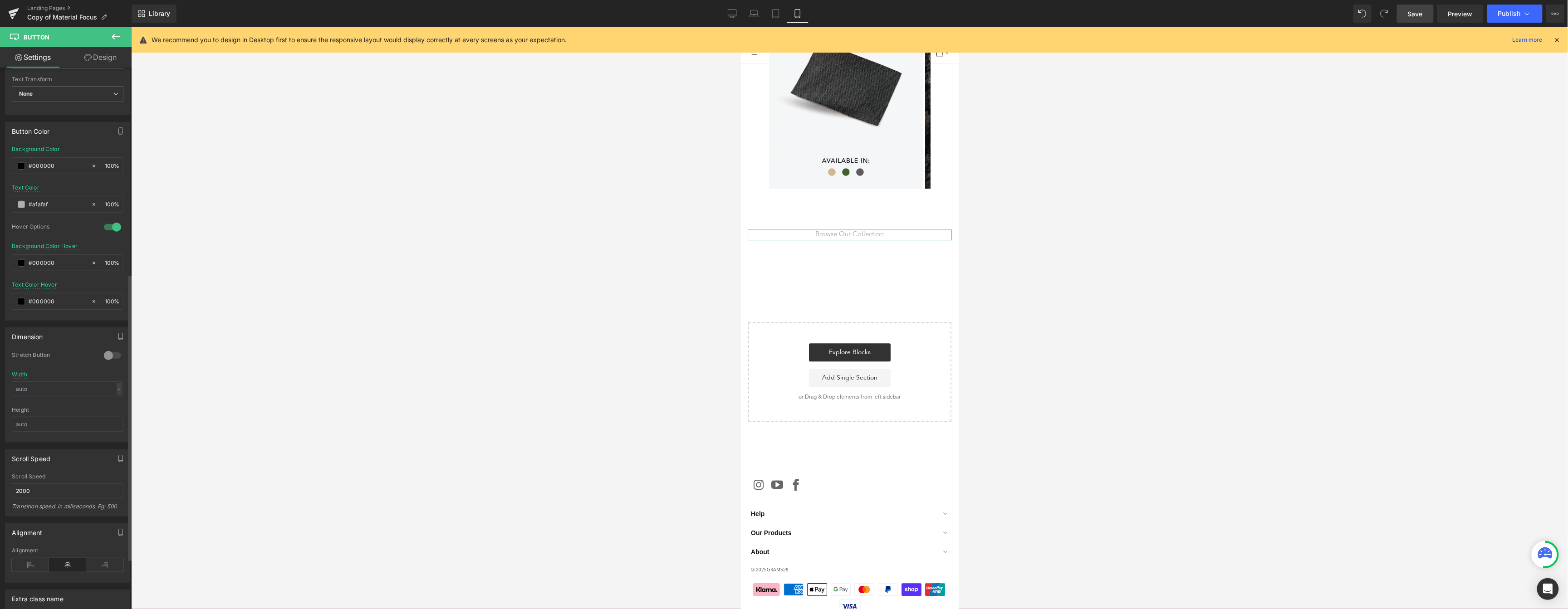
scroll to position [391, 0]
click at [105, 227] on div at bounding box center [112, 226] width 21 height 15
click at [23, 203] on span at bounding box center [21, 202] width 7 height 7
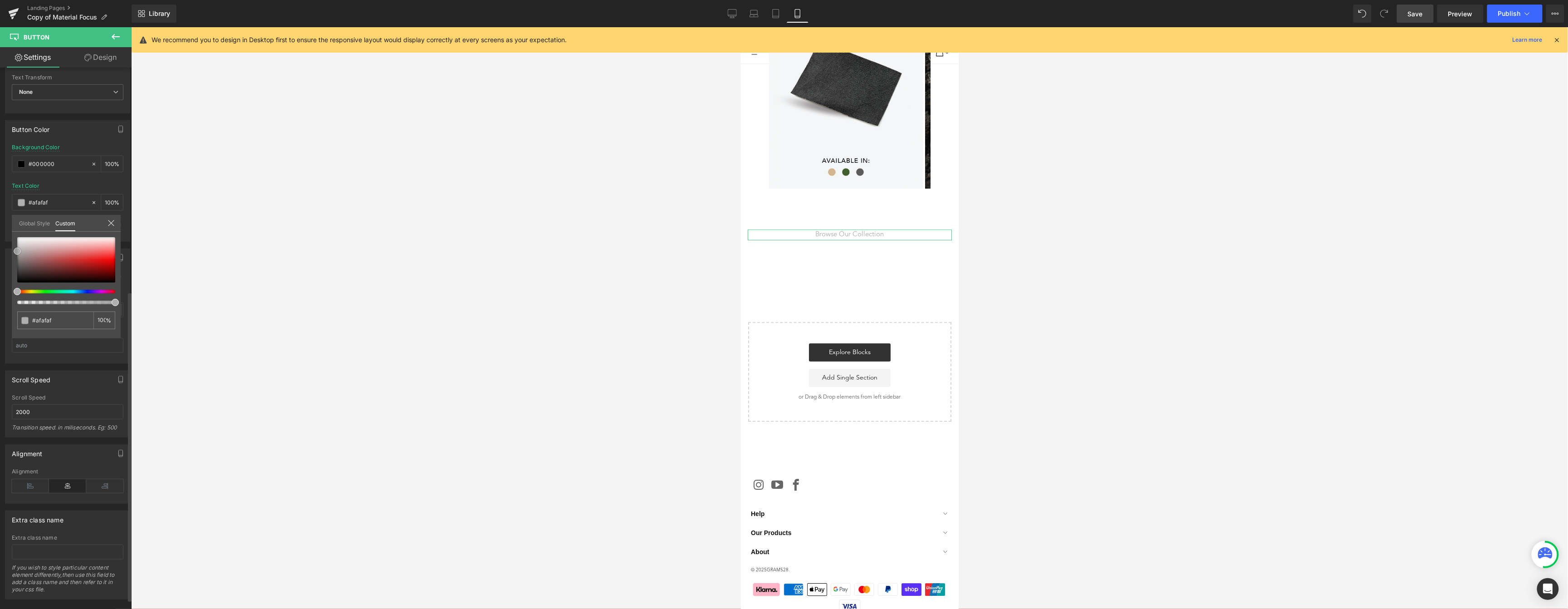
type input "#be7e7e"
type input "#cba8a8"
type input "#ddd4d4"
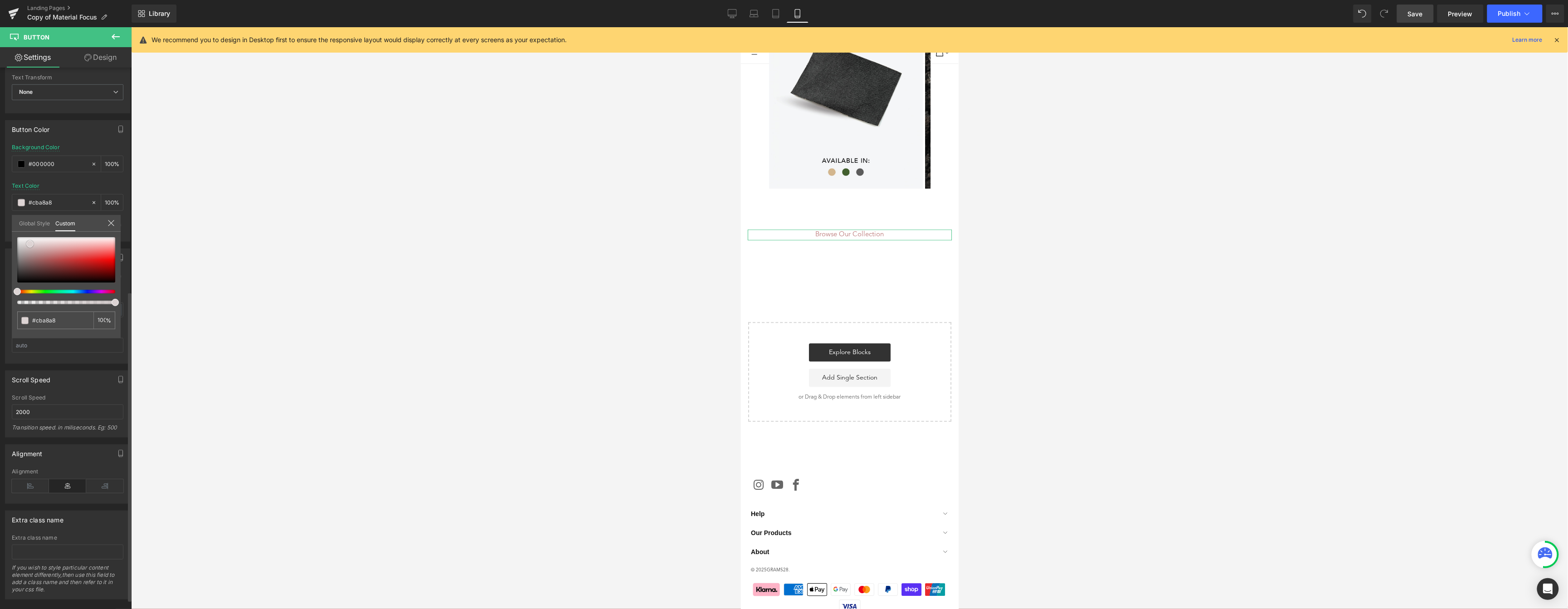
type input "#ddd4d4"
type input "#ffffff"
drag, startPoint x: 50, startPoint y: 254, endPoint x: -3, endPoint y: 214, distance: 66.4
click at [0, 214] on html "Hero Banner You are previewing how the will restyle your page. You can not edit…" at bounding box center [784, 304] width 1568 height 609
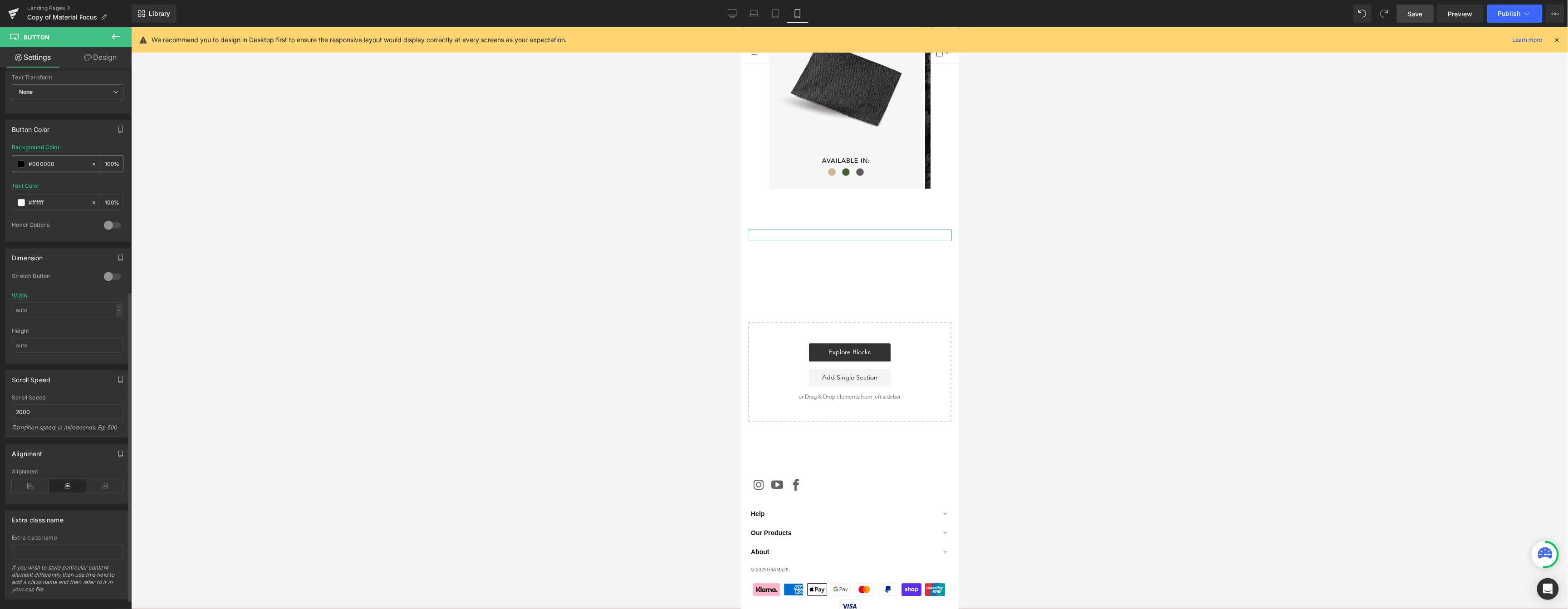
click at [23, 167] on span at bounding box center [21, 164] width 7 height 7
type input "#9d2323"
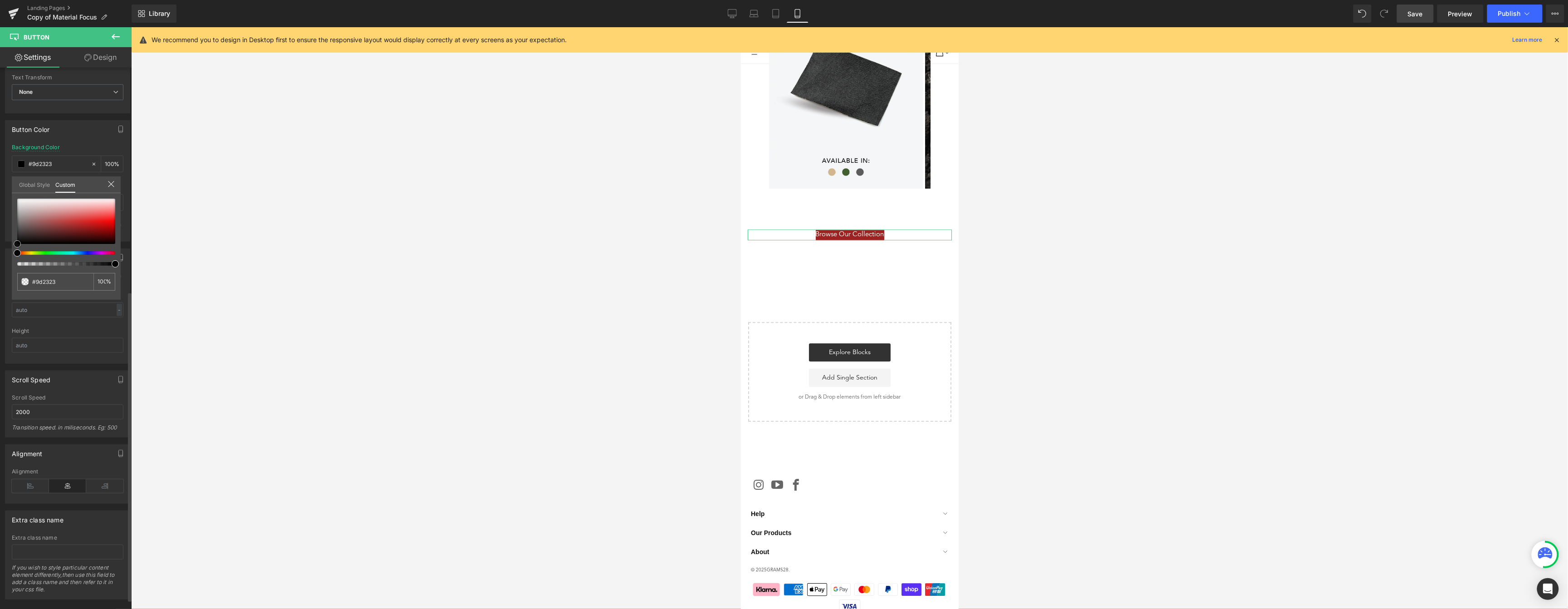
type input "#9f2121"
type input "#7c1616"
type input "#550b0b"
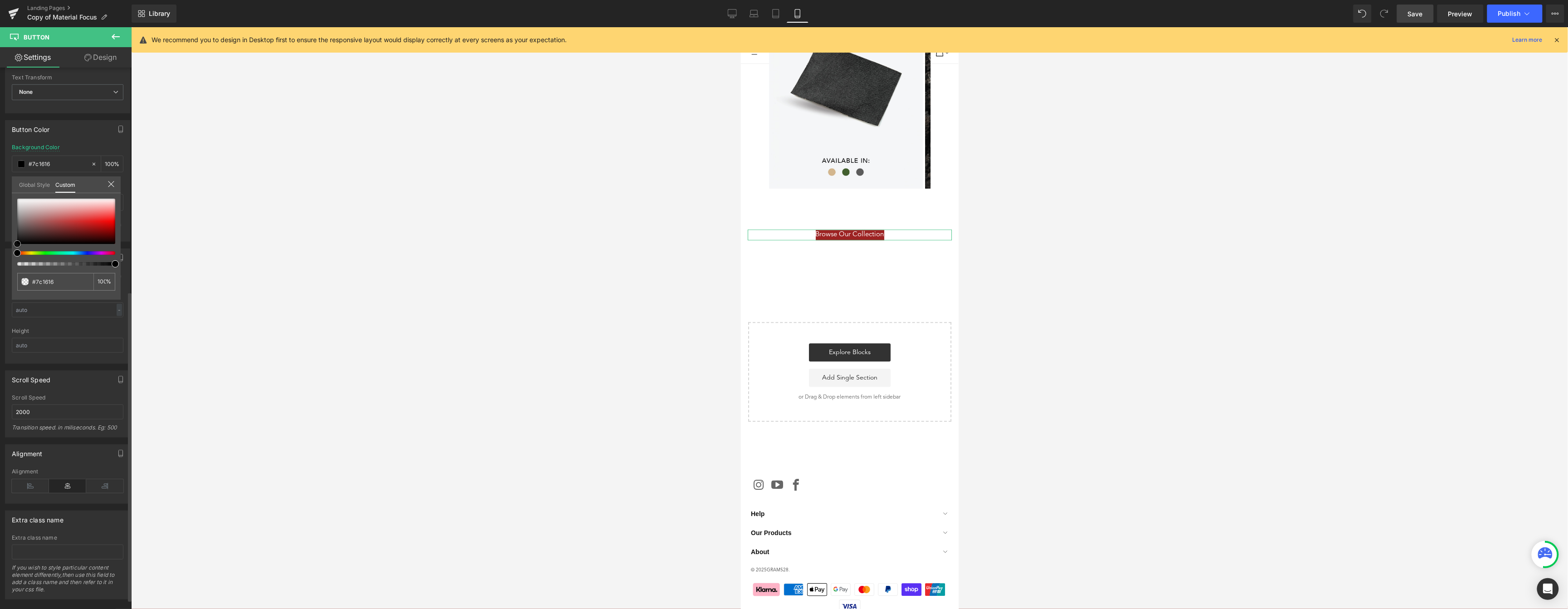
type input "#550b0b"
type input "#250303"
type input "#000000"
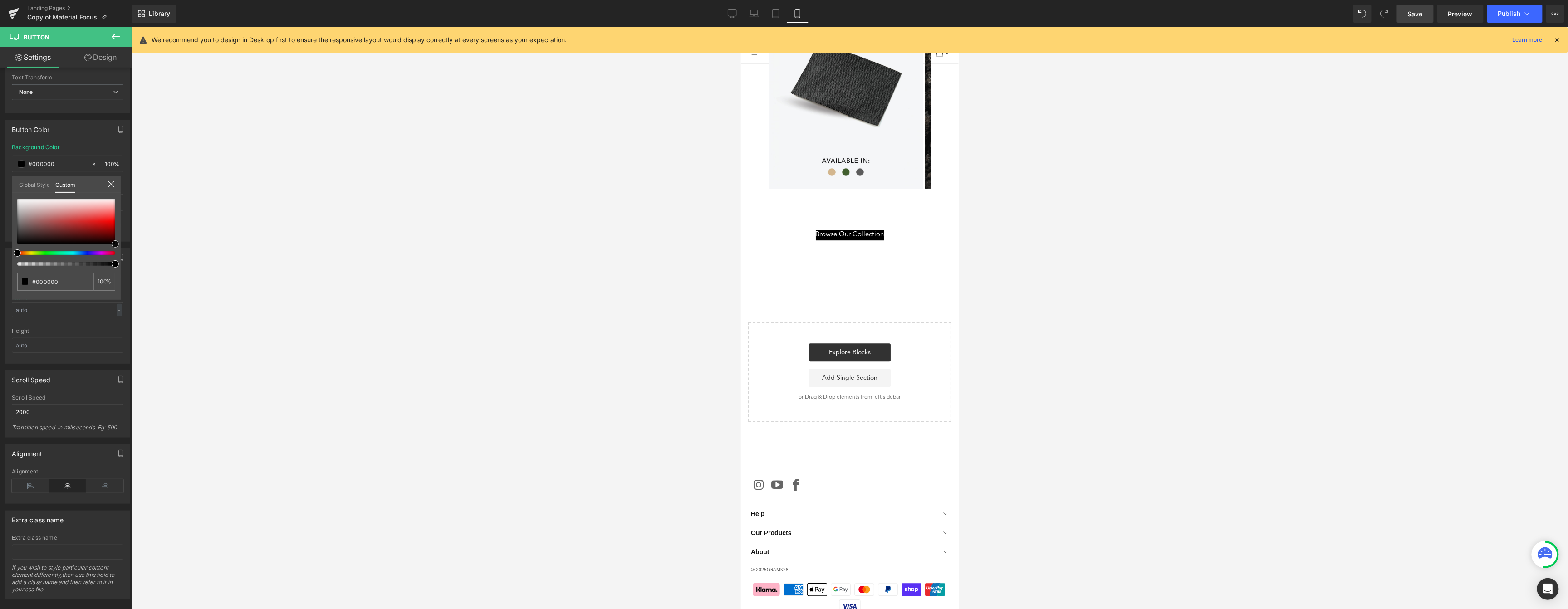
drag, startPoint x: 93, startPoint y: 236, endPoint x: 171, endPoint y: 267, distance: 83.9
click at [171, 267] on div "Hero Banner You are previewing how the will restyle your page. You can not edit…" at bounding box center [784, 312] width 1568 height 624
click at [80, 311] on input "text" at bounding box center [68, 310] width 112 height 15
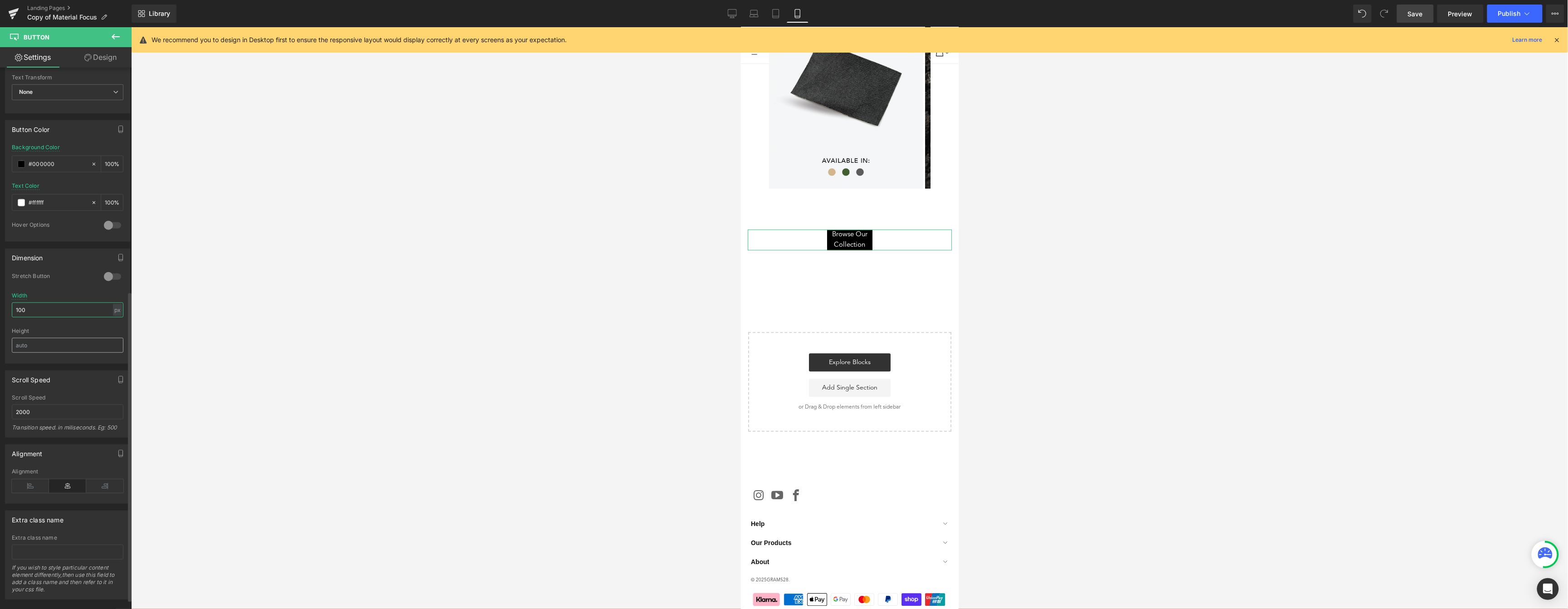
type input "100"
click at [42, 339] on input "text" at bounding box center [68, 345] width 112 height 15
type input "50"
drag, startPoint x: 40, startPoint y: 310, endPoint x: -3, endPoint y: 308, distance: 43.0
click at [0, 308] on html "Hero Banner You are previewing how the will restyle your page. You can not edit…" at bounding box center [784, 304] width 1568 height 609
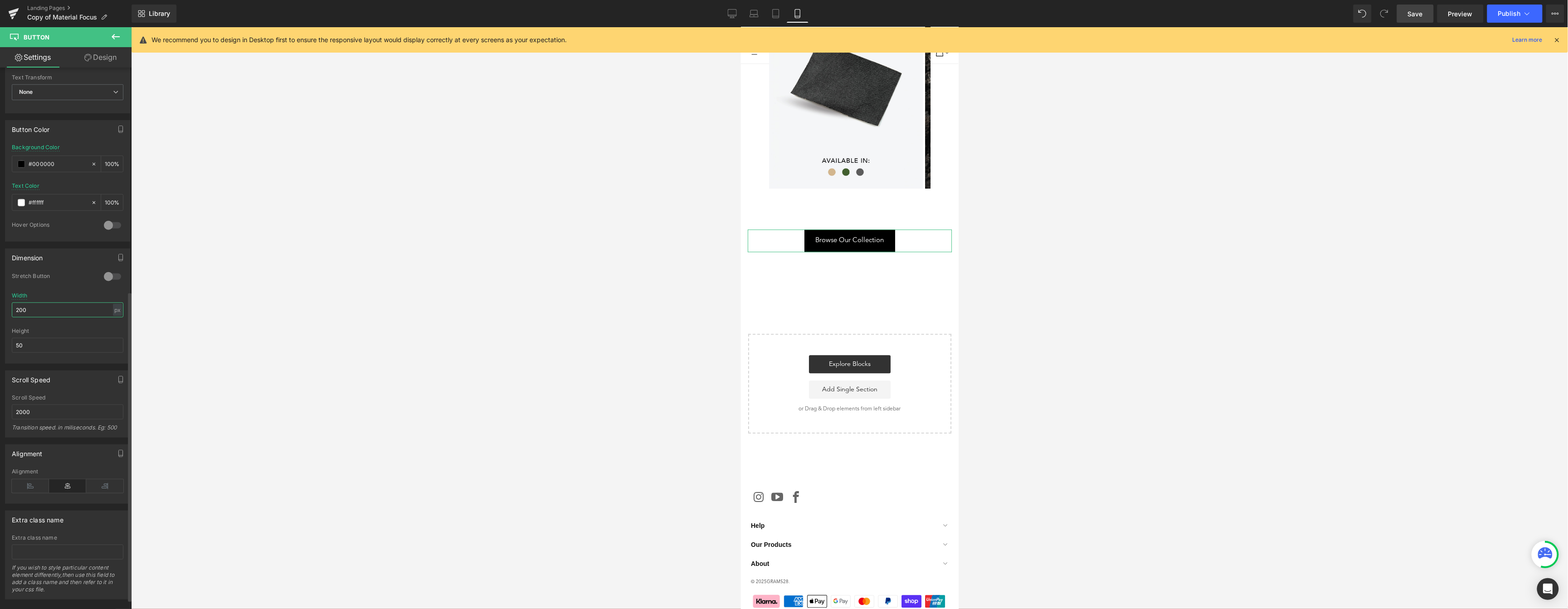
type input "200"
drag, startPoint x: 46, startPoint y: 336, endPoint x: 33, endPoint y: 338, distance: 13.2
click at [33, 338] on div "Height 50" at bounding box center [68, 345] width 112 height 36
drag, startPoint x: 35, startPoint y: 346, endPoint x: -3, endPoint y: 346, distance: 38.0
click at [0, 346] on html "Hero Banner You are previewing how the will restyle your page. You can not edit…" at bounding box center [784, 304] width 1568 height 609
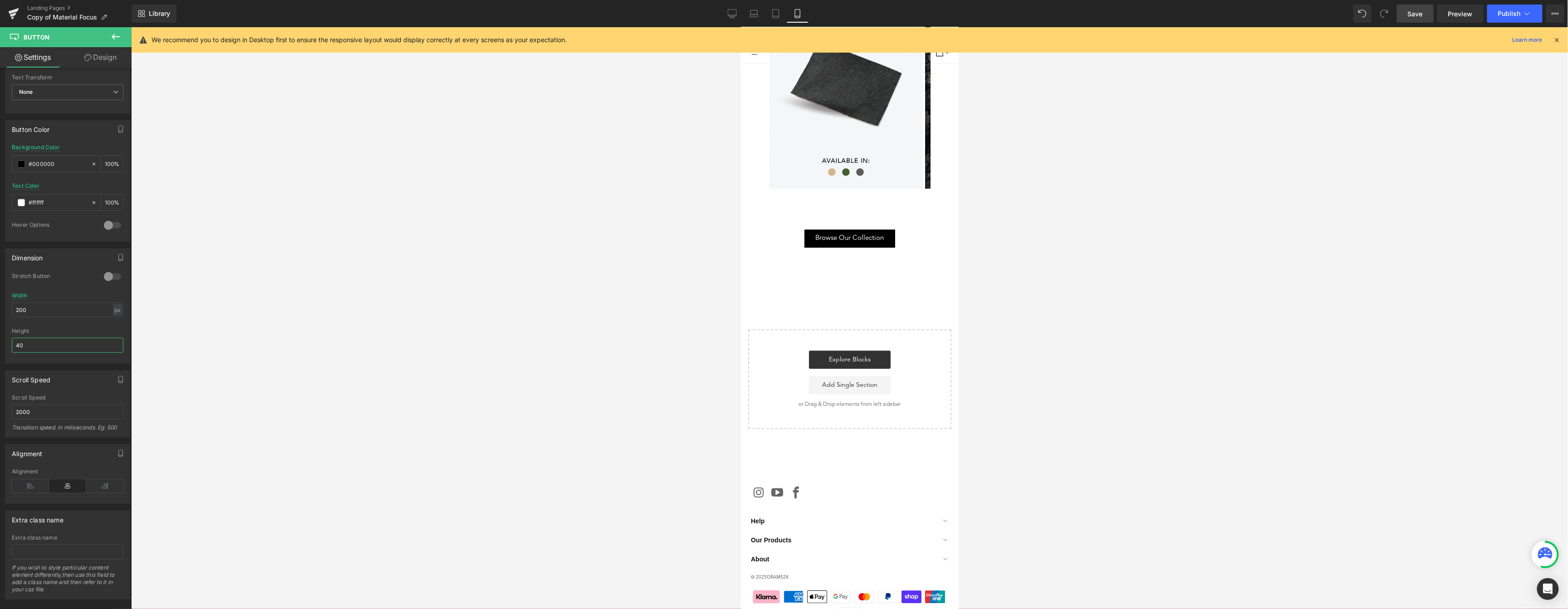
type input "40"
click at [674, 273] on div at bounding box center [849, 318] width 1436 height 581
click at [1415, 15] on span "Save" at bounding box center [1415, 14] width 15 height 9
click at [728, 13] on link "Desktop" at bounding box center [732, 13] width 21 height 18
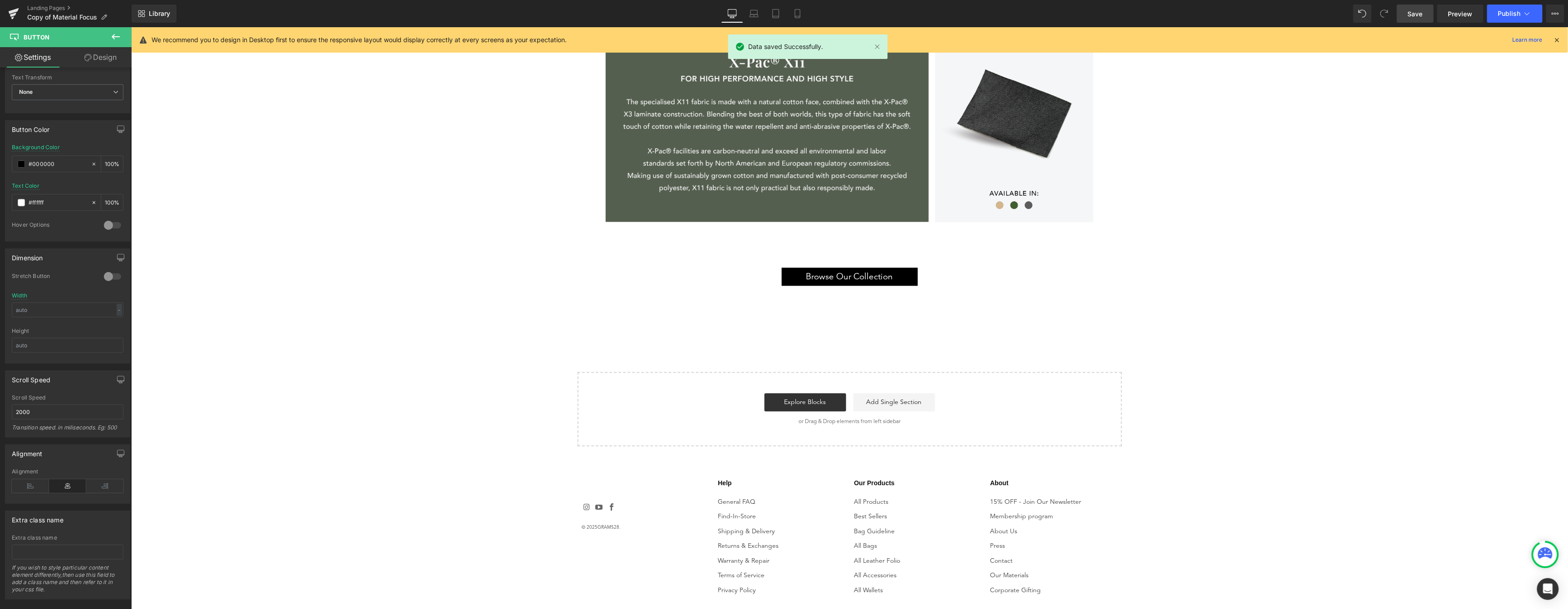
scroll to position [1355, 0]
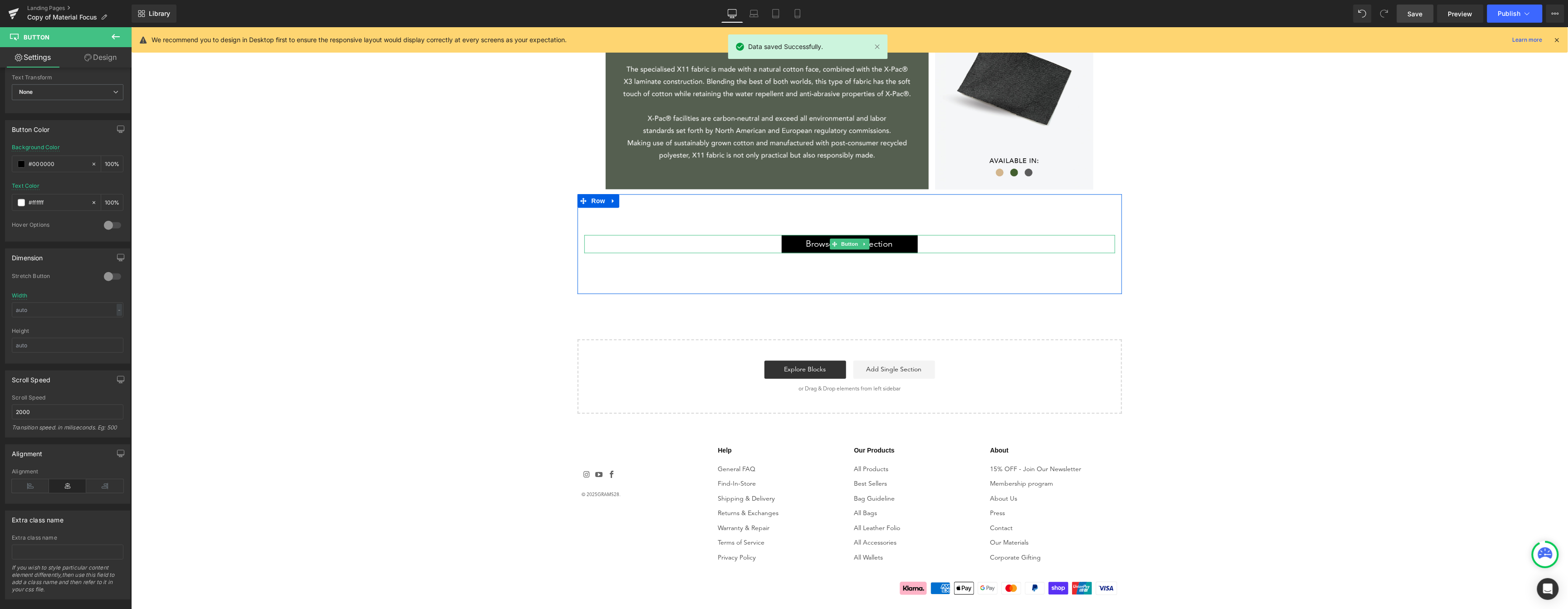
click at [910, 242] on link "Browse Our Collection" at bounding box center [849, 243] width 136 height 18
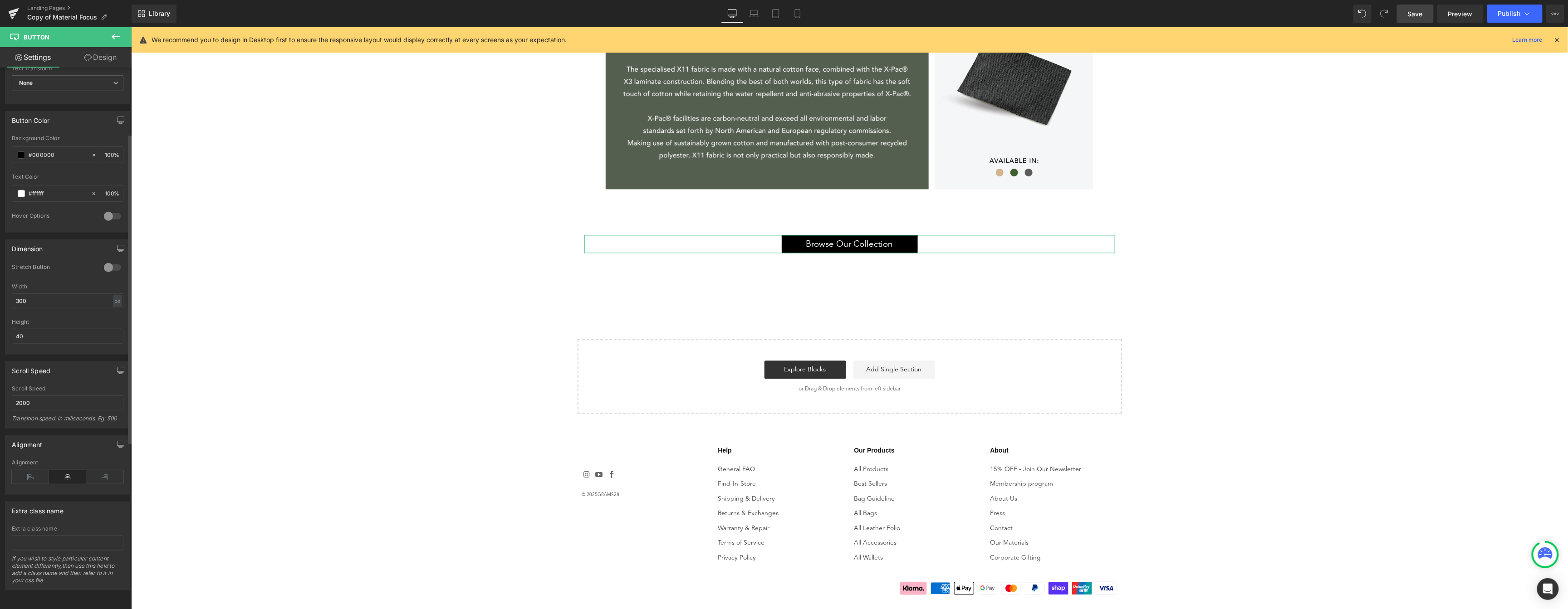
scroll to position [407, 0]
click at [902, 244] on link "Browse Our Collection" at bounding box center [849, 243] width 136 height 18
click at [48, 395] on input "2000" at bounding box center [68, 403] width 112 height 15
drag, startPoint x: 48, startPoint y: 395, endPoint x: -2, endPoint y: 388, distance: 50.5
click at [0, 388] on html "Hero Banner You are previewing how the will restyle your page. You can not edit…" at bounding box center [784, 304] width 1568 height 609
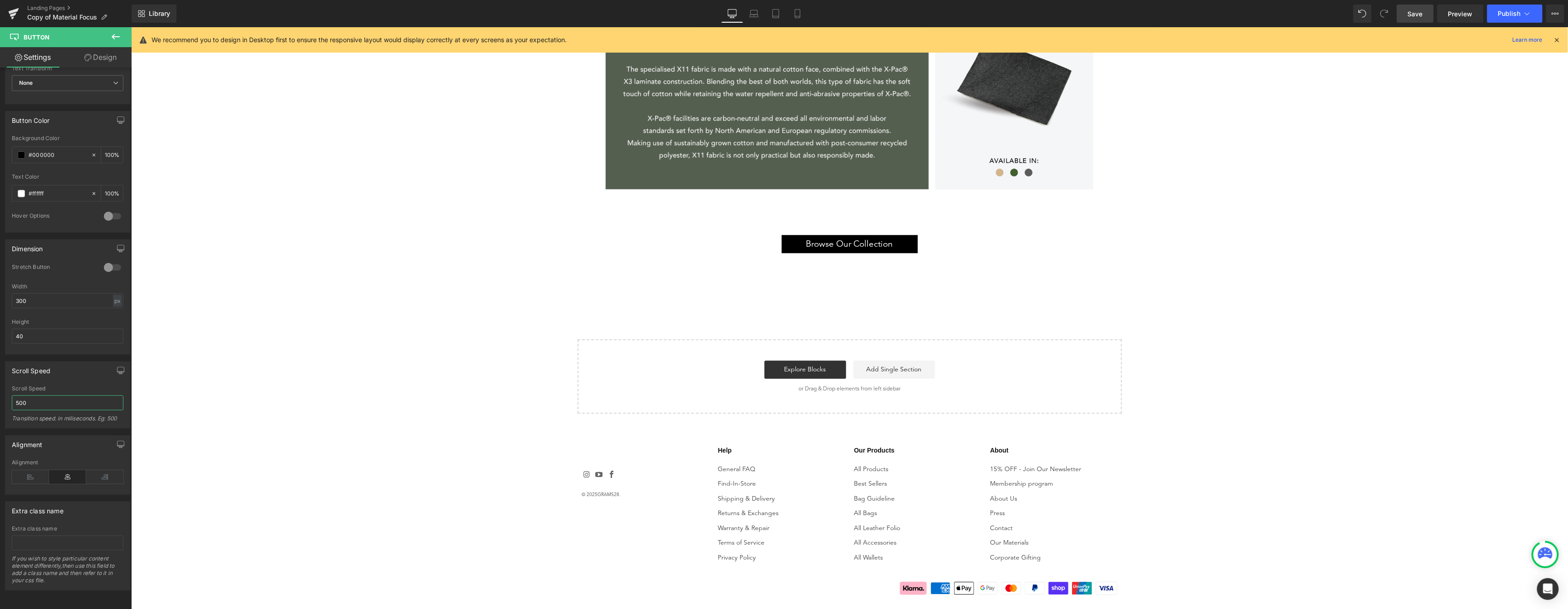
type input "500"
click at [1424, 6] on link "Save" at bounding box center [1415, 13] width 37 height 18
click at [744, 15] on link "Laptop" at bounding box center [754, 13] width 21 height 18
type input "100"
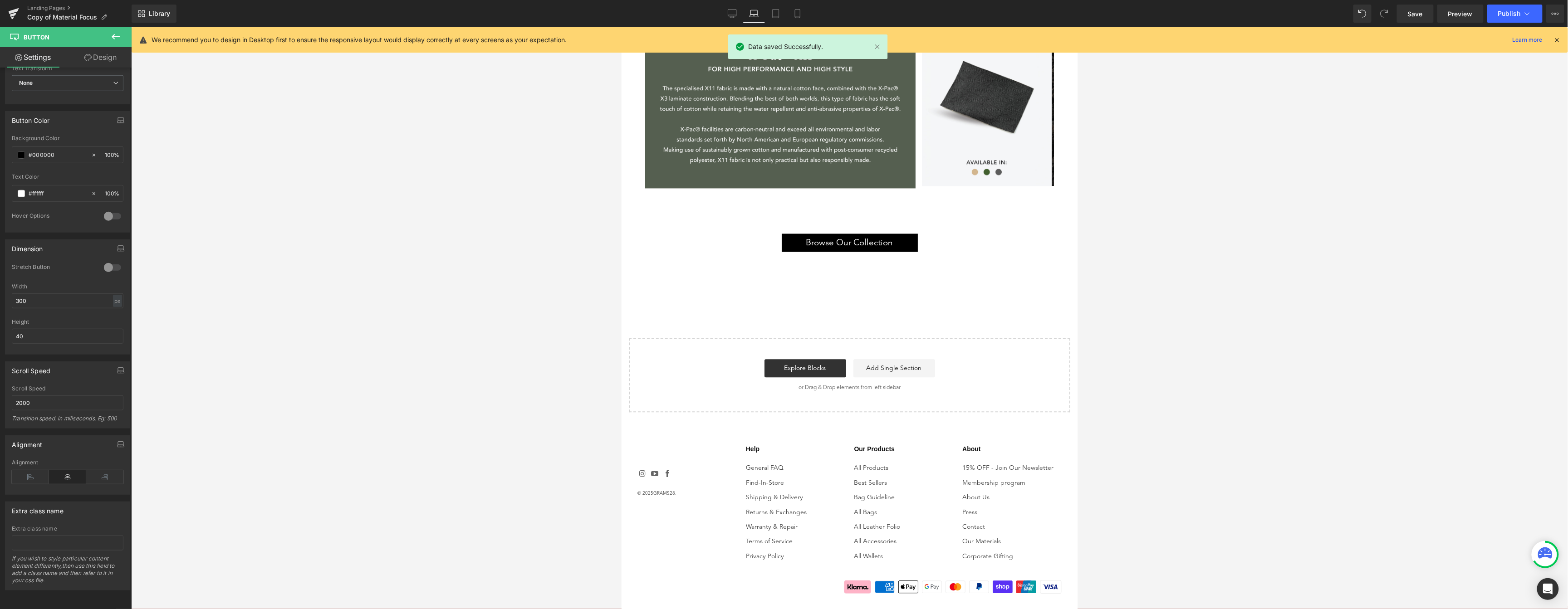
scroll to position [1257, 0]
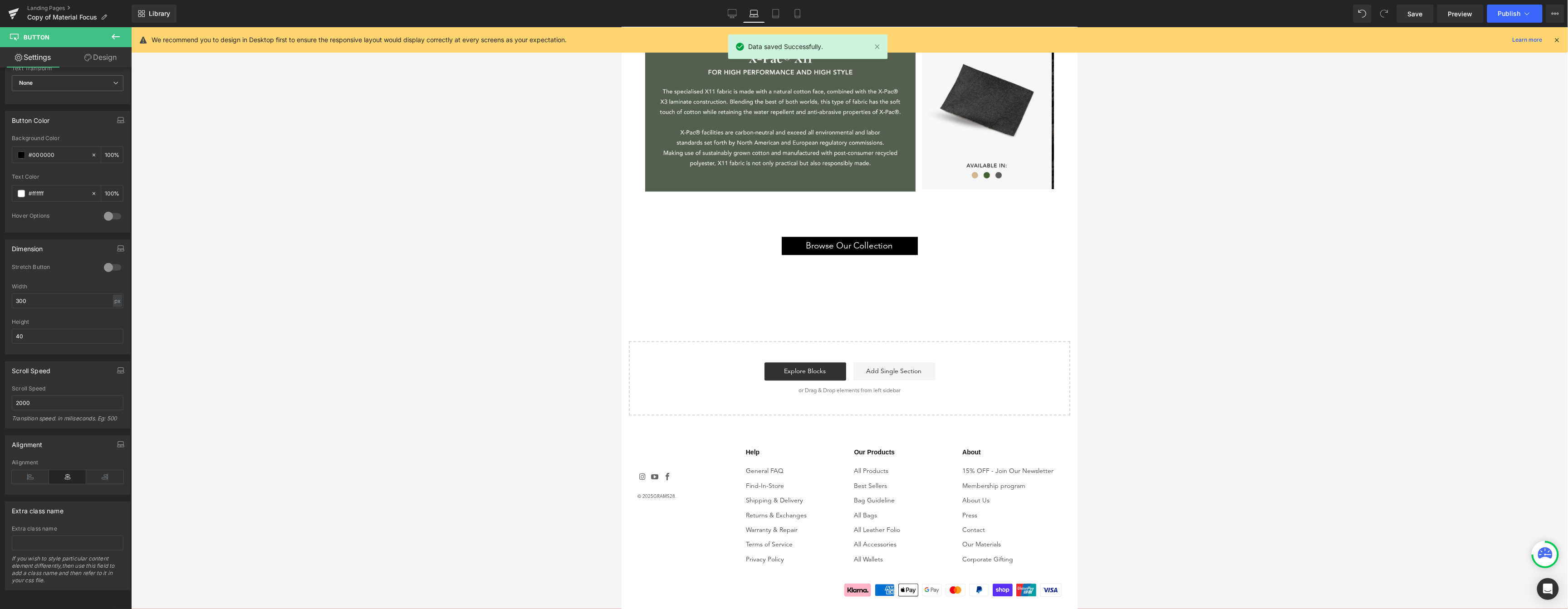
click at [900, 246] on link "Browse Our Collection" at bounding box center [849, 245] width 136 height 18
drag, startPoint x: 70, startPoint y: 389, endPoint x: 2, endPoint y: 391, distance: 68.0
click at [17, 395] on input "2000" at bounding box center [68, 403] width 112 height 15
click at [46, 402] on input "2000" at bounding box center [68, 403] width 112 height 15
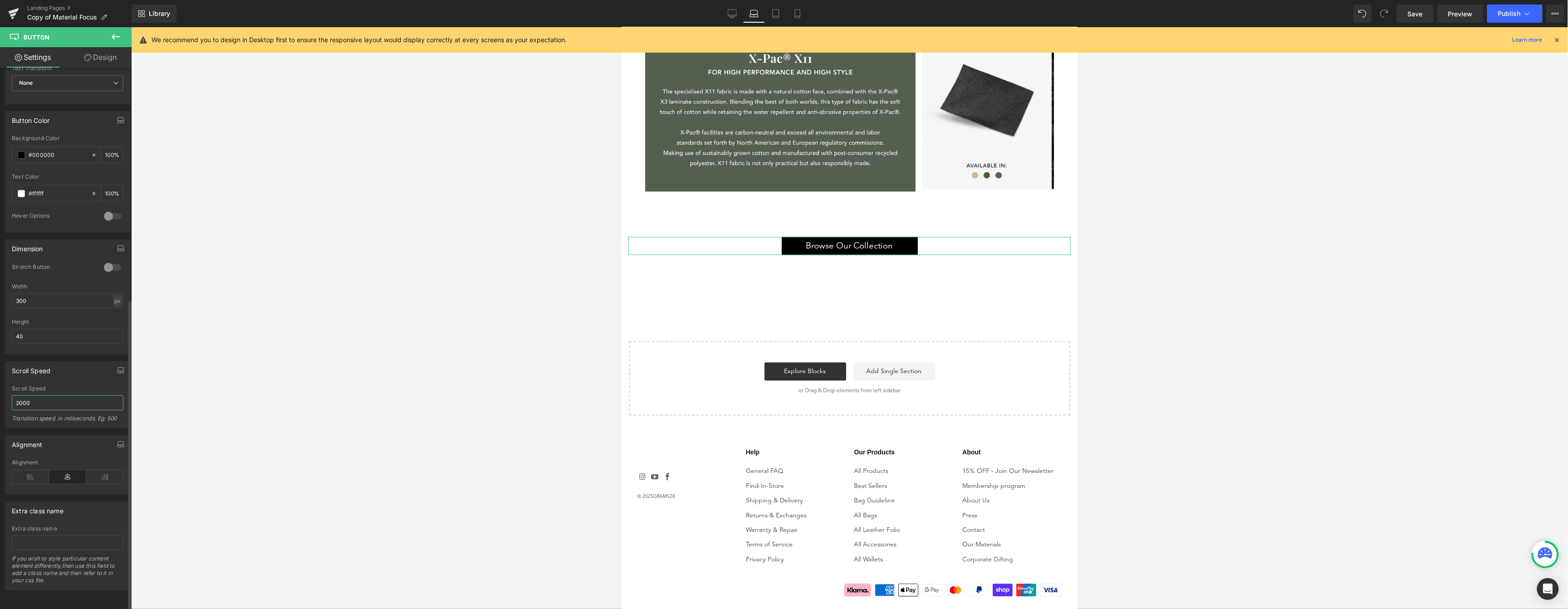
click at [46, 402] on input "2000" at bounding box center [68, 403] width 112 height 15
type input "500"
click at [1421, 9] on span "Save" at bounding box center [1415, 14] width 15 height 9
click at [755, 11] on link "Laptop" at bounding box center [744, 13] width 21 height 18
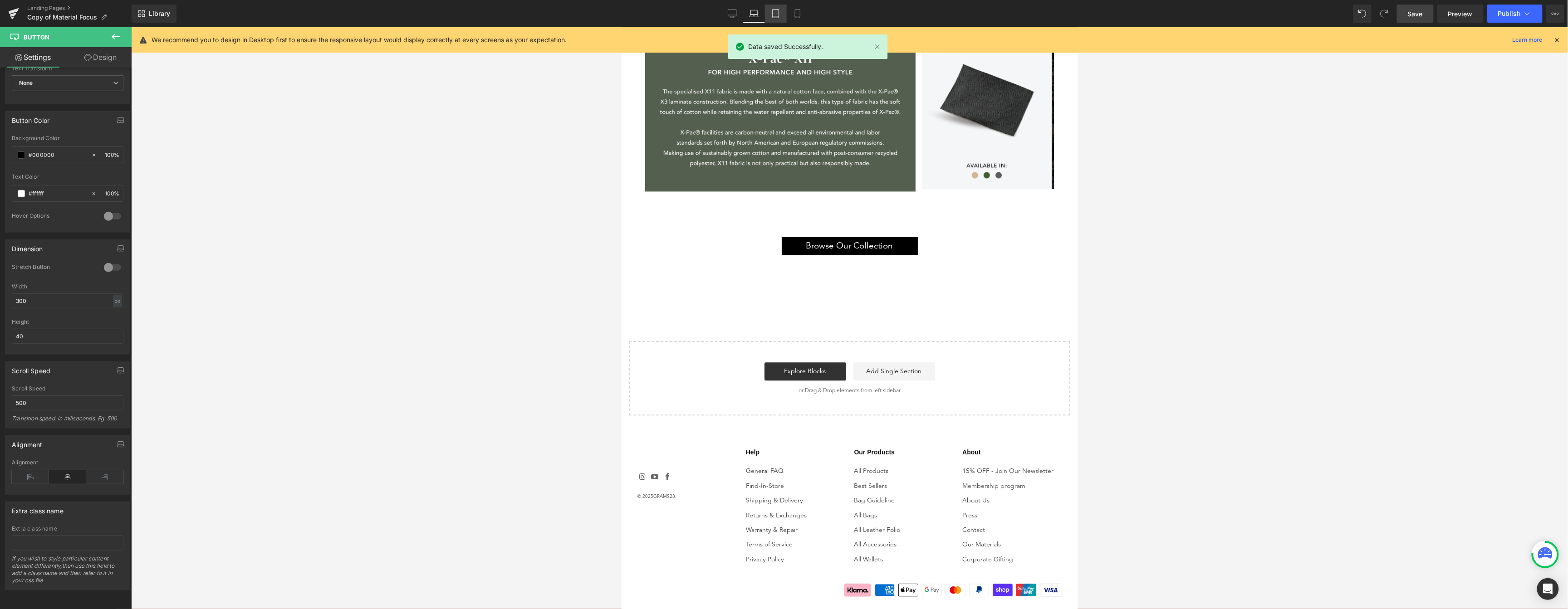
click at [779, 15] on icon at bounding box center [775, 13] width 6 height 9
type input "100"
type input "2000"
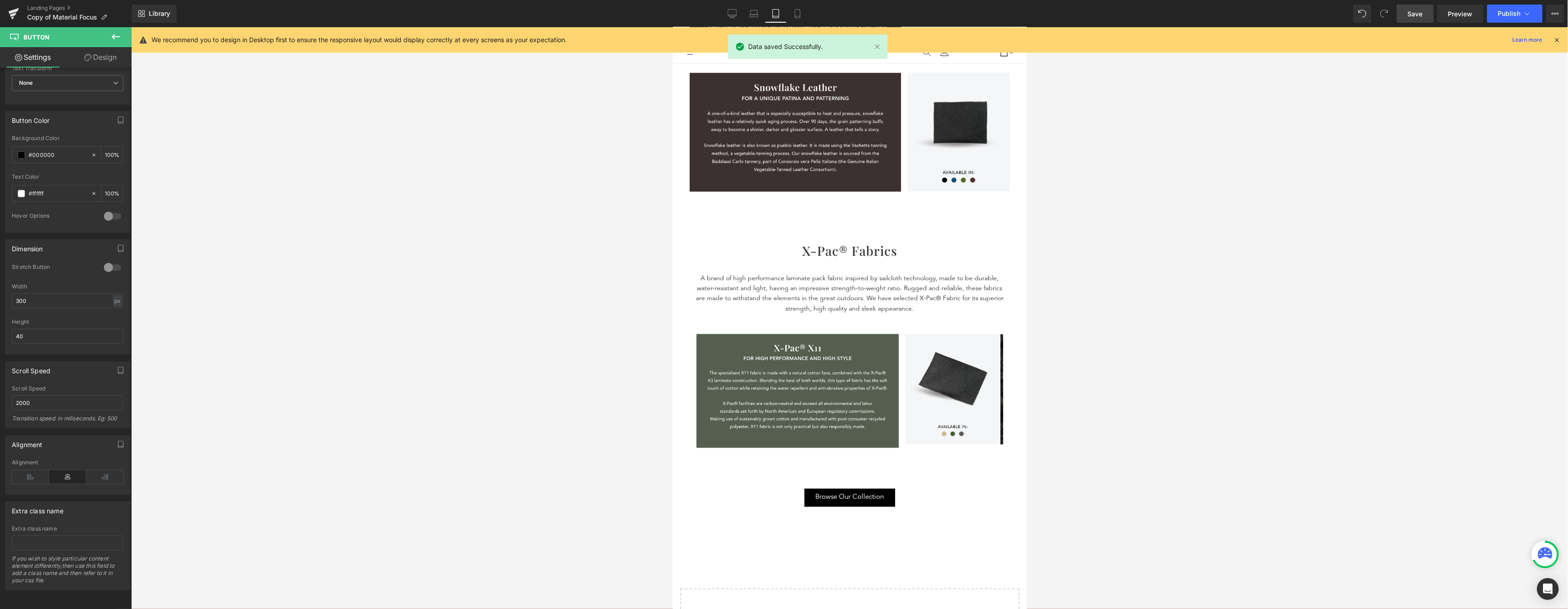
scroll to position [1031, 0]
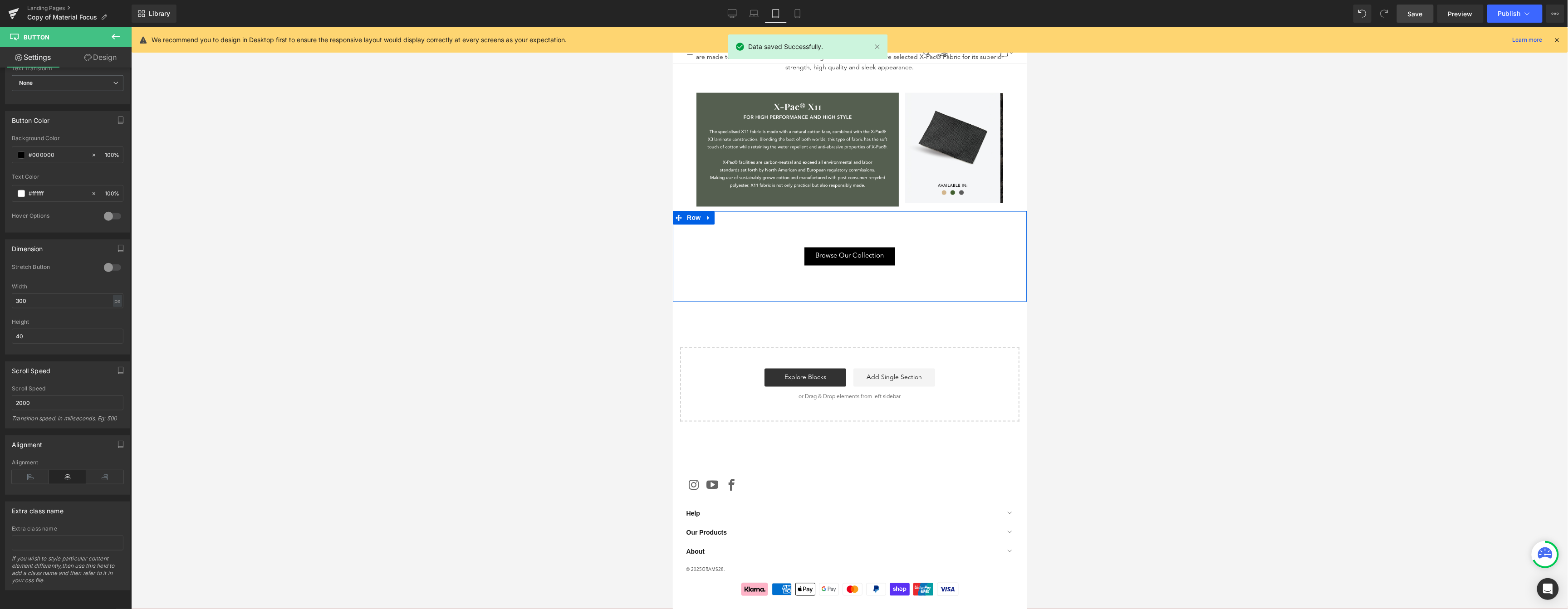
click at [886, 255] on link "Browse Our Collection" at bounding box center [849, 256] width 91 height 18
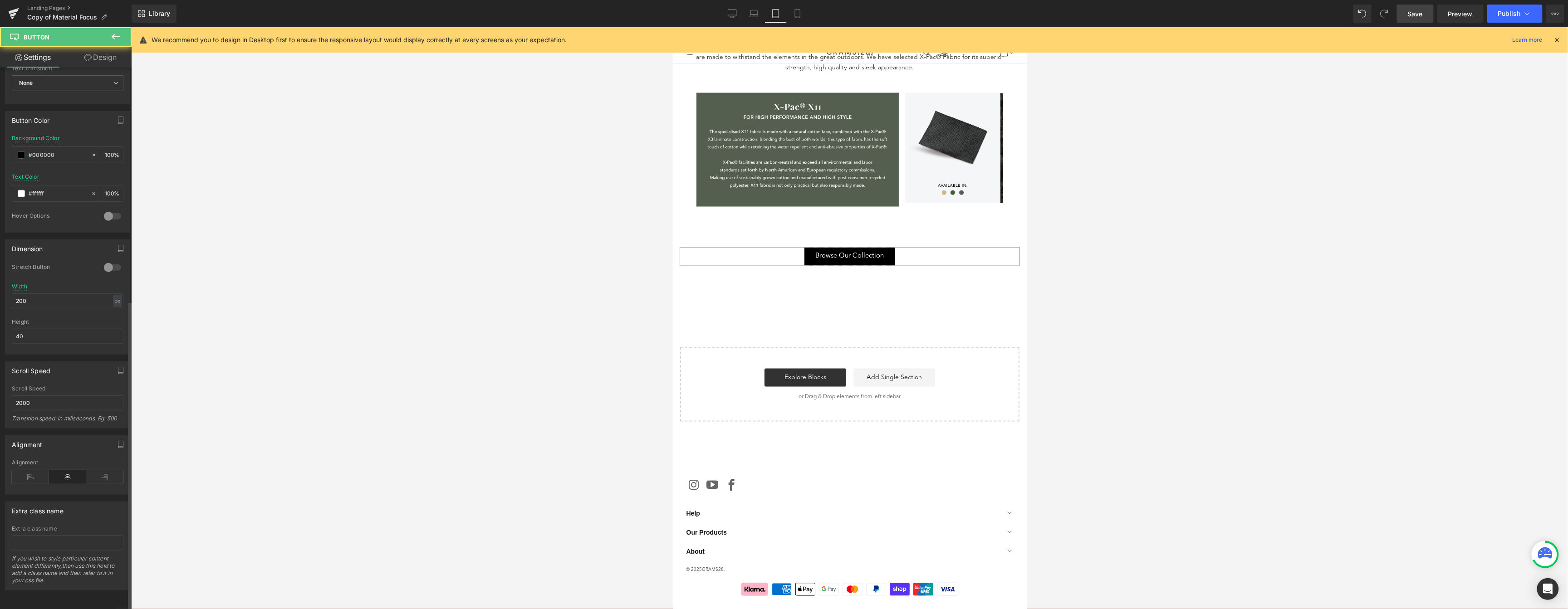
scroll to position [407, 0]
click at [34, 402] on input "2000" at bounding box center [68, 403] width 112 height 15
type input "500"
click at [1418, 13] on span "Save" at bounding box center [1415, 14] width 15 height 9
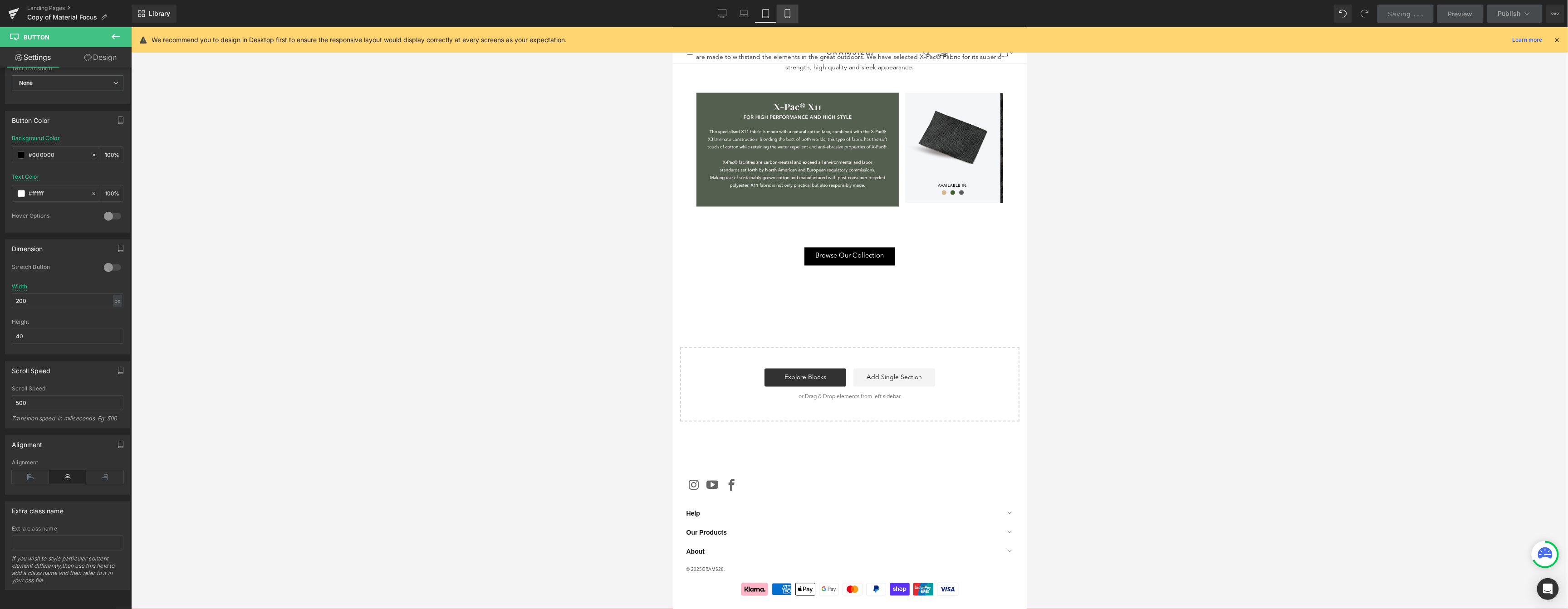
click at [789, 15] on link "Mobile" at bounding box center [787, 13] width 21 height 18
type input "100"
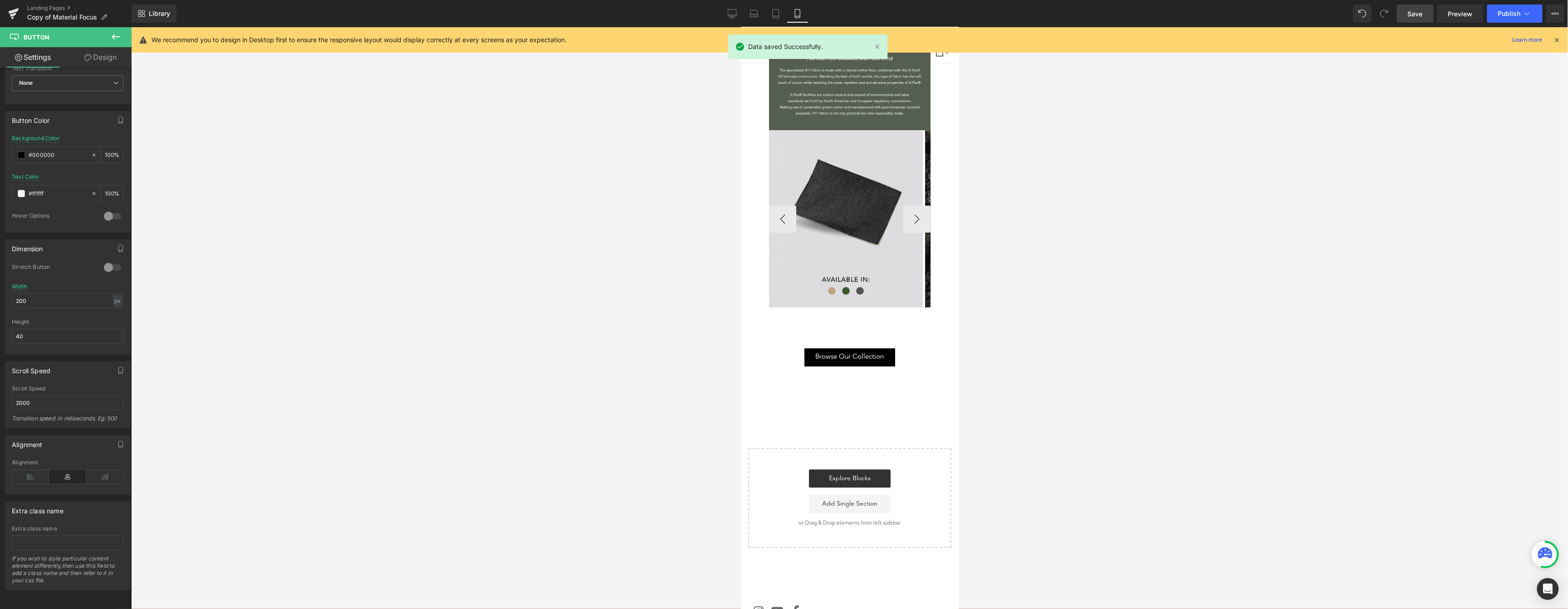
scroll to position [1707, 0]
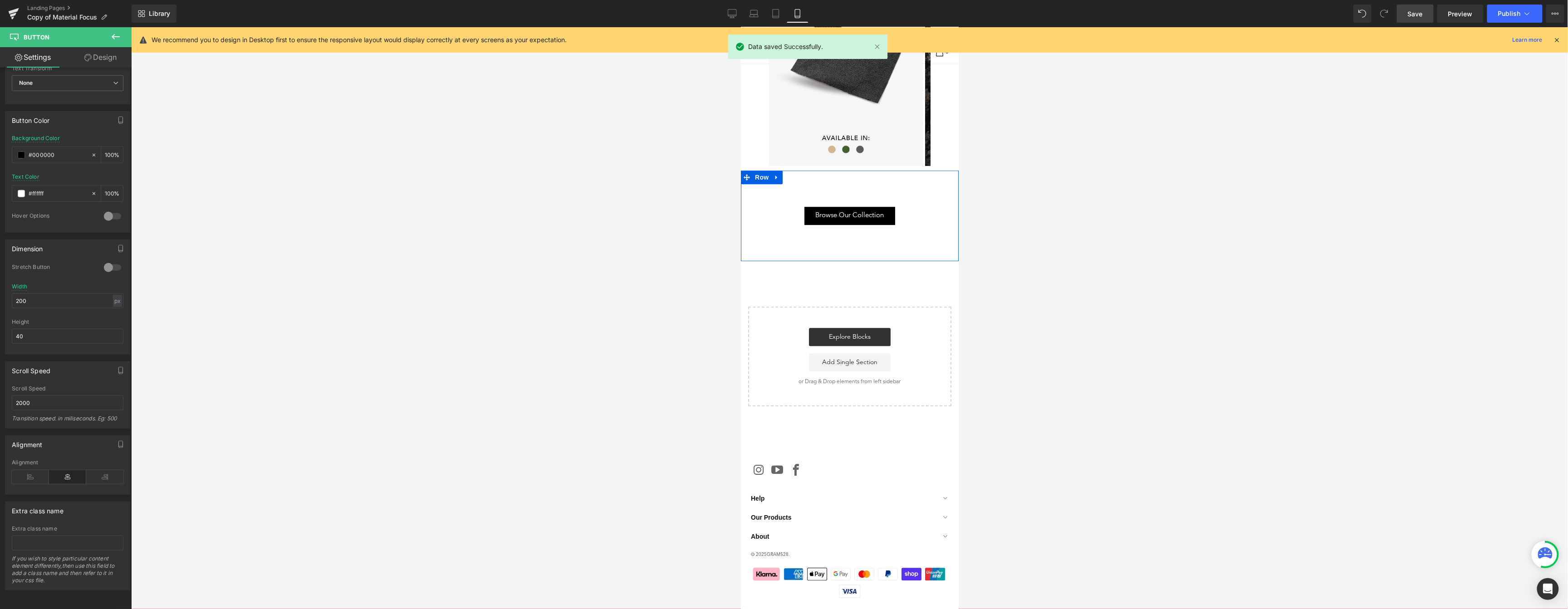
click at [880, 216] on link "Browse Our Collection" at bounding box center [849, 215] width 91 height 18
click at [54, 395] on input "2000" at bounding box center [68, 403] width 112 height 15
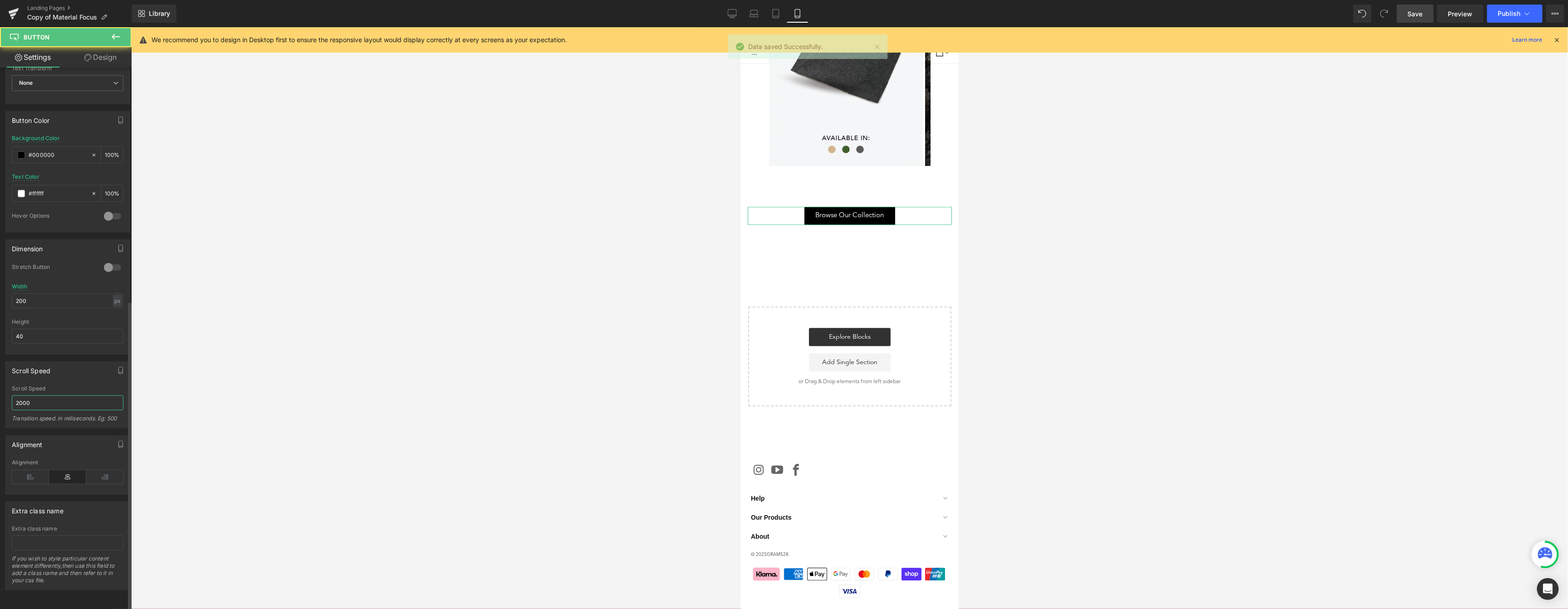
click at [54, 395] on input "2000" at bounding box center [68, 403] width 112 height 15
type input "500"
click at [1412, 14] on span "Save" at bounding box center [1415, 14] width 15 height 9
click at [1426, 16] on link "Save" at bounding box center [1415, 13] width 37 height 18
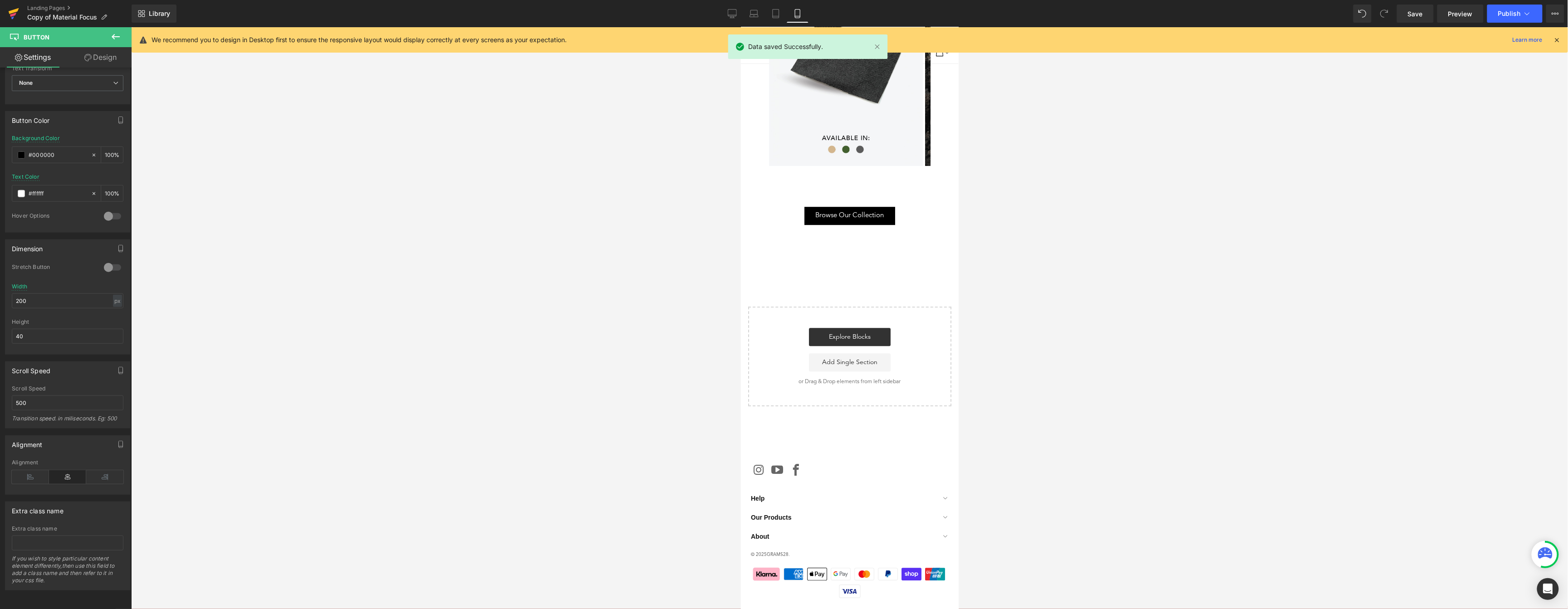
click at [16, 11] on icon at bounding box center [14, 11] width 11 height 6
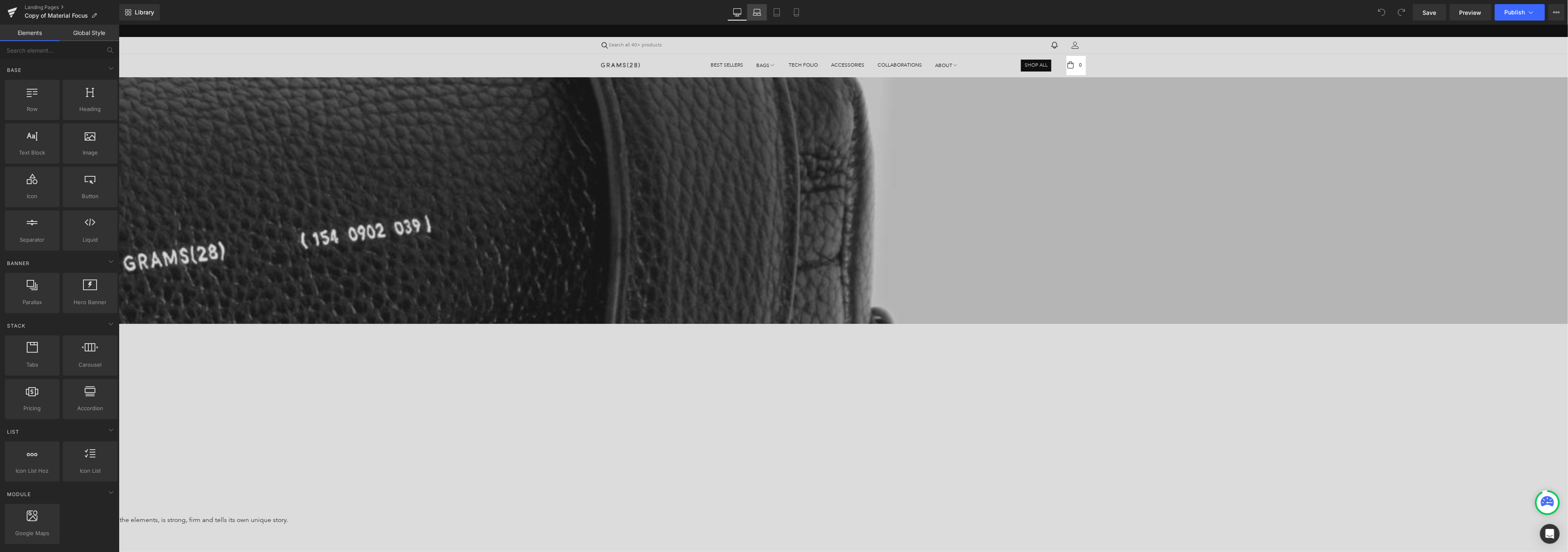
click at [721, 13] on div "Library Desktop Desktop Laptop Tablet Mobile Save Preview Publish Scheduled Vie…" at bounding box center [844, 12] width 1449 height 16
click at [757, 10] on icon at bounding box center [757, 13] width 9 height 9
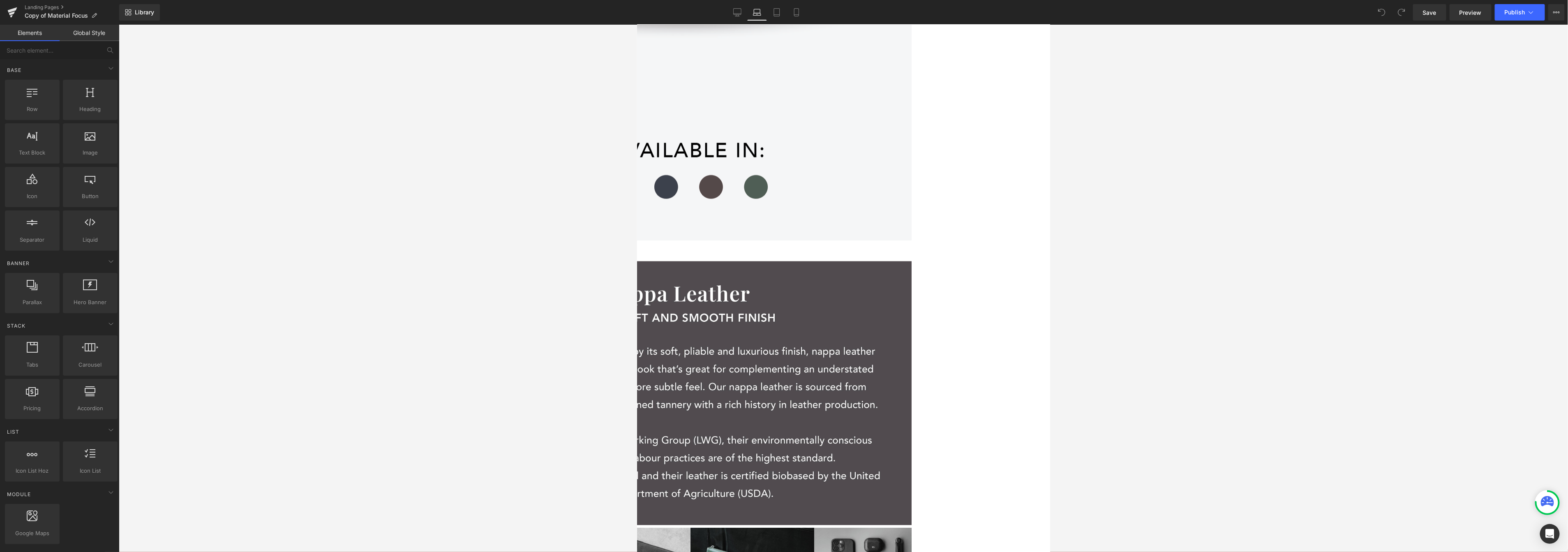
scroll to position [1139, 0]
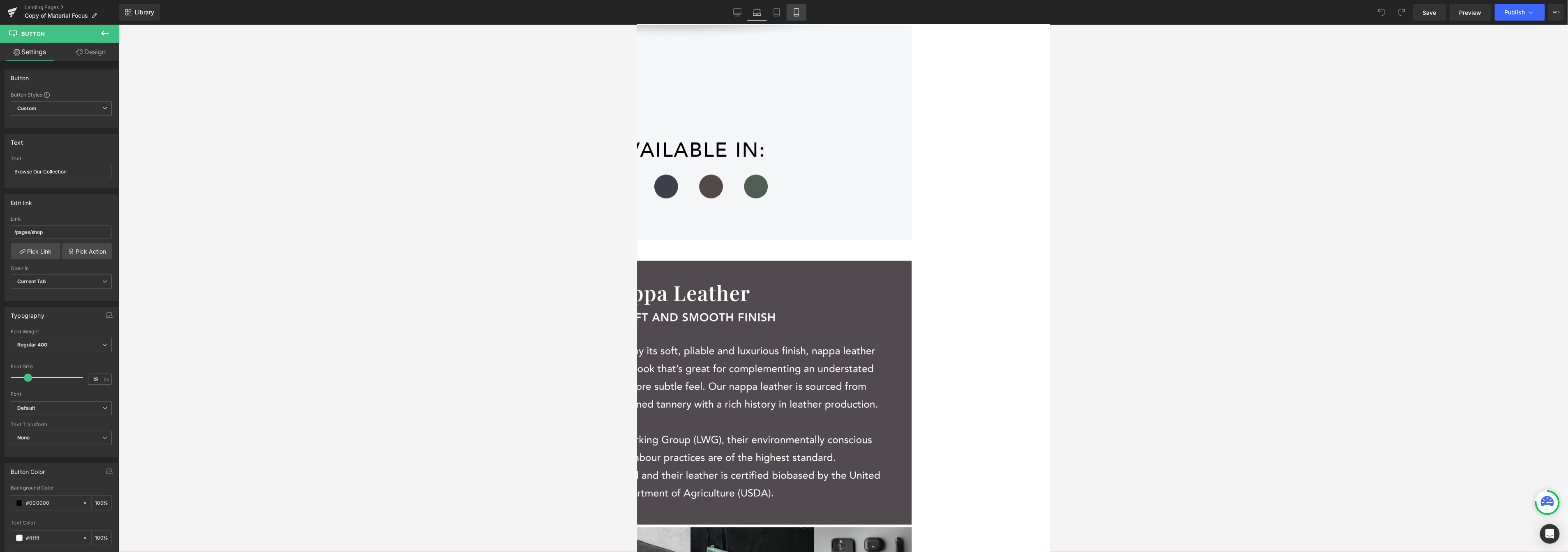
click at [797, 11] on icon at bounding box center [797, 13] width 9 height 9
type input "100"
type input "2000"
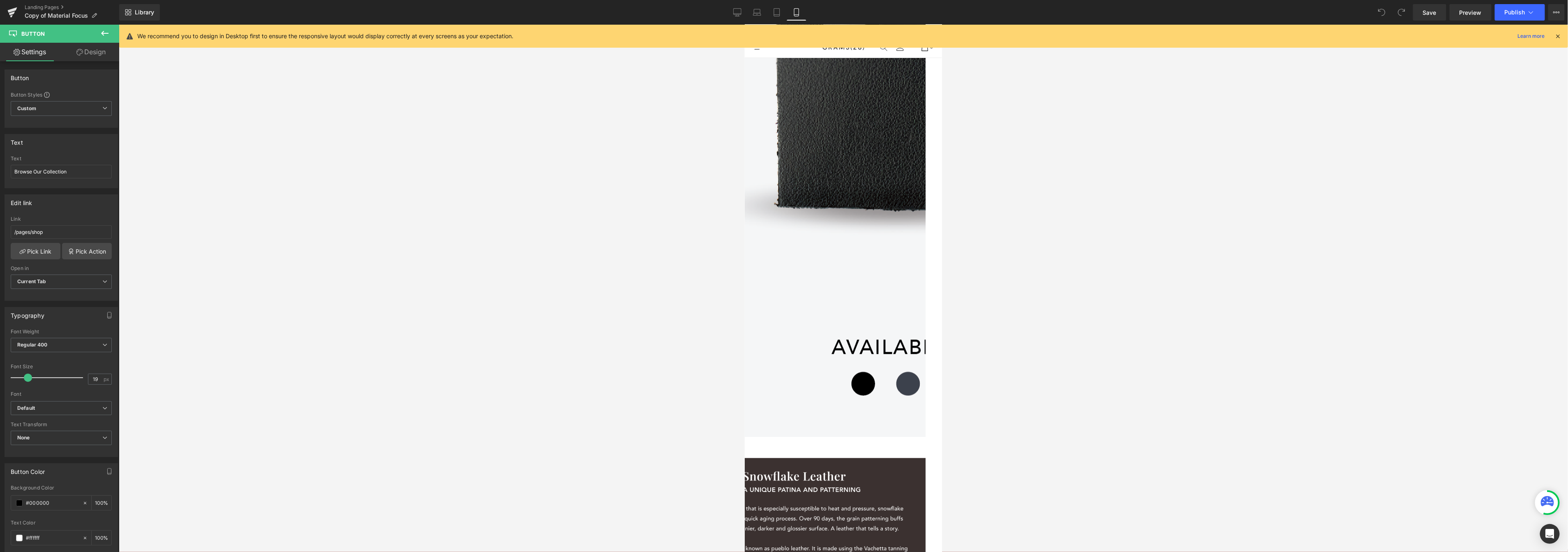
scroll to position [1547, 0]
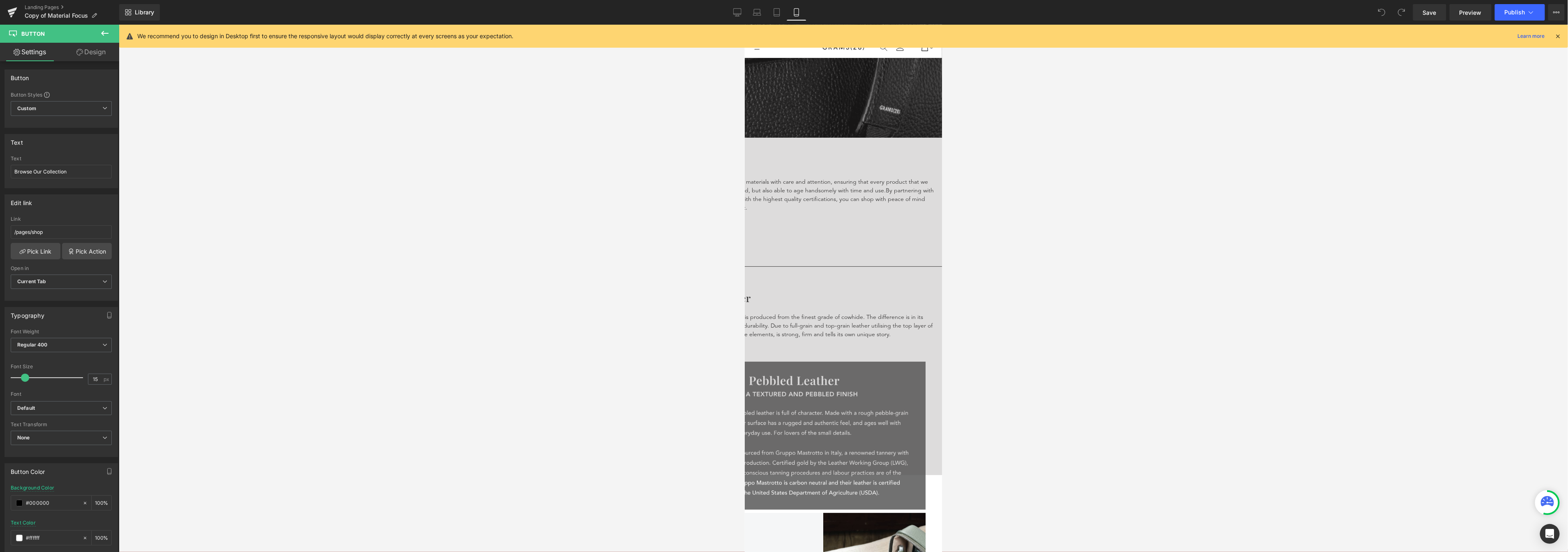
scroll to position [0, 0]
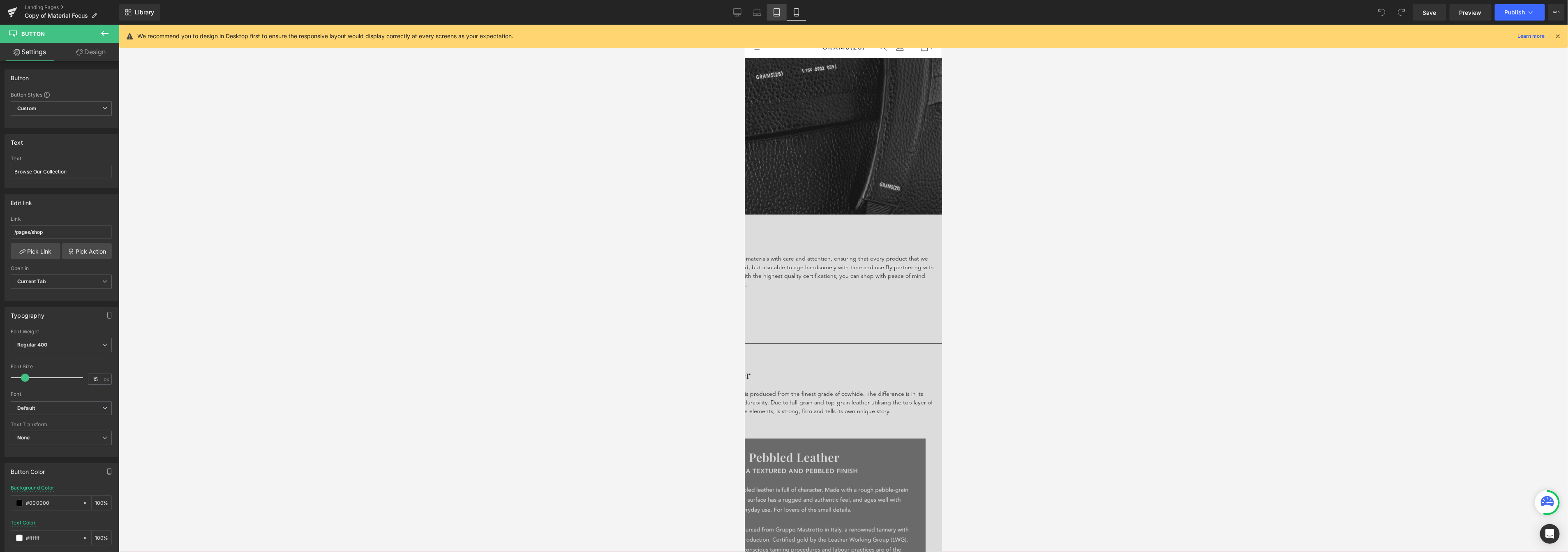
click at [777, 16] on icon at bounding box center [776, 12] width 5 height 8
type input "100"
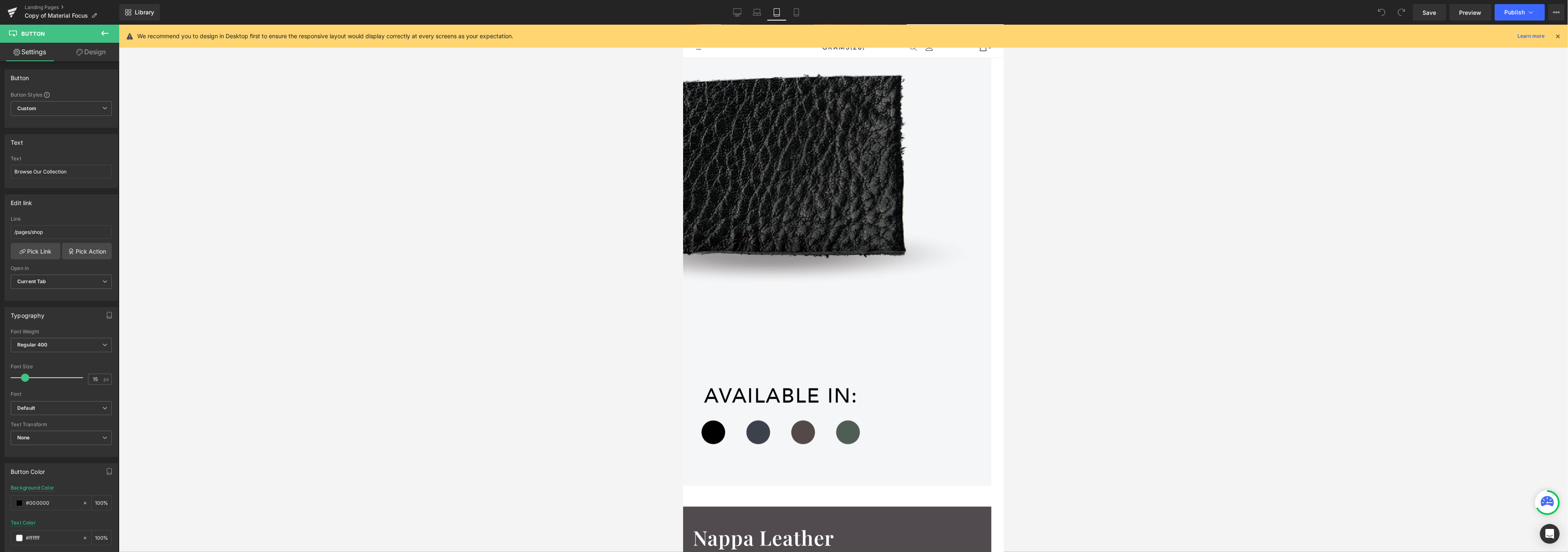
scroll to position [934, 0]
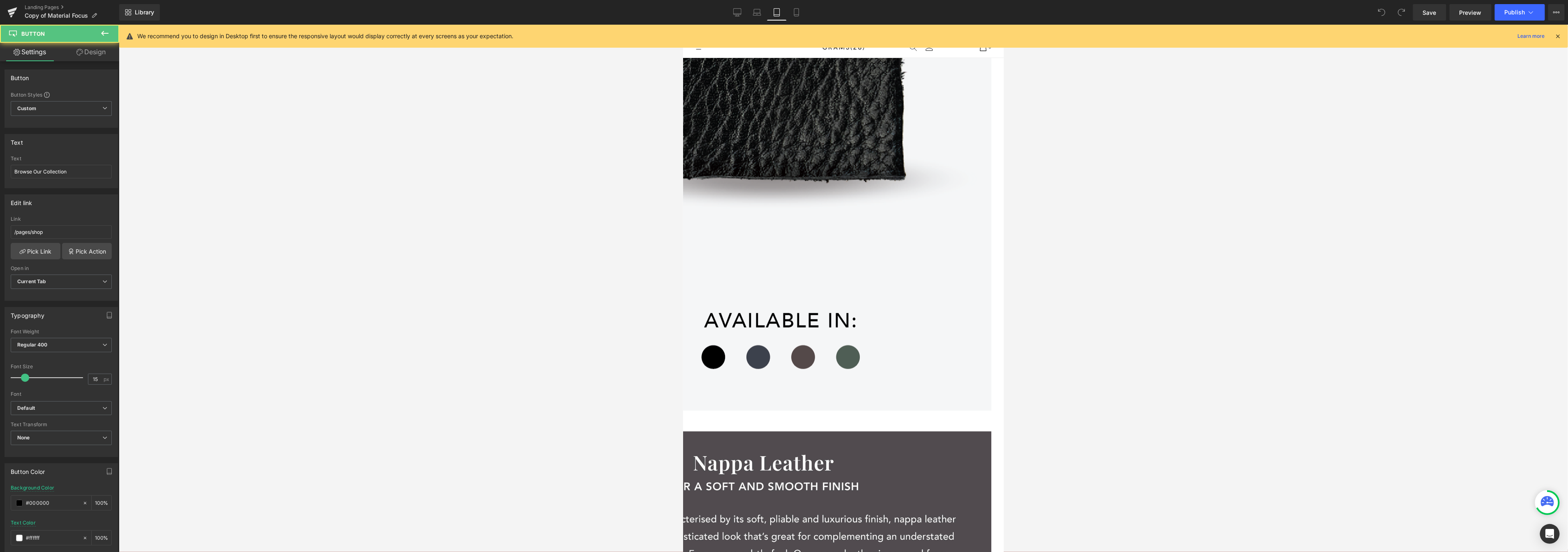
click at [764, 12] on link "Laptop" at bounding box center [757, 12] width 19 height 16
type input "2000"
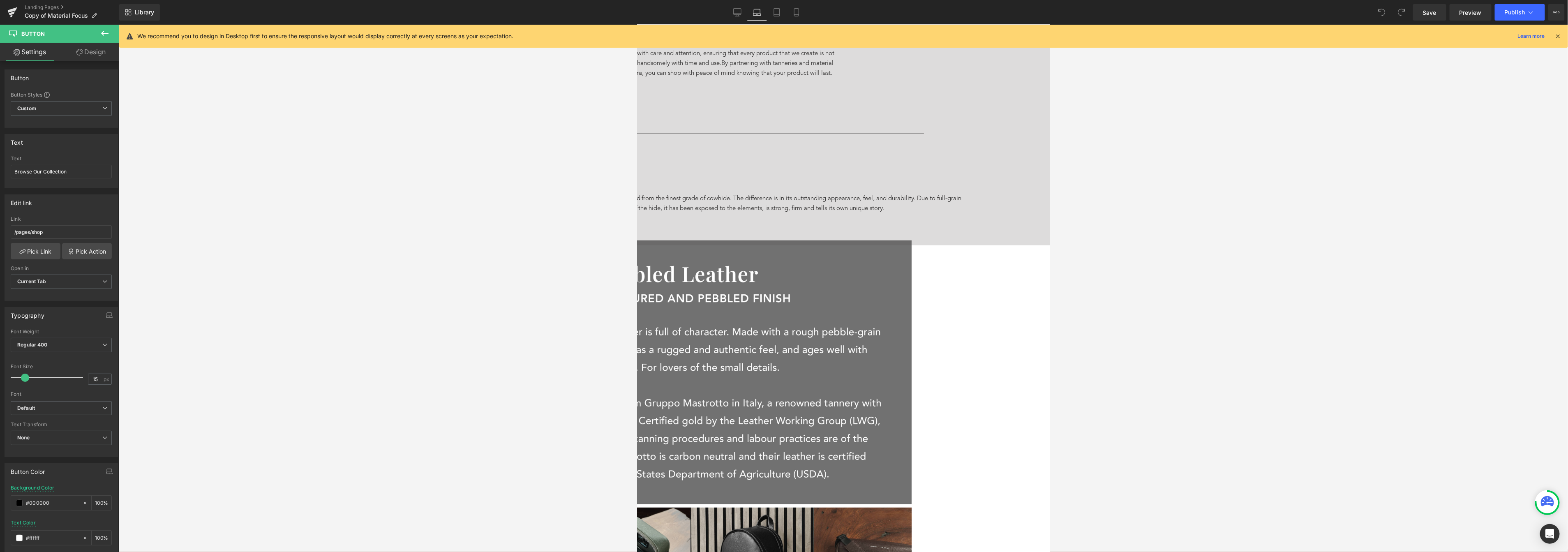
scroll to position [1139, 0]
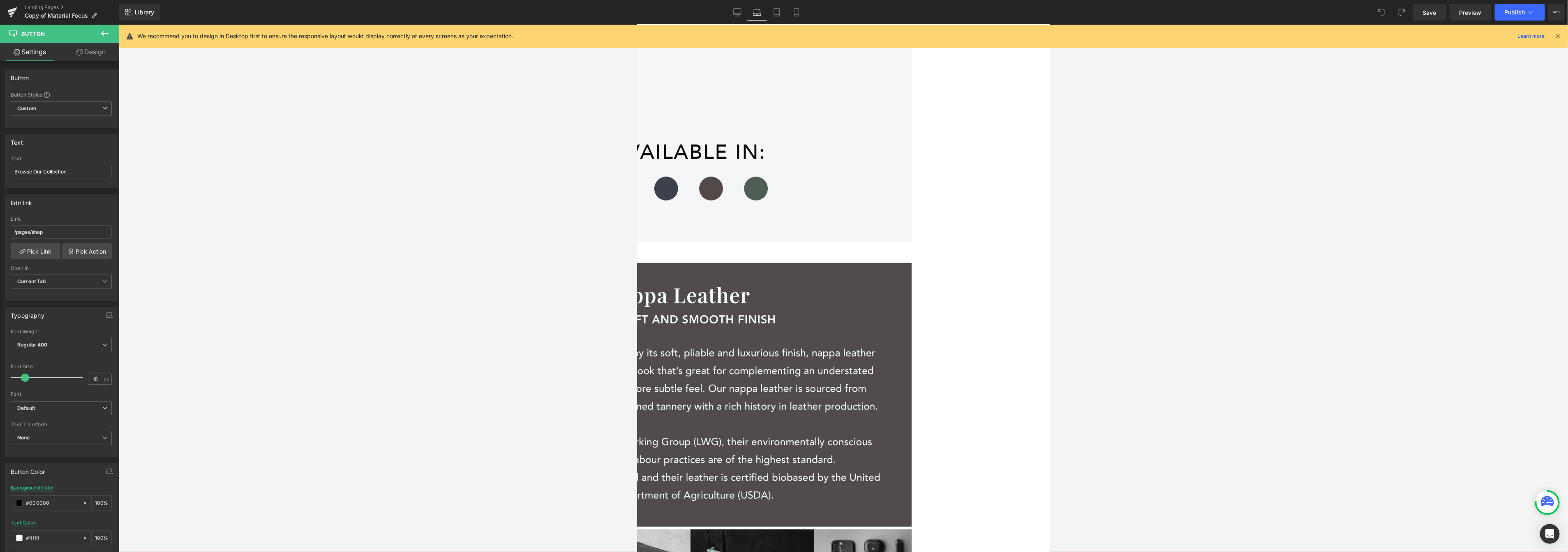
click at [739, 15] on icon at bounding box center [738, 13] width 9 height 9
type input "100"
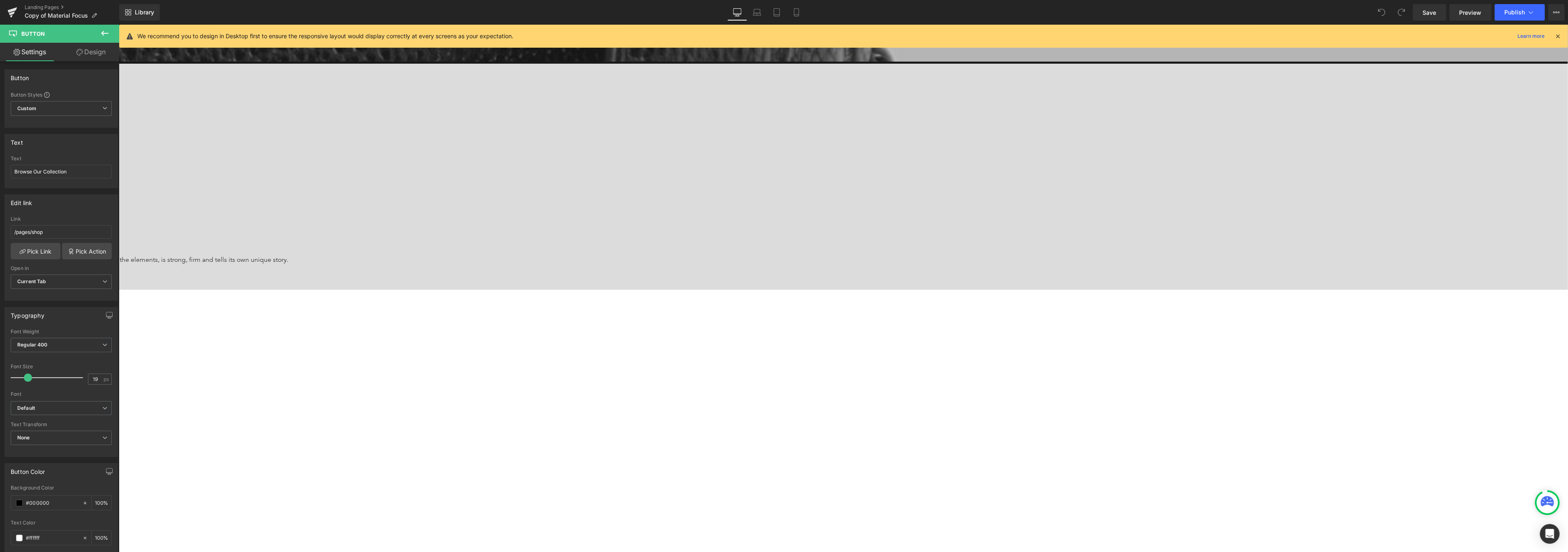
scroll to position [0, 0]
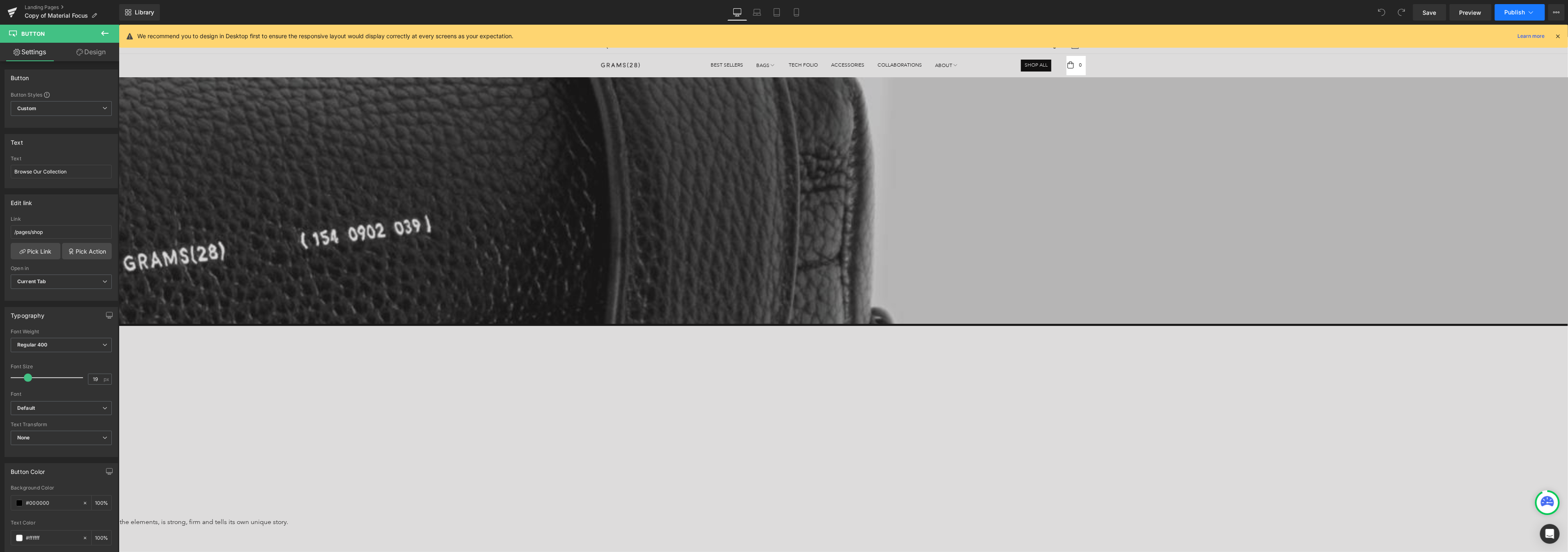
click at [1420, 15] on span "Publish" at bounding box center [1515, 12] width 21 height 7
click at [1420, 18] on button "Publish" at bounding box center [1520, 12] width 50 height 16
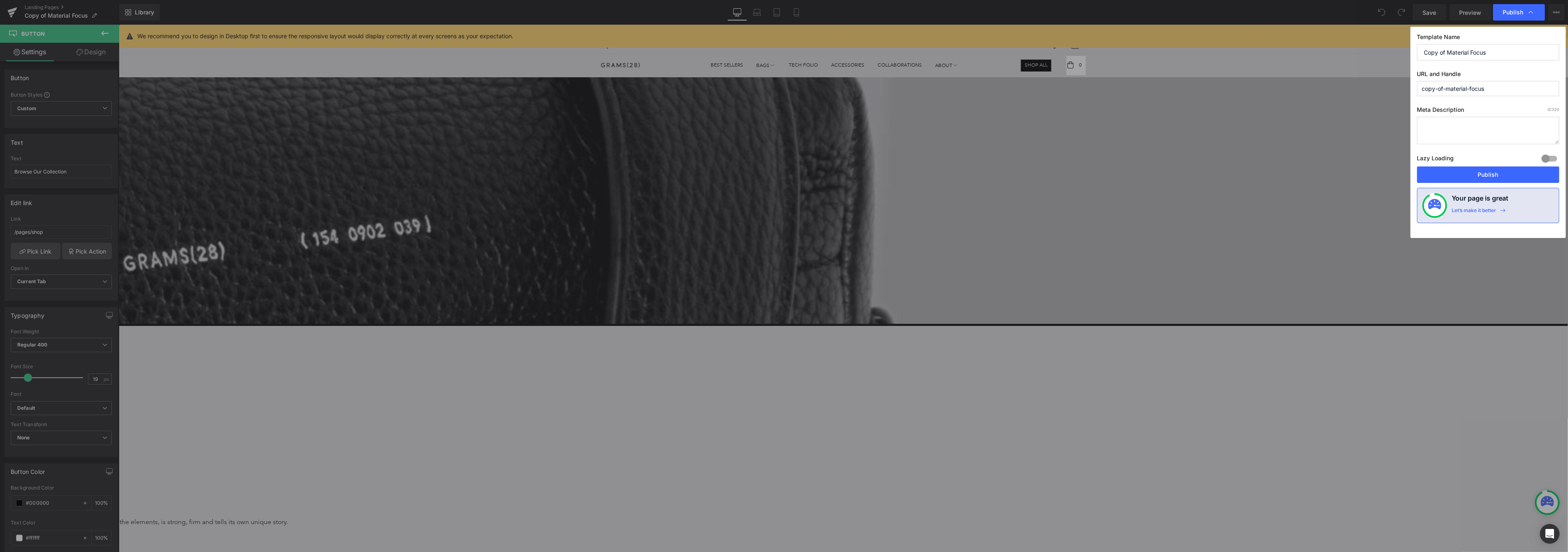
click at [1420, 85] on input "copy-of-material-focus" at bounding box center [1488, 88] width 142 height 15
paste input "text"
type input "material-focus-"
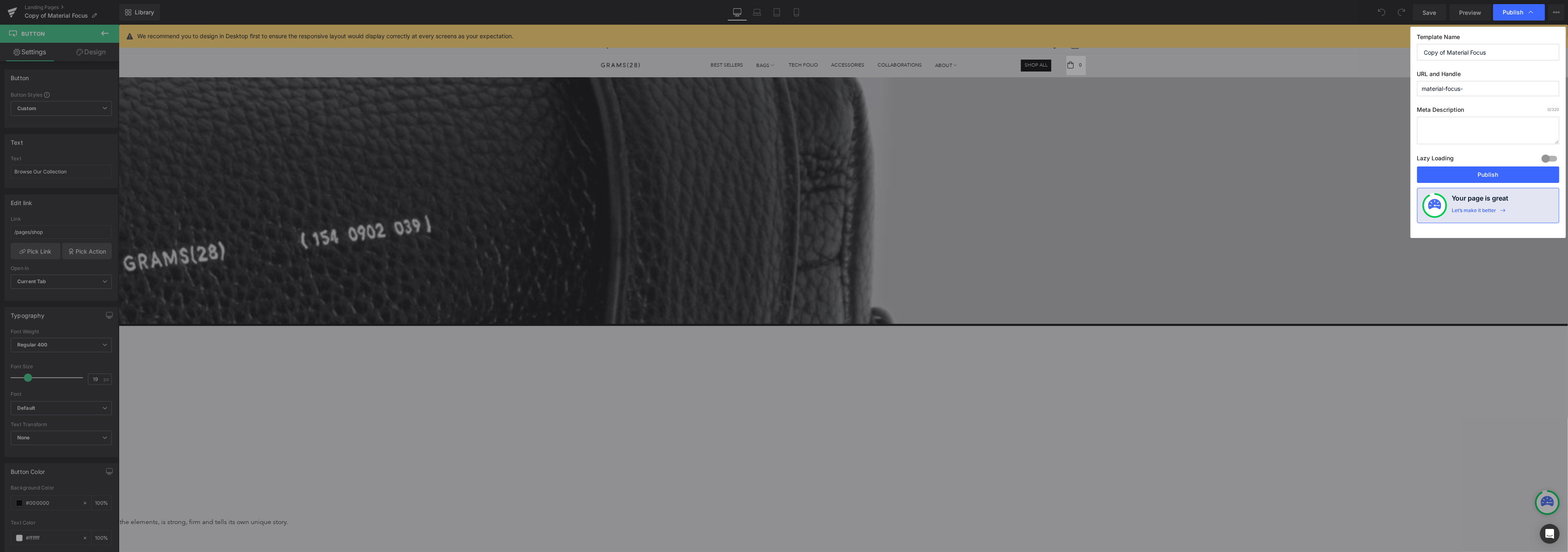
click at [1420, 82] on input "material-focus-" at bounding box center [1488, 88] width 142 height 15
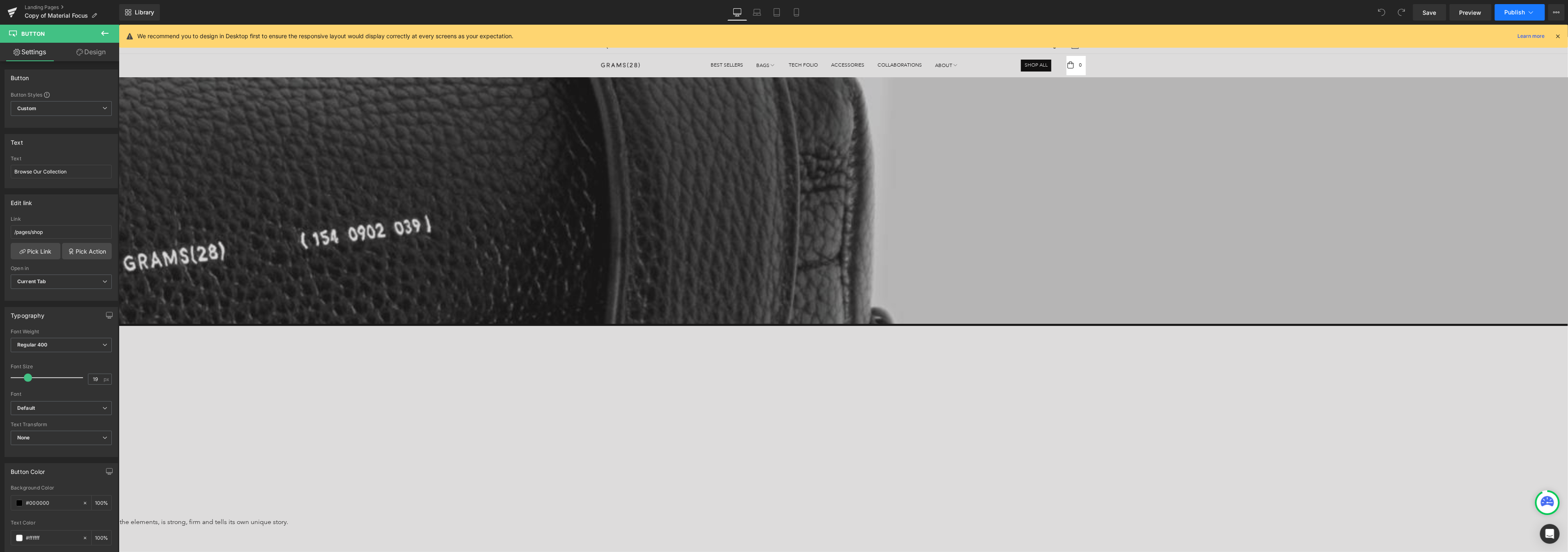
click at [1420, 11] on button "Publish" at bounding box center [1520, 12] width 50 height 16
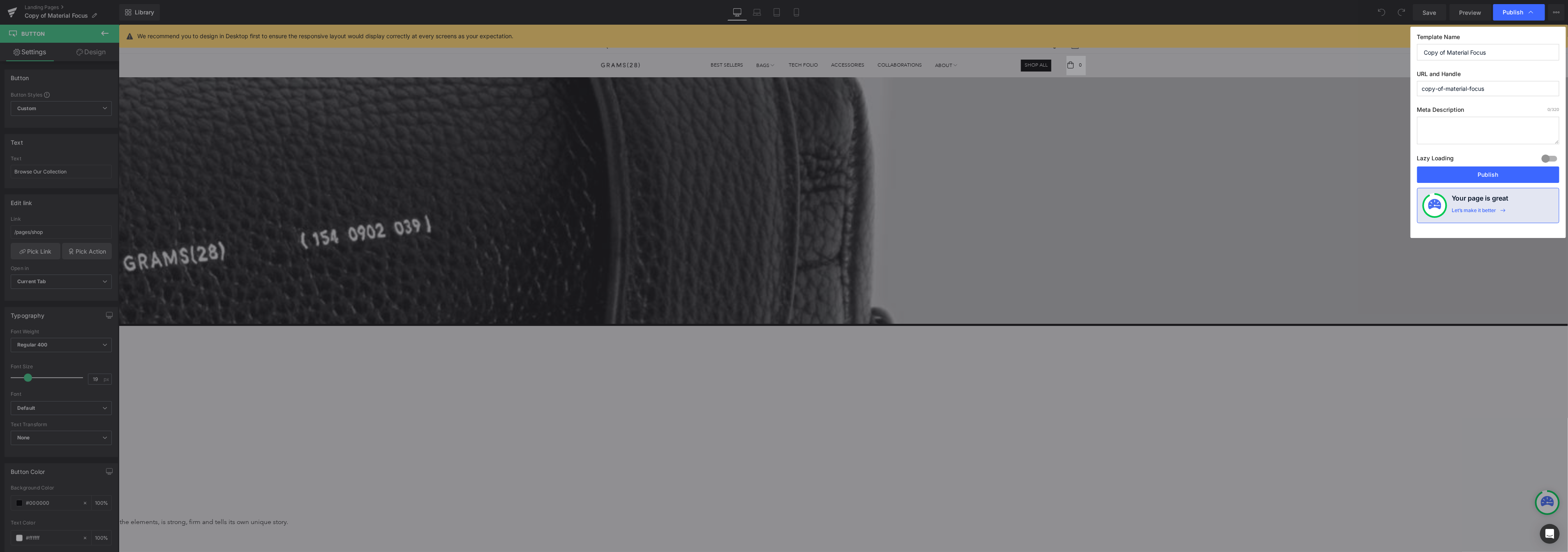
click at [1420, 11] on div "Publish" at bounding box center [1519, 12] width 52 height 16
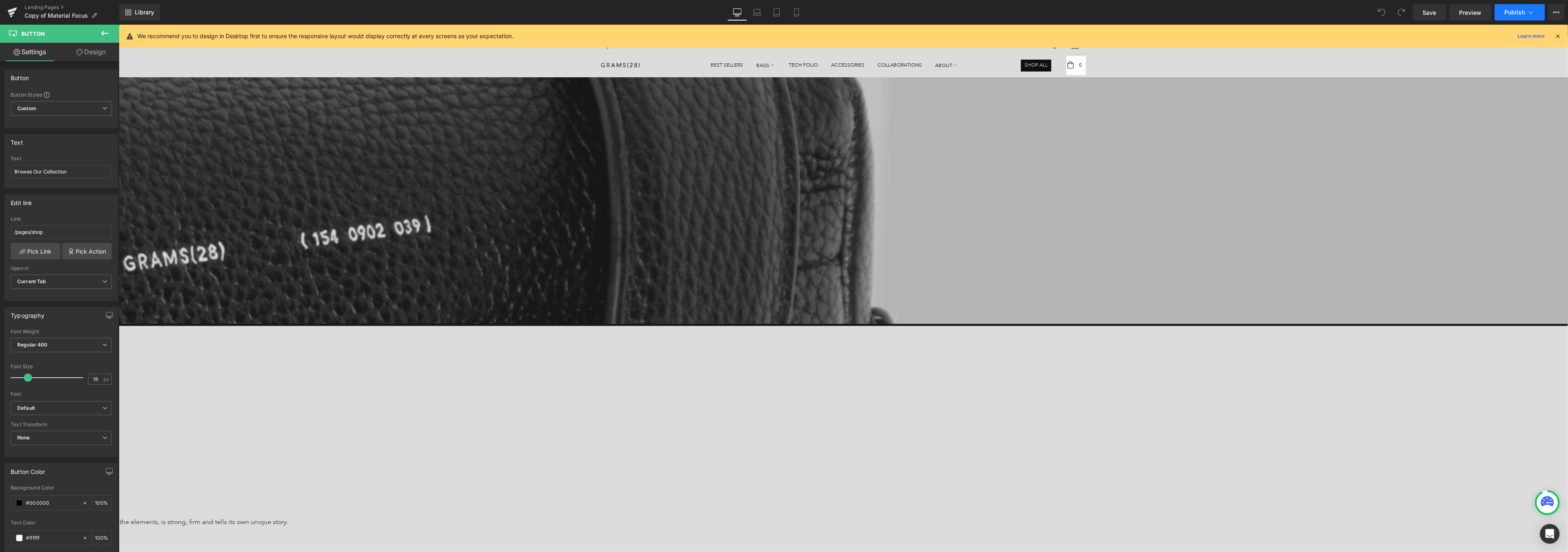
click at [1420, 11] on button "Publish" at bounding box center [1520, 12] width 50 height 16
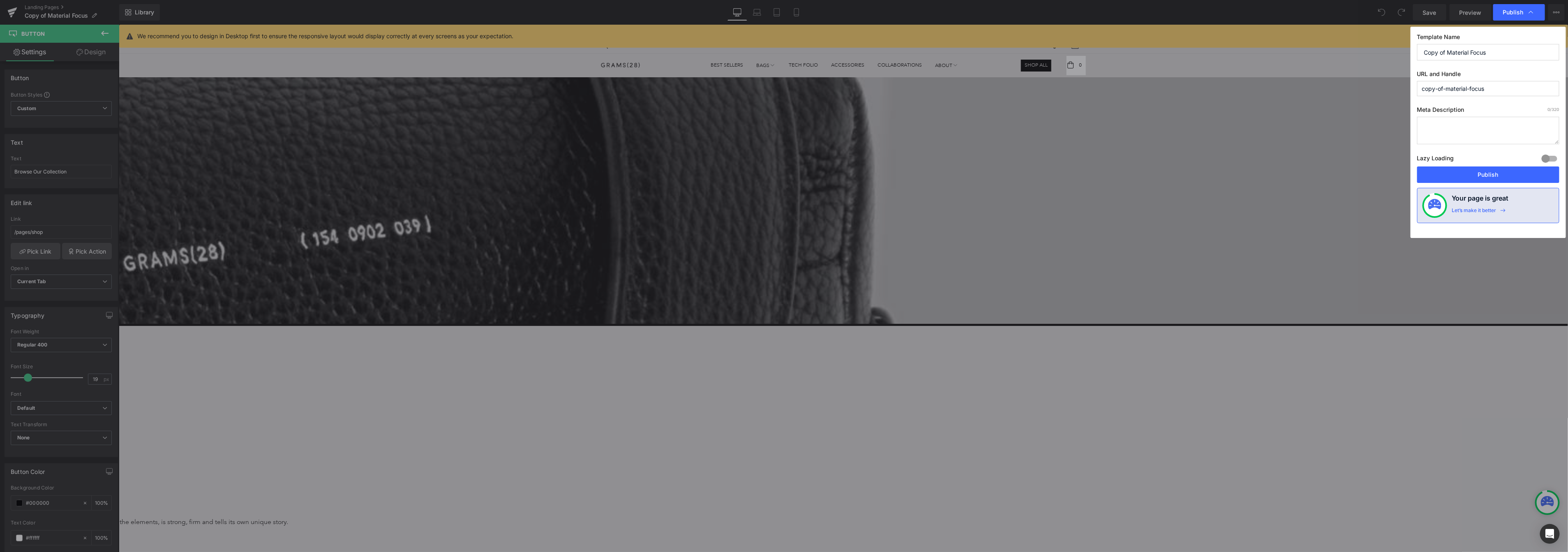
click at [1420, 11] on div "Publish" at bounding box center [1519, 12] width 52 height 16
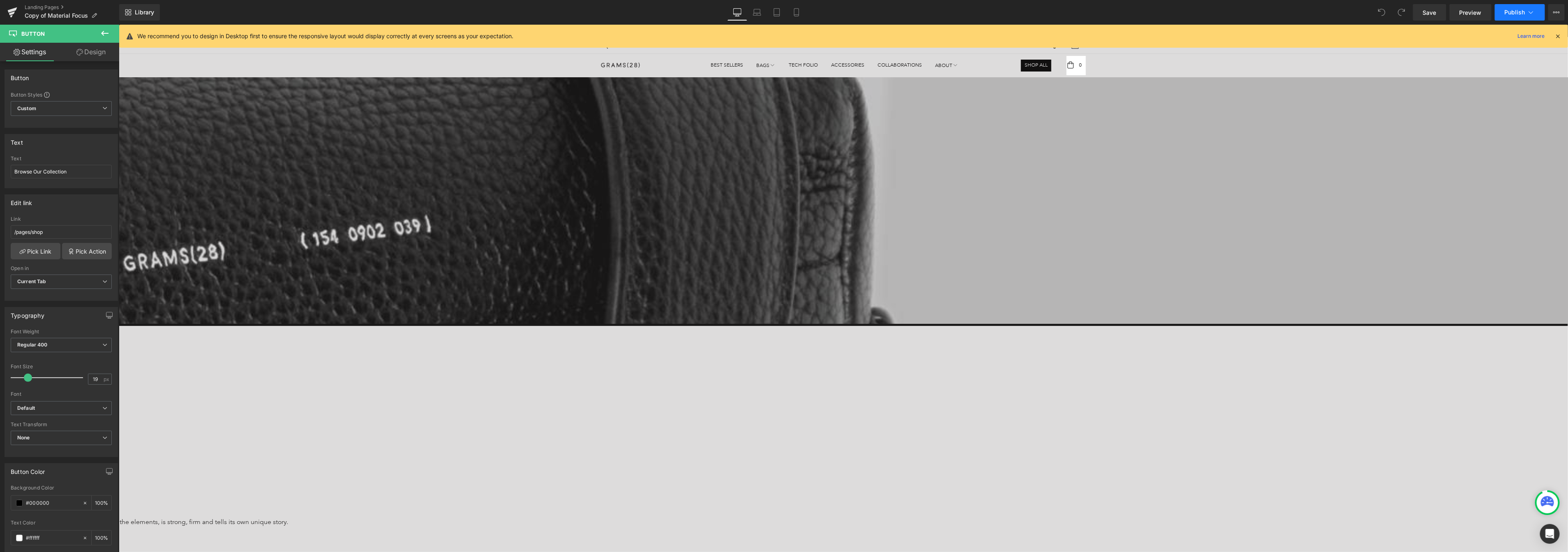
click at [1420, 12] on span "Publish" at bounding box center [1515, 12] width 21 height 7
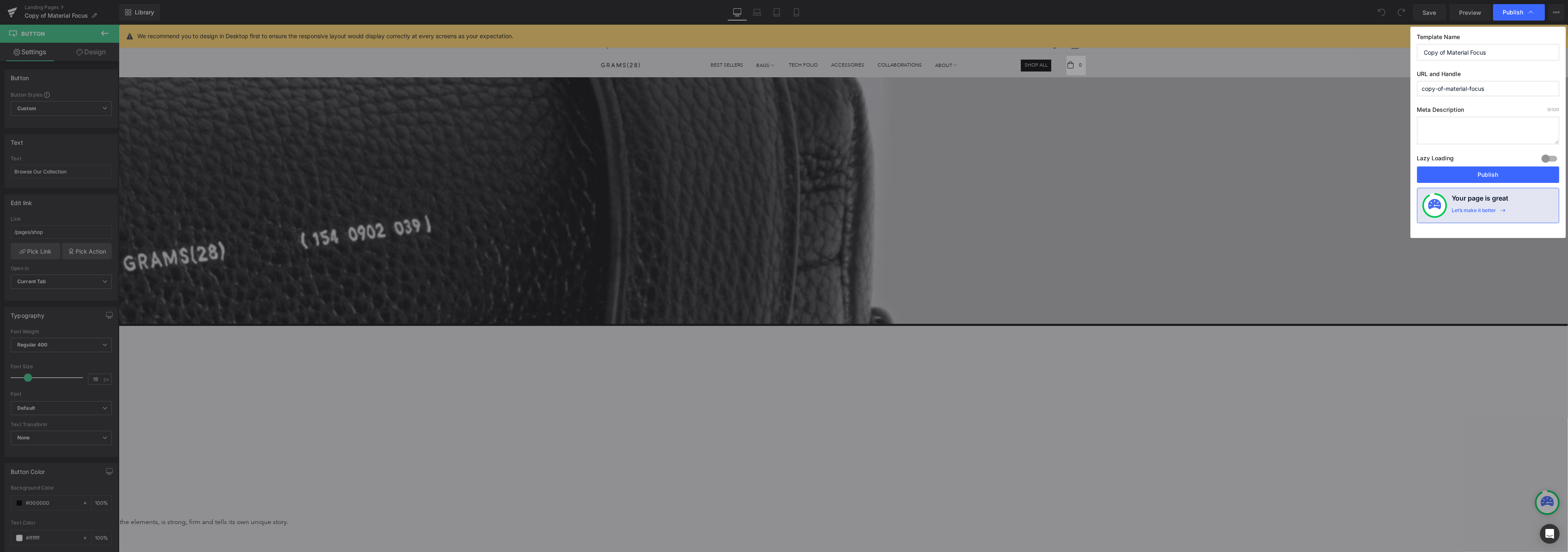
click at [1420, 91] on input "copy-of-material-focus" at bounding box center [1488, 88] width 142 height 15
paste input "text"
type input "material-focus"
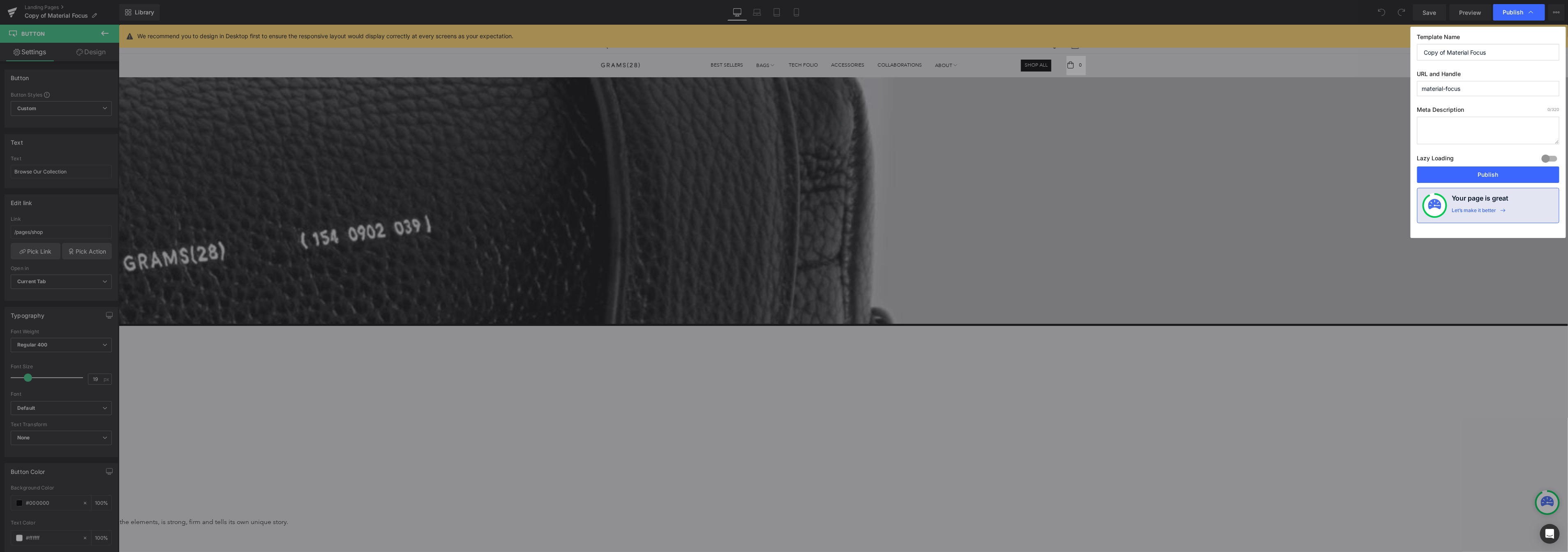
click at [1420, 49] on input "Copy of Material Focus" at bounding box center [1488, 52] width 142 height 16
type input "Material Focus"
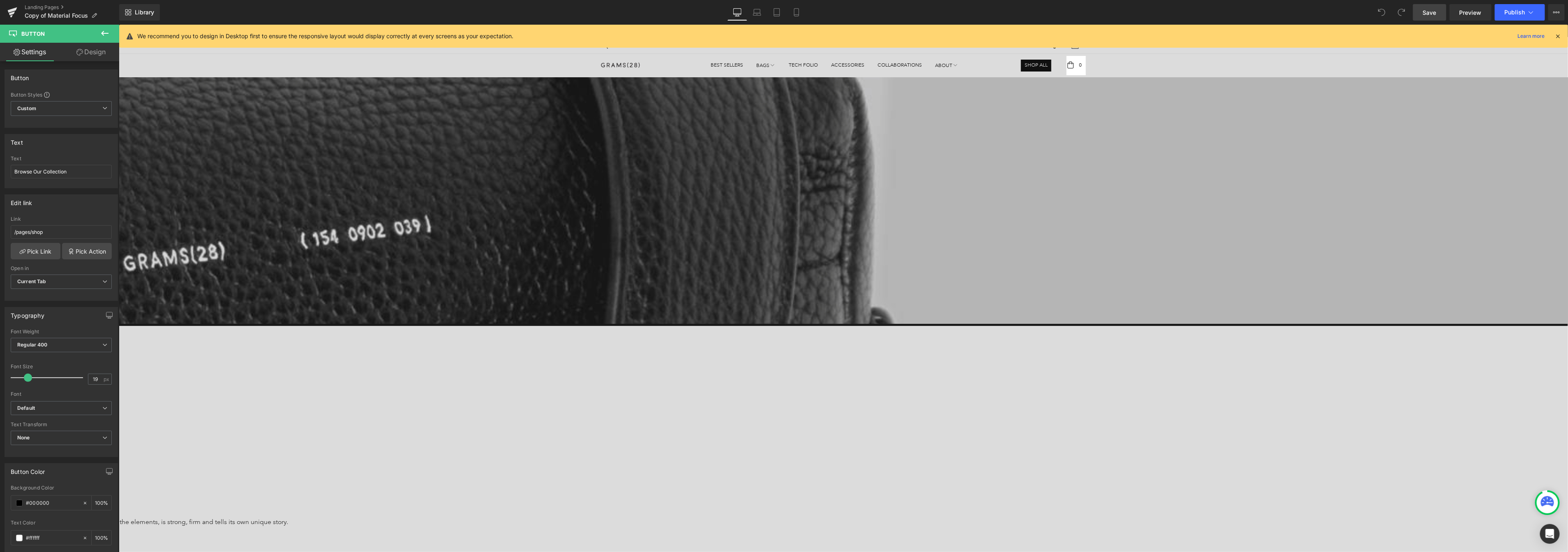
click at [1420, 15] on link "Save" at bounding box center [1429, 12] width 33 height 16
click at [1420, 12] on span "Publish" at bounding box center [1515, 12] width 21 height 7
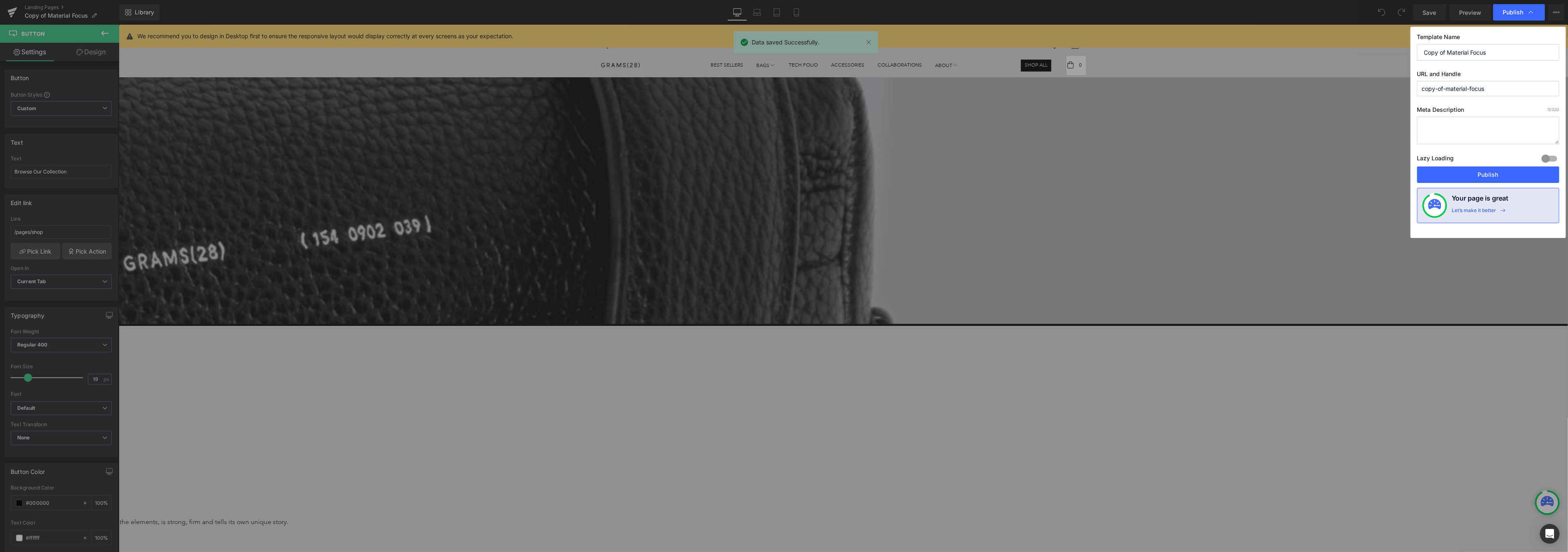
click at [1420, 60] on input "Copy of Material Focus" at bounding box center [1488, 52] width 142 height 16
type input "Material Focus"
click at [1420, 88] on input "copy-of-material-focus" at bounding box center [1488, 88] width 142 height 15
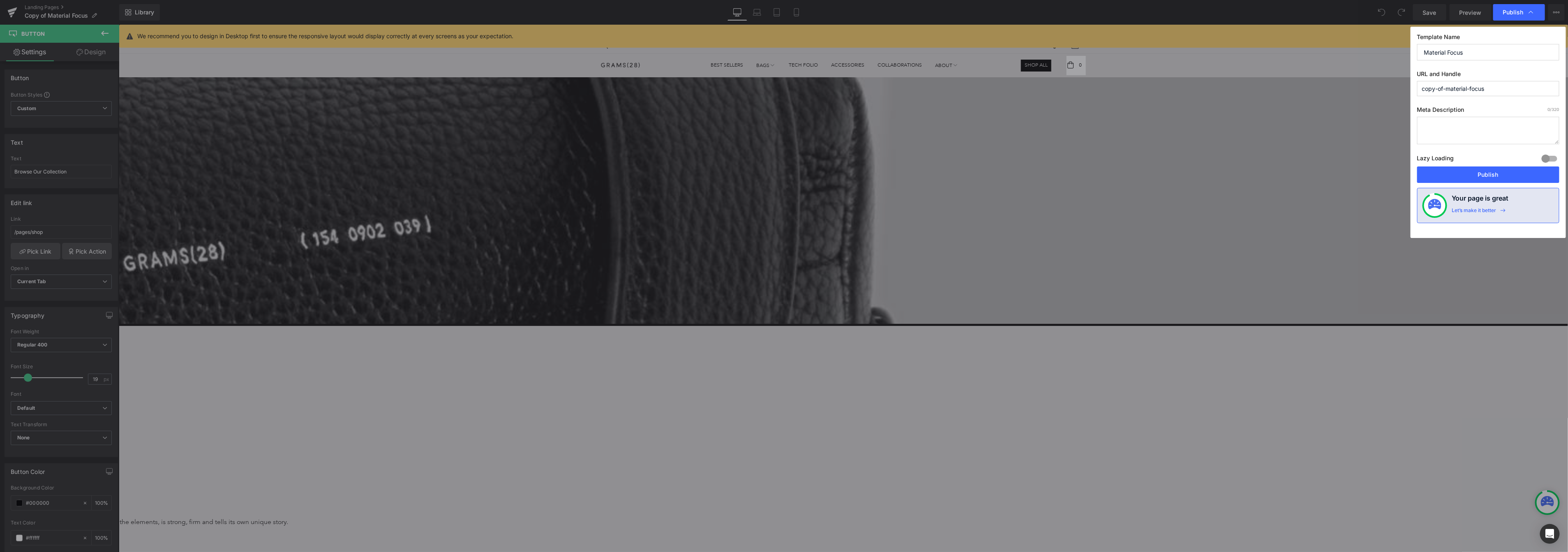
click at [1420, 88] on input "copy-of-material-focus" at bounding box center [1488, 88] width 142 height 15
paste input "text"
type input "material-focus"
click at [1420, 178] on button "Publish" at bounding box center [1488, 174] width 142 height 16
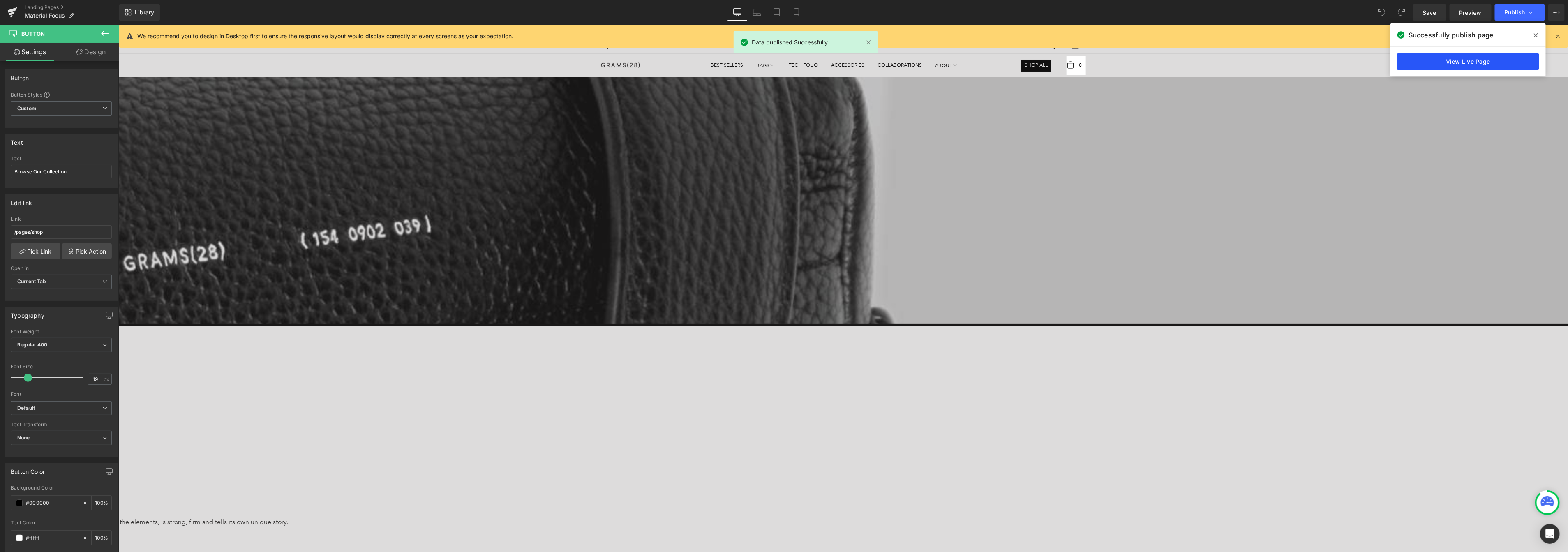
click at [1420, 58] on link "View Live Page" at bounding box center [1468, 61] width 142 height 16
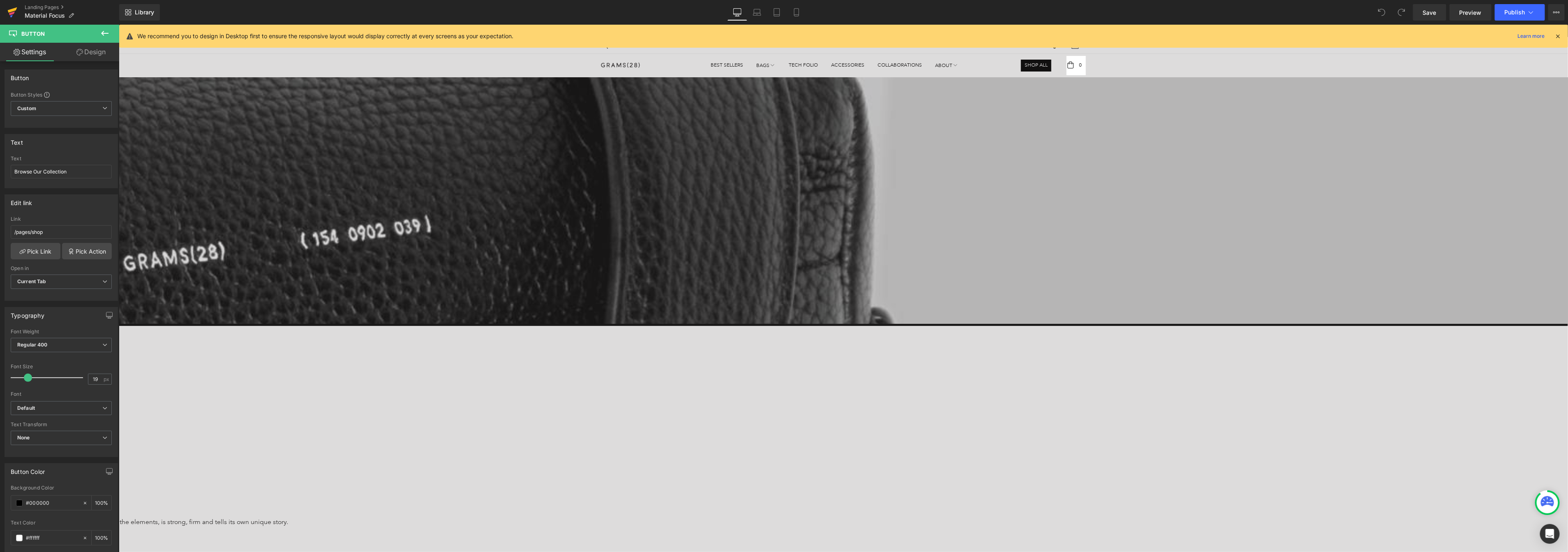
click at [5, 7] on link at bounding box center [12, 12] width 25 height 25
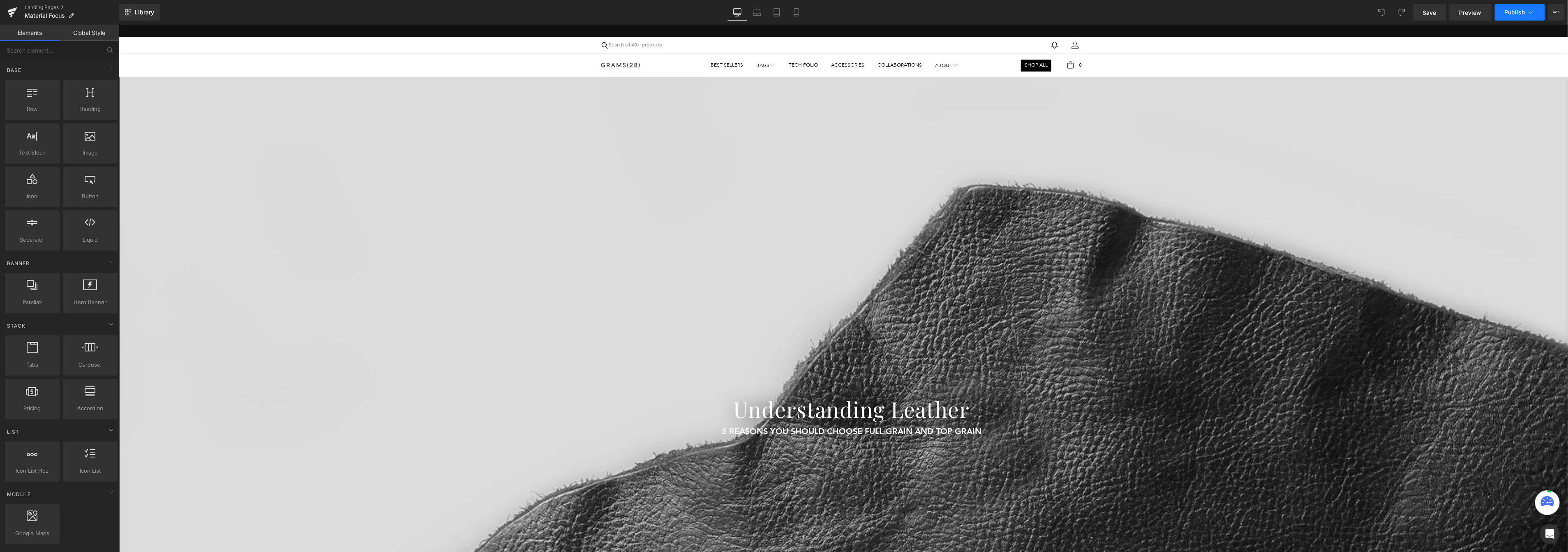
click at [1529, 10] on icon at bounding box center [1531, 13] width 9 height 9
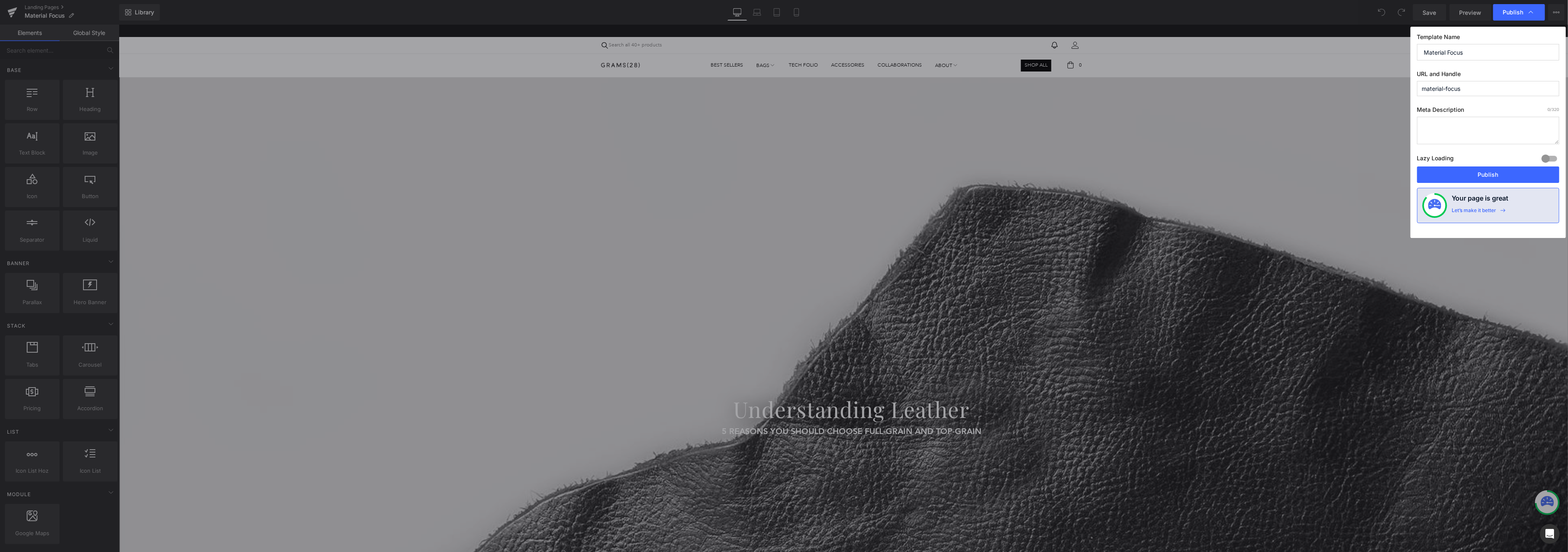
click at [1476, 85] on input "material-focus" at bounding box center [1488, 88] width 142 height 15
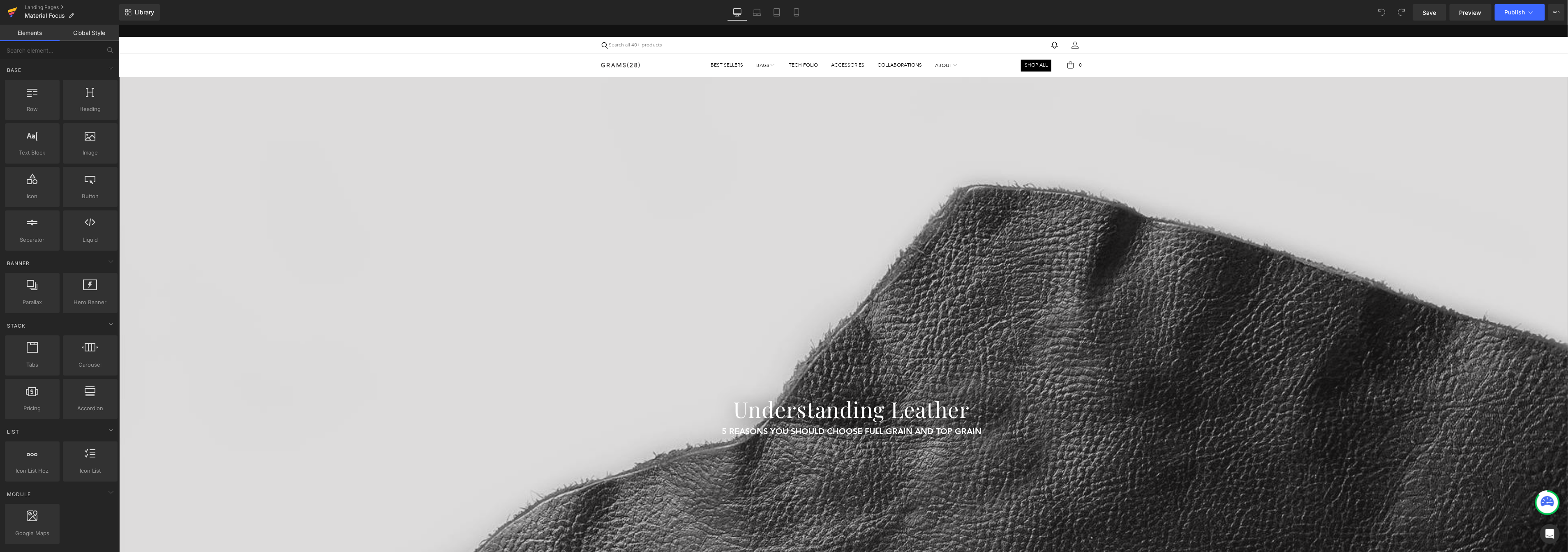
click at [16, 10] on icon at bounding box center [13, 10] width 10 height 5
click at [1531, 13] on icon at bounding box center [1531, 13] width 9 height 9
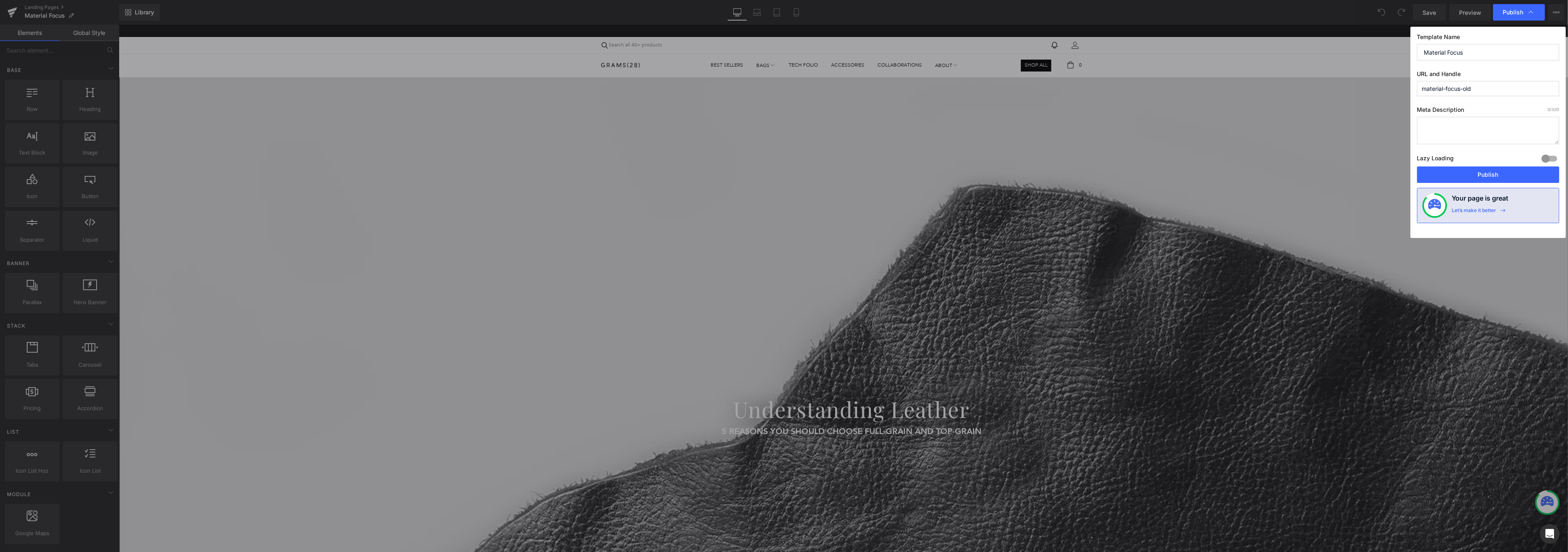
click at [1475, 50] on input "Material Focus" at bounding box center [1488, 52] width 142 height 16
type input "Material Focus old"
drag, startPoint x: 1470, startPoint y: 172, endPoint x: 1472, endPoint y: 160, distance: 12.2
click at [1472, 160] on div "Template Name Material Focus old URL and Handle material-focus-old Meta Descrip…" at bounding box center [1488, 132] width 155 height 211
click at [1487, 175] on button "Publish" at bounding box center [1488, 174] width 142 height 16
